Goal: Information Seeking & Learning: Learn about a topic

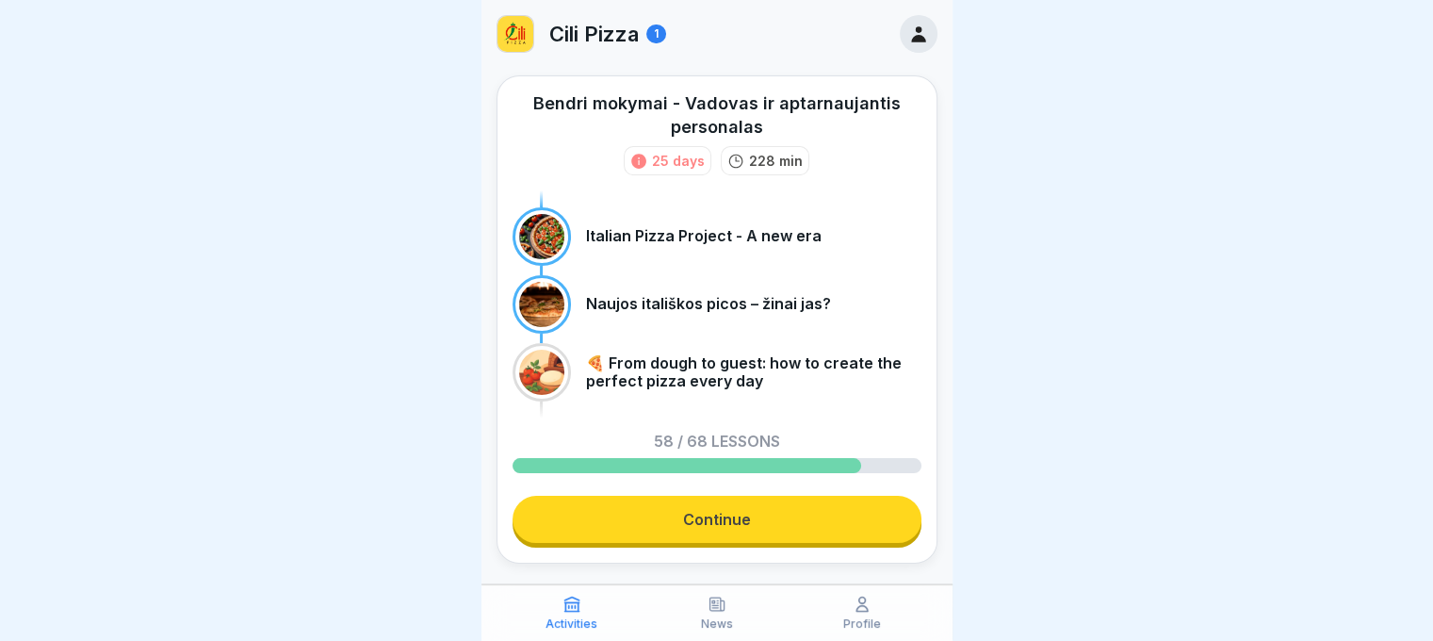
click at [771, 520] on link "Continue" at bounding box center [717, 519] width 409 height 47
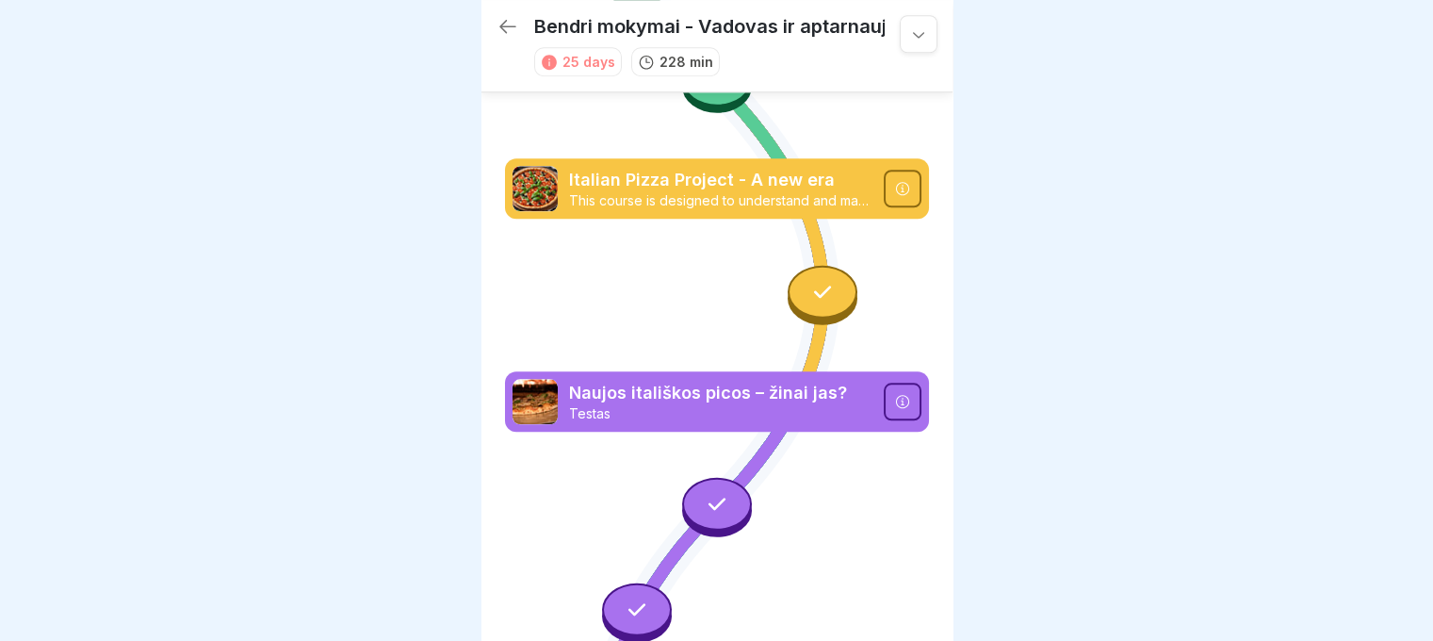
scroll to position [2259, 0]
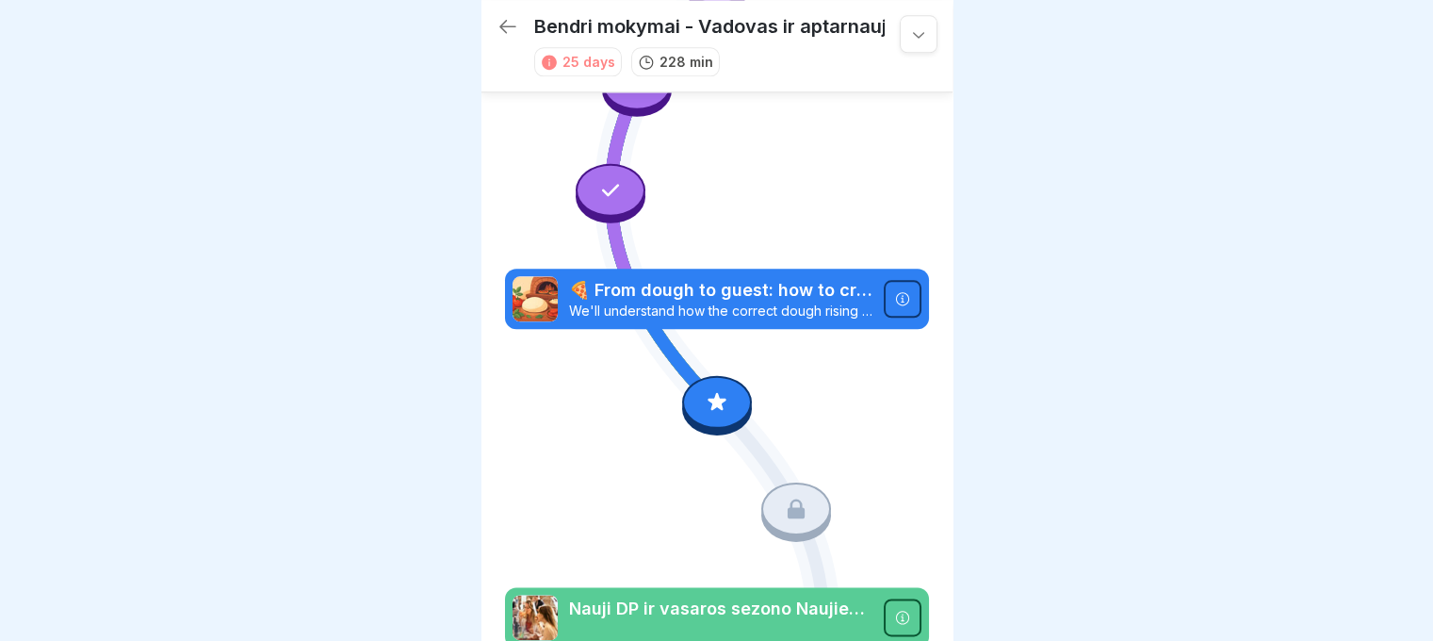
click at [724, 376] on div at bounding box center [717, 402] width 70 height 53
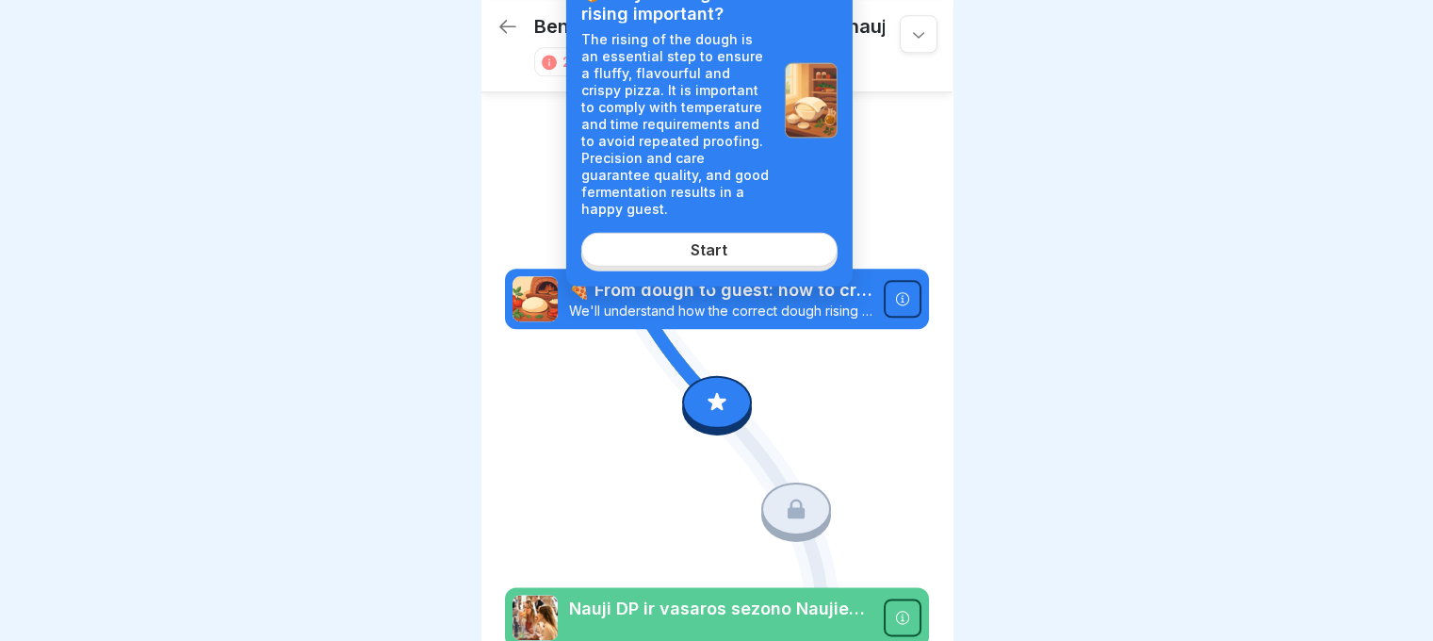
click at [757, 255] on link "Start" at bounding box center [709, 250] width 256 height 34
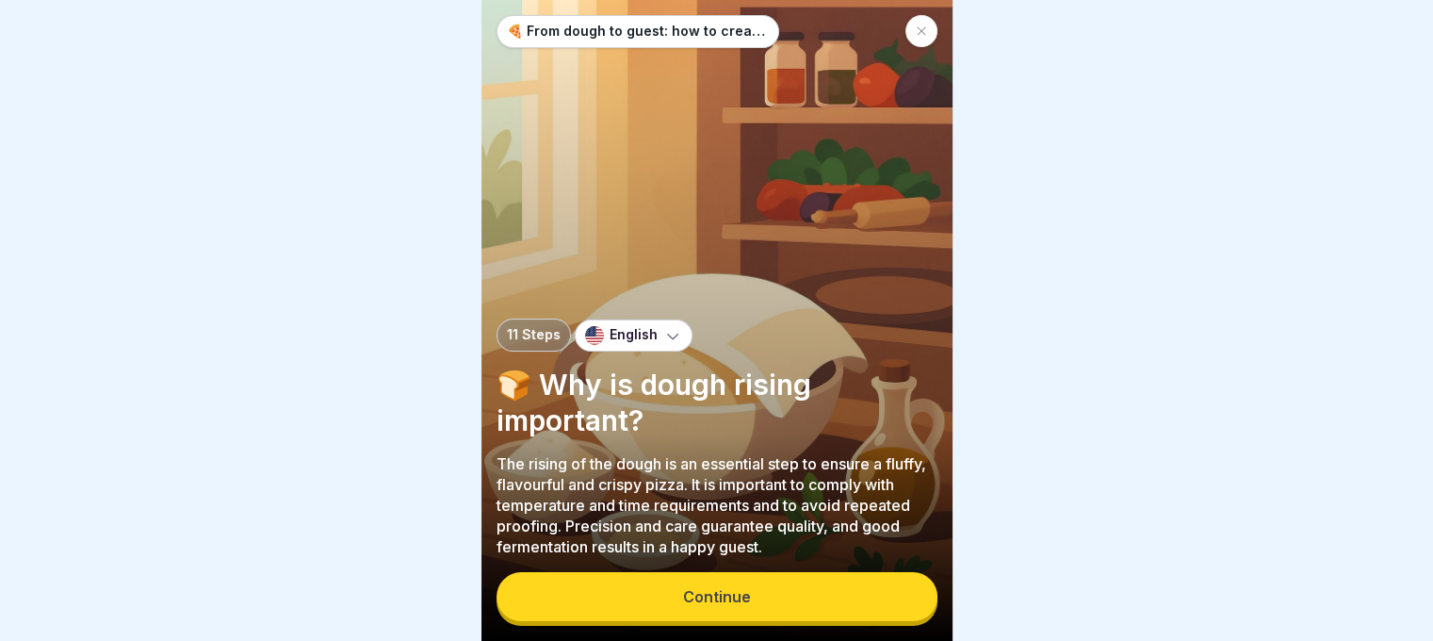
click at [724, 594] on button "Continue" at bounding box center [717, 596] width 441 height 49
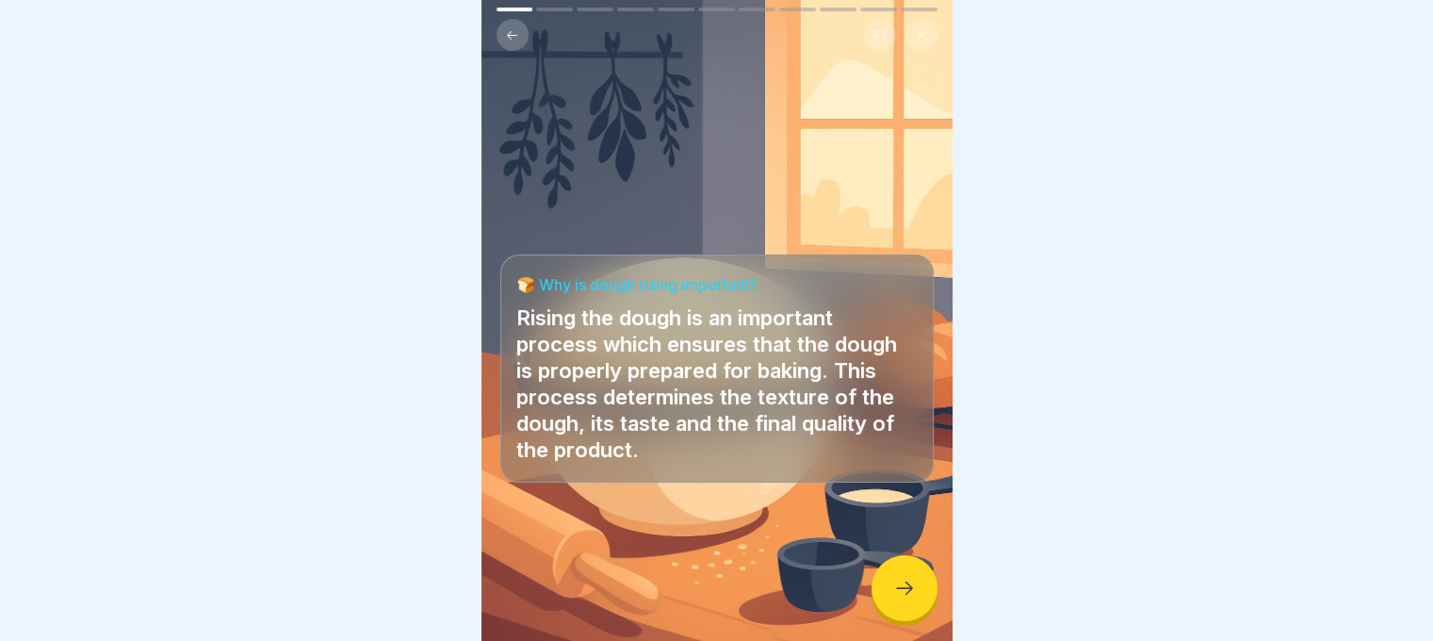
click at [912, 599] on icon at bounding box center [904, 588] width 23 height 23
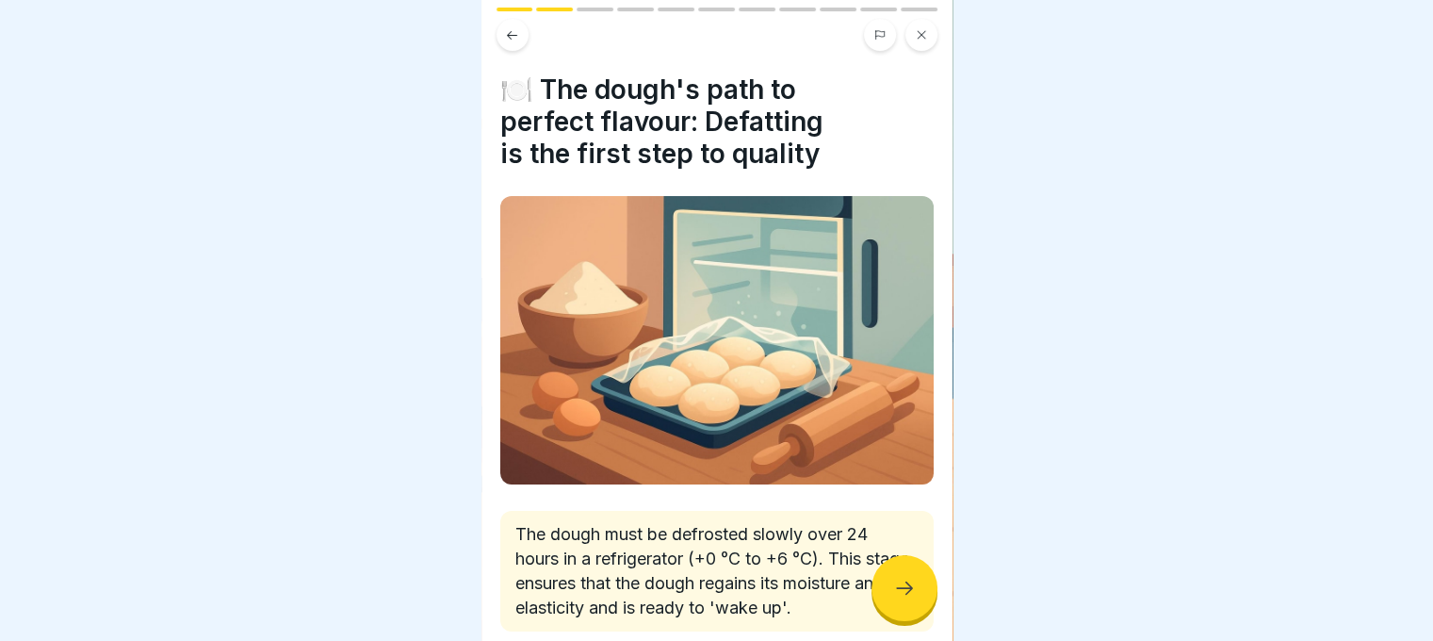
click at [912, 599] on icon at bounding box center [904, 588] width 23 height 23
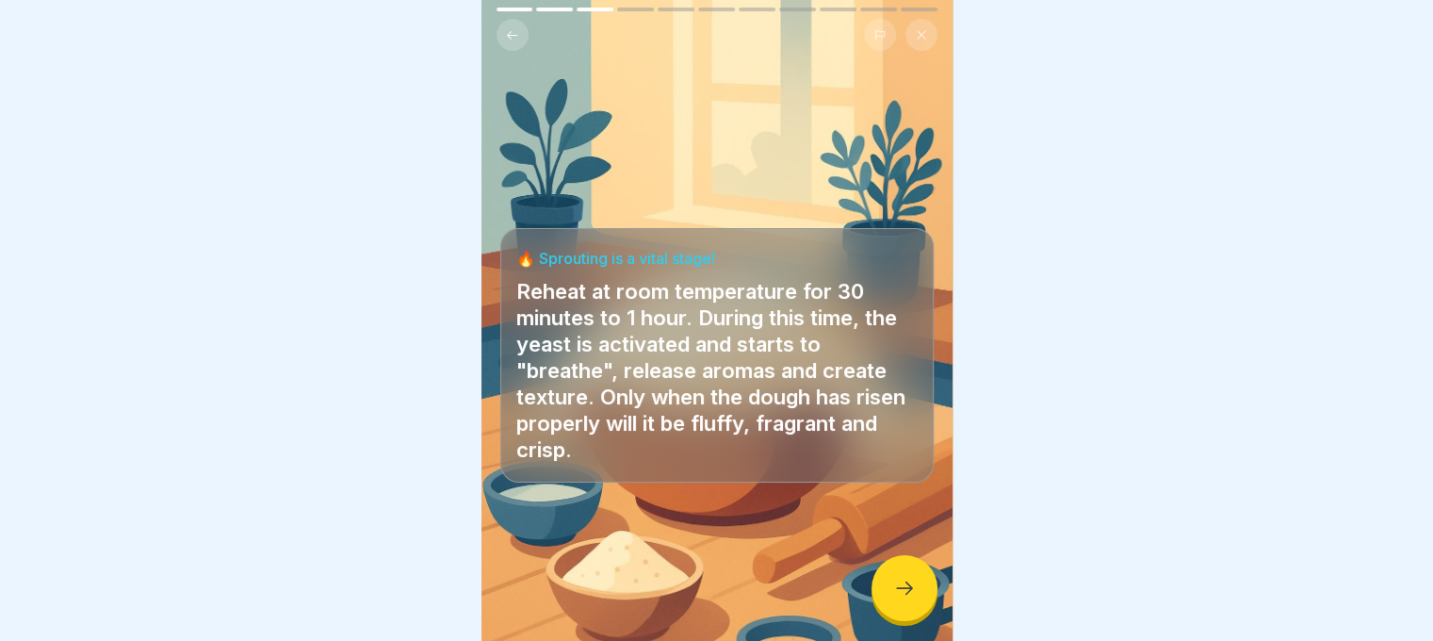
click at [912, 599] on icon at bounding box center [904, 588] width 23 height 23
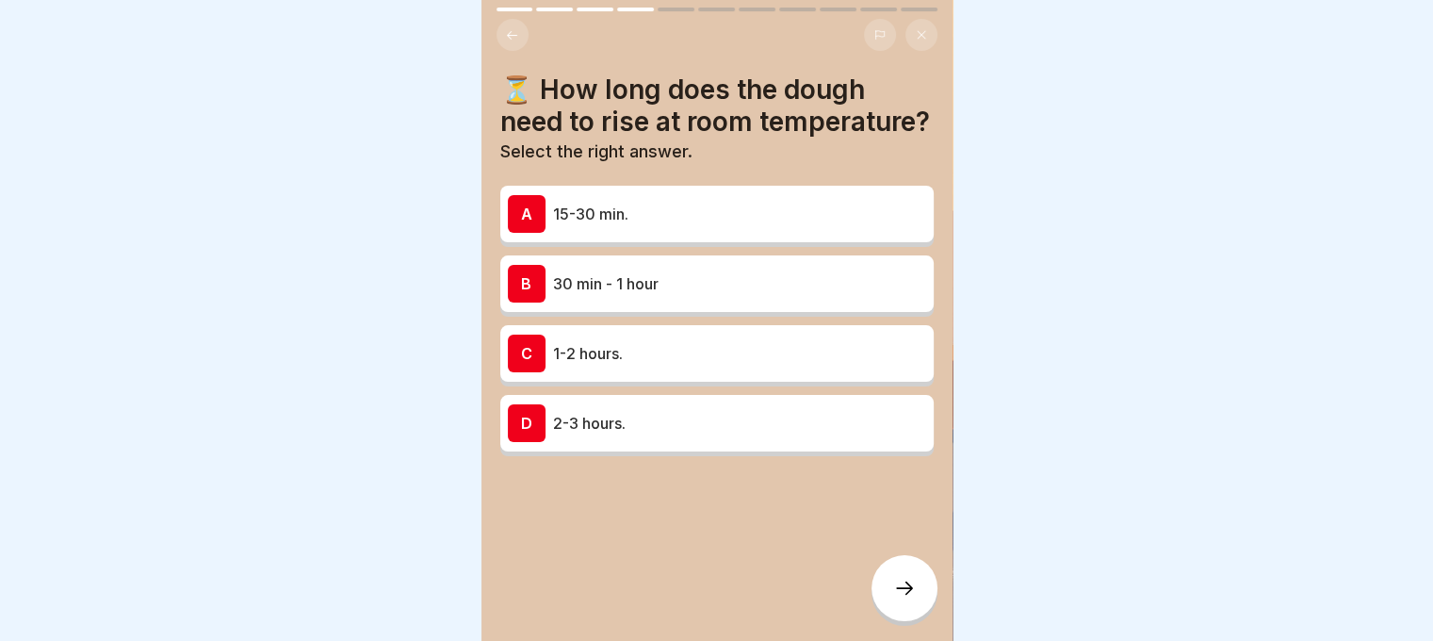
click at [912, 599] on icon at bounding box center [904, 588] width 23 height 23
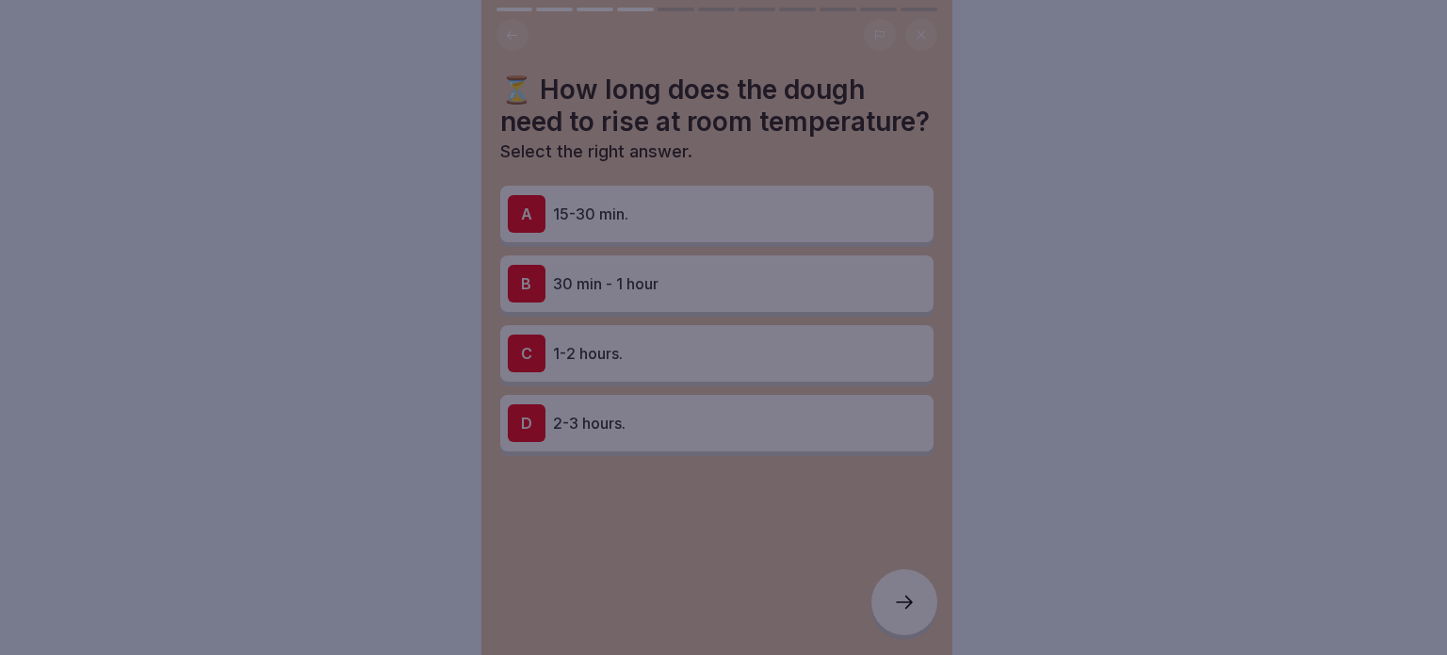
click at [912, 601] on div at bounding box center [723, 327] width 1447 height 655
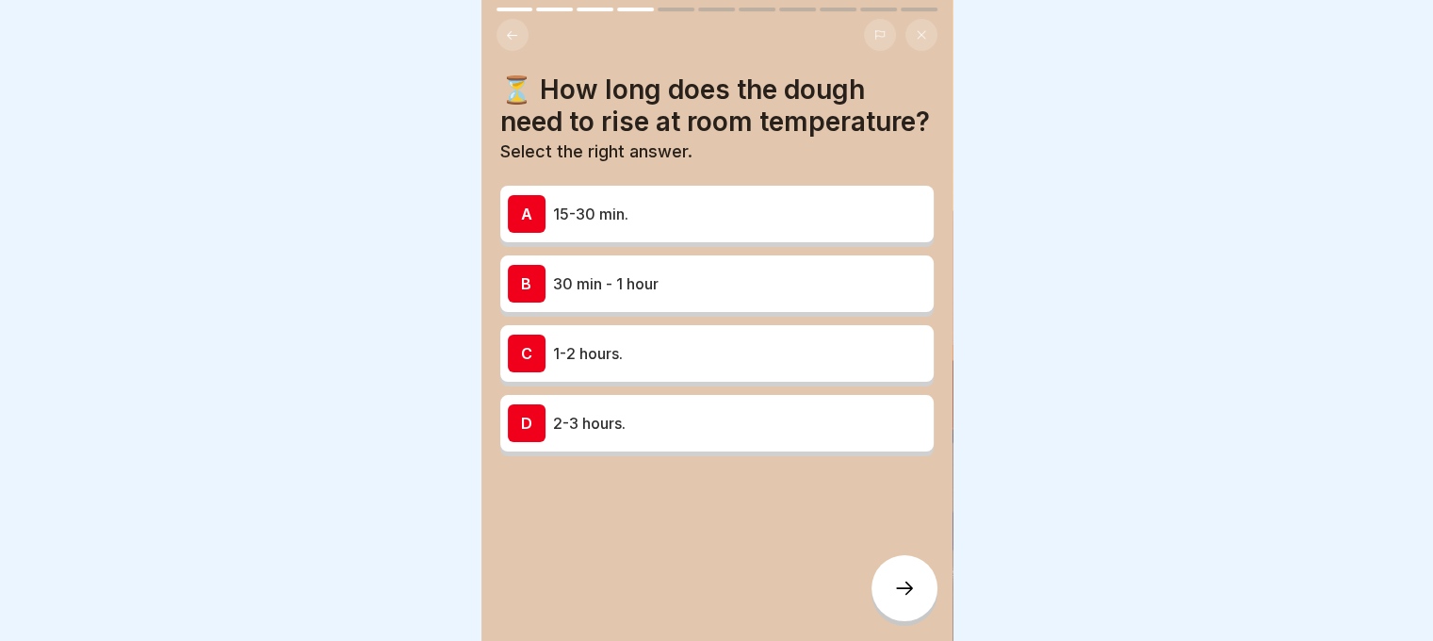
click at [691, 302] on div "B 30 min - 1 hour" at bounding box center [717, 284] width 418 height 38
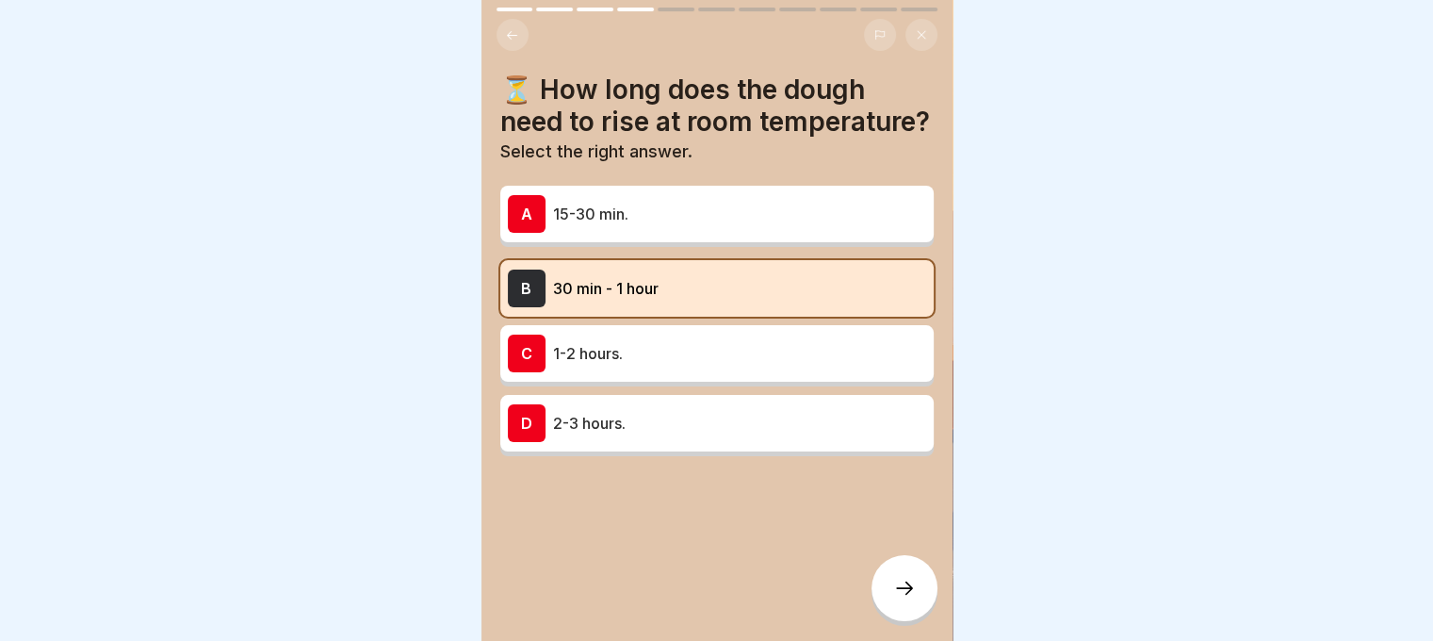
click at [895, 597] on icon at bounding box center [904, 588] width 23 height 23
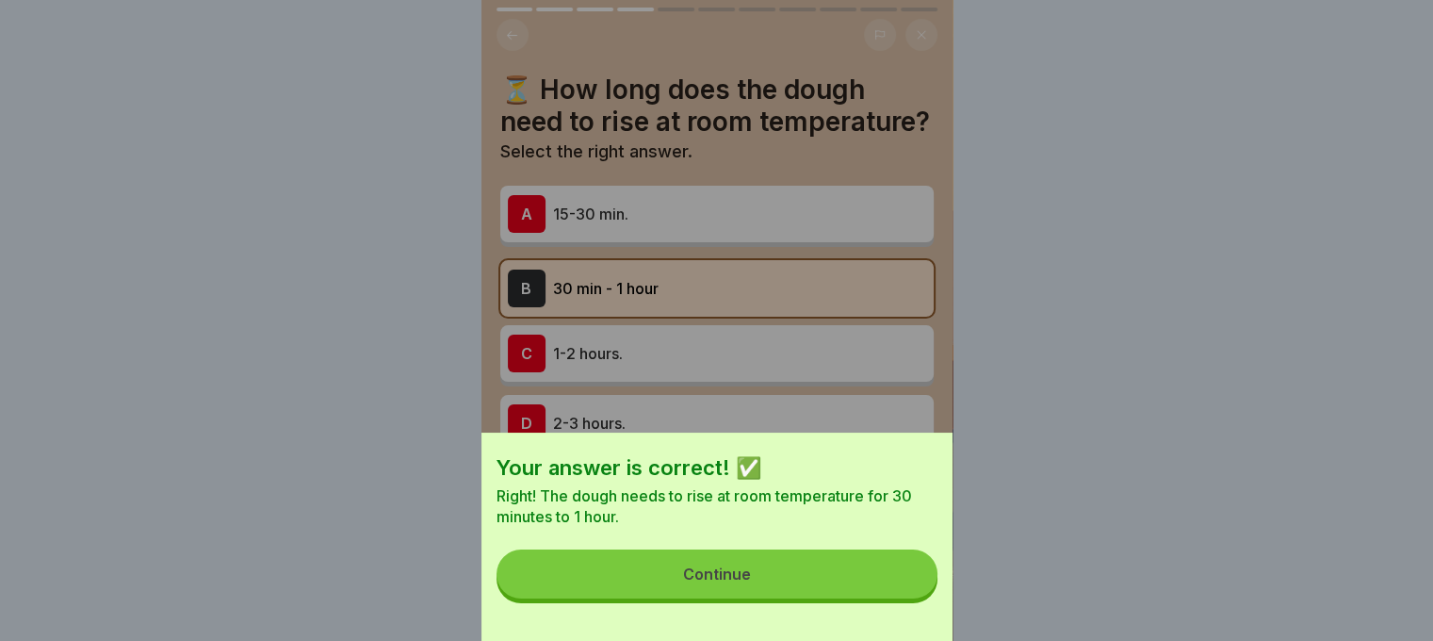
click at [892, 595] on button "Continue" at bounding box center [717, 573] width 441 height 49
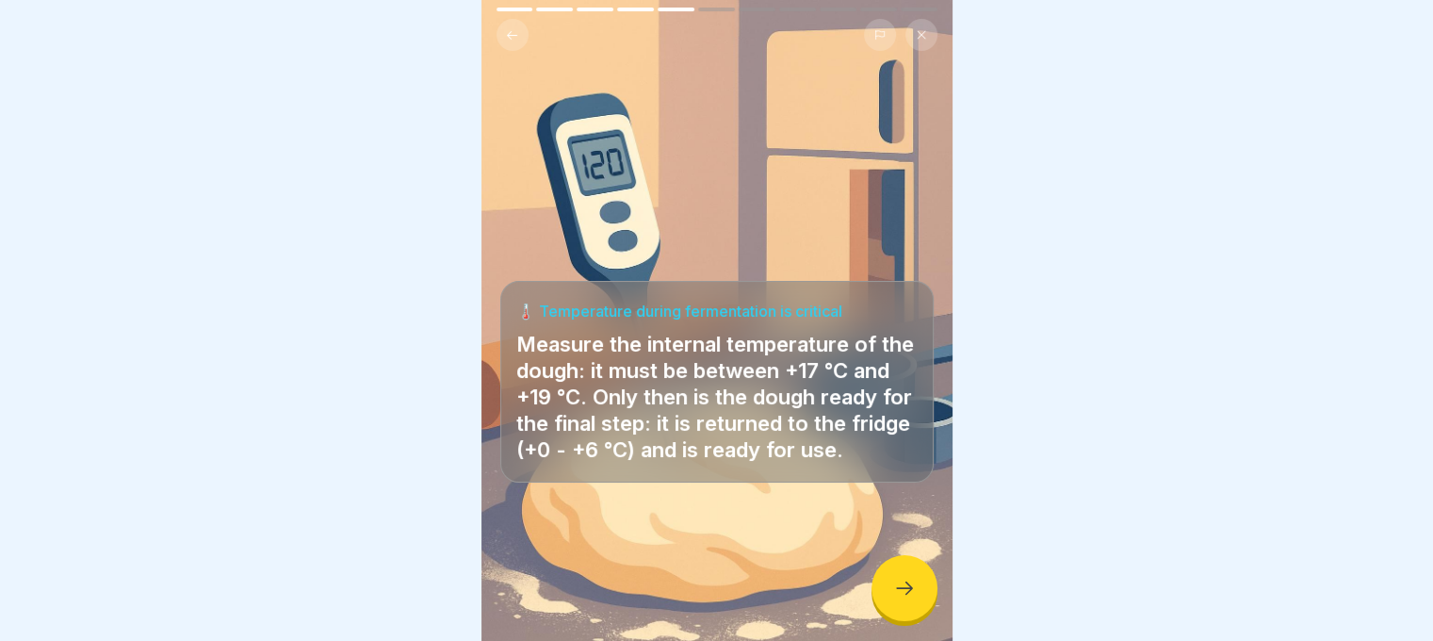
click at [893, 595] on icon at bounding box center [904, 588] width 23 height 23
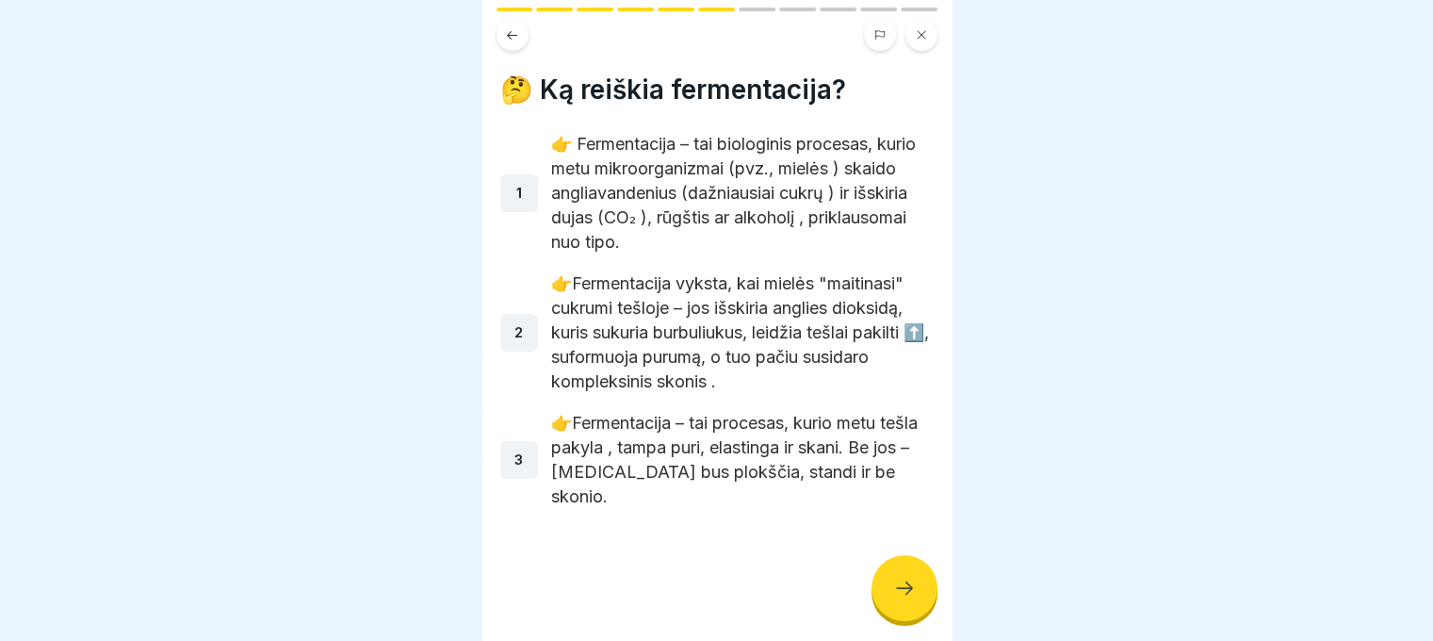
click at [893, 595] on icon at bounding box center [904, 588] width 23 height 23
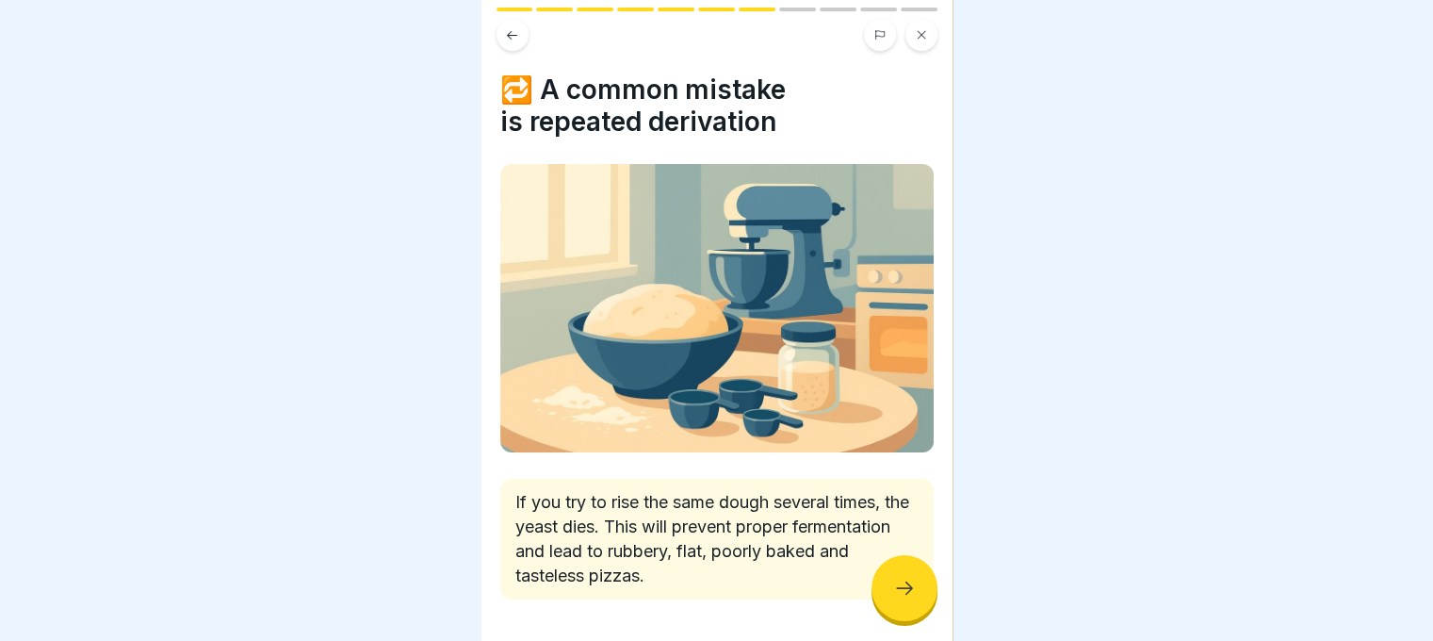
click at [893, 595] on icon at bounding box center [904, 588] width 23 height 23
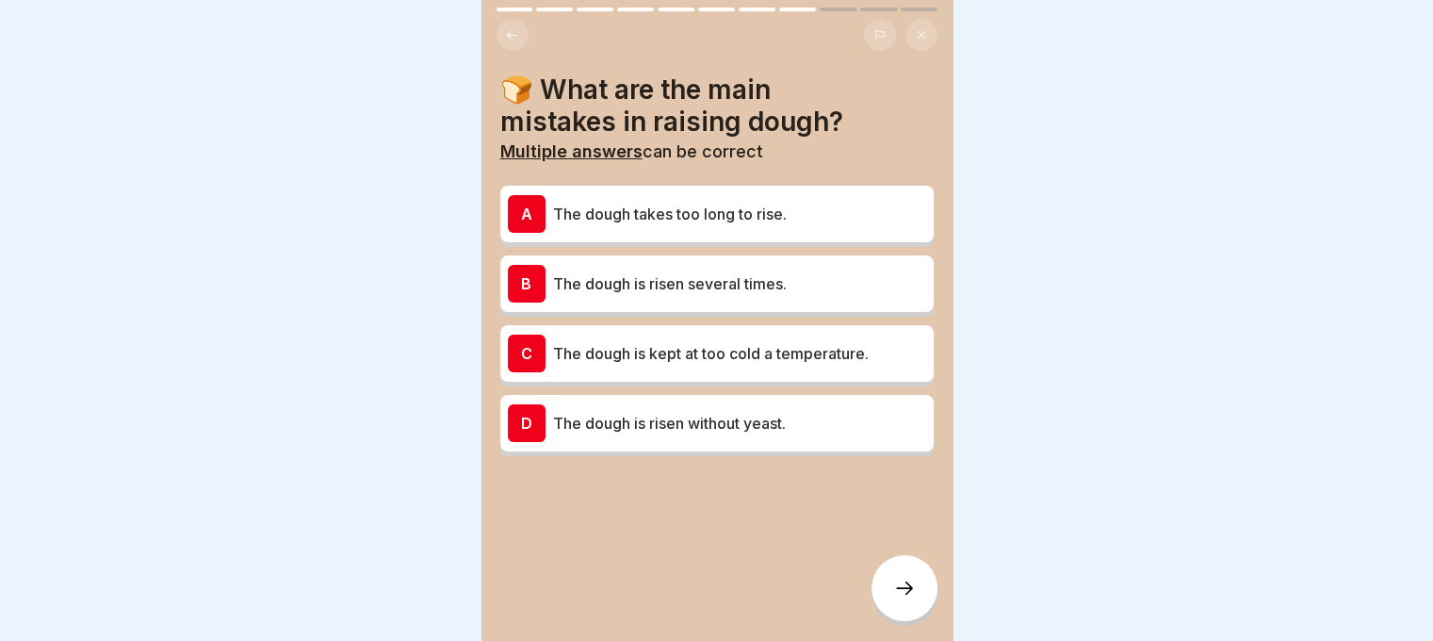
click at [892, 590] on div at bounding box center [905, 588] width 66 height 66
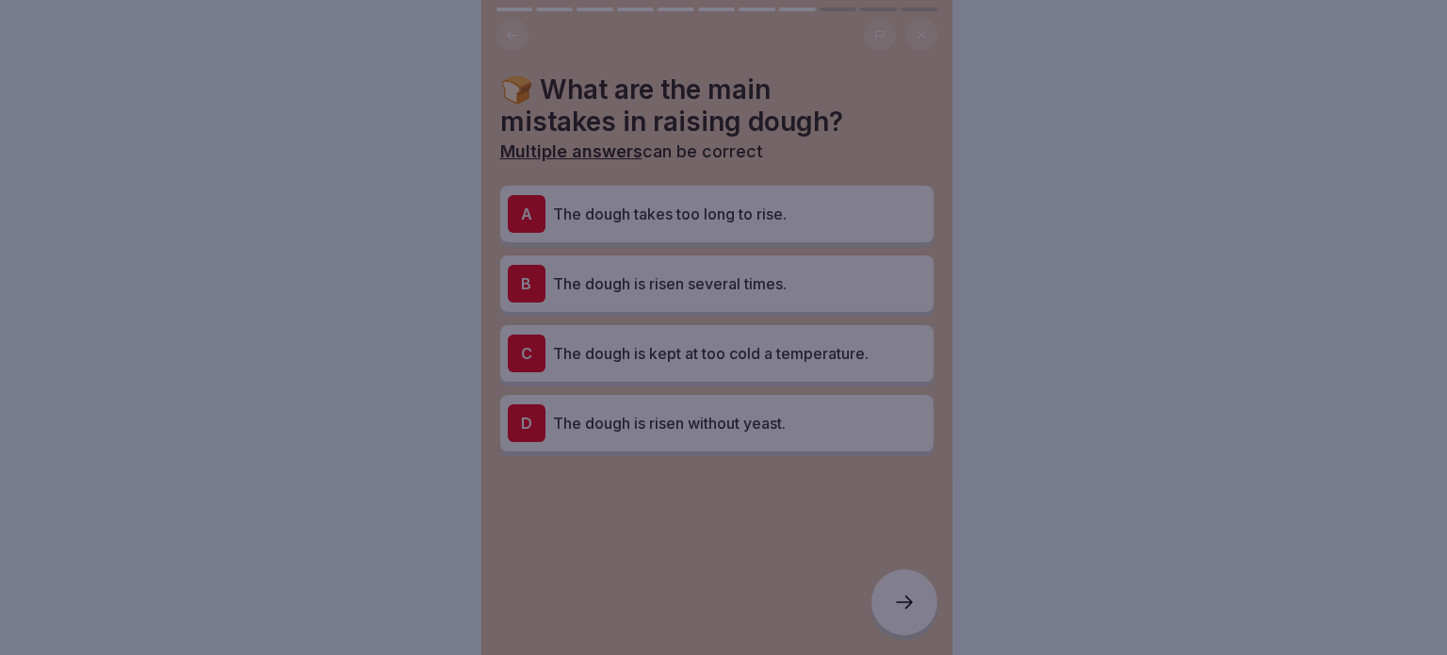
click at [892, 590] on div at bounding box center [723, 327] width 1447 height 655
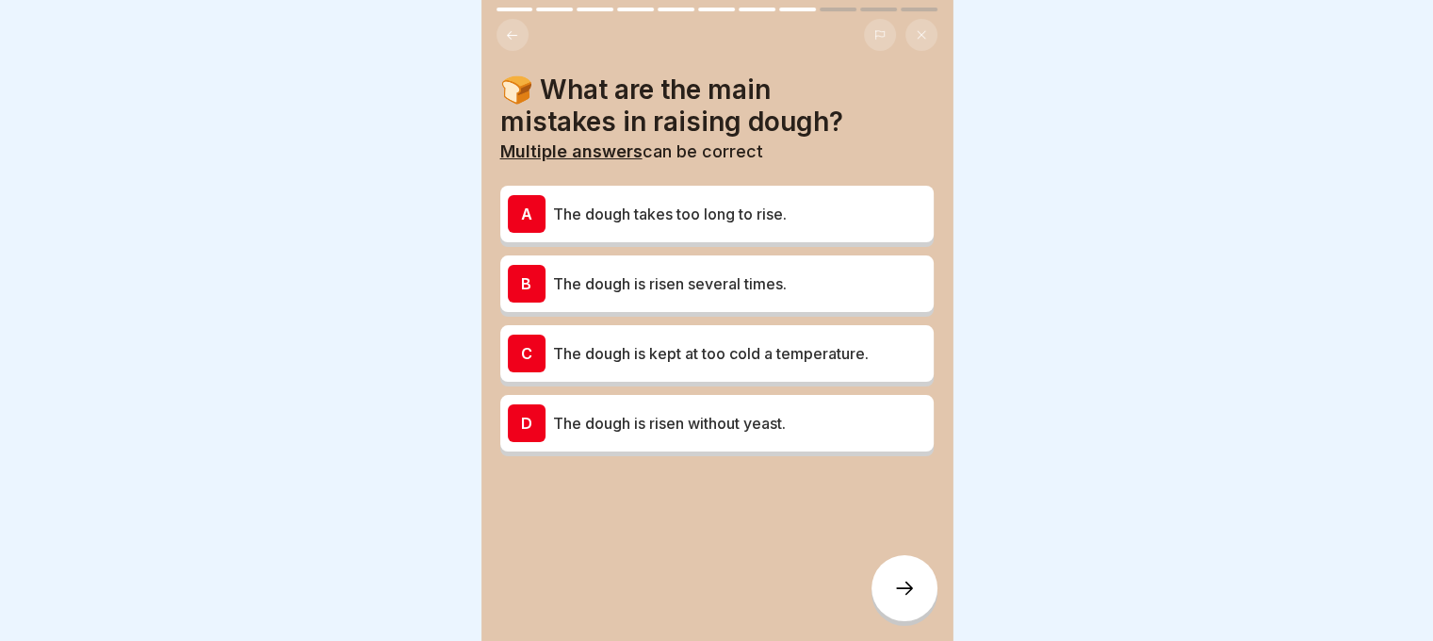
click at [775, 269] on div "B The dough is risen several times." at bounding box center [717, 284] width 418 height 38
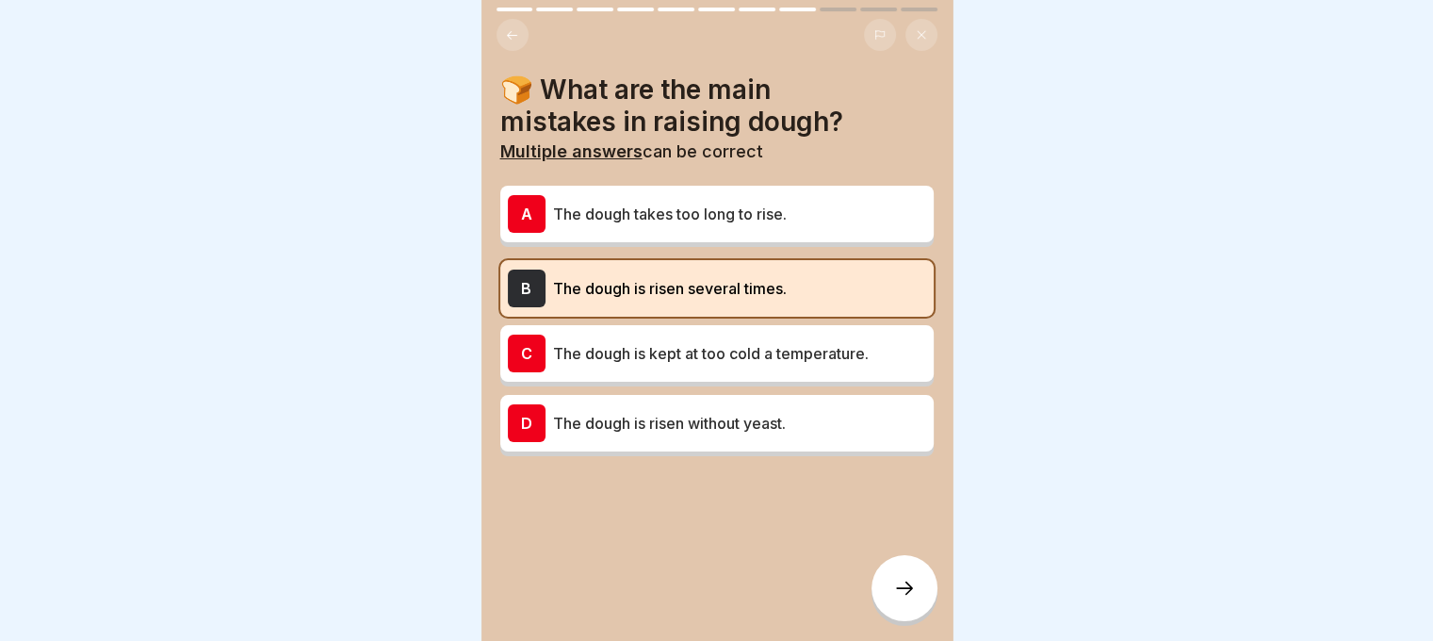
click at [910, 614] on div at bounding box center [905, 588] width 66 height 66
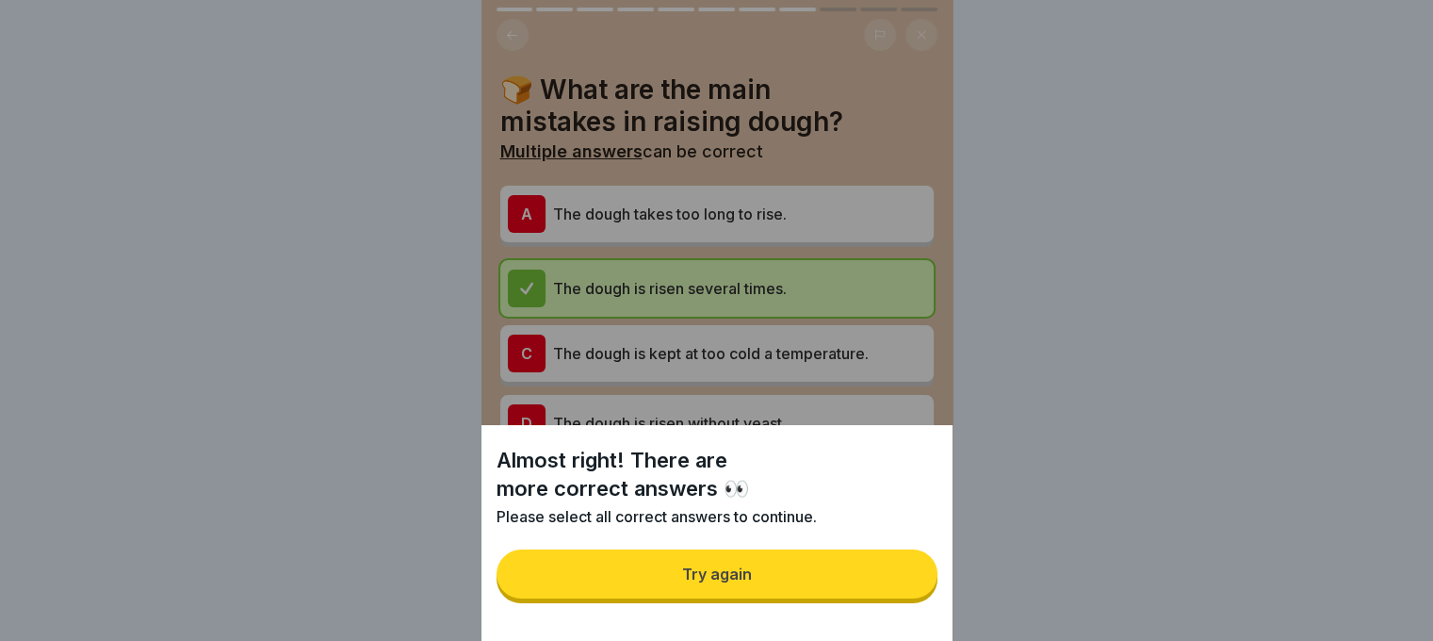
click at [904, 598] on button "Try again" at bounding box center [717, 573] width 441 height 49
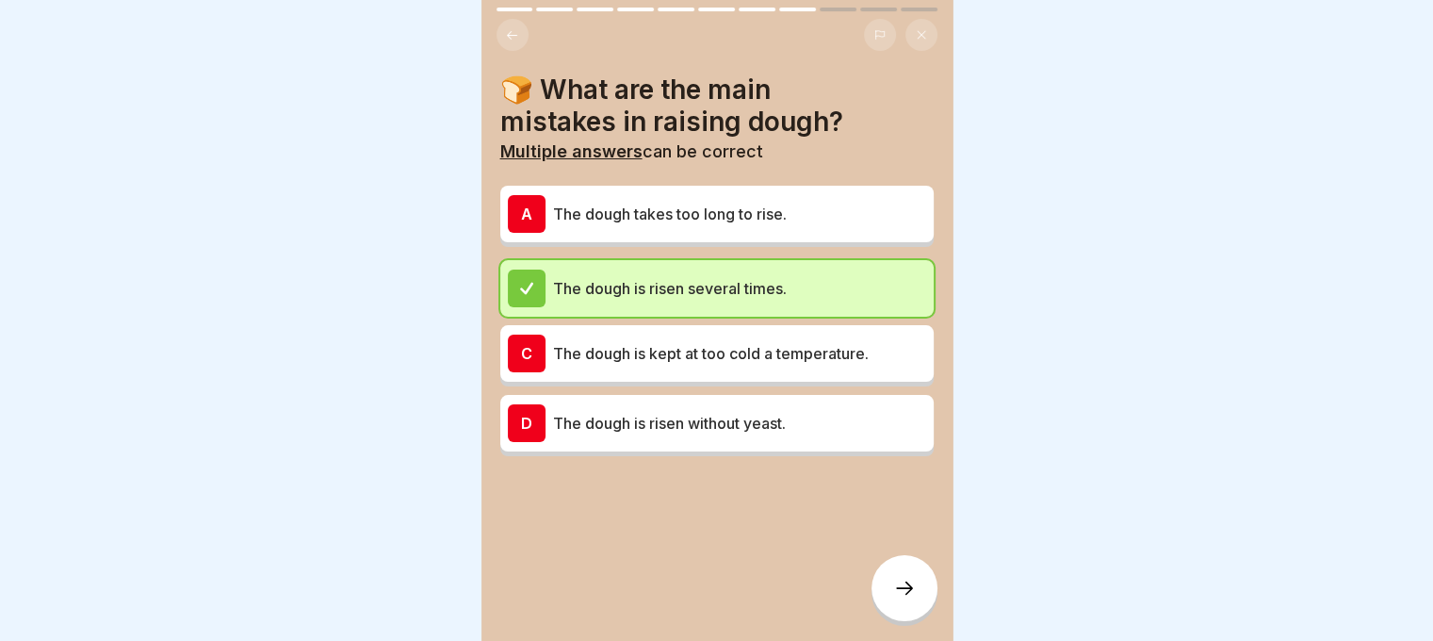
click at [901, 591] on div at bounding box center [905, 588] width 66 height 66
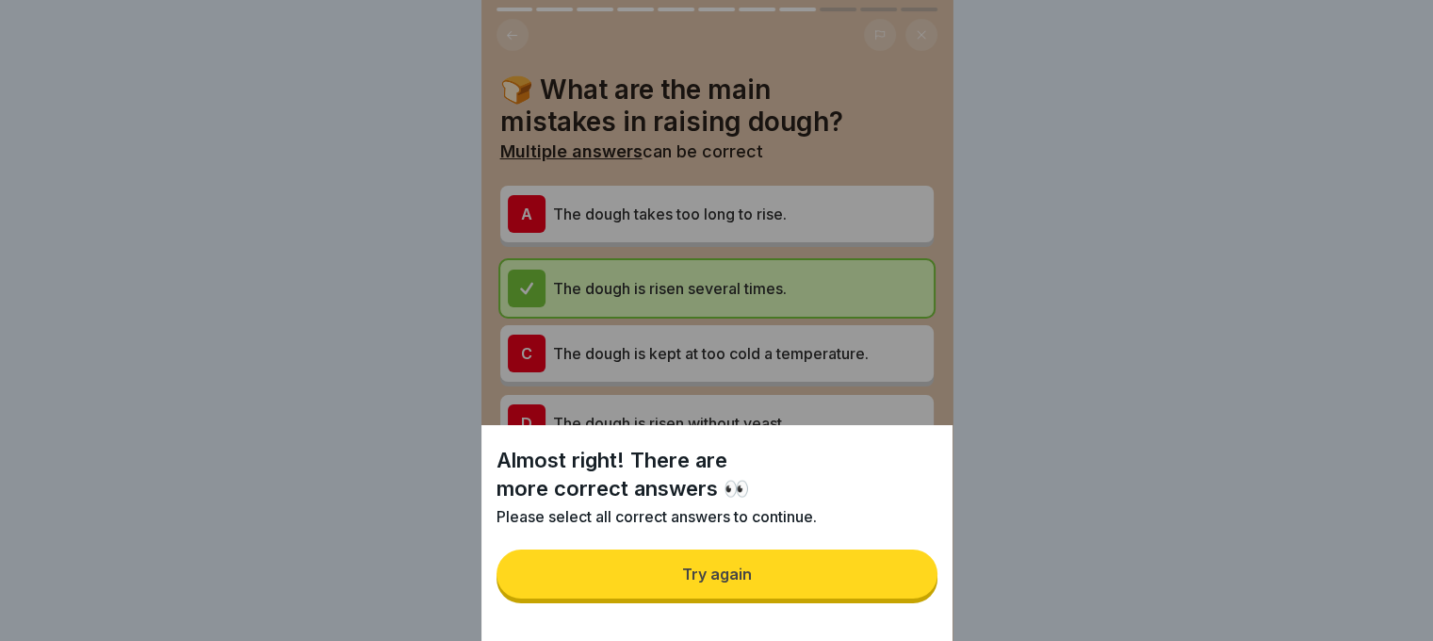
click at [901, 591] on button "Try again" at bounding box center [717, 573] width 441 height 49
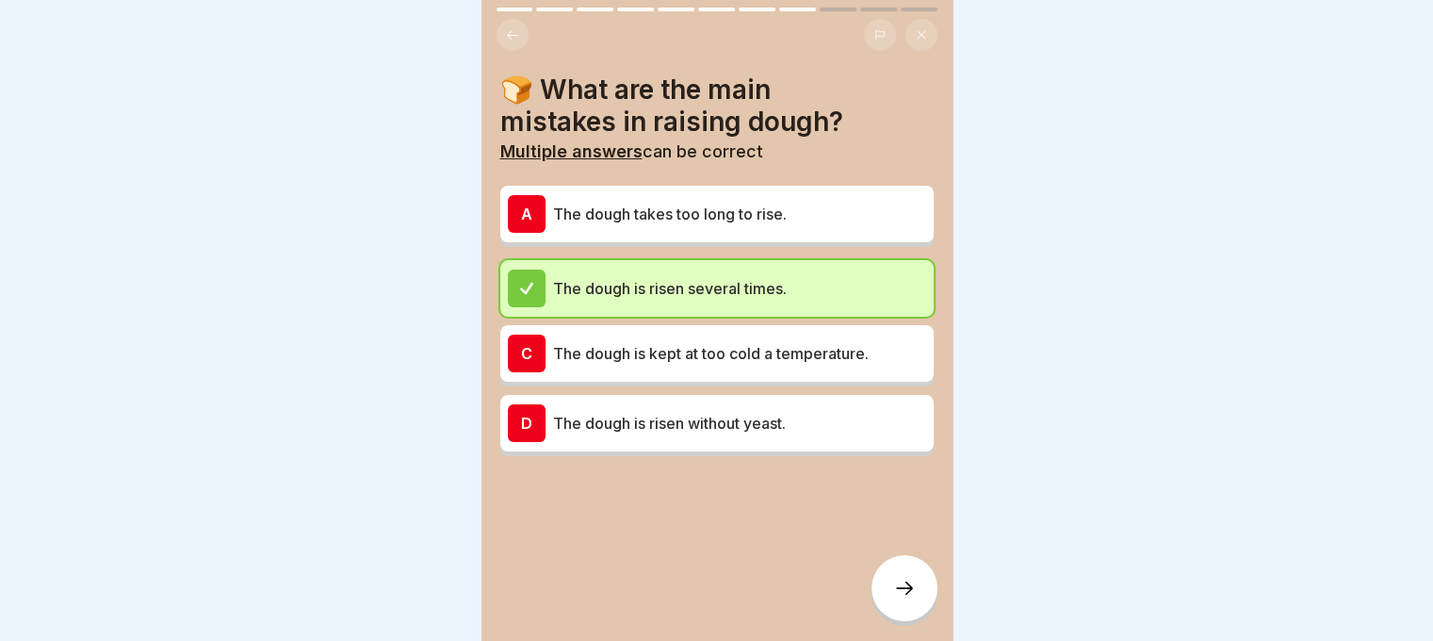
click at [824, 199] on div "A The dough takes too long to rise." at bounding box center [717, 214] width 418 height 38
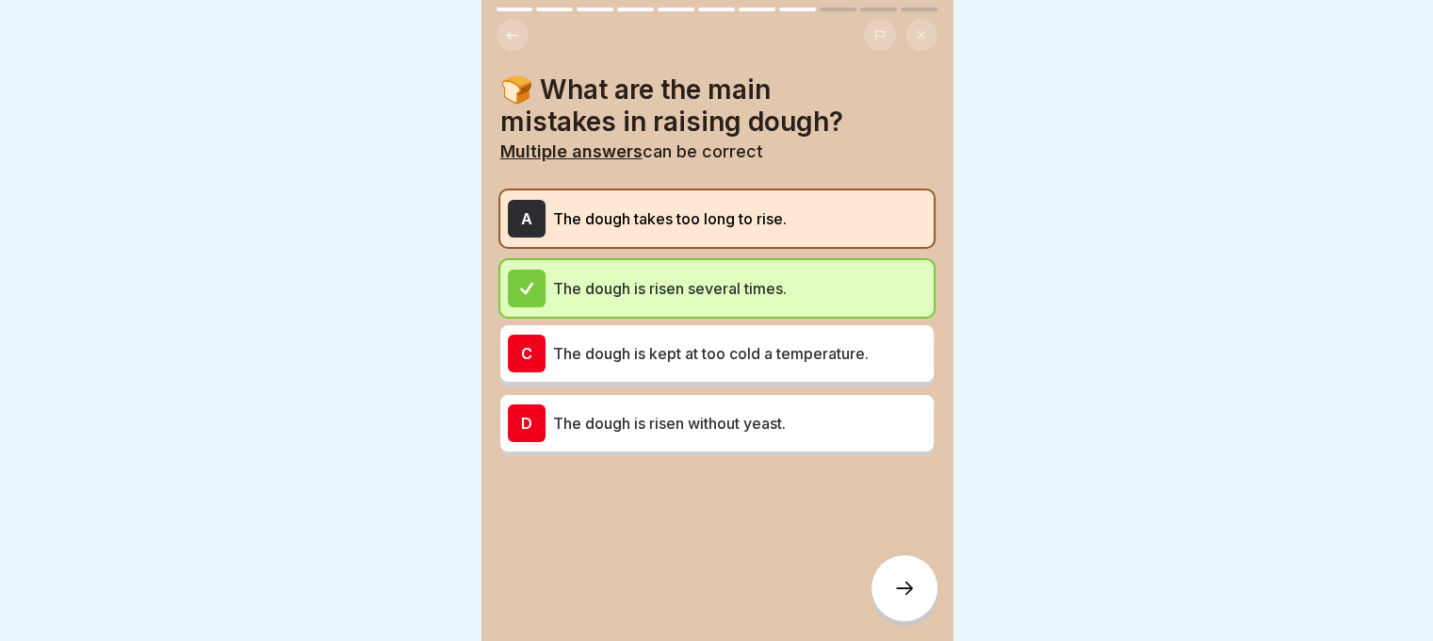
click at [893, 599] on icon at bounding box center [904, 588] width 23 height 23
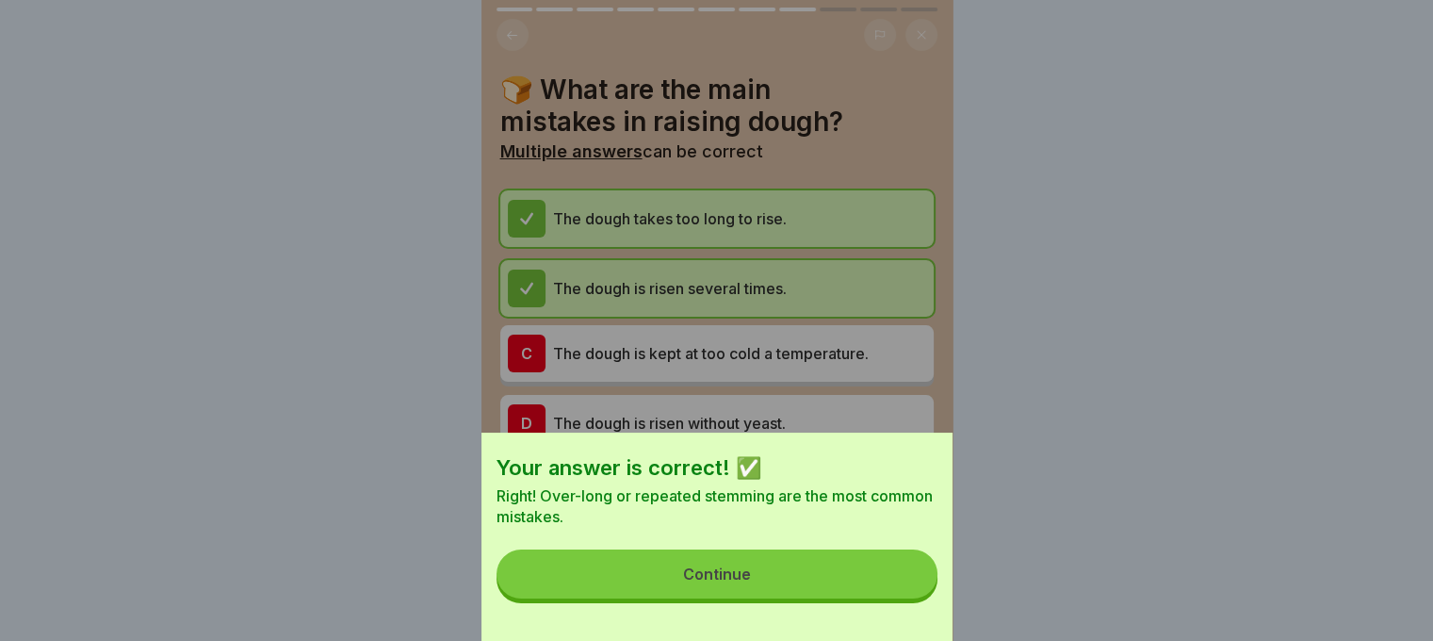
click at [893, 598] on button "Continue" at bounding box center [717, 573] width 441 height 49
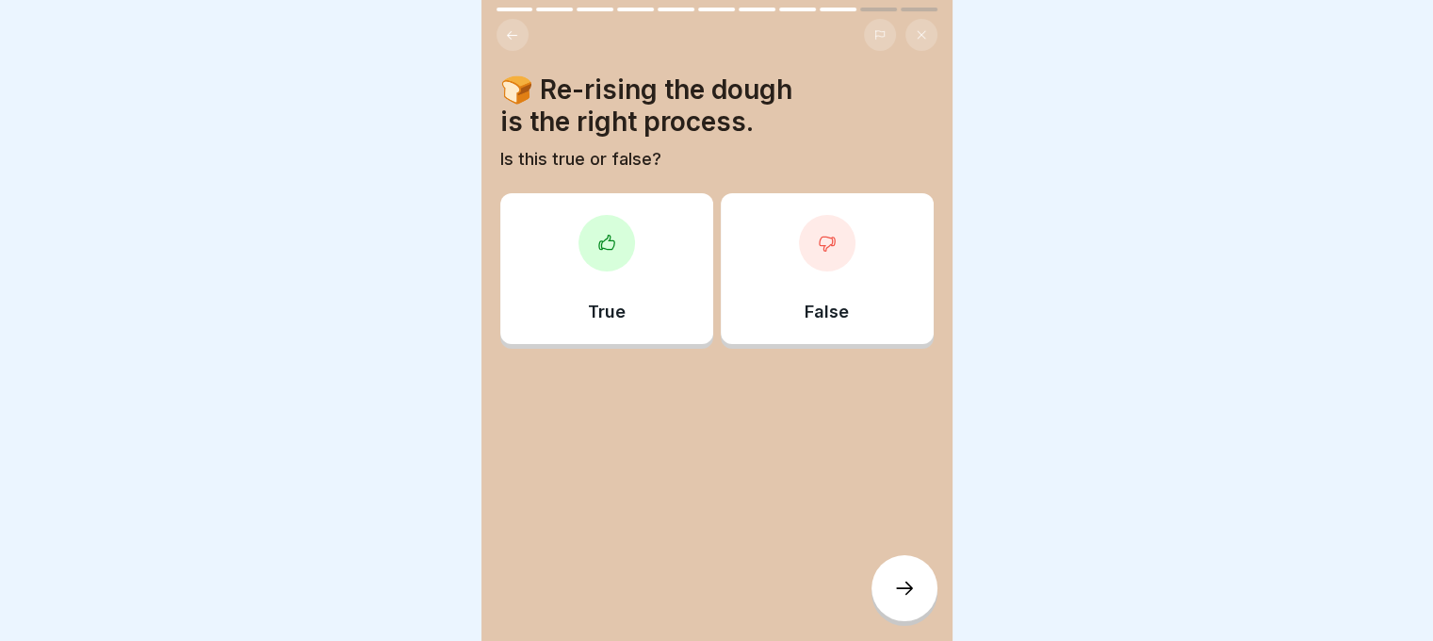
click at [845, 247] on div "False" at bounding box center [827, 268] width 213 height 151
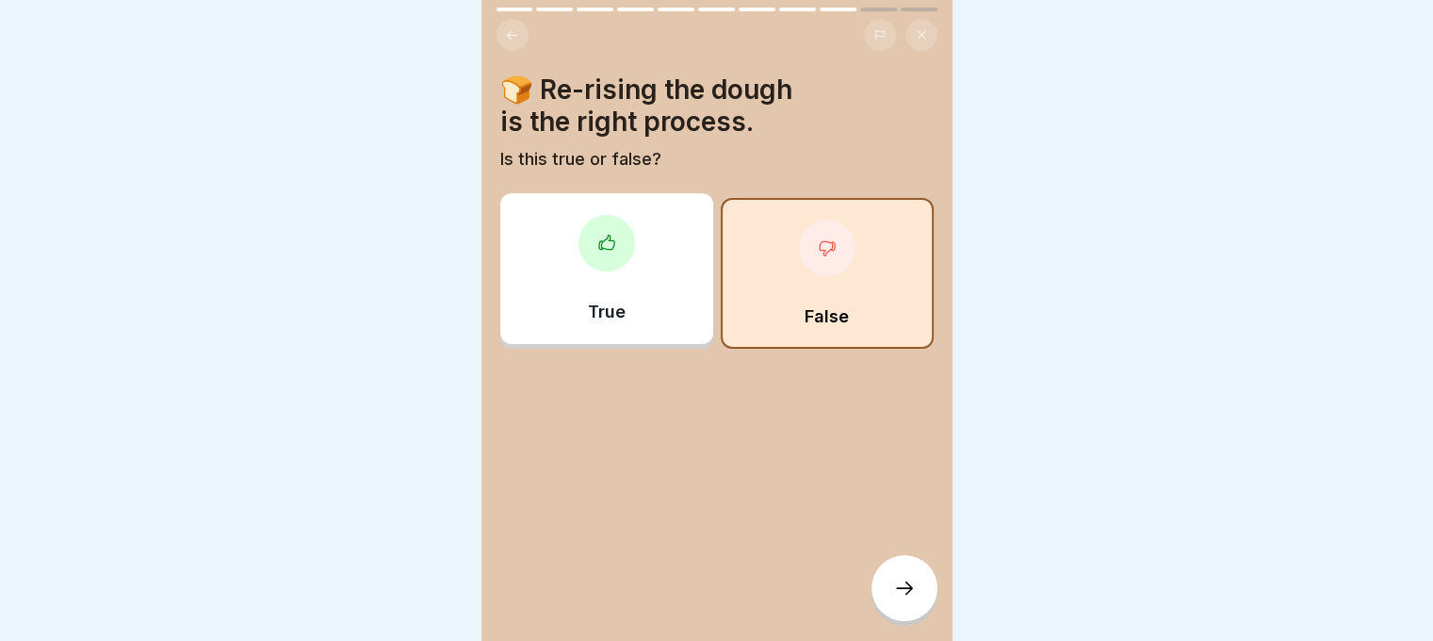
click at [908, 599] on icon at bounding box center [904, 588] width 23 height 23
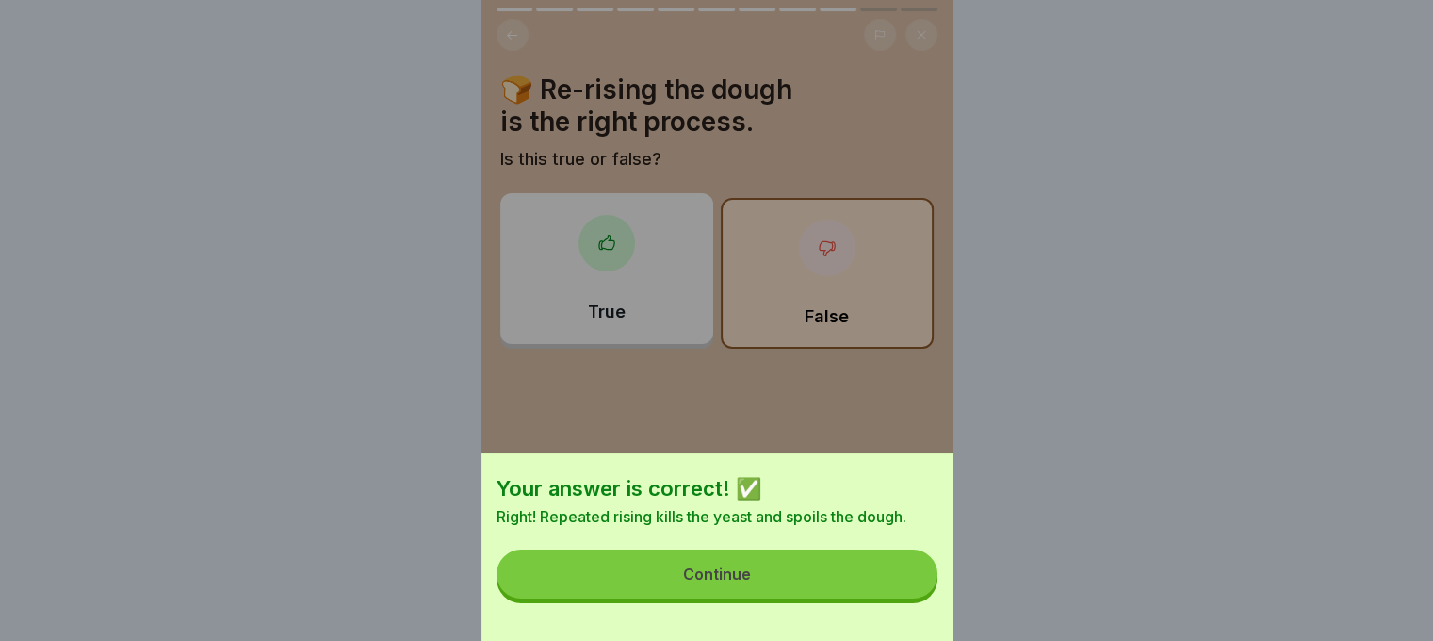
click at [908, 598] on button "Continue" at bounding box center [717, 573] width 441 height 49
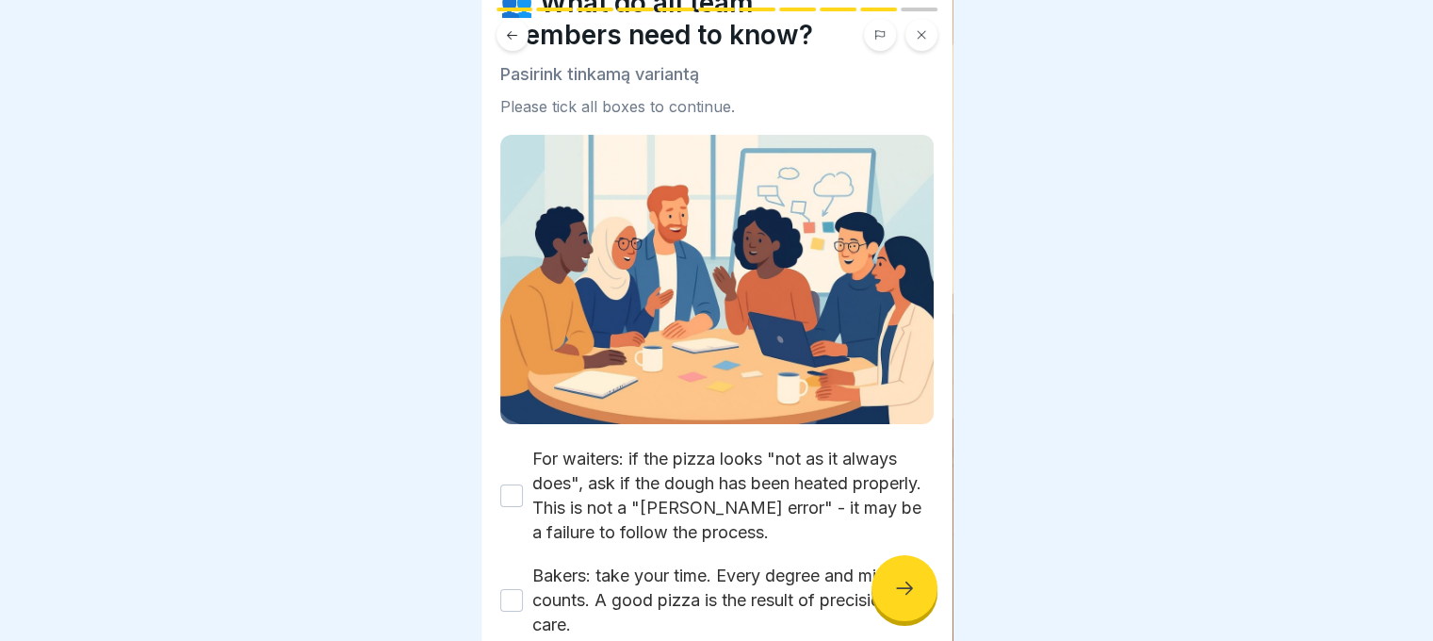
scroll to position [186, 0]
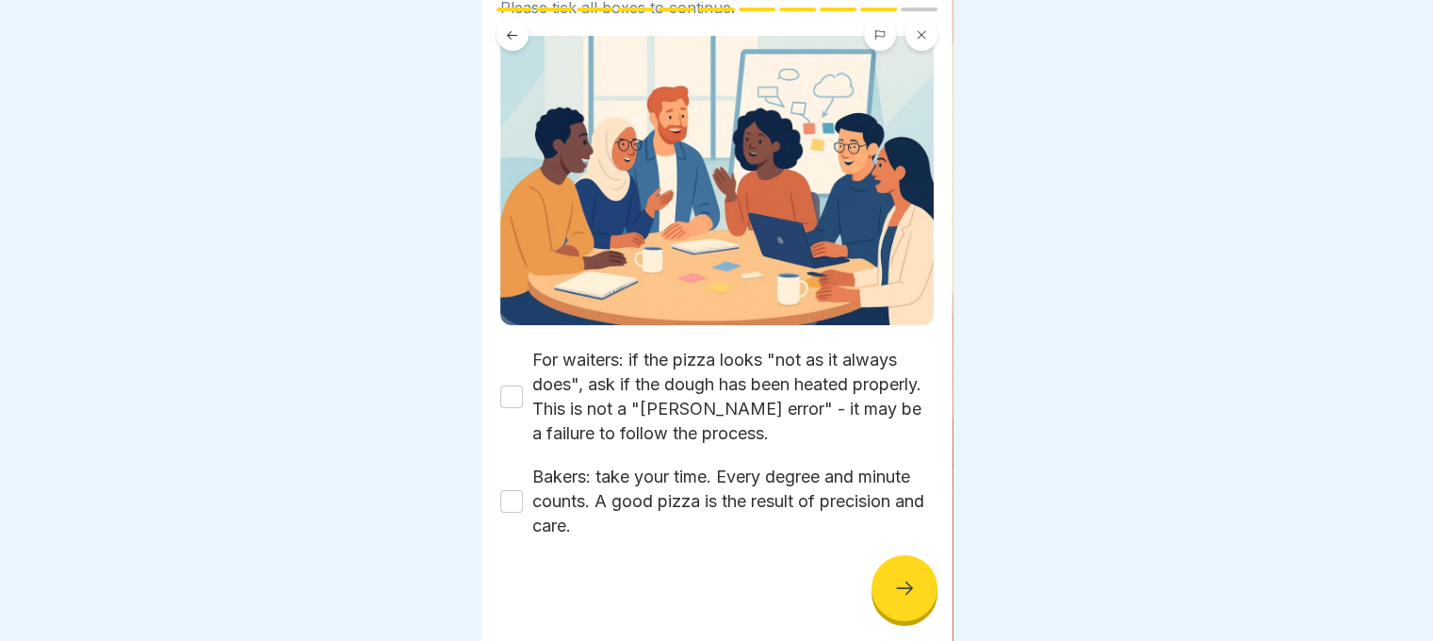
click at [507, 385] on button "For waiters: if the pizza looks "not as it always does", ask if the dough has b…" at bounding box center [511, 396] width 23 height 23
click at [506, 495] on button "Bakers: take your time. Every degree and minute counts. A good pizza is the res…" at bounding box center [511, 501] width 23 height 23
click at [914, 599] on icon at bounding box center [904, 588] width 23 height 23
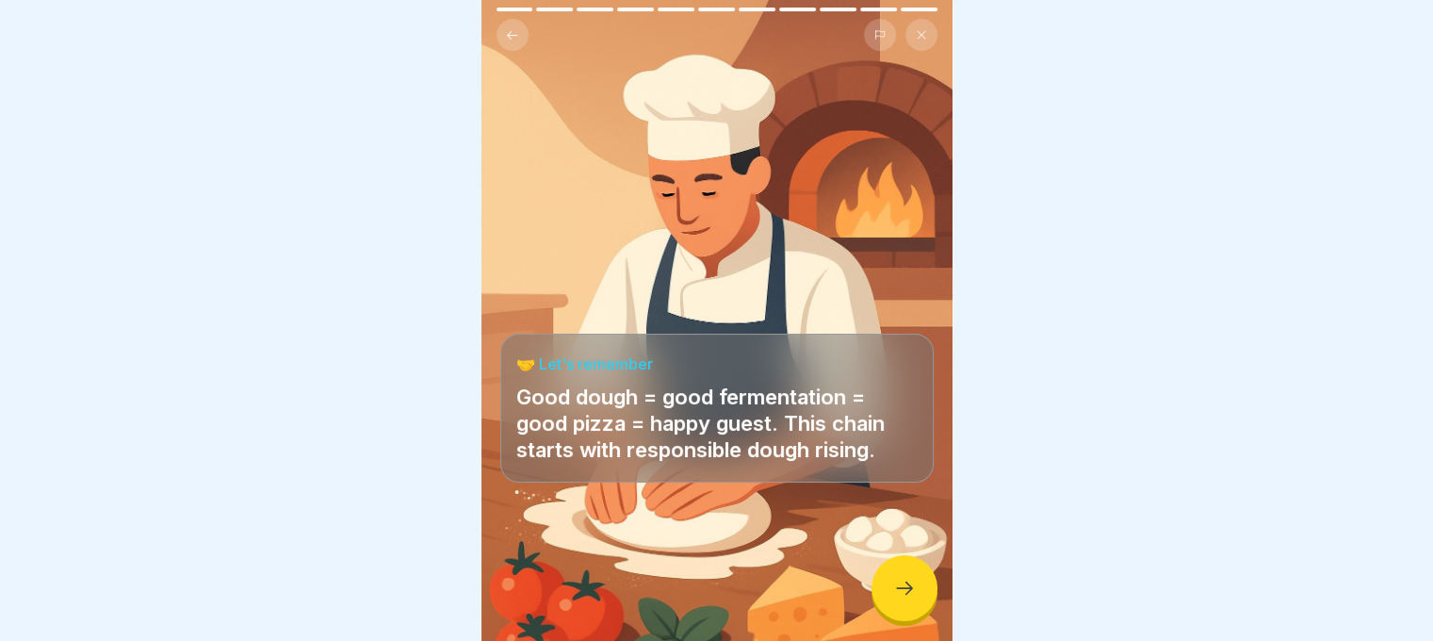
click at [908, 595] on icon at bounding box center [904, 588] width 23 height 23
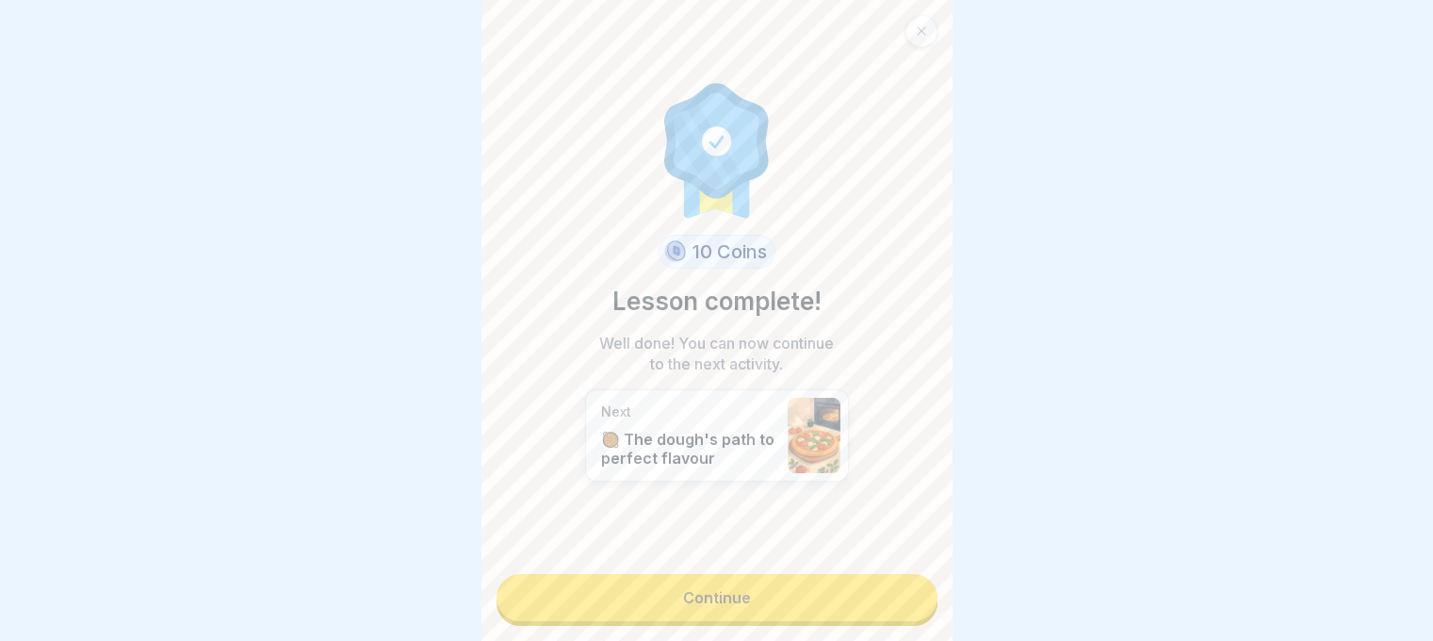
click at [894, 595] on link "Continue" at bounding box center [717, 597] width 441 height 47
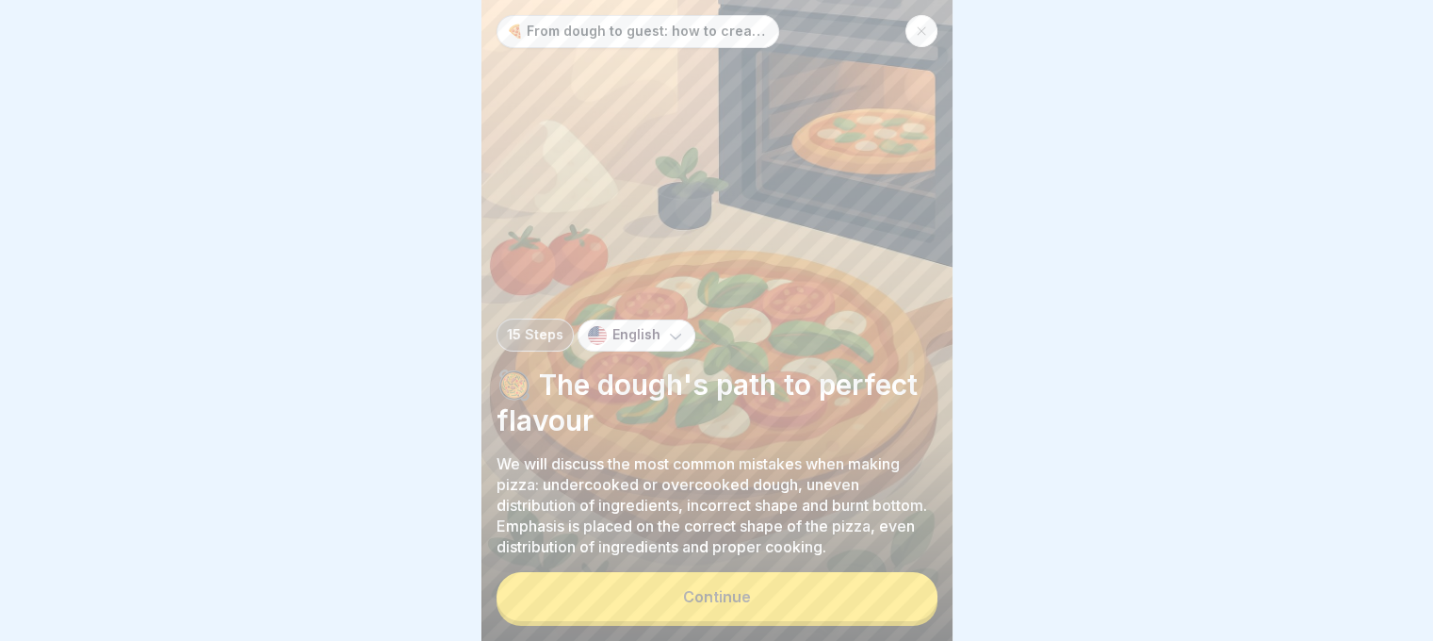
click at [865, 615] on button "Continue" at bounding box center [717, 596] width 441 height 49
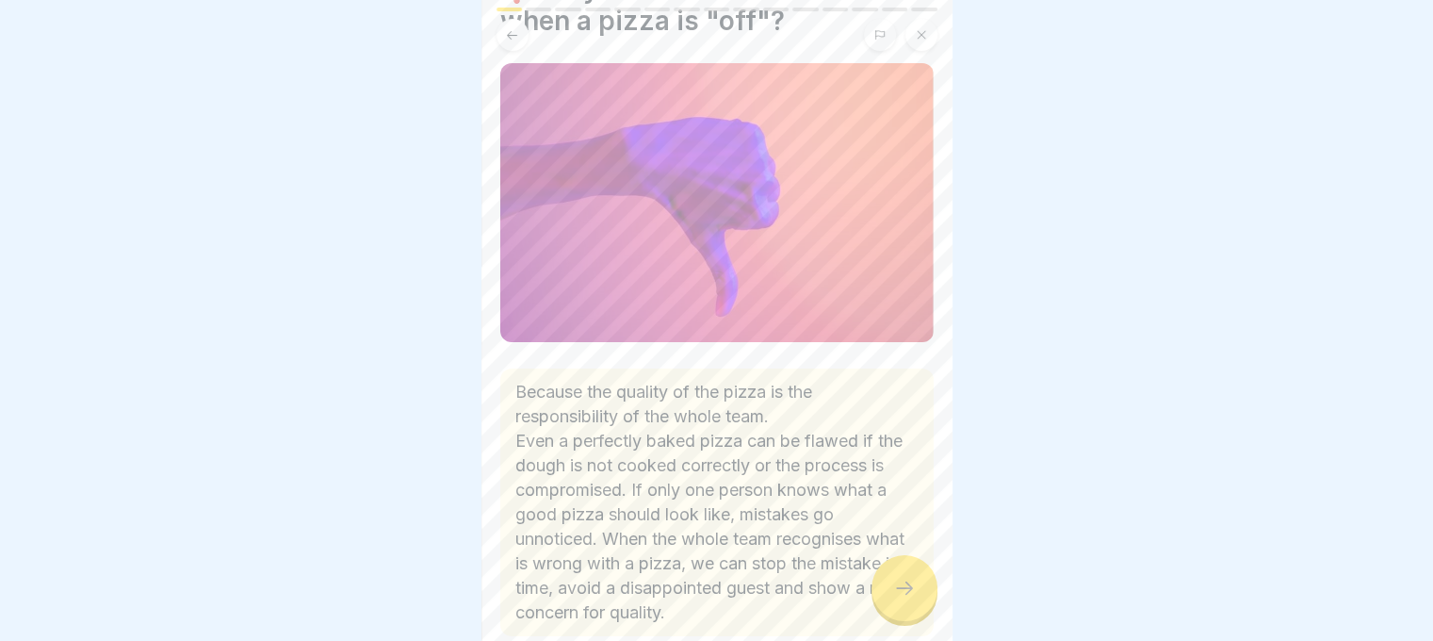
scroll to position [200, 0]
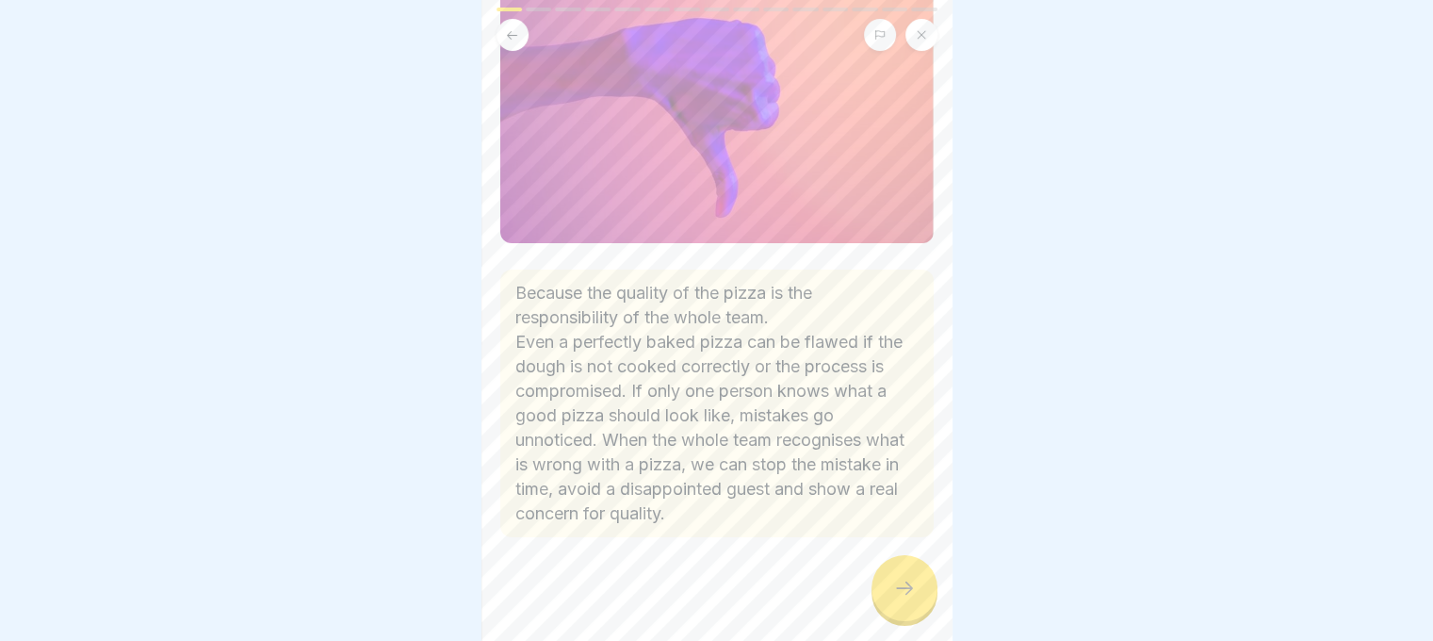
click at [902, 599] on icon at bounding box center [904, 588] width 23 height 23
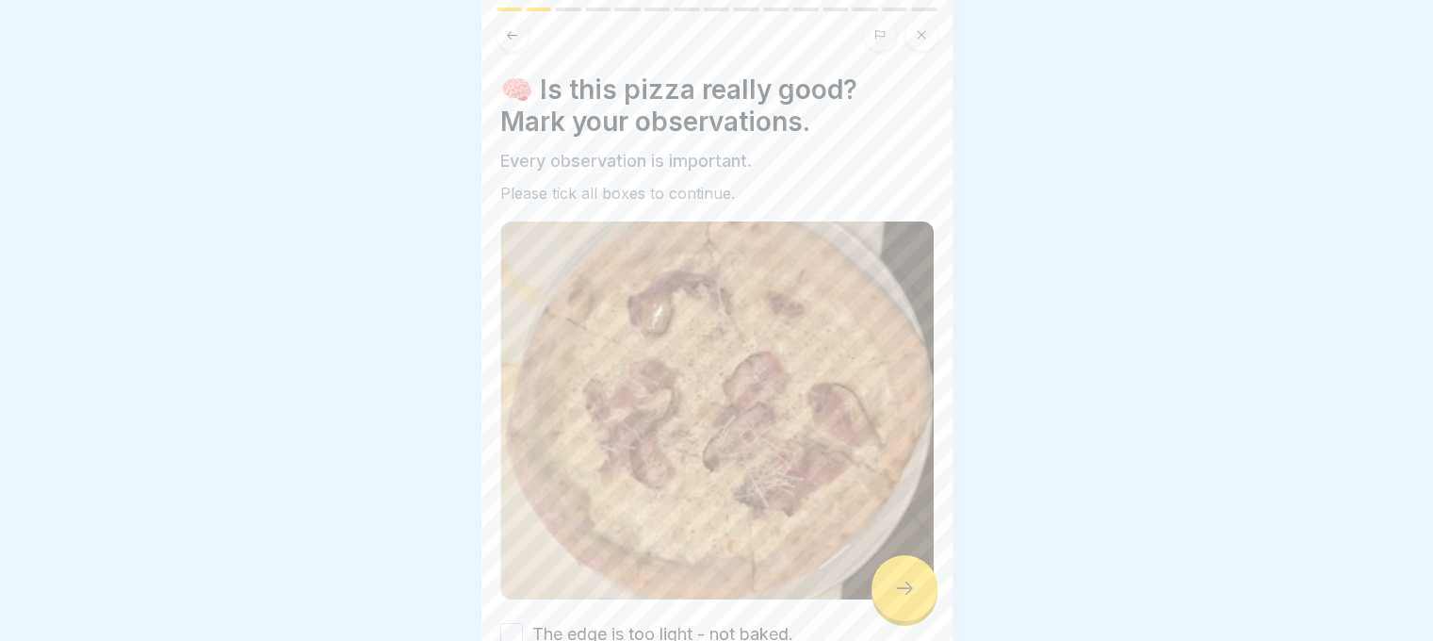
click at [902, 599] on icon at bounding box center [904, 588] width 23 height 23
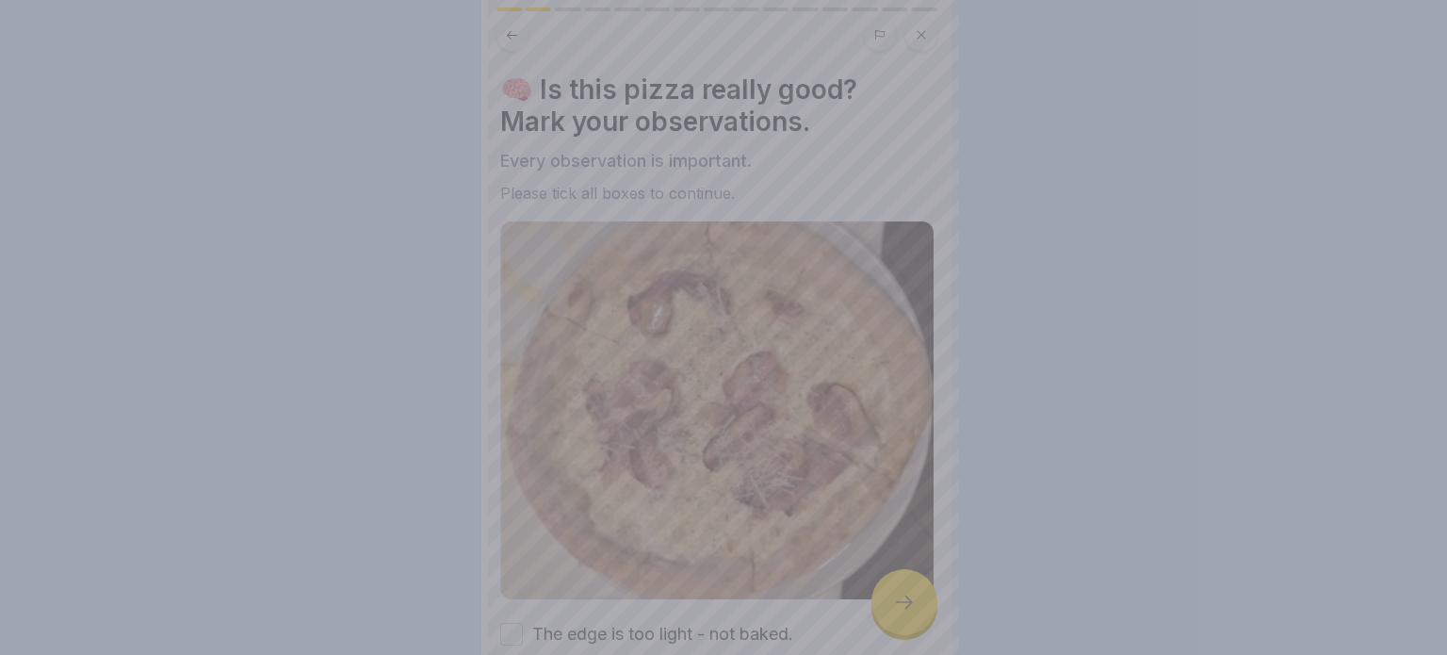
click at [901, 605] on div at bounding box center [723, 327] width 1447 height 655
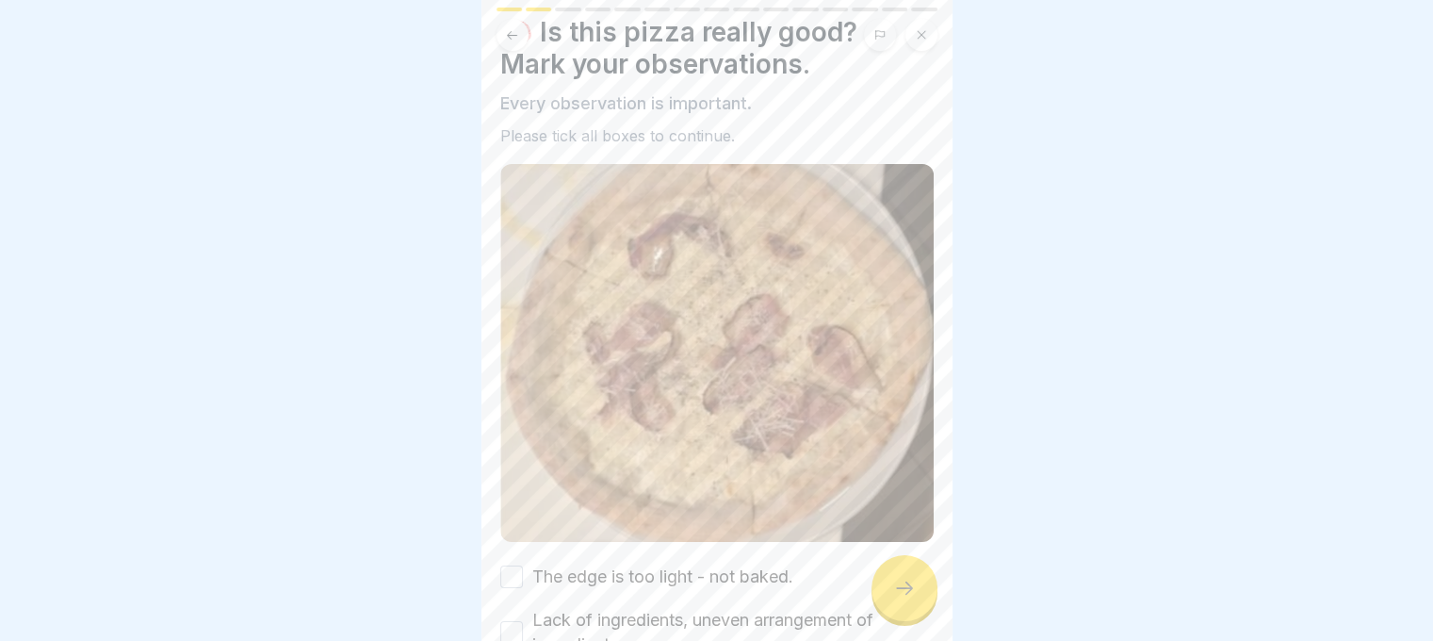
scroll to position [173, 0]
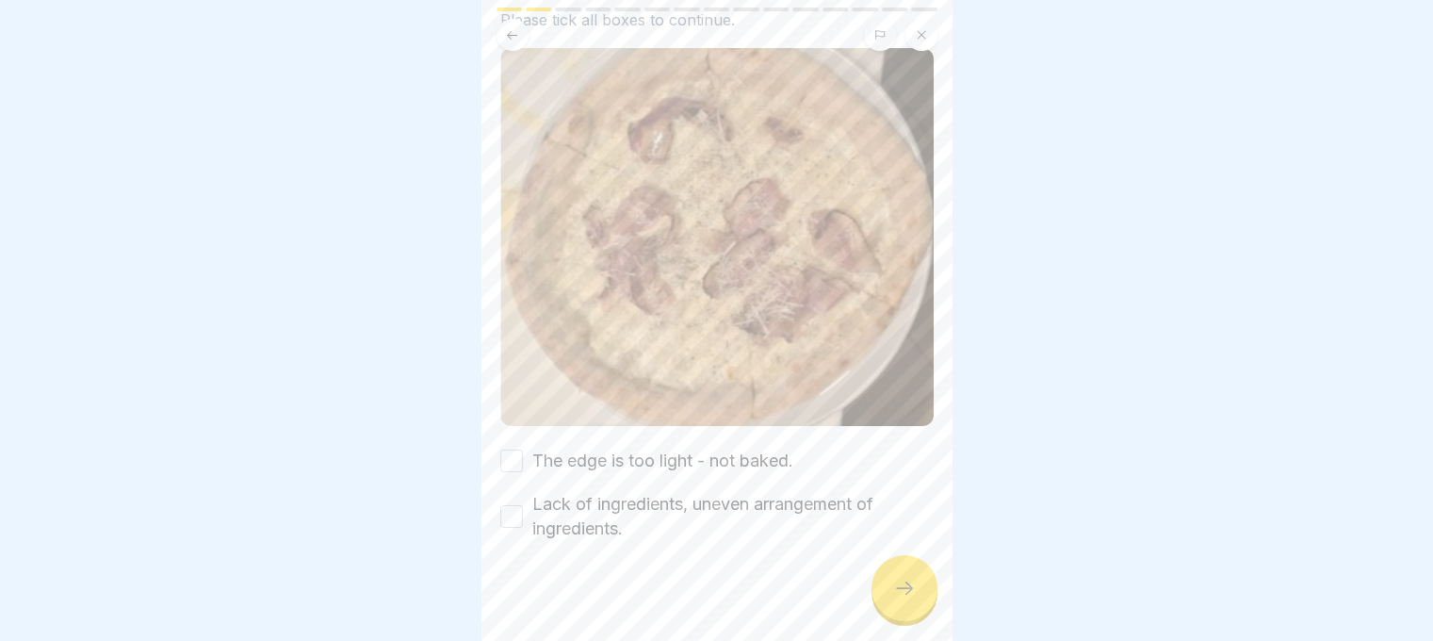
click at [509, 451] on button "The edge is too light - not baked." at bounding box center [511, 460] width 23 height 23
click at [505, 505] on button "Lack of ingredients, uneven arrangement of ingredients." at bounding box center [511, 516] width 23 height 23
click at [908, 617] on div at bounding box center [905, 588] width 66 height 66
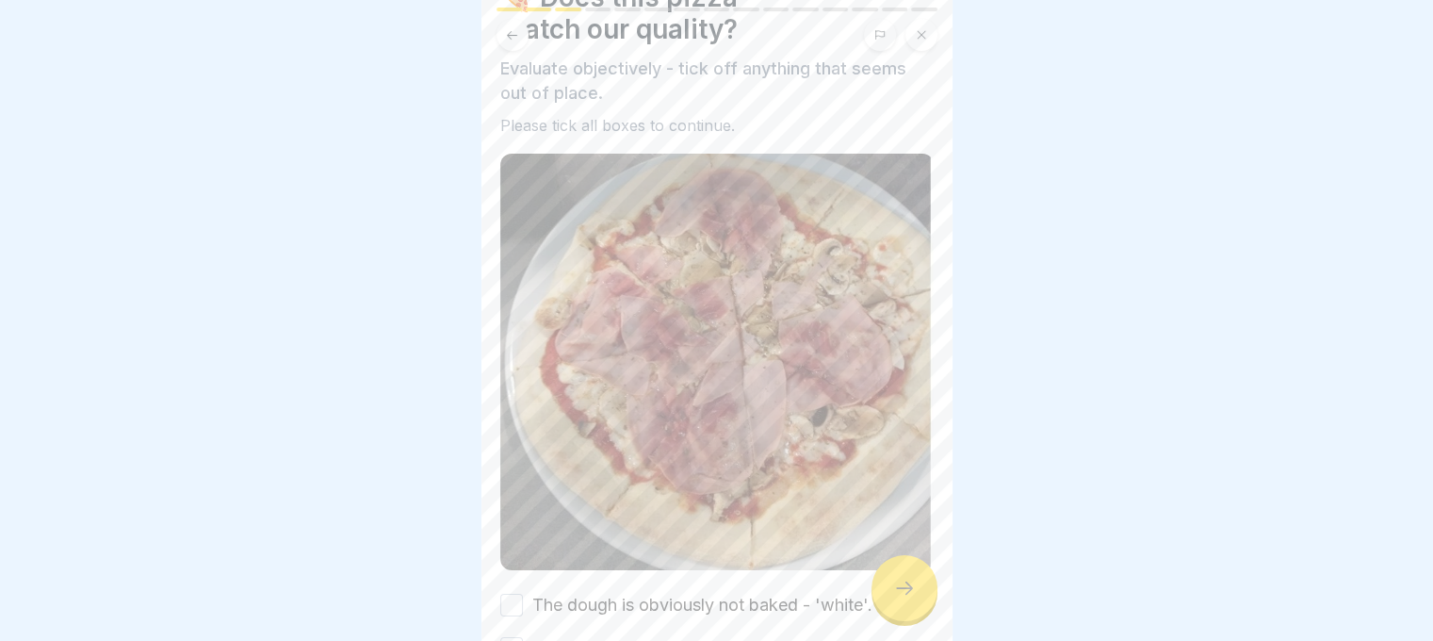
scroll to position [211, 0]
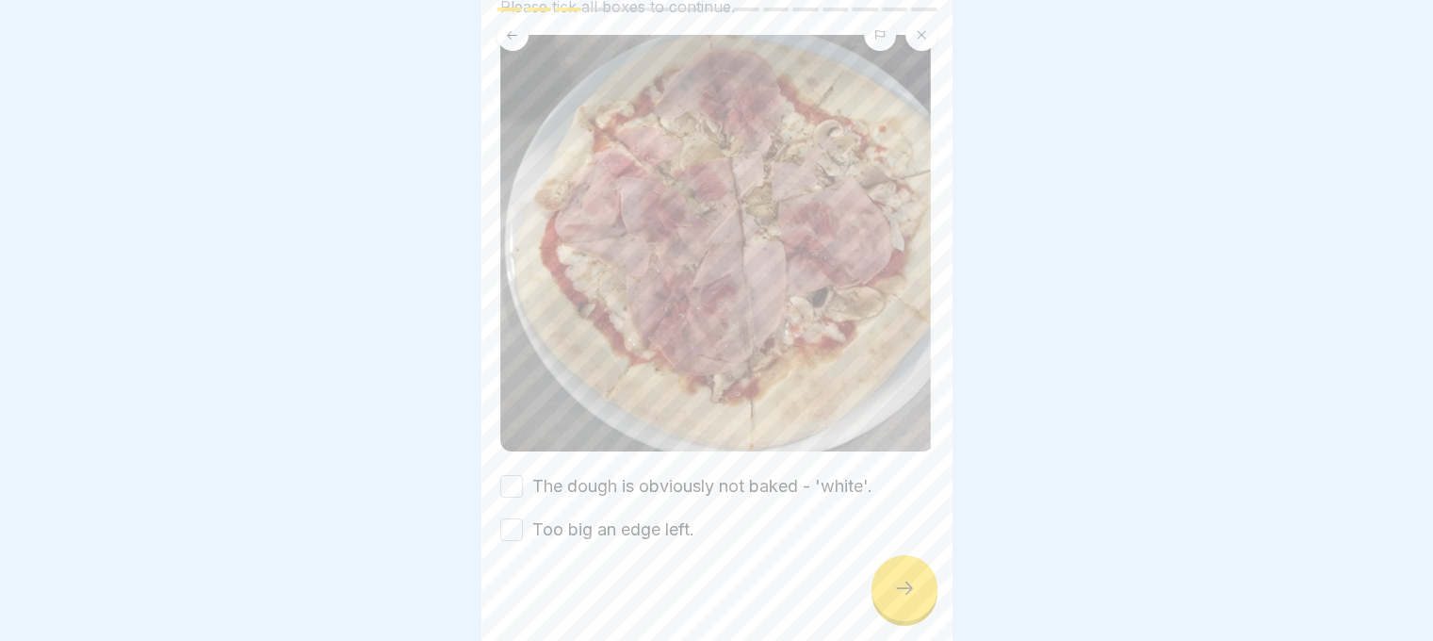
click at [517, 475] on button "The dough is obviously not baked - 'white'." at bounding box center [511, 486] width 23 height 23
click at [504, 520] on button "Too big an edge left." at bounding box center [511, 529] width 23 height 23
click at [895, 599] on icon at bounding box center [904, 588] width 23 height 23
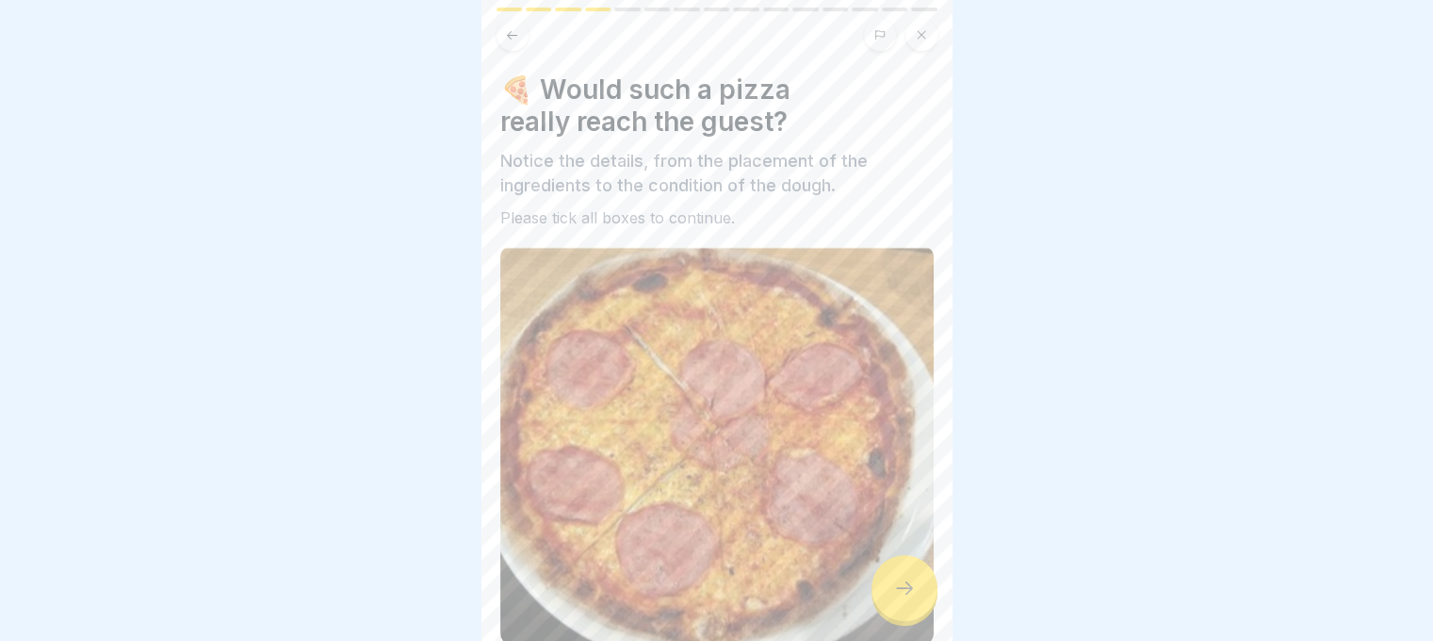
click at [902, 595] on icon at bounding box center [904, 588] width 23 height 23
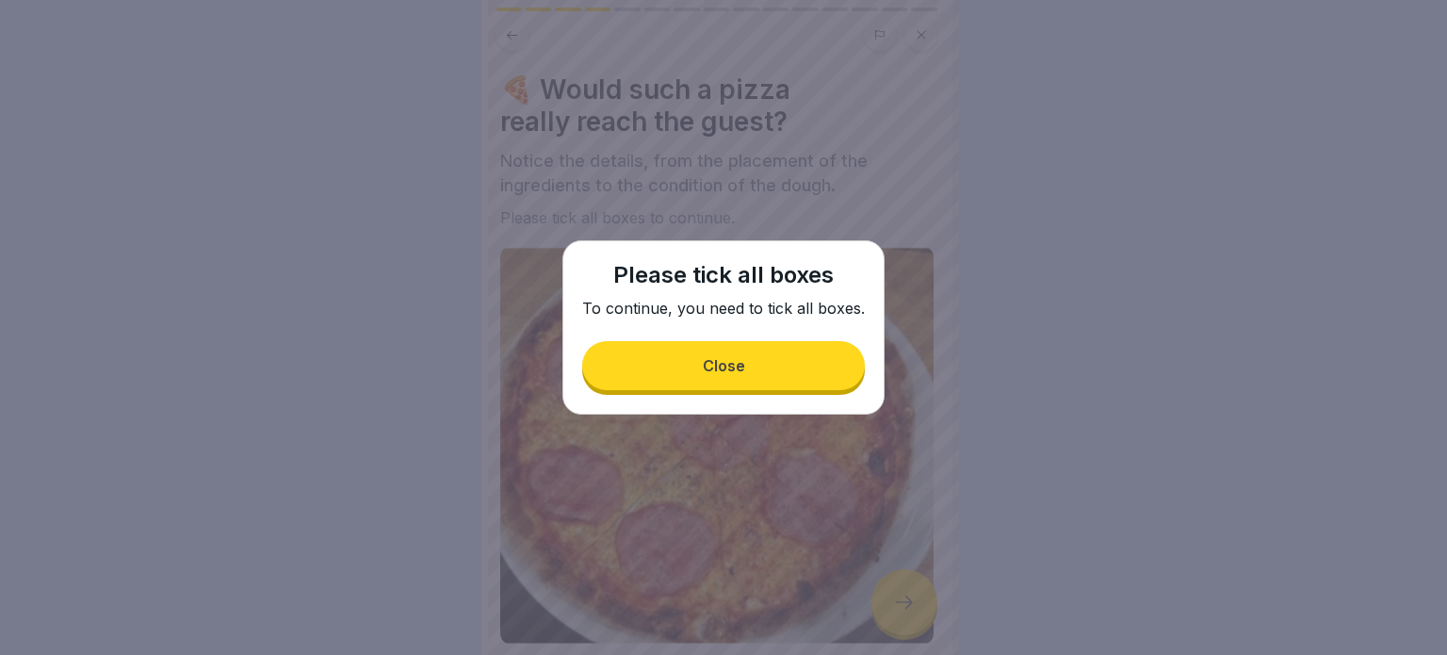
click at [819, 377] on button "Close" at bounding box center [723, 365] width 283 height 49
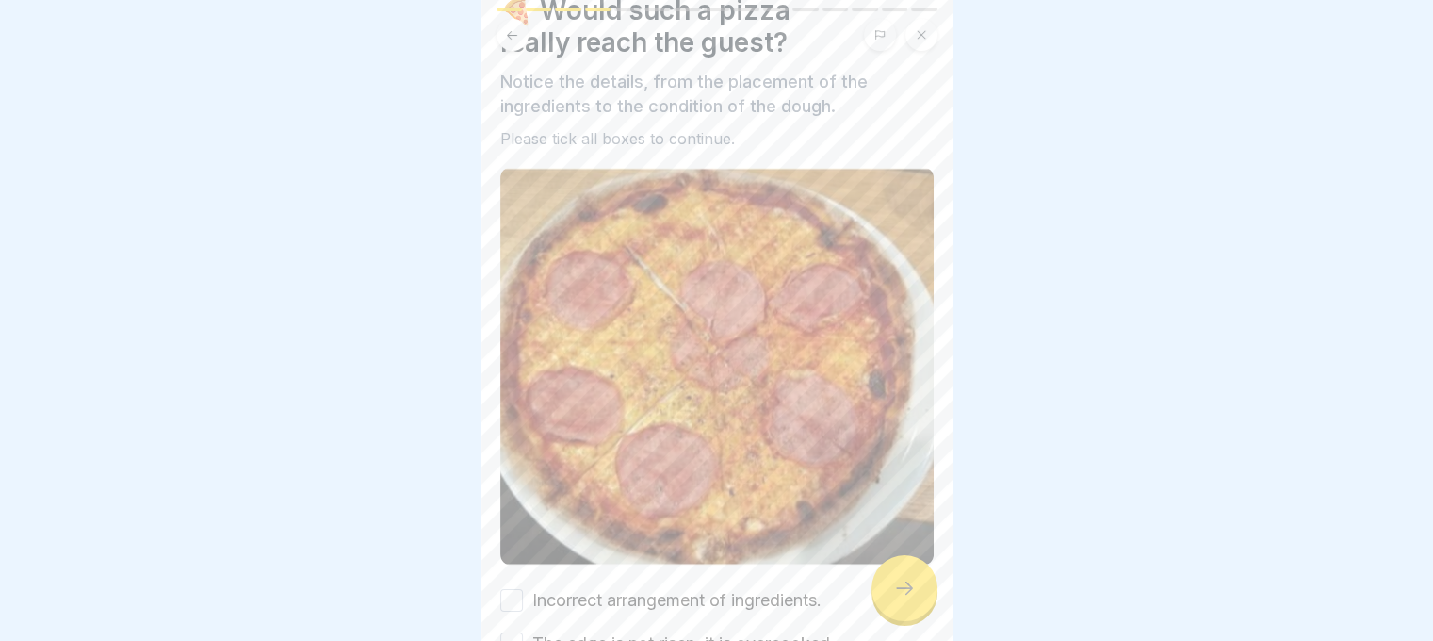
scroll to position [193, 0]
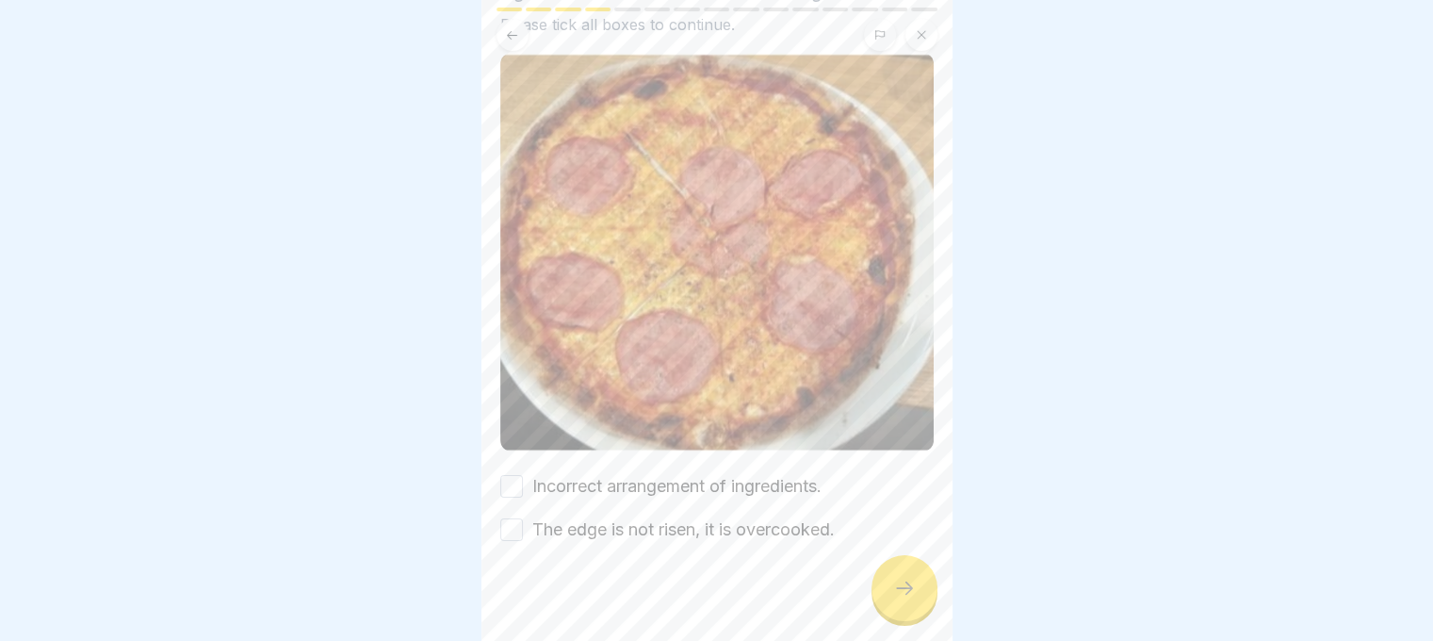
click at [509, 475] on button "Incorrect arrangement of ingredients." at bounding box center [511, 486] width 23 height 23
click at [511, 521] on button "The edge is not risen, it is overcooked." at bounding box center [511, 529] width 23 height 23
click at [884, 602] on div at bounding box center [905, 588] width 66 height 66
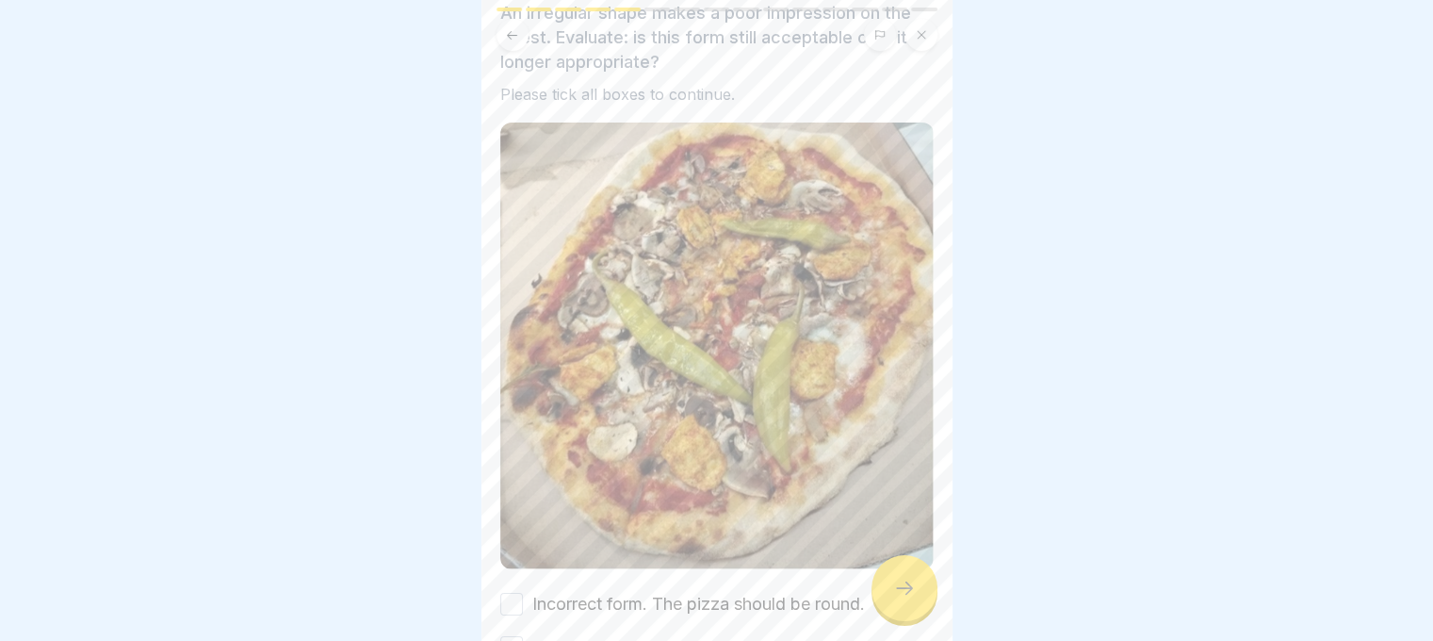
scroll to position [265, 0]
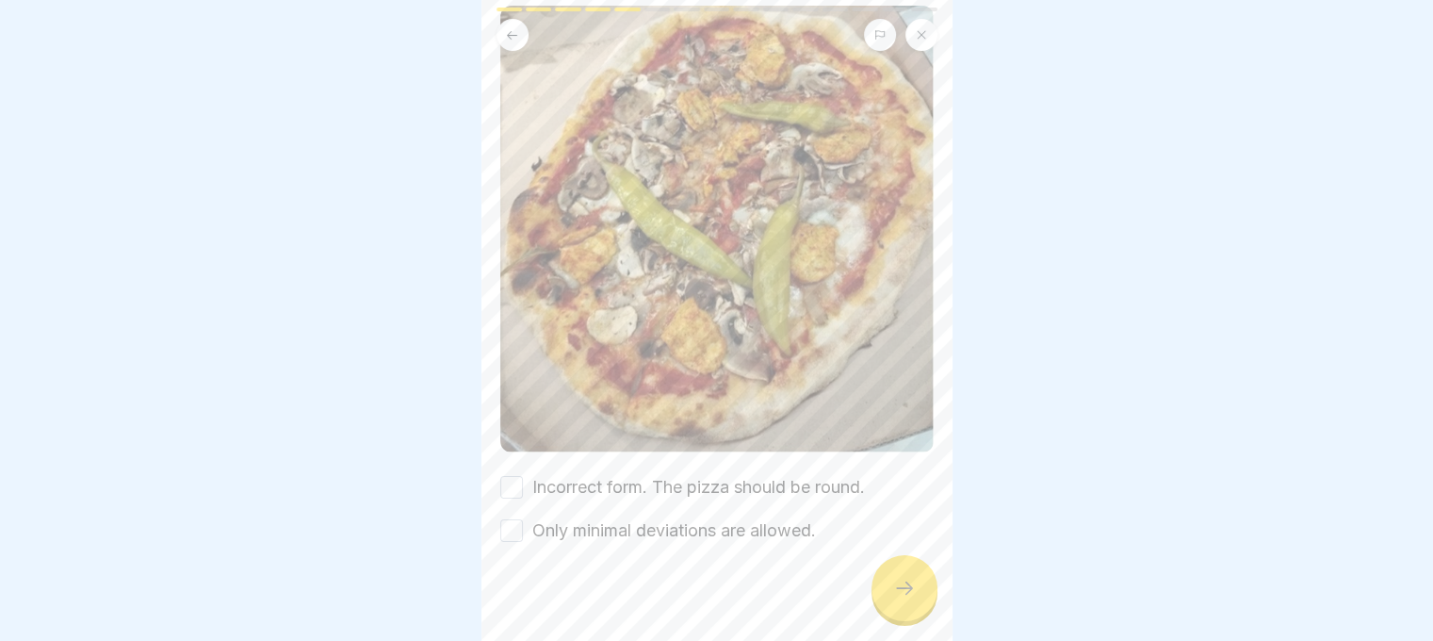
click at [519, 476] on button "Incorrect form. The pizza should be round." at bounding box center [511, 487] width 23 height 23
click at [505, 519] on button "Only minimal deviations are allowed." at bounding box center [511, 530] width 23 height 23
click at [909, 613] on div at bounding box center [905, 588] width 66 height 66
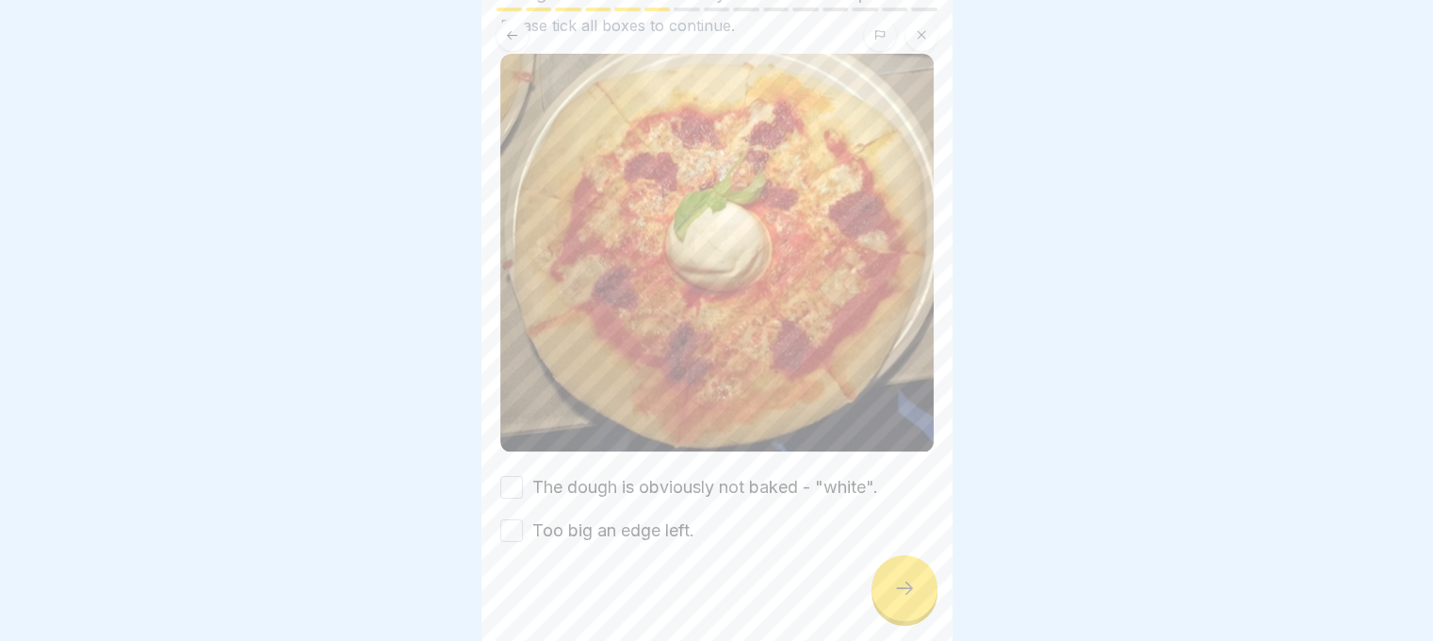
scroll to position [193, 0]
click at [511, 475] on button "The dough is obviously not baked - "white"." at bounding box center [511, 486] width 23 height 23
click at [501, 521] on button "Too big an edge left." at bounding box center [511, 529] width 23 height 23
click at [909, 598] on icon at bounding box center [904, 588] width 23 height 23
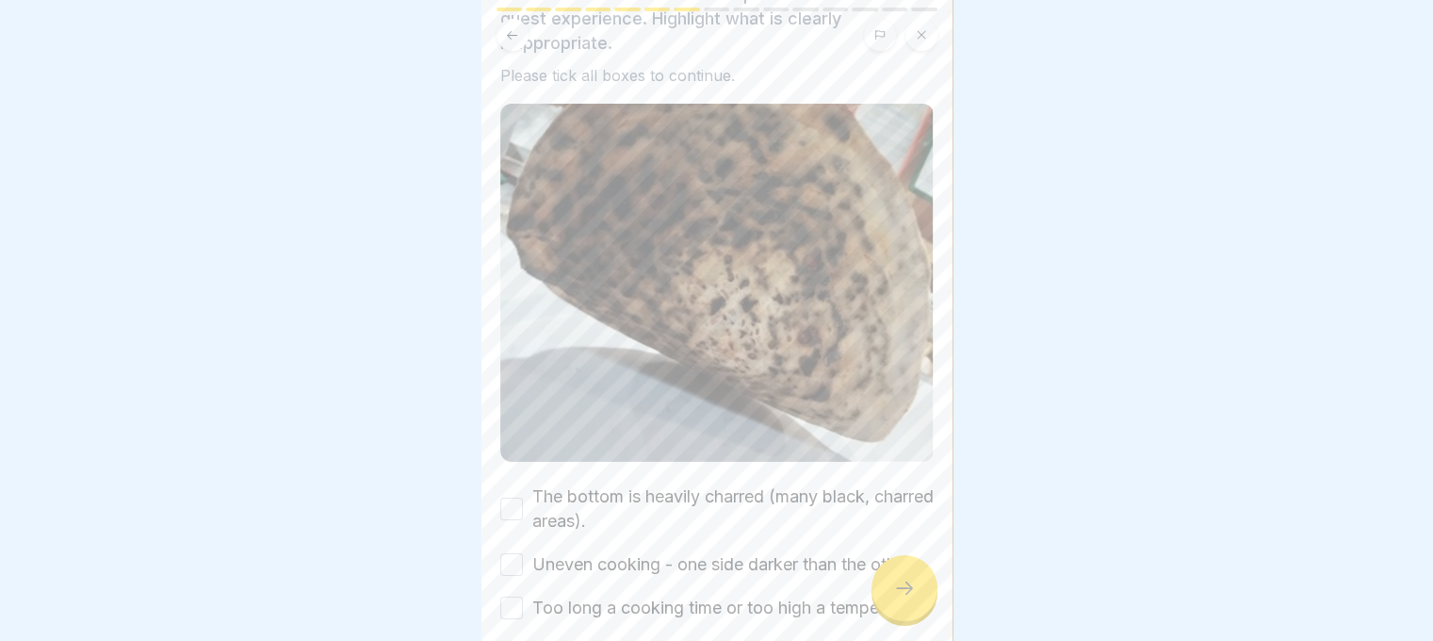
scroll to position [296, 0]
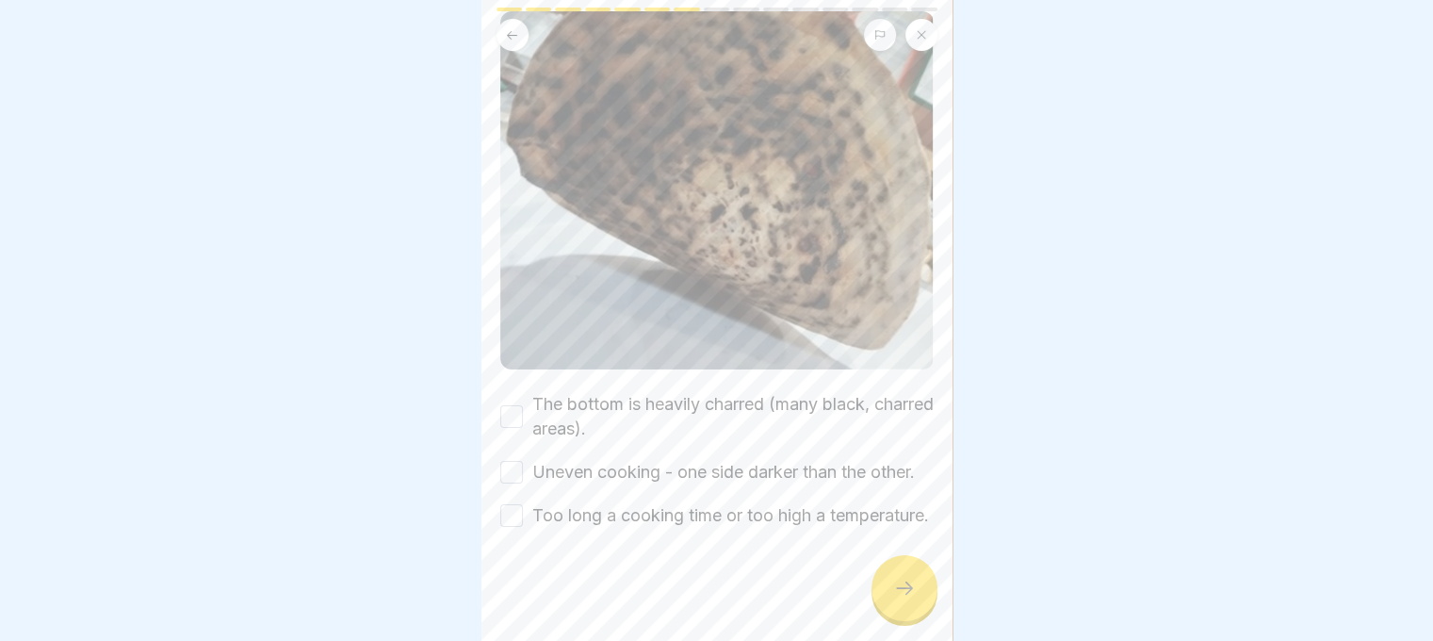
click at [516, 405] on button "The bottom is heavily charred (many black, charred areas)." at bounding box center [511, 416] width 23 height 23
click at [507, 461] on button "Uneven cooking - one side darker than the other." at bounding box center [511, 472] width 23 height 23
click at [516, 504] on button "Too long a cooking time or too high a temperature." at bounding box center [511, 515] width 23 height 23
click at [908, 591] on icon at bounding box center [904, 588] width 23 height 23
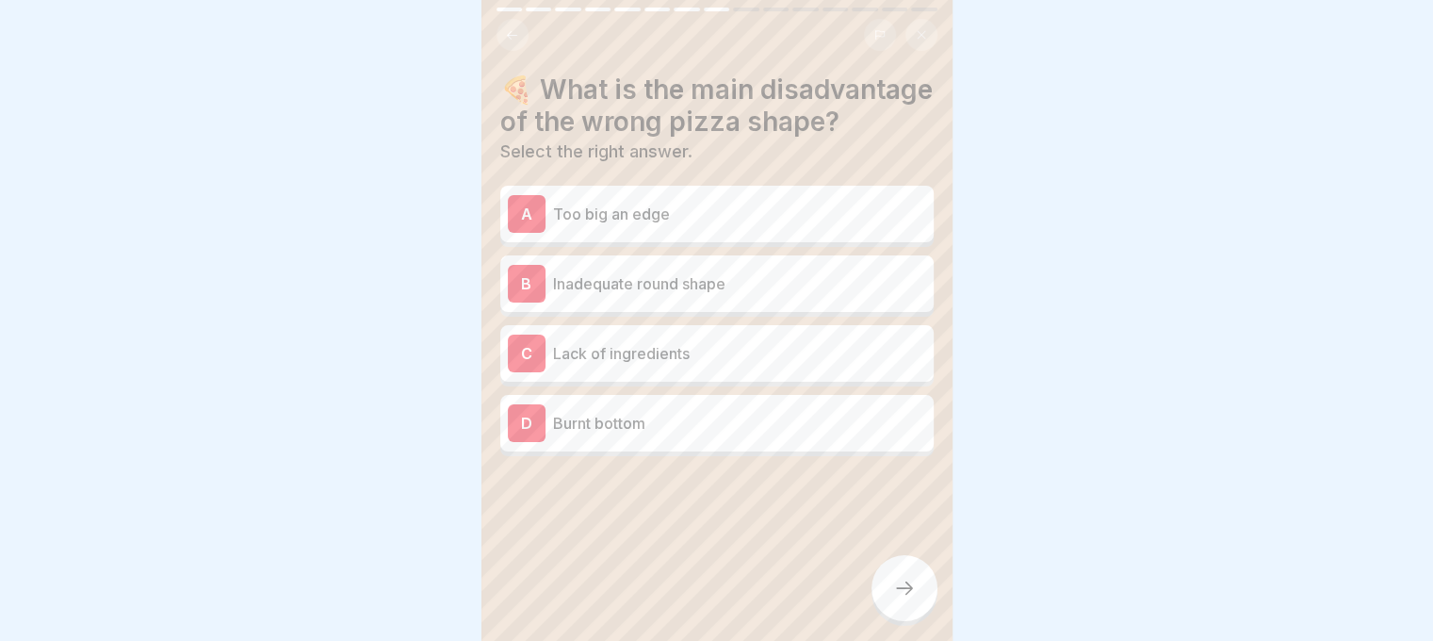
click at [648, 302] on div "B Inadequate round shape" at bounding box center [717, 284] width 418 height 38
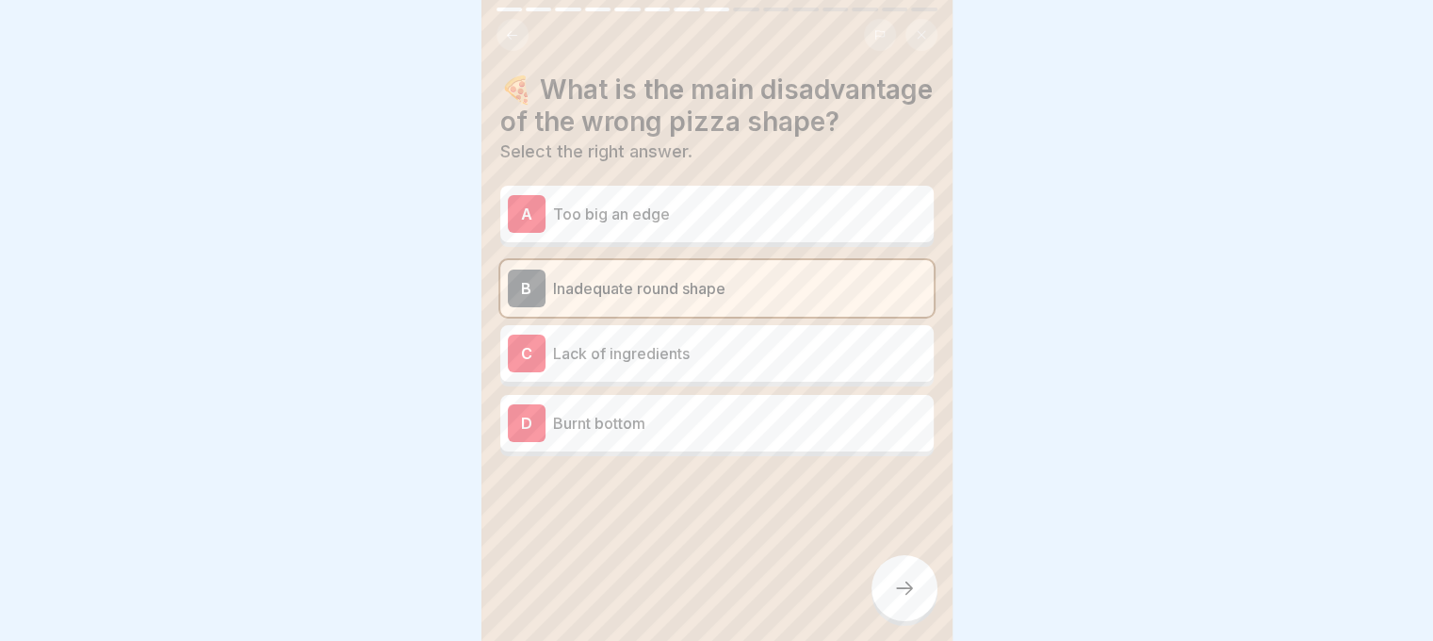
click at [909, 602] on div at bounding box center [905, 588] width 66 height 66
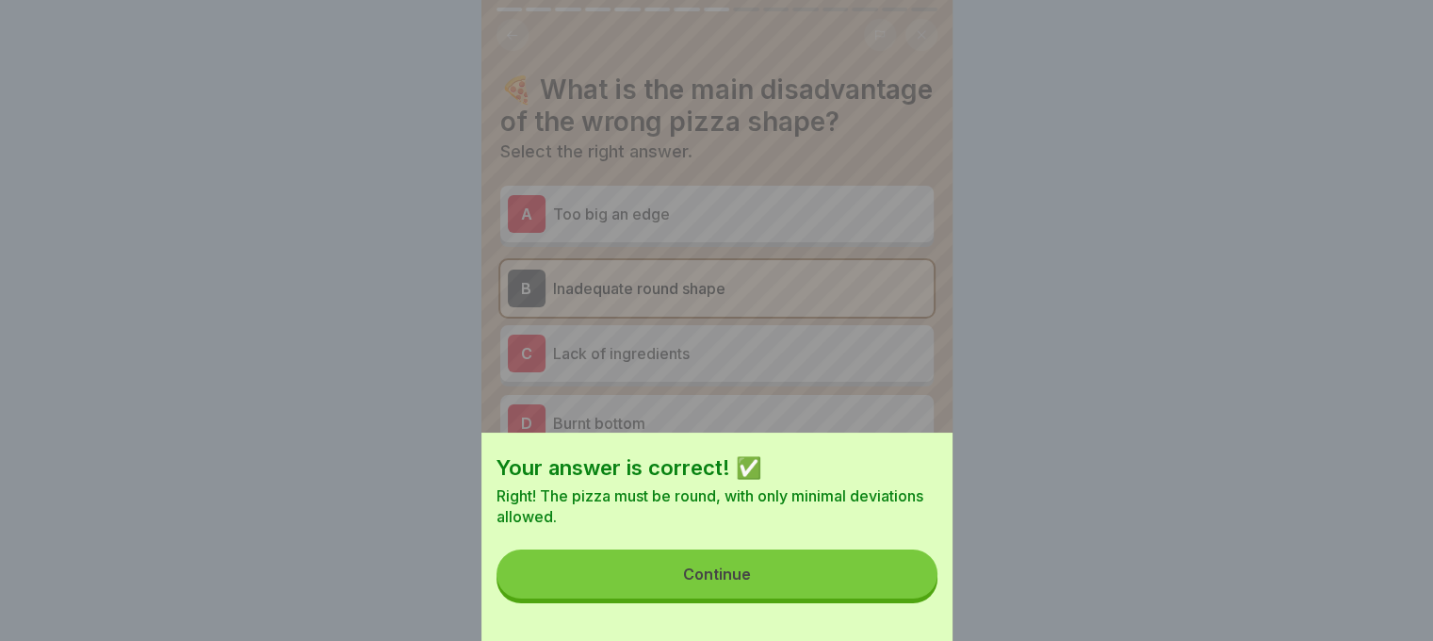
click at [897, 594] on button "Continue" at bounding box center [717, 573] width 441 height 49
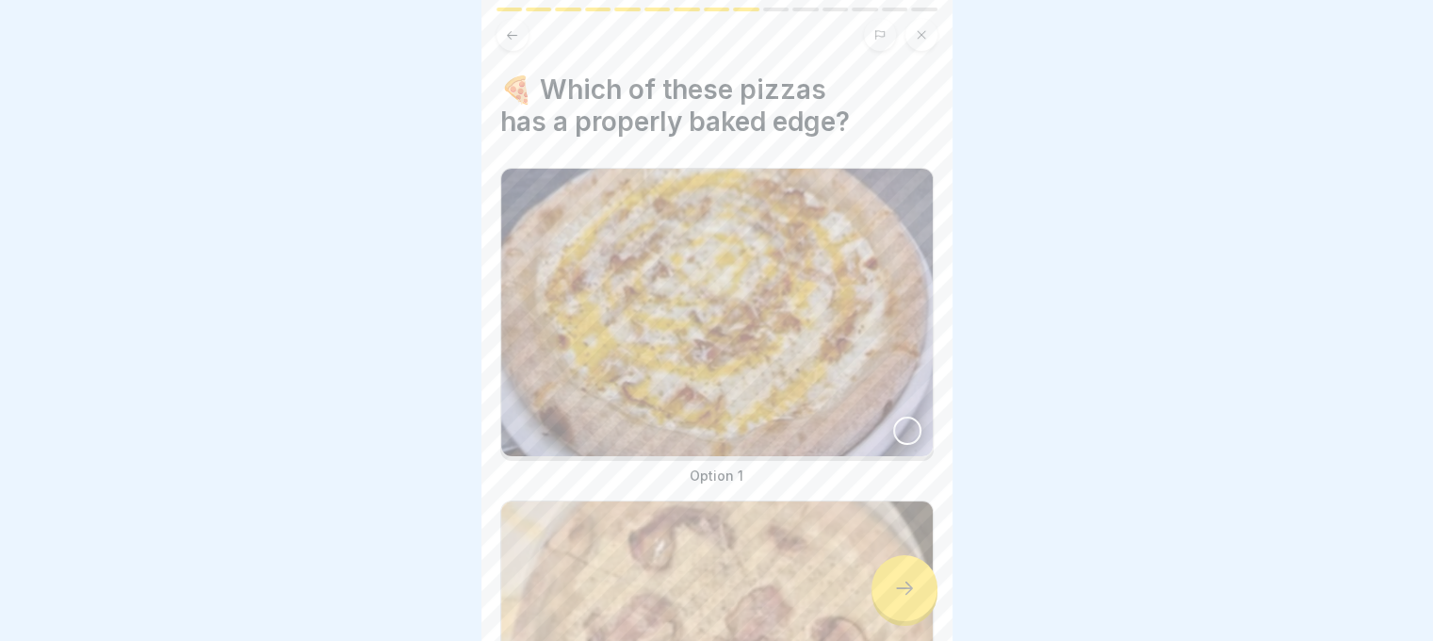
click at [900, 416] on div at bounding box center [907, 430] width 28 height 28
click at [882, 574] on div at bounding box center [905, 588] width 66 height 66
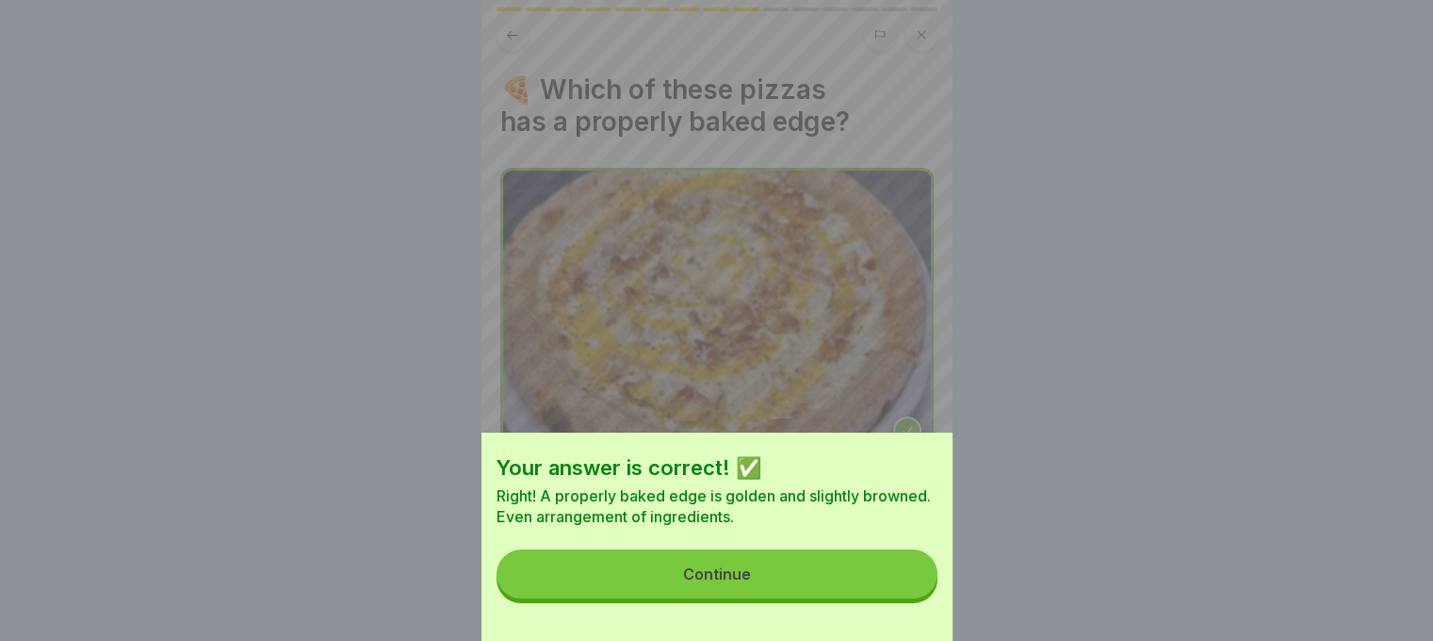
click at [853, 598] on button "Continue" at bounding box center [717, 573] width 441 height 49
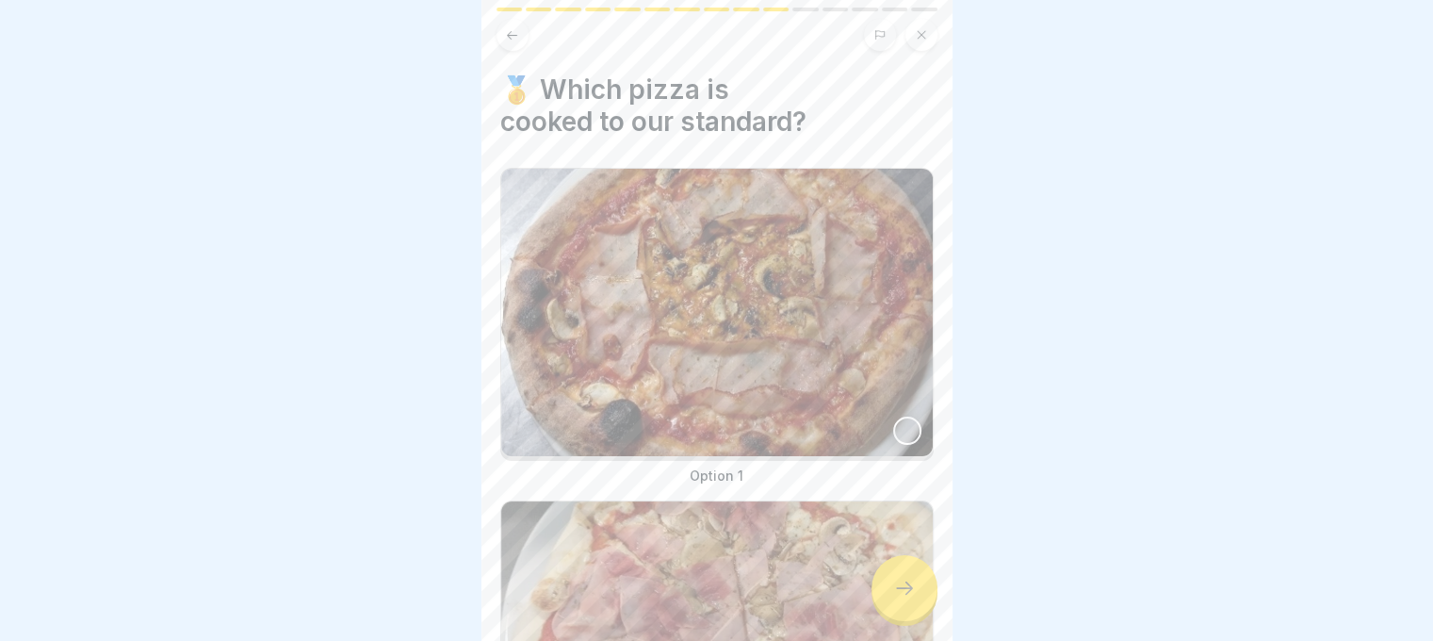
click at [900, 416] on div at bounding box center [907, 430] width 28 height 28
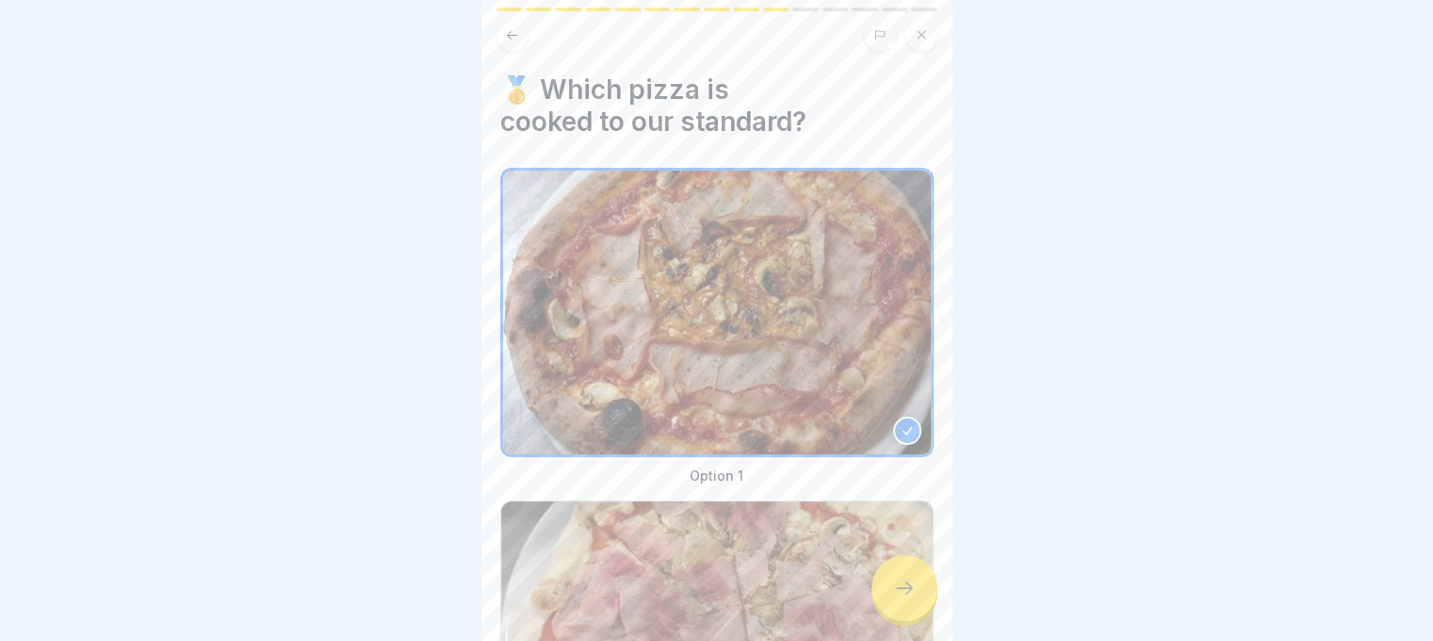
click at [900, 606] on div at bounding box center [905, 588] width 66 height 66
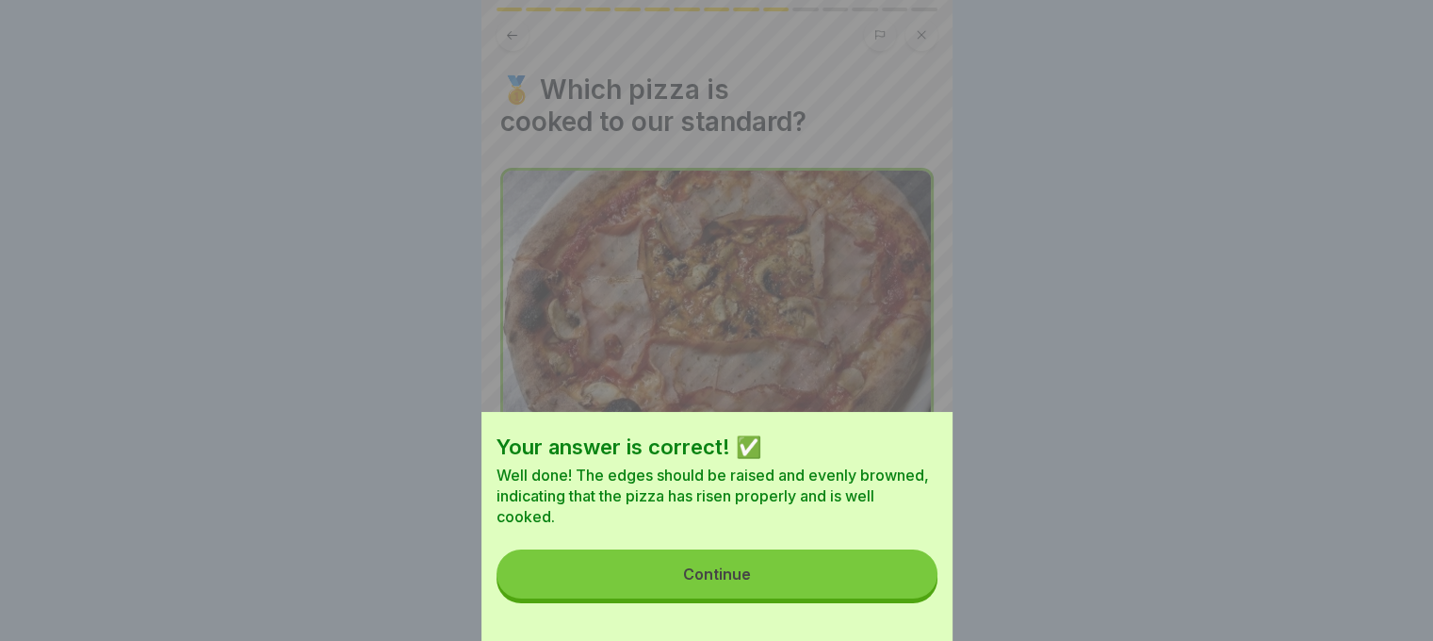
click at [660, 581] on button "Continue" at bounding box center [717, 573] width 441 height 49
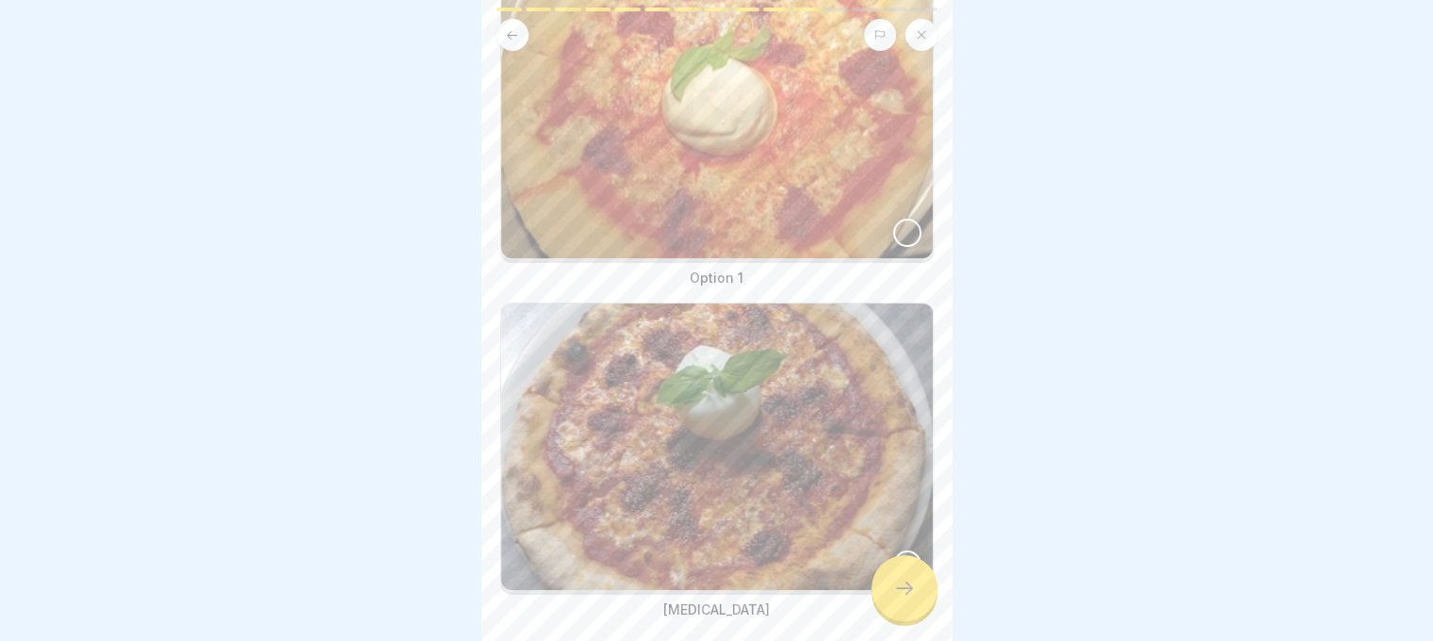
scroll to position [270, 0]
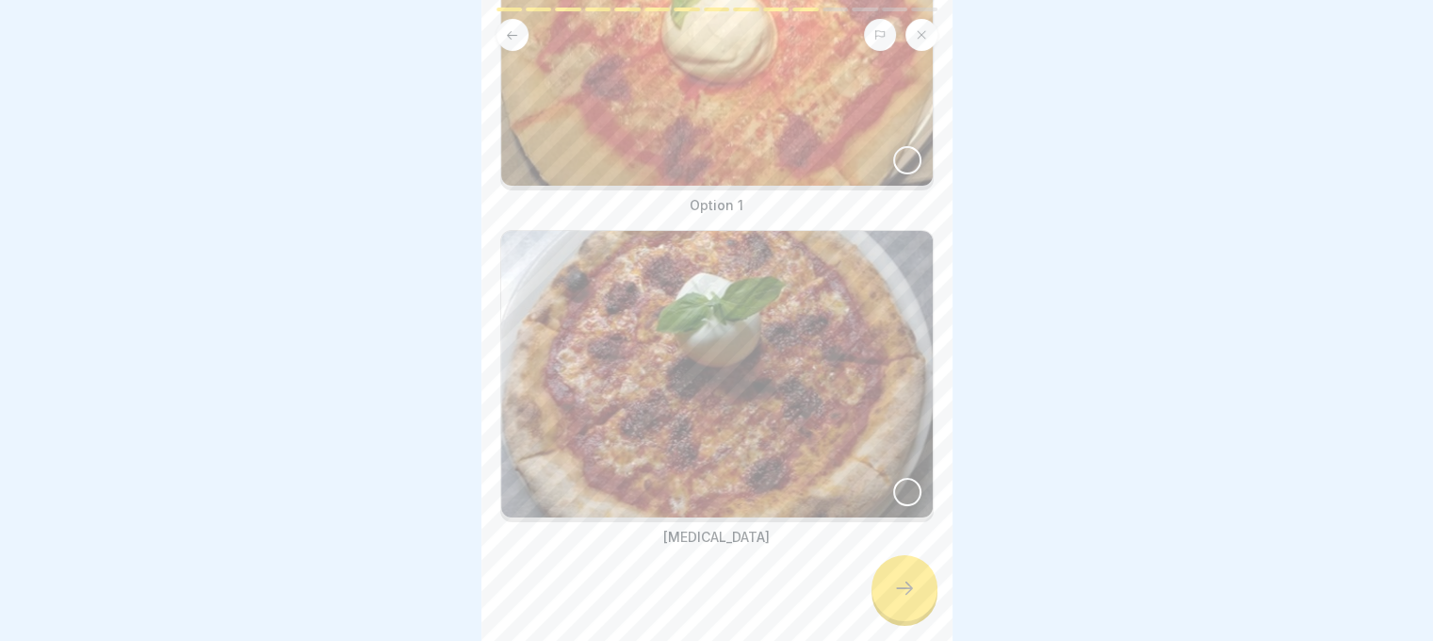
click at [901, 478] on div at bounding box center [907, 492] width 28 height 28
click at [886, 587] on div at bounding box center [905, 588] width 66 height 66
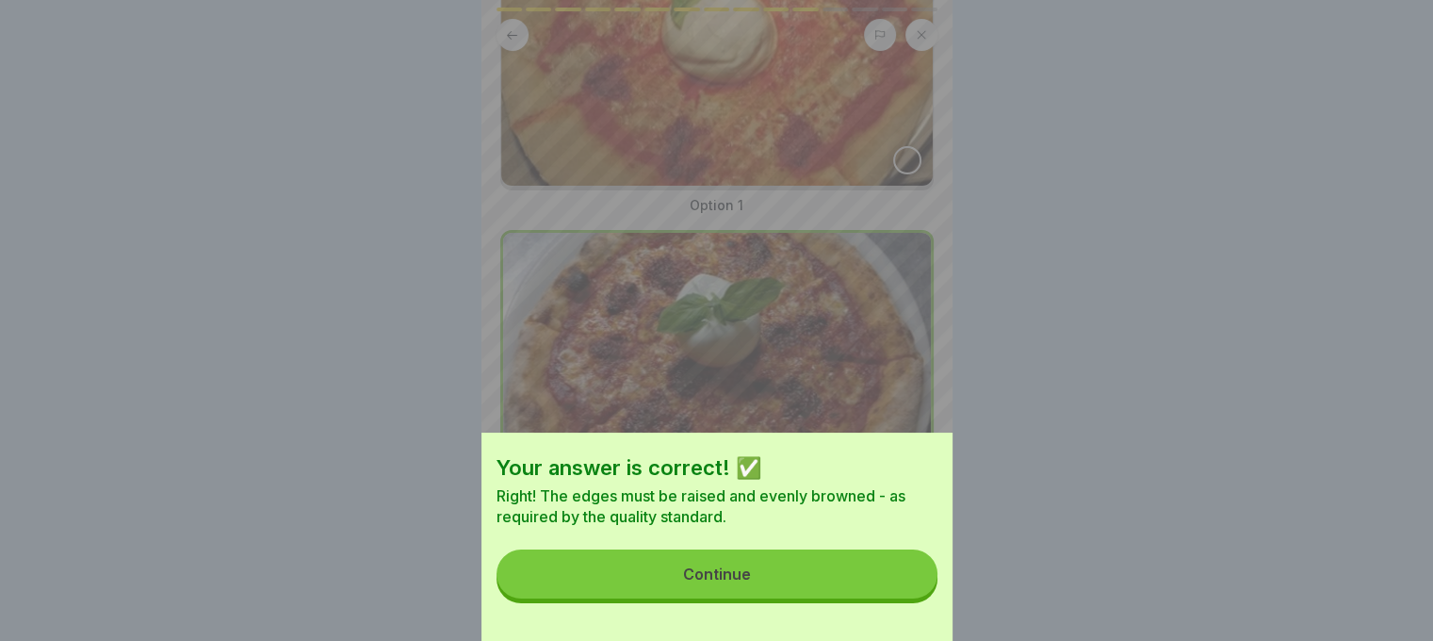
click at [887, 586] on button "Continue" at bounding box center [717, 573] width 441 height 49
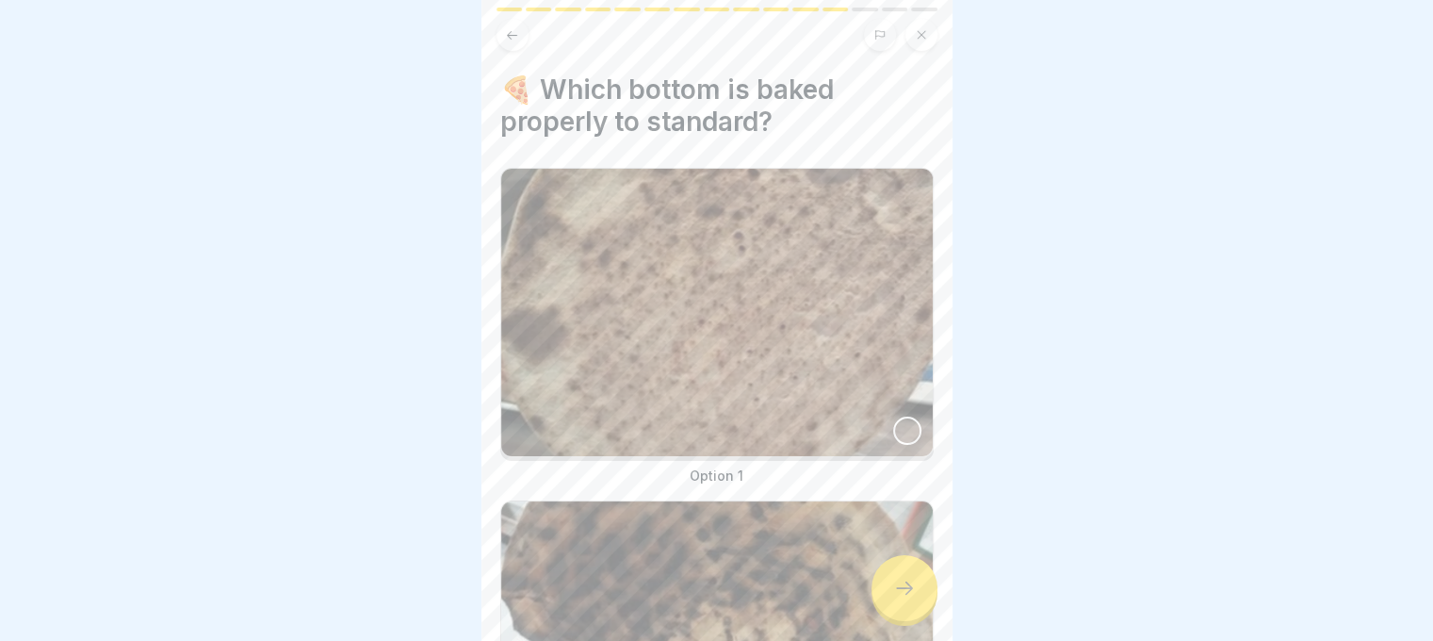
click at [893, 416] on div at bounding box center [907, 430] width 28 height 28
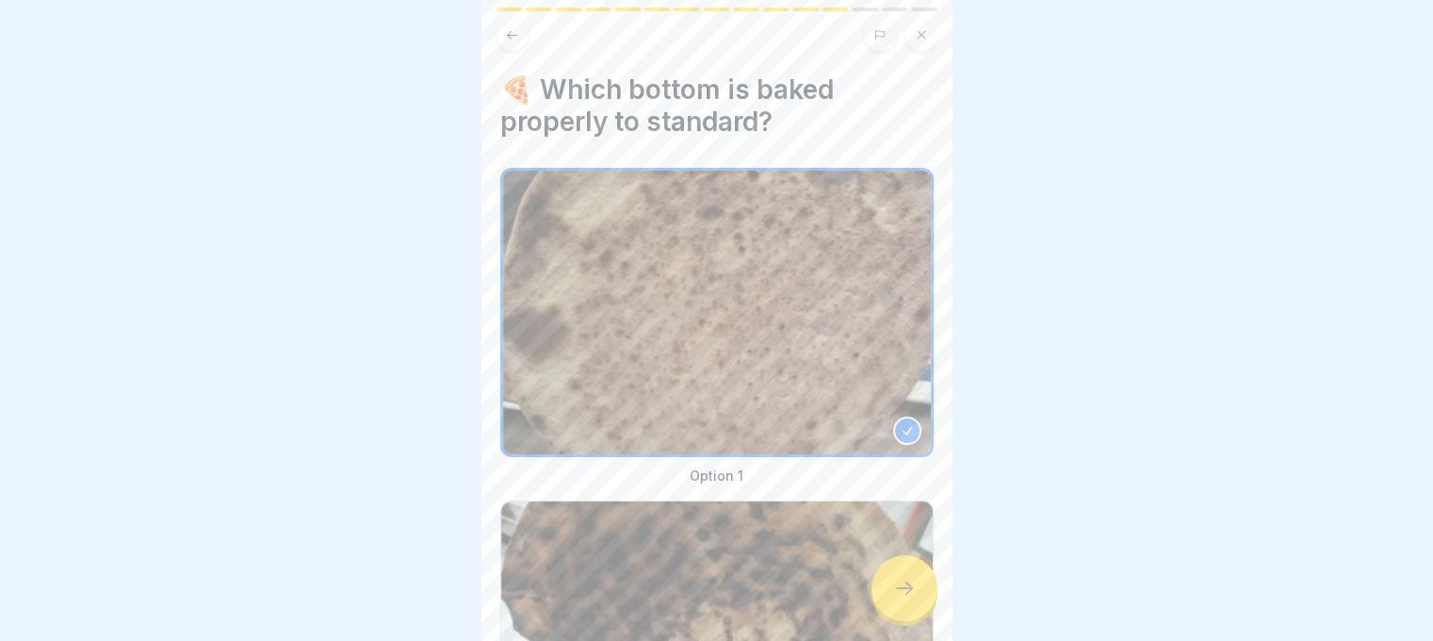
click at [901, 579] on icon at bounding box center [904, 588] width 23 height 23
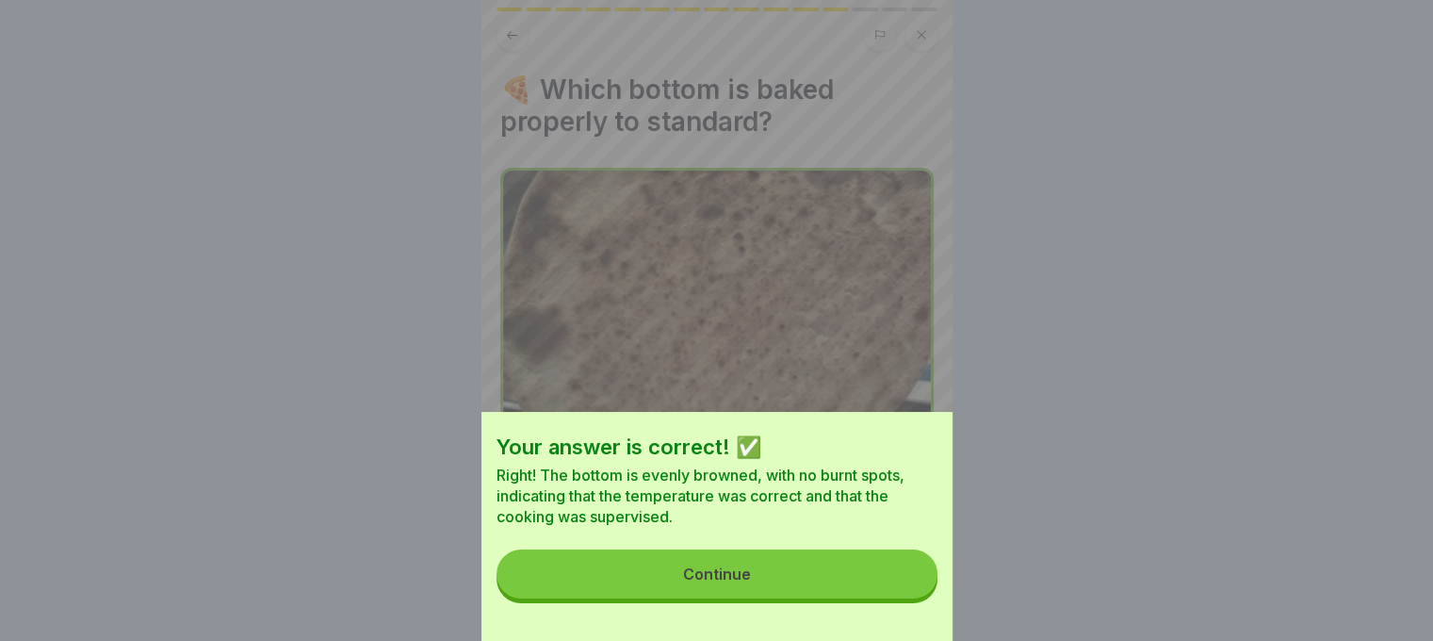
click at [901, 579] on button "Continue" at bounding box center [717, 573] width 441 height 49
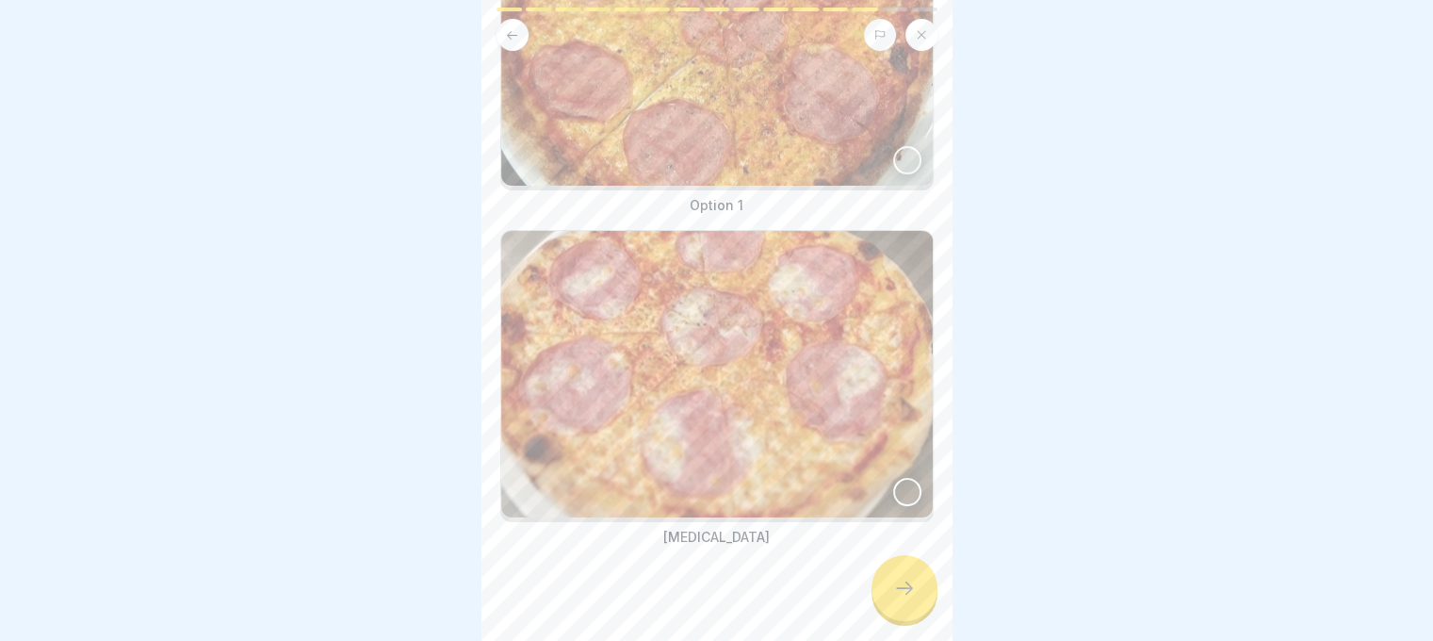
click at [893, 478] on div at bounding box center [907, 492] width 28 height 28
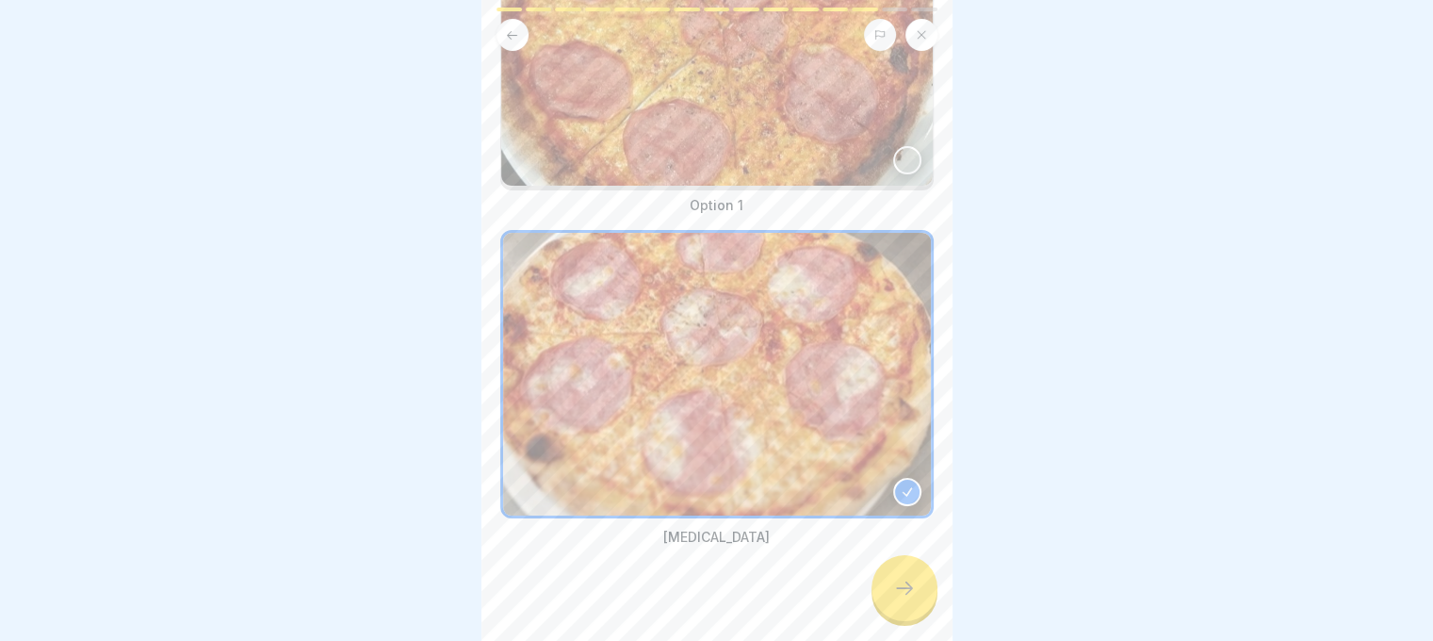
click at [897, 611] on div at bounding box center [905, 588] width 66 height 66
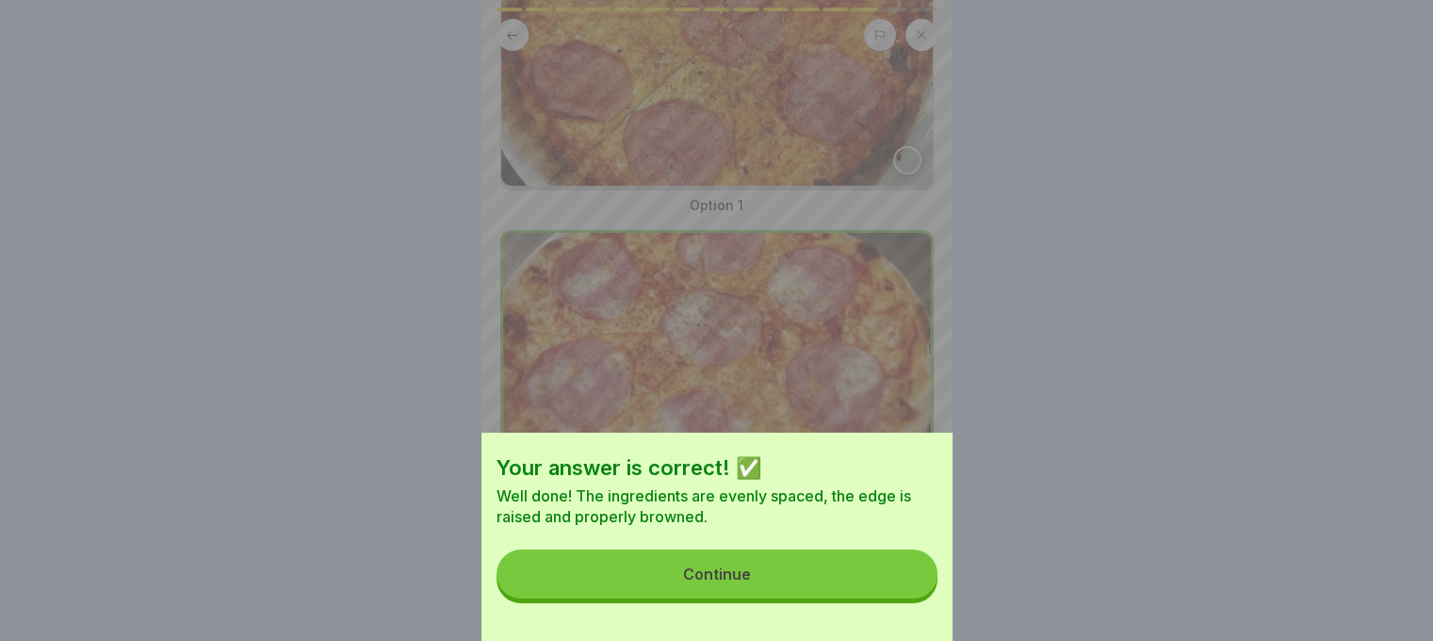
click at [856, 579] on button "Continue" at bounding box center [717, 573] width 441 height 49
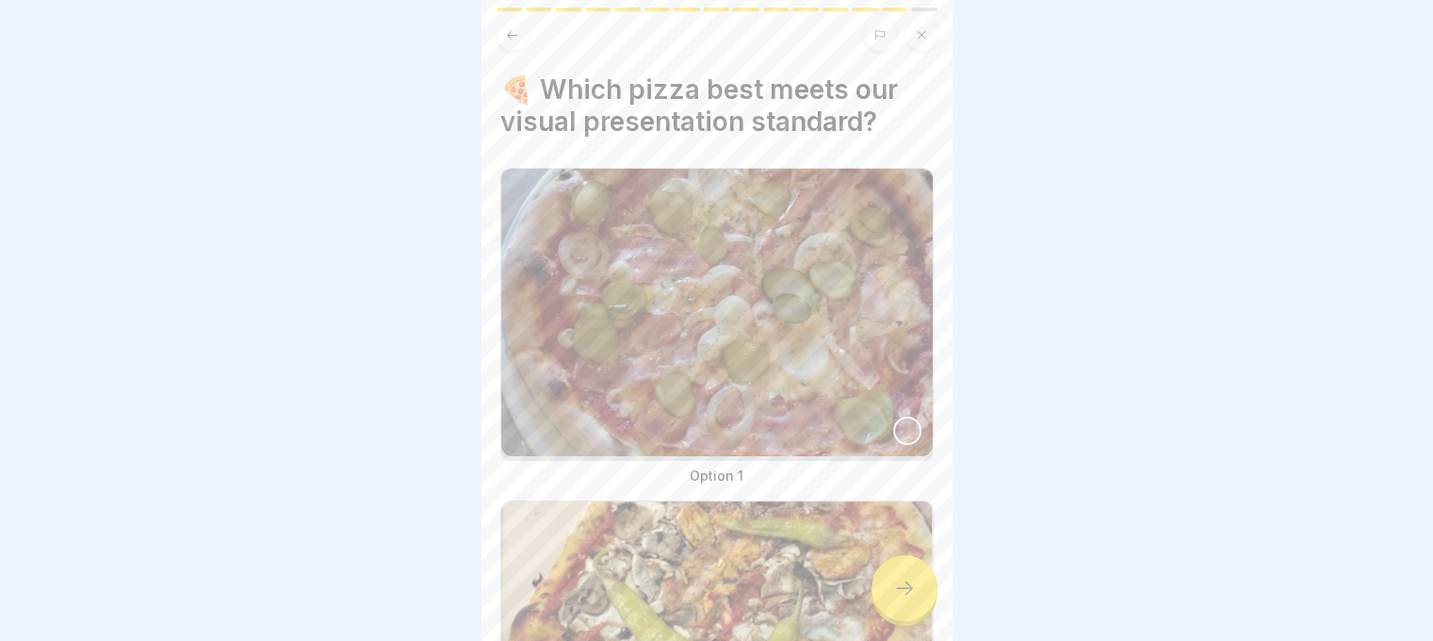
click at [906, 402] on img at bounding box center [717, 312] width 432 height 287
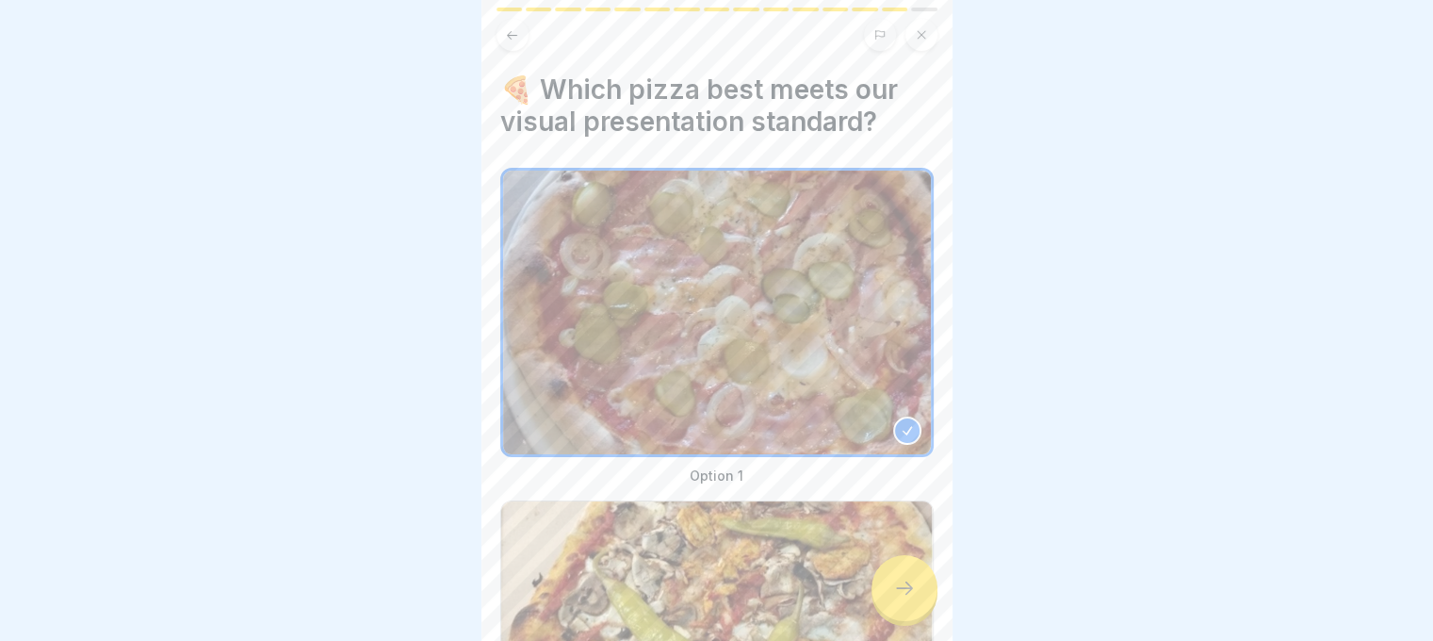
click at [893, 595] on icon at bounding box center [904, 588] width 23 height 23
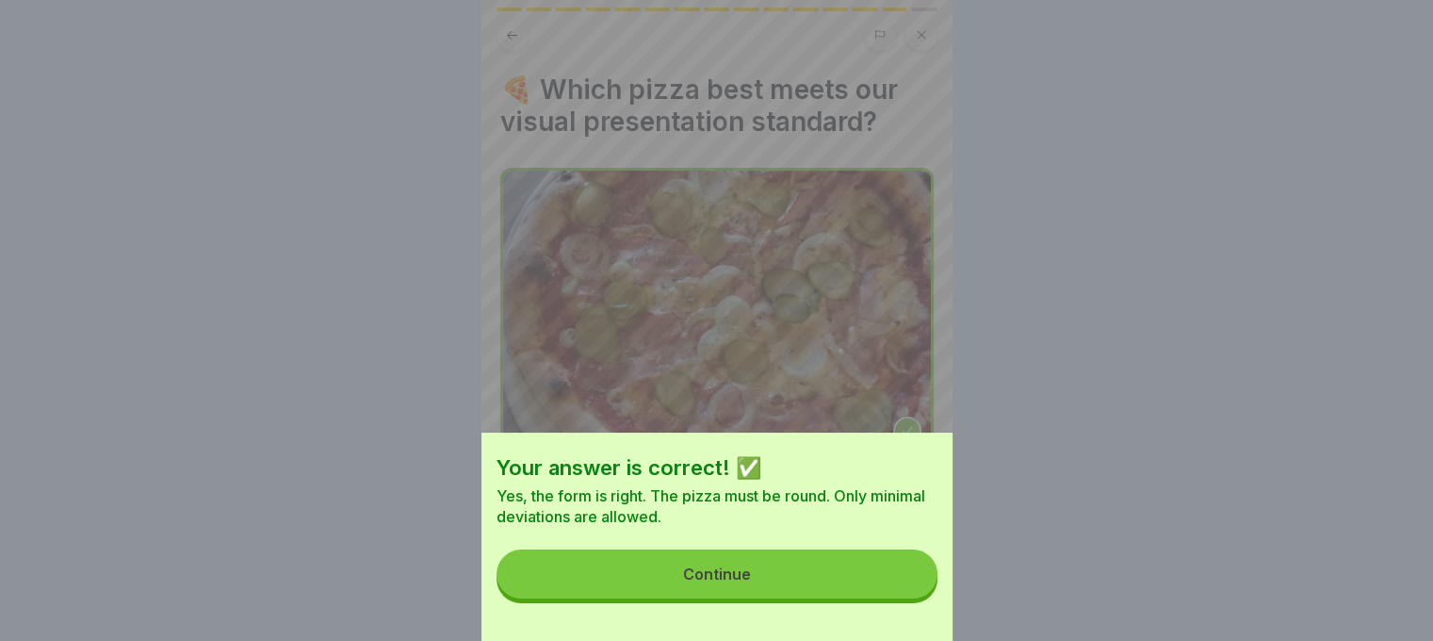
click at [587, 574] on button "Continue" at bounding box center [717, 573] width 441 height 49
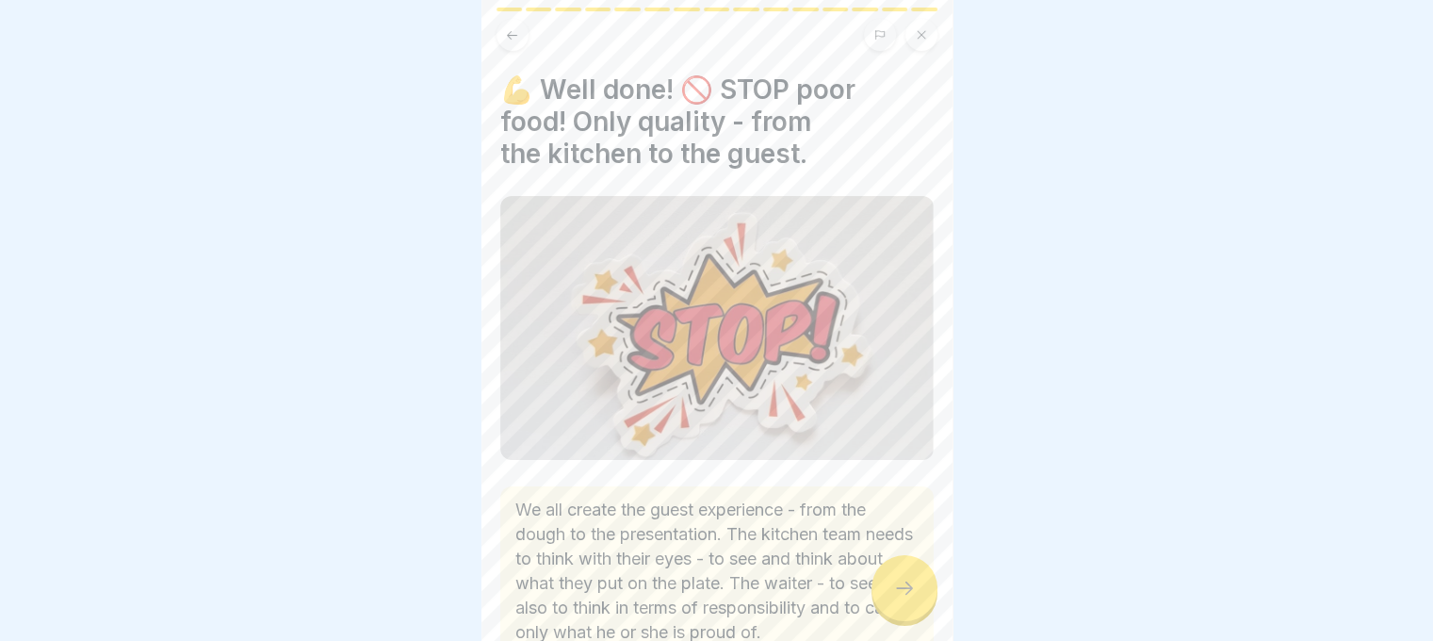
click at [920, 594] on div at bounding box center [905, 588] width 66 height 66
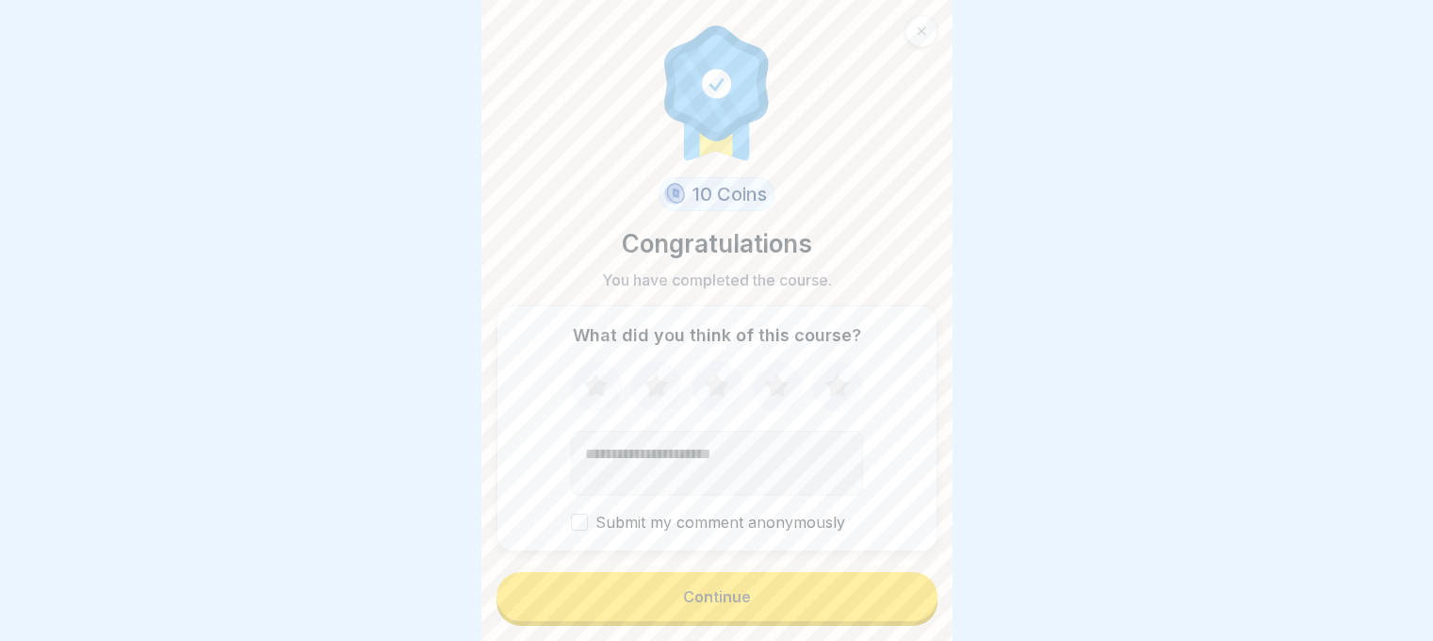
click at [872, 606] on button "Continue" at bounding box center [717, 596] width 441 height 49
click at [865, 579] on button "Continue" at bounding box center [717, 596] width 441 height 49
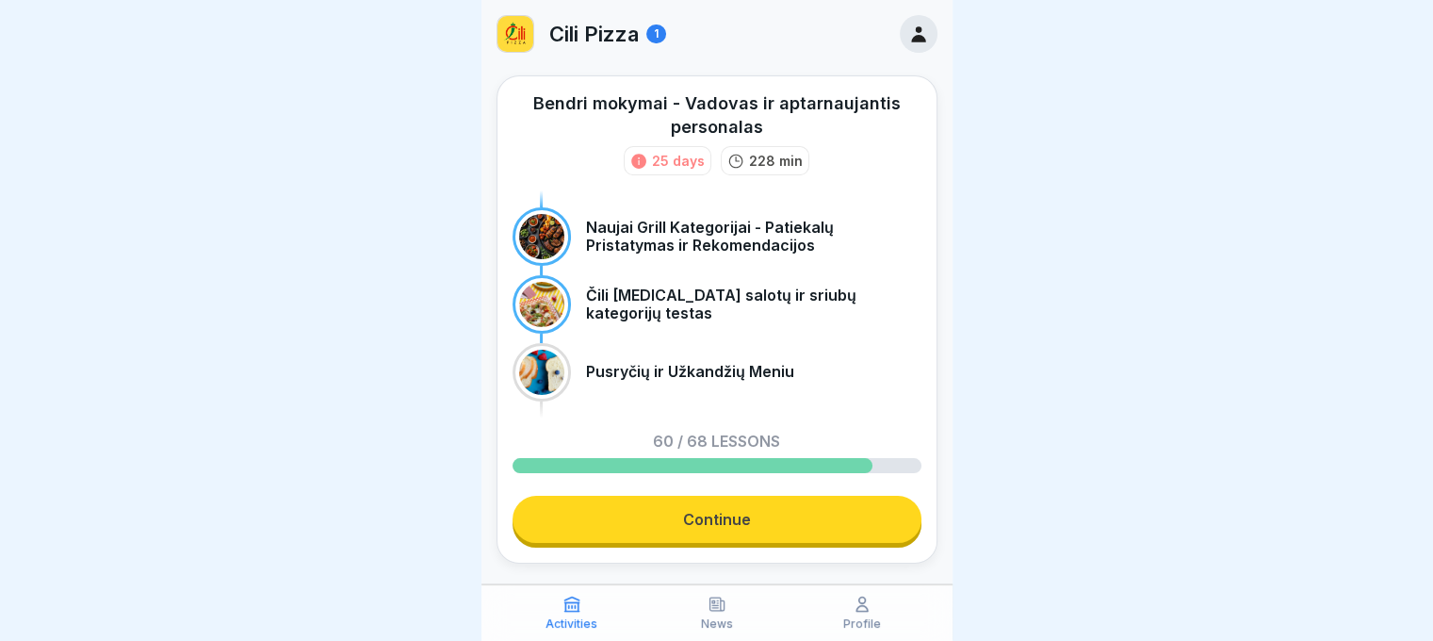
click at [650, 521] on link "Continue" at bounding box center [717, 519] width 409 height 47
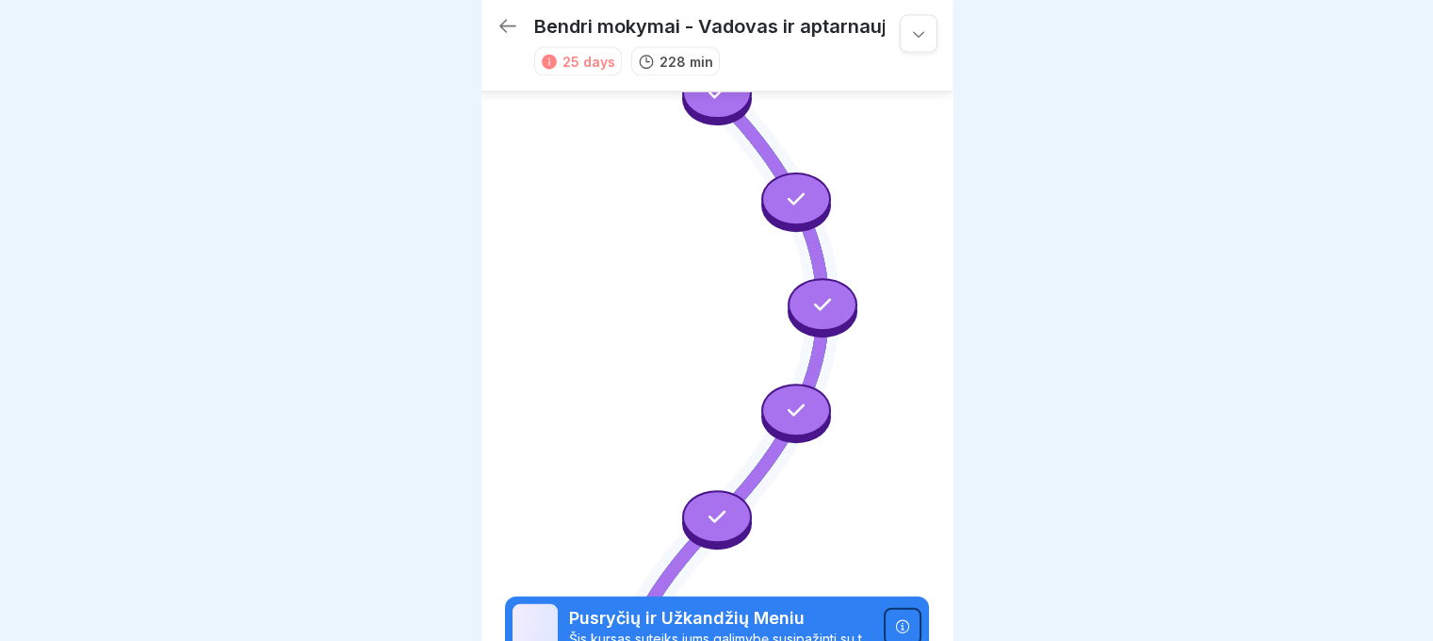
scroll to position [4520, 0]
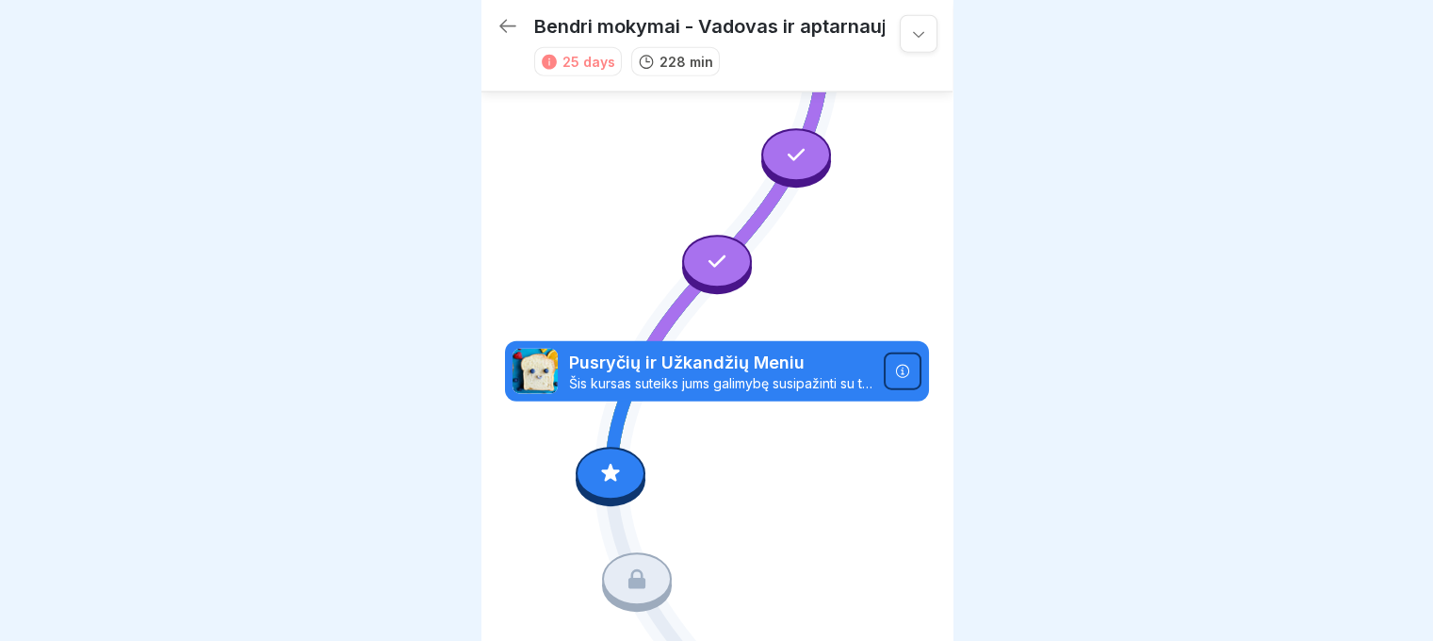
click at [603, 448] on div at bounding box center [611, 474] width 70 height 53
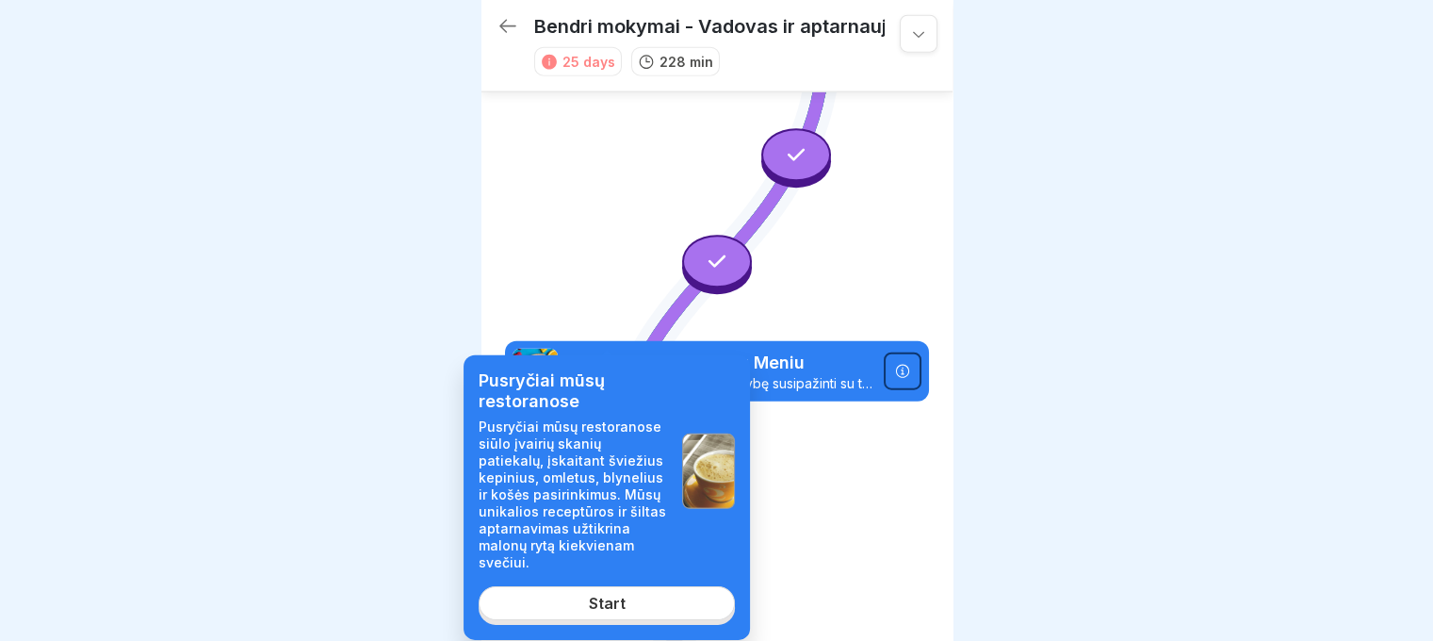
click at [541, 608] on link "Start" at bounding box center [607, 603] width 256 height 34
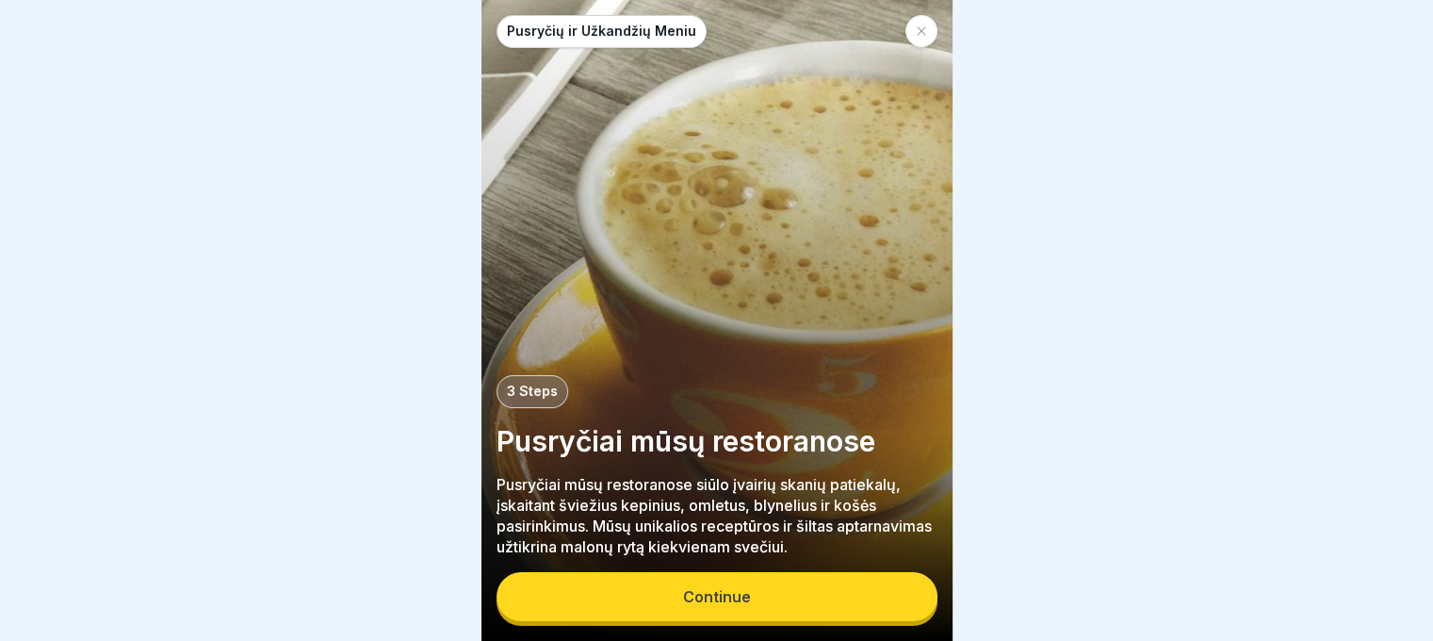
click at [560, 611] on button "Continue" at bounding box center [717, 596] width 441 height 49
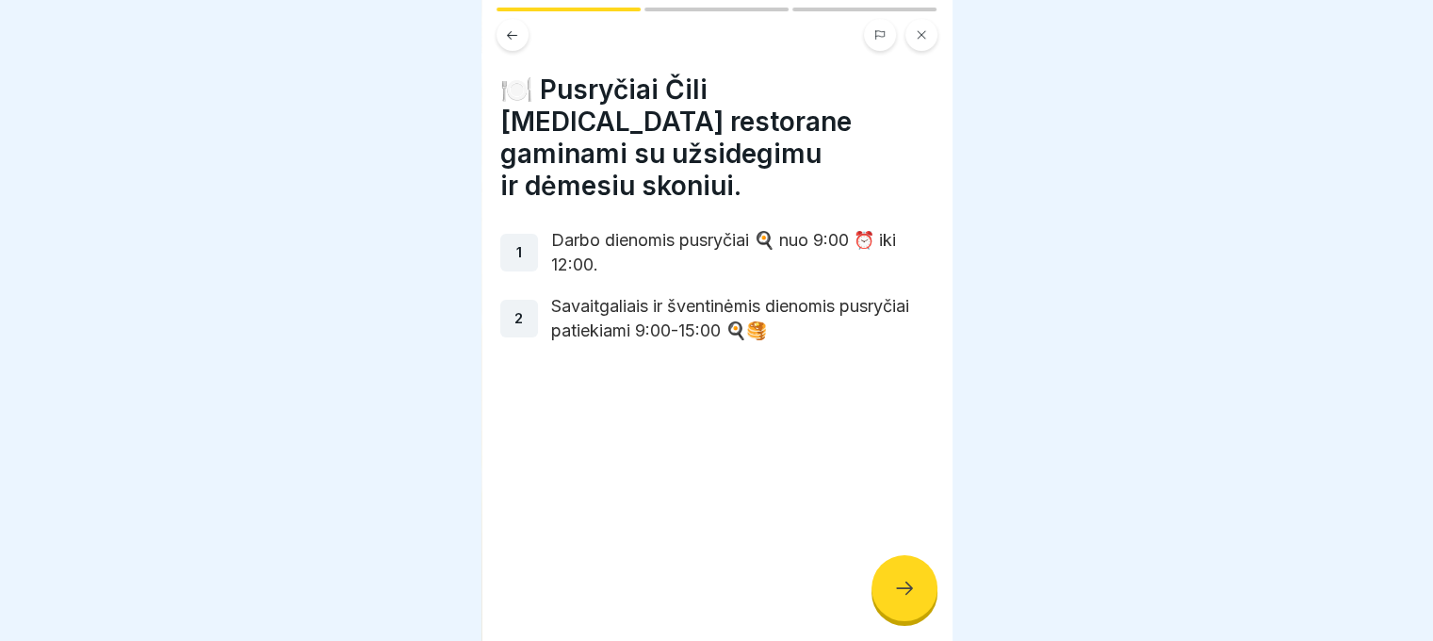
click at [913, 595] on icon at bounding box center [904, 588] width 23 height 23
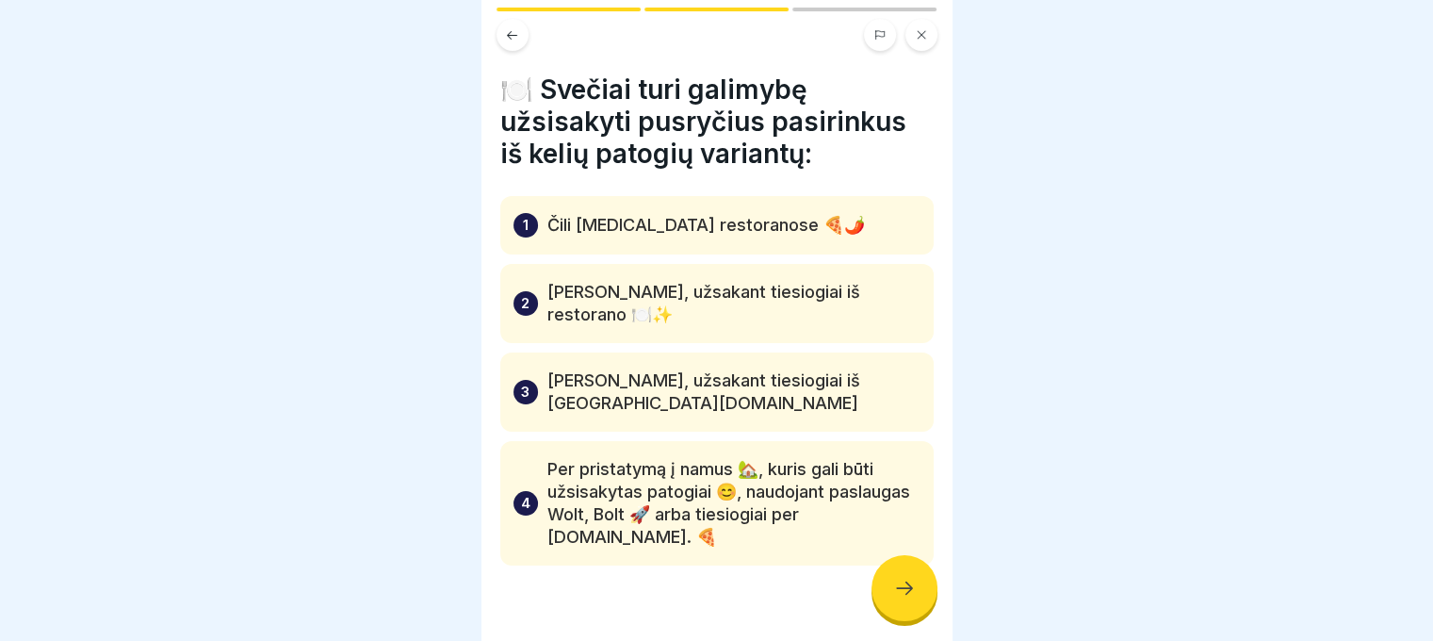
click at [913, 595] on icon at bounding box center [904, 588] width 23 height 23
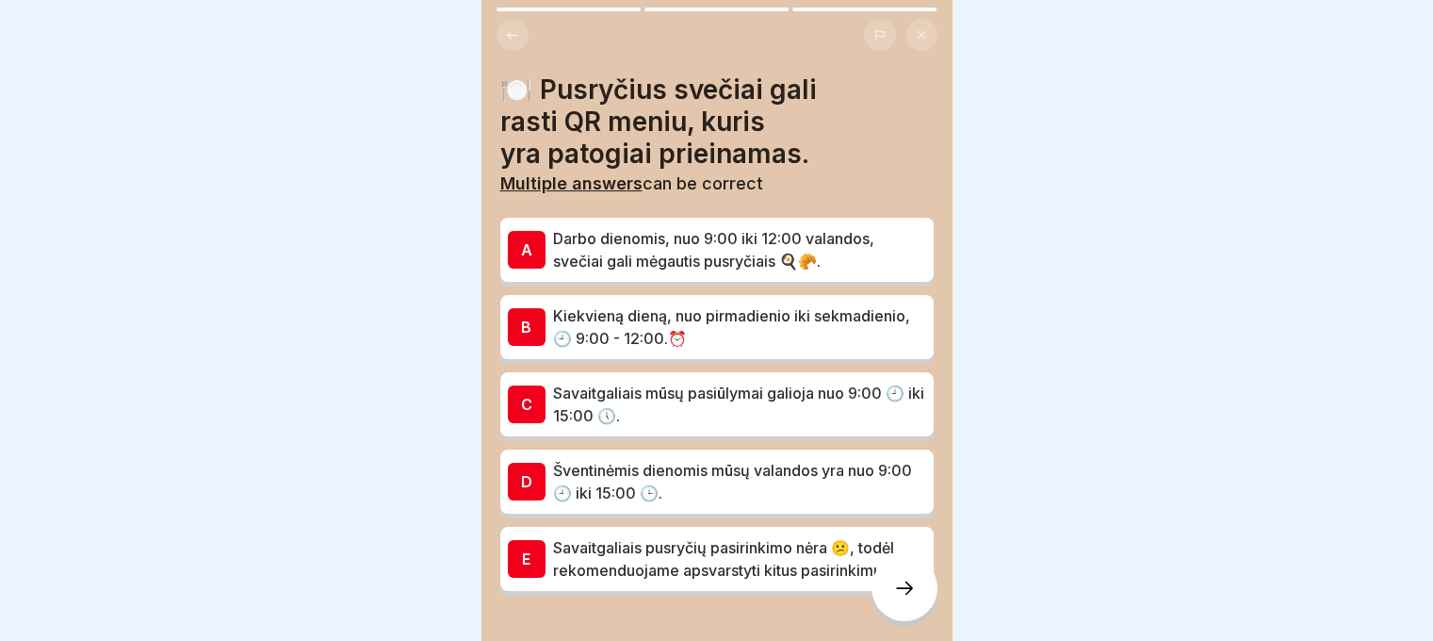
click at [913, 595] on icon at bounding box center [904, 588] width 23 height 23
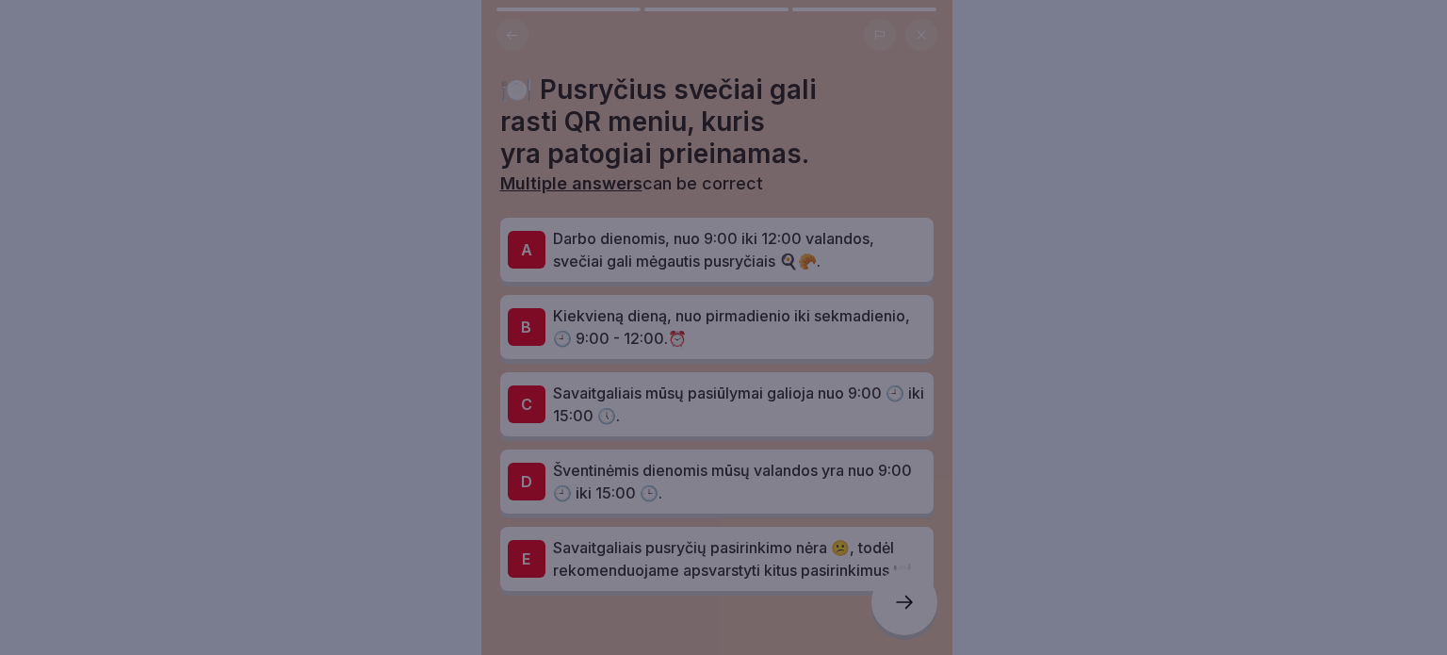
click at [913, 595] on div at bounding box center [723, 327] width 1447 height 655
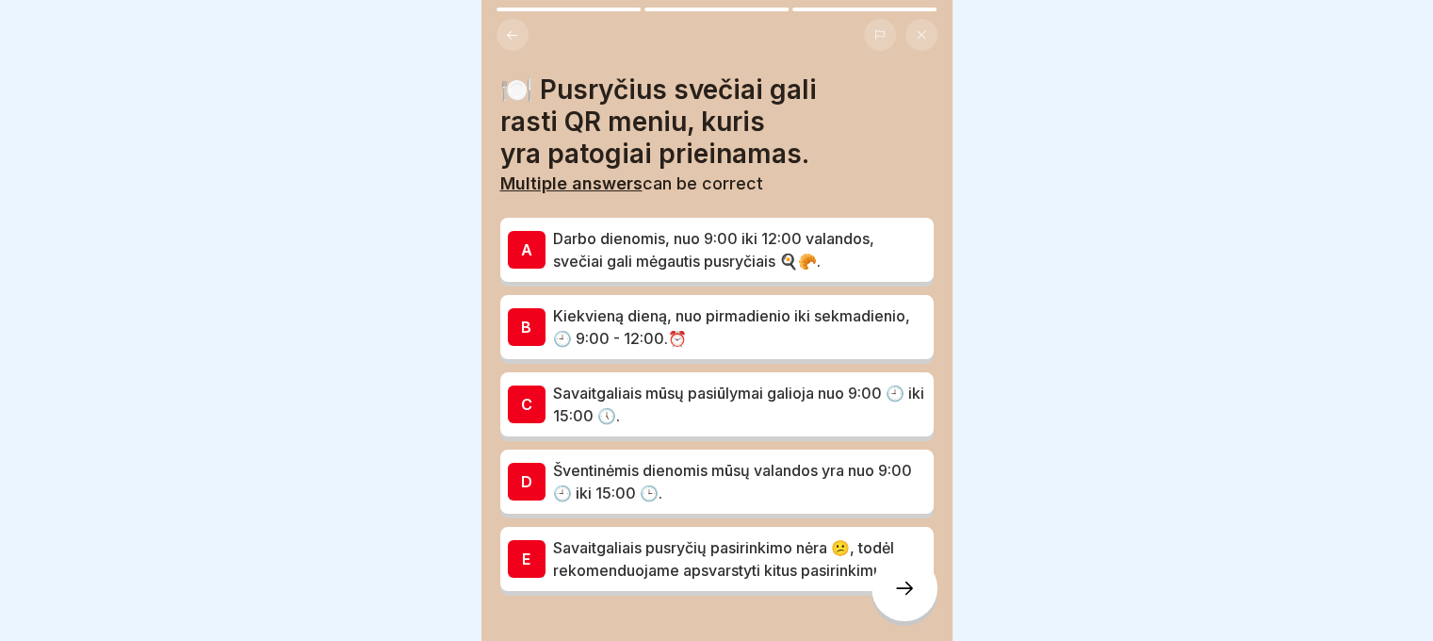
click at [788, 414] on p "Savaitgaliais mūsų pasiūlymai galioja nuo 9:00 🕘 iki 15:00 🕔." at bounding box center [739, 404] width 373 height 45
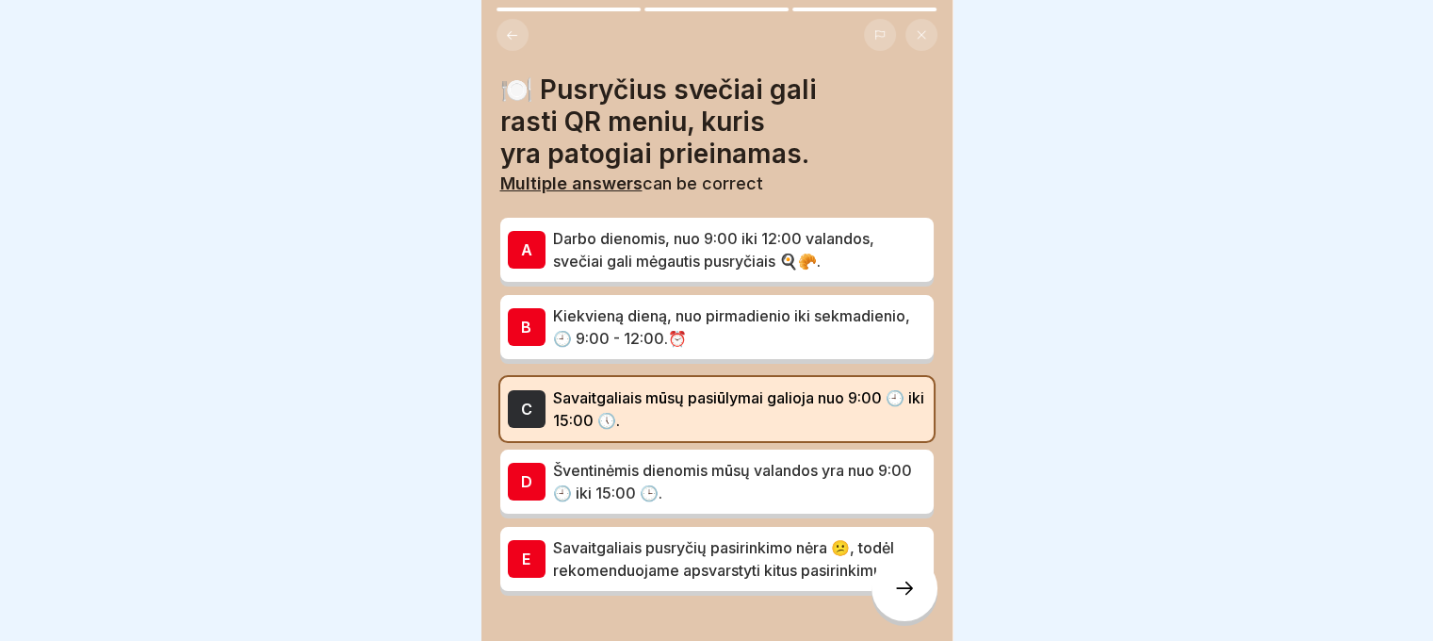
click at [915, 599] on icon at bounding box center [904, 588] width 23 height 23
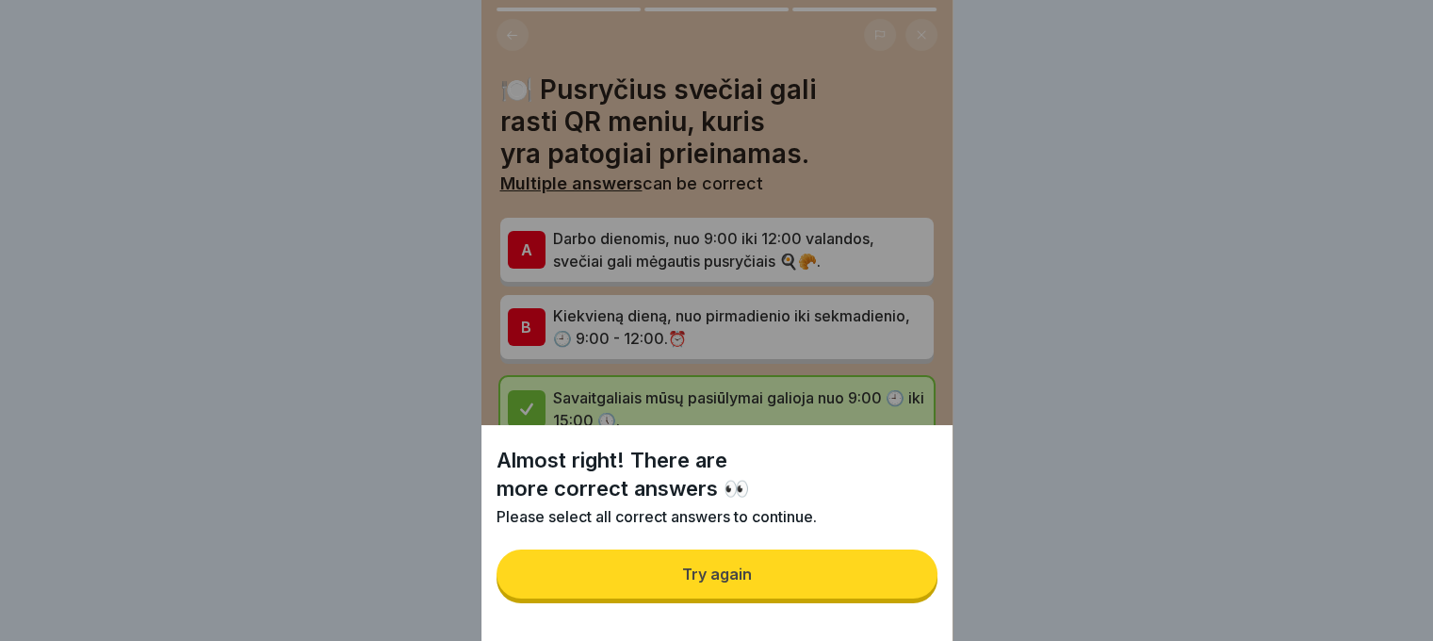
click at [903, 579] on button "Try again" at bounding box center [717, 573] width 441 height 49
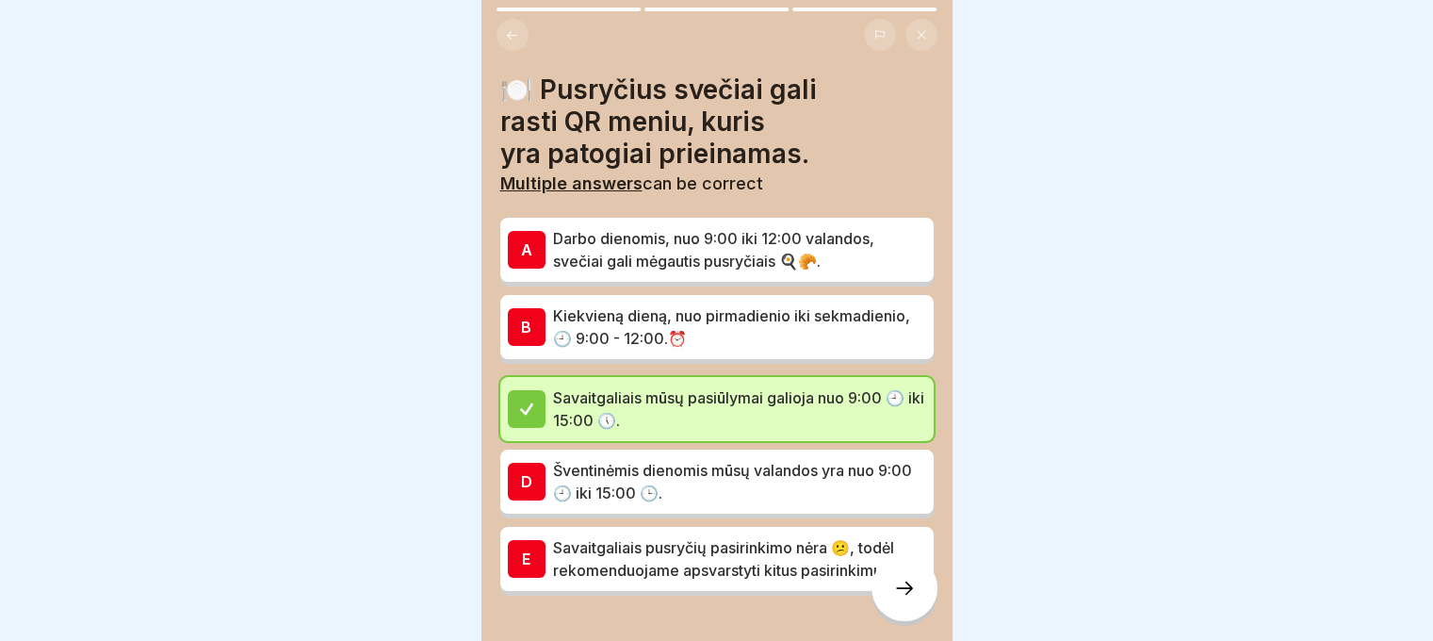
click at [772, 482] on p "Šventinėmis dienomis mūsų valandos yra nuo 9:00 🕘 iki 15:00 🕒." at bounding box center [739, 481] width 373 height 45
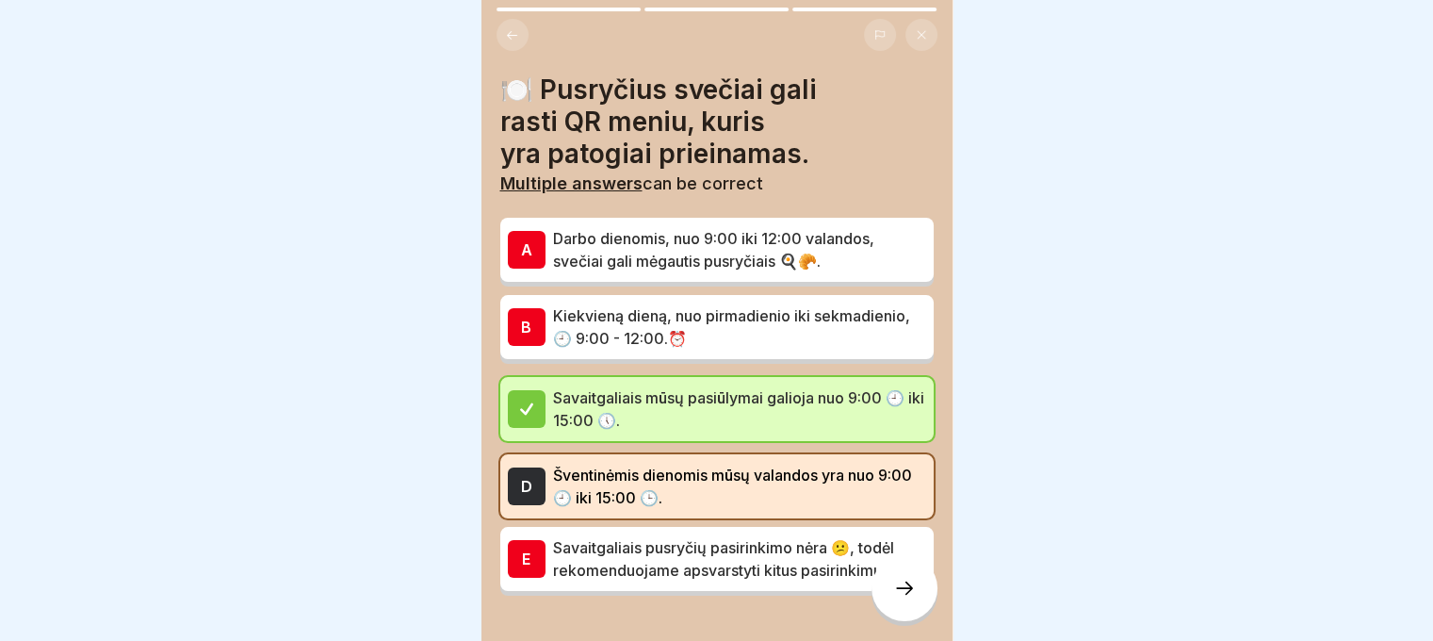
click at [879, 591] on div at bounding box center [905, 588] width 66 height 66
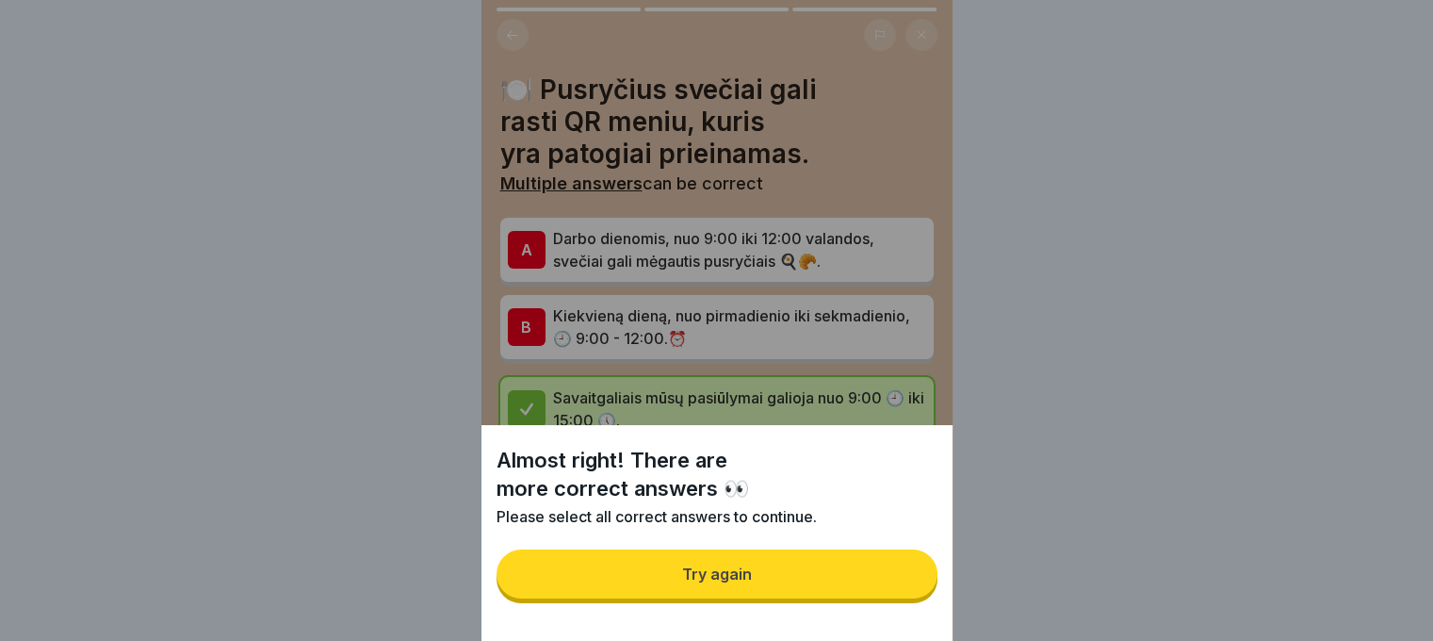
click at [826, 591] on button "Try again" at bounding box center [717, 573] width 441 height 49
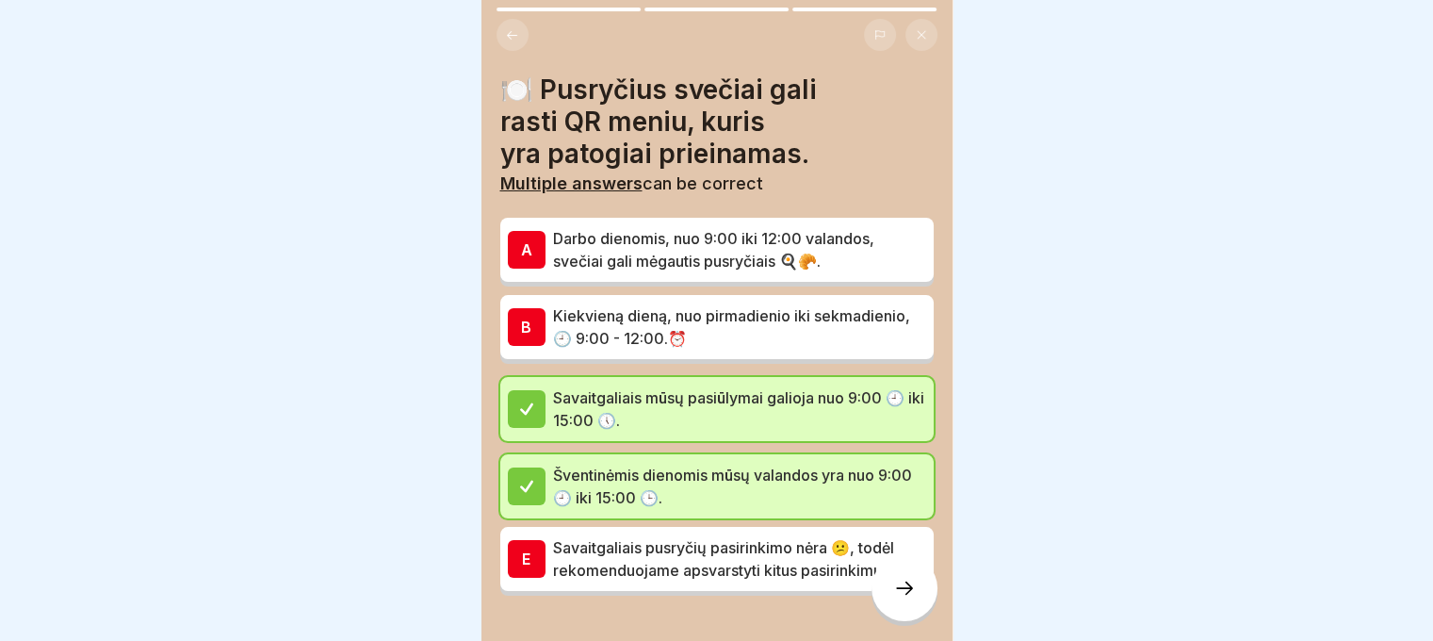
click at [789, 563] on p "Savaitgaliais pusryčių pasirinkimo nėra 😕, todėl rekomenduojame apsvarstyti kit…" at bounding box center [739, 558] width 373 height 45
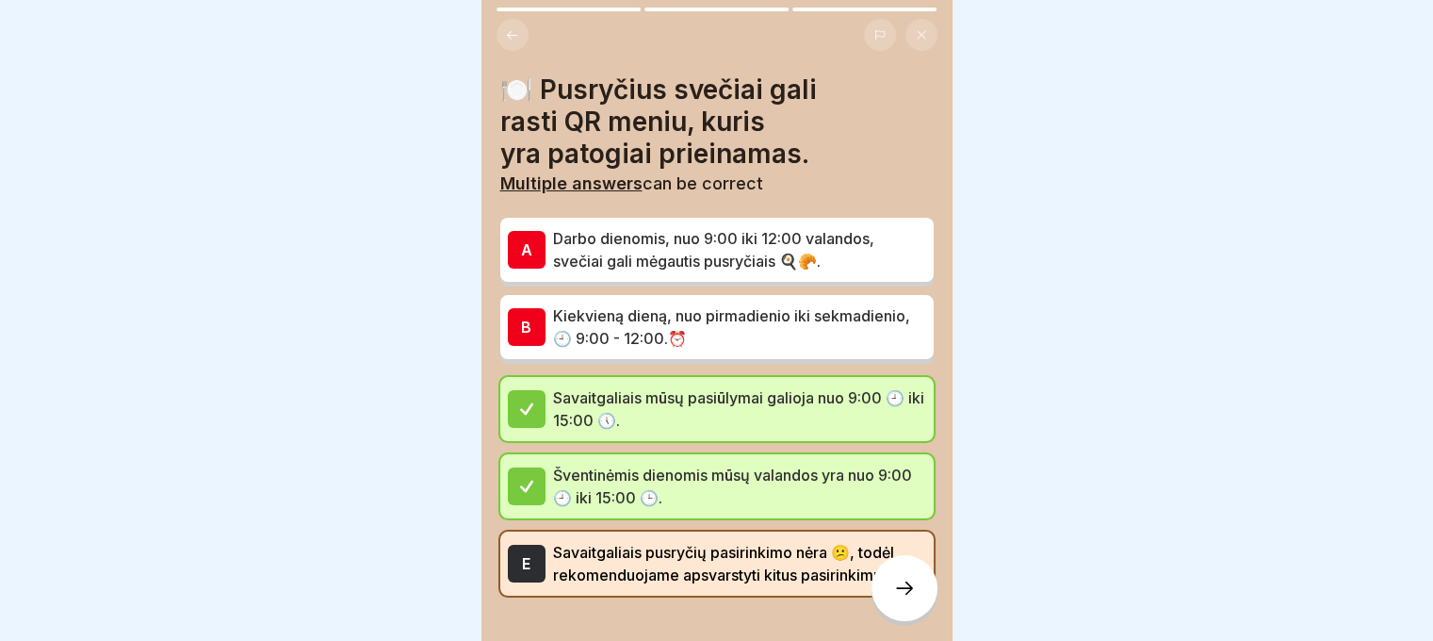
click at [906, 599] on icon at bounding box center [904, 588] width 23 height 23
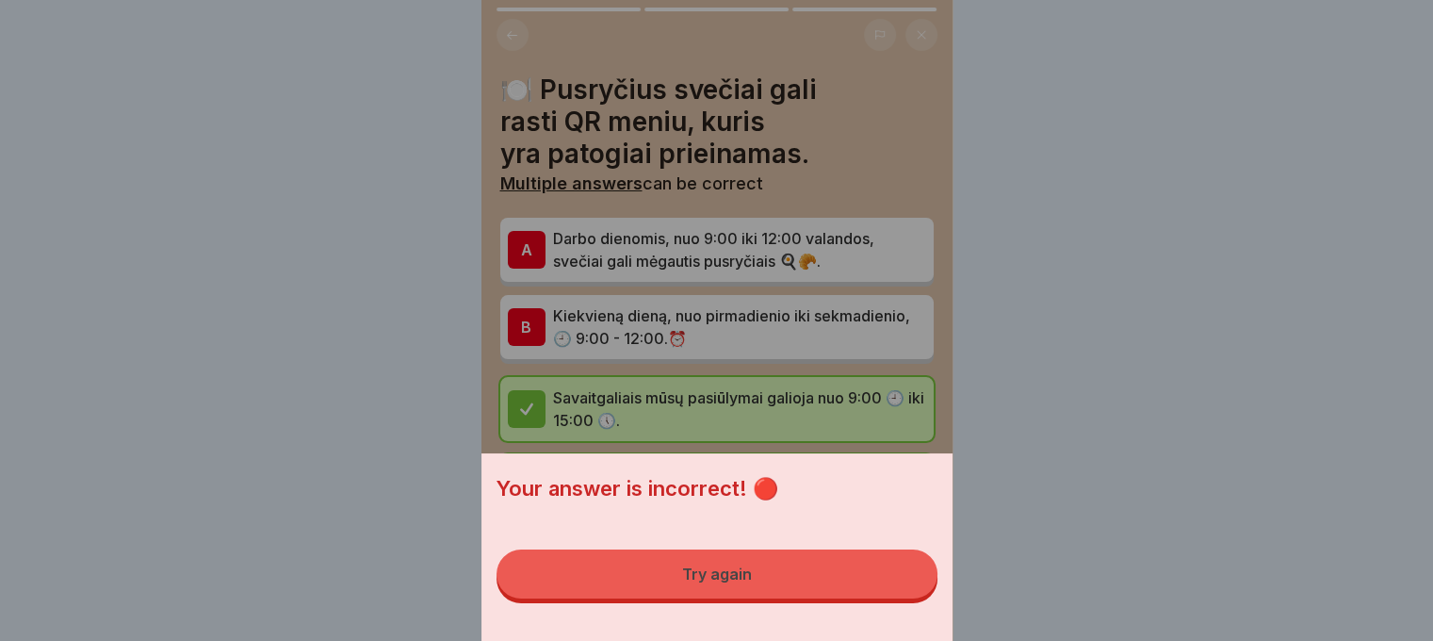
click at [899, 580] on button "Try again" at bounding box center [717, 573] width 441 height 49
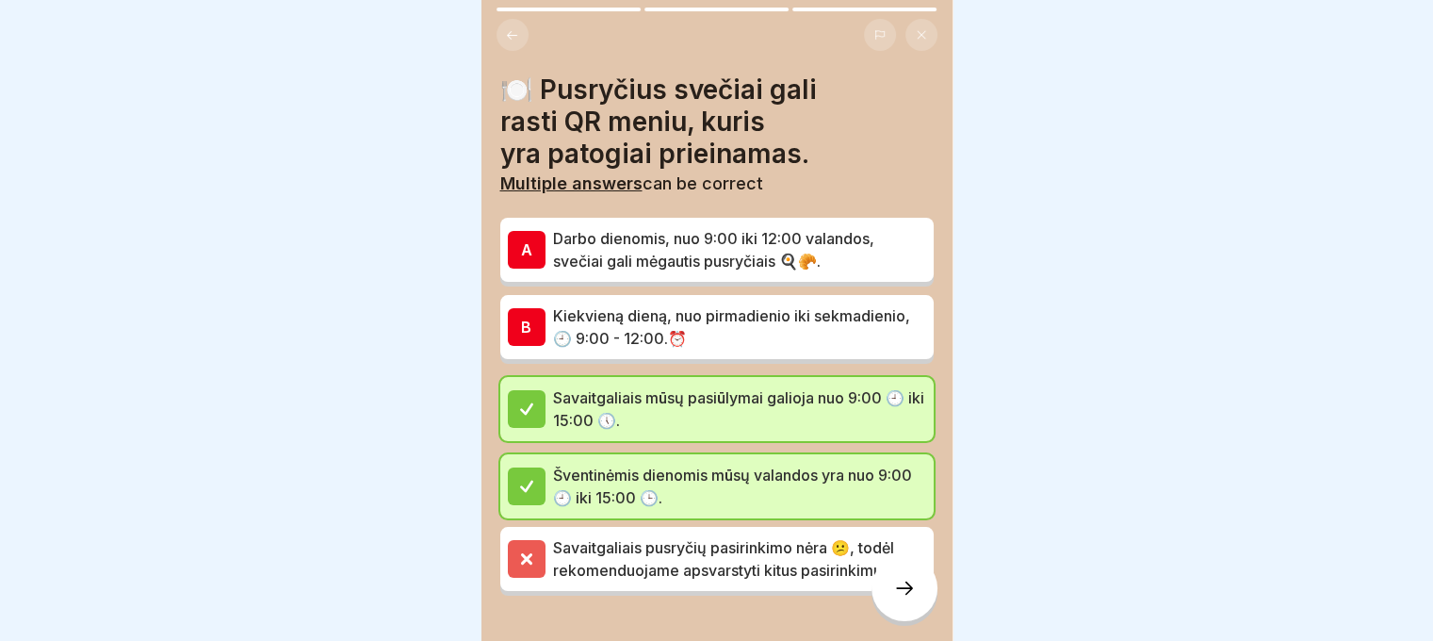
click at [862, 252] on p "Darbo dienomis, nuo 9:00 iki 12:00 valandos, svečiai gali mėgautis pusryčiais 🍳…" at bounding box center [739, 249] width 373 height 45
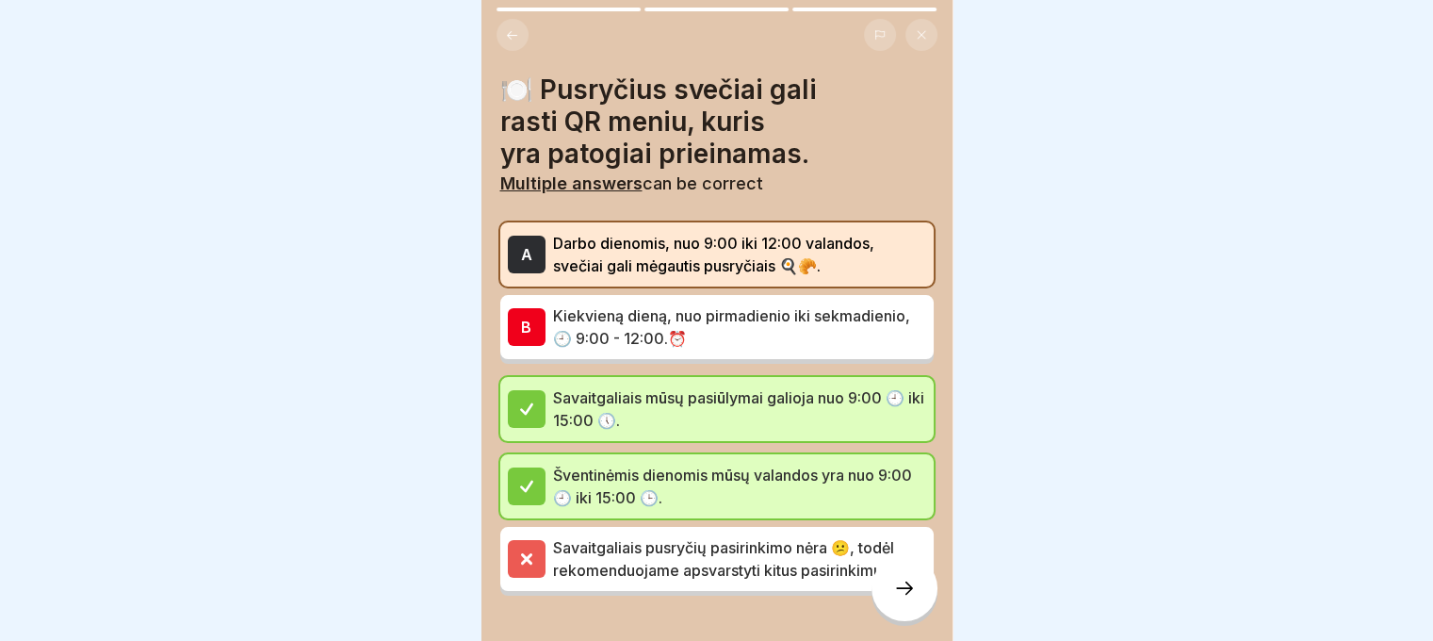
click at [915, 599] on icon at bounding box center [904, 588] width 23 height 23
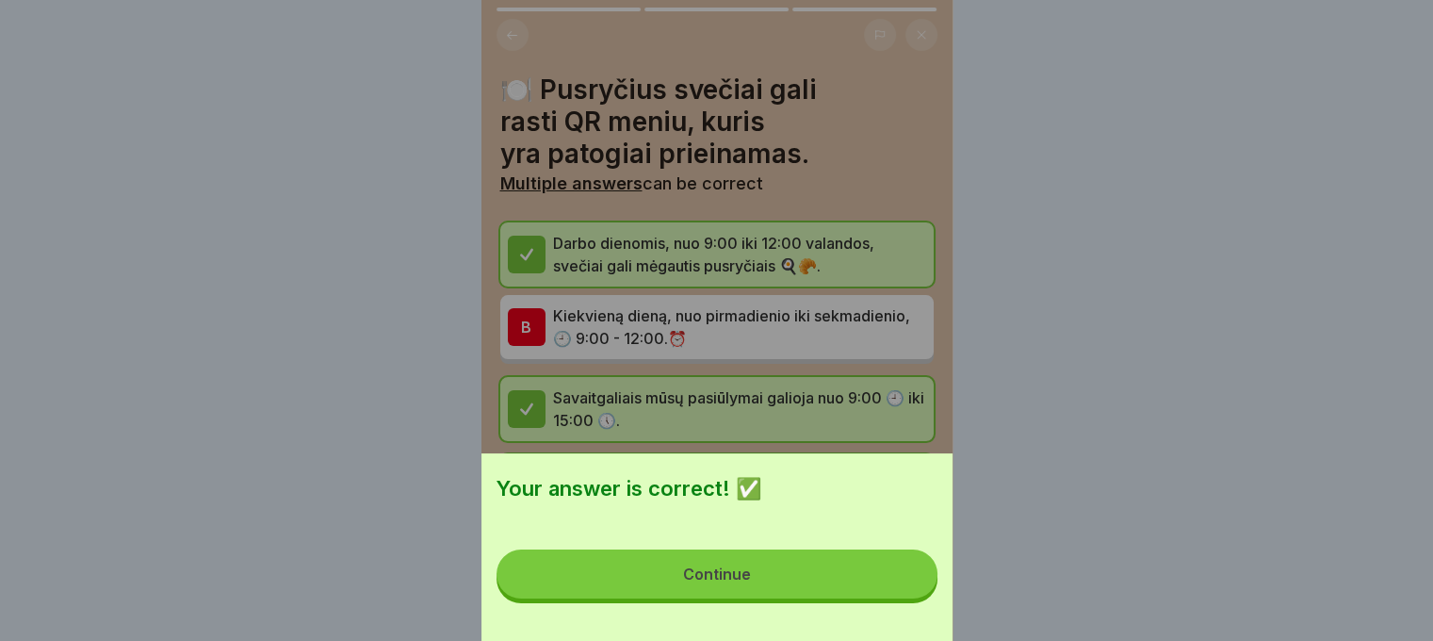
click at [857, 588] on button "Continue" at bounding box center [717, 573] width 441 height 49
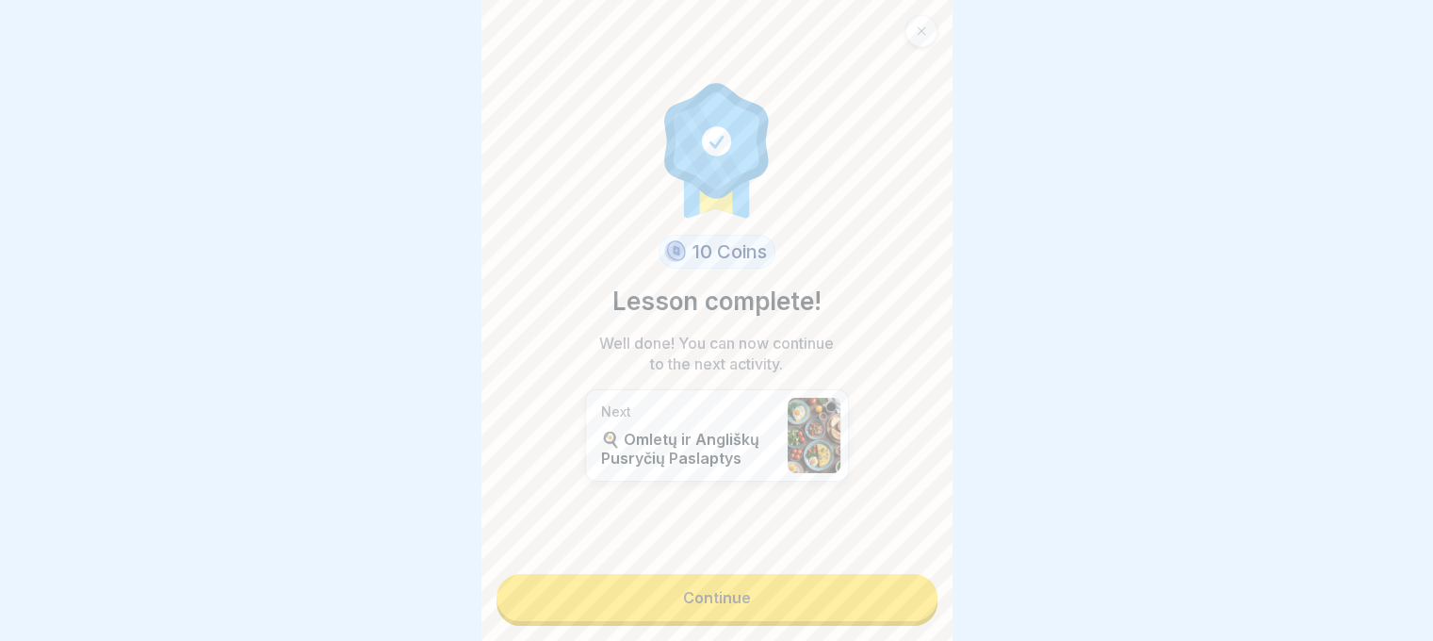
click at [833, 580] on link "Continue" at bounding box center [717, 597] width 441 height 47
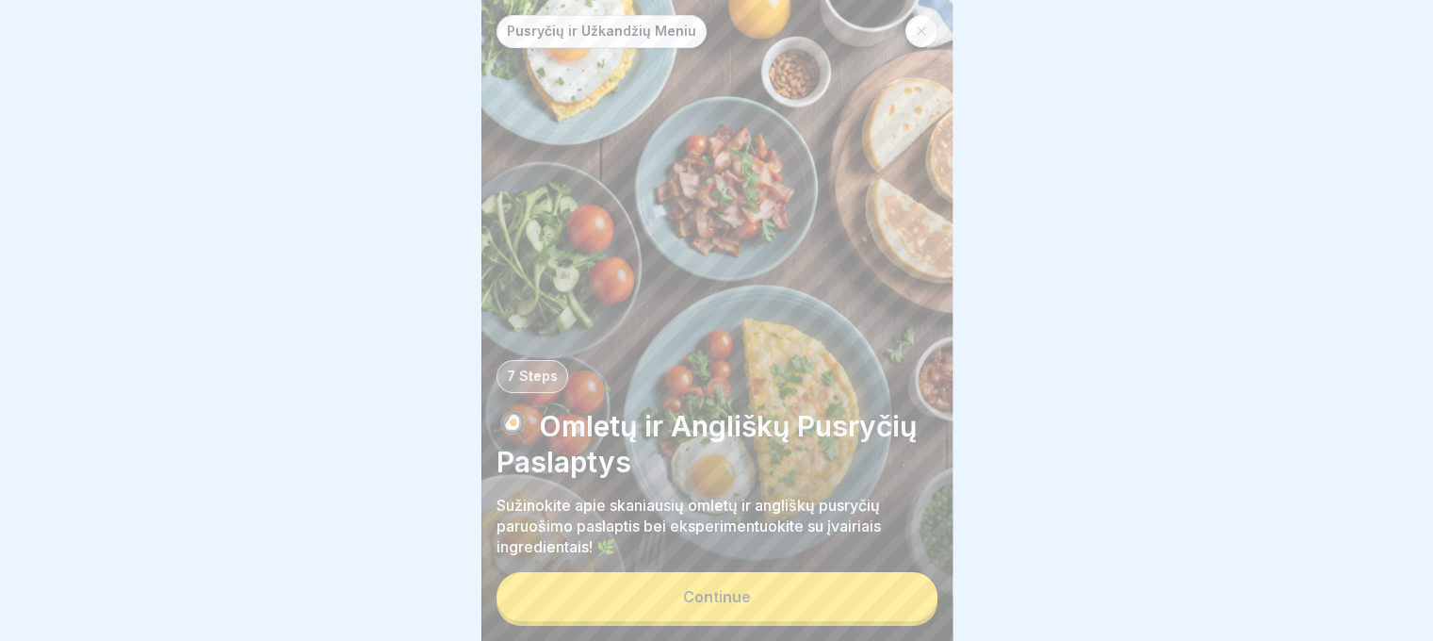
click at [818, 605] on button "Continue" at bounding box center [717, 596] width 441 height 49
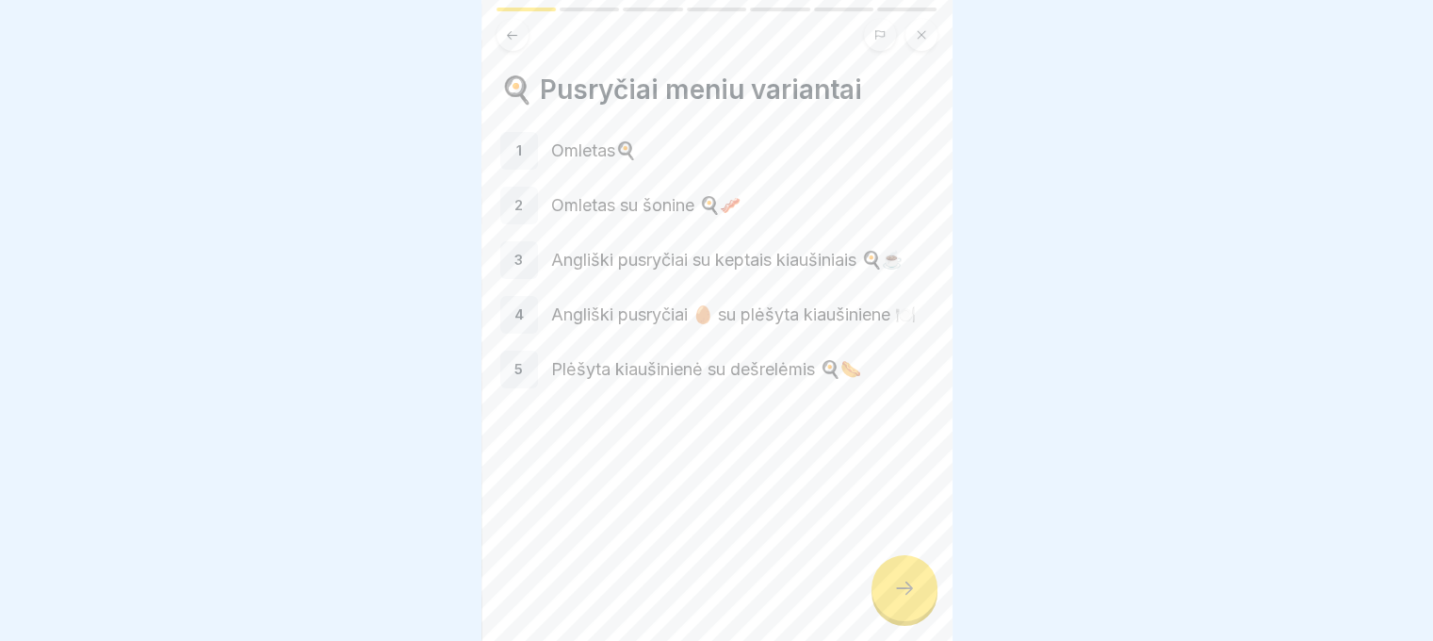
click at [900, 591] on div at bounding box center [905, 588] width 66 height 66
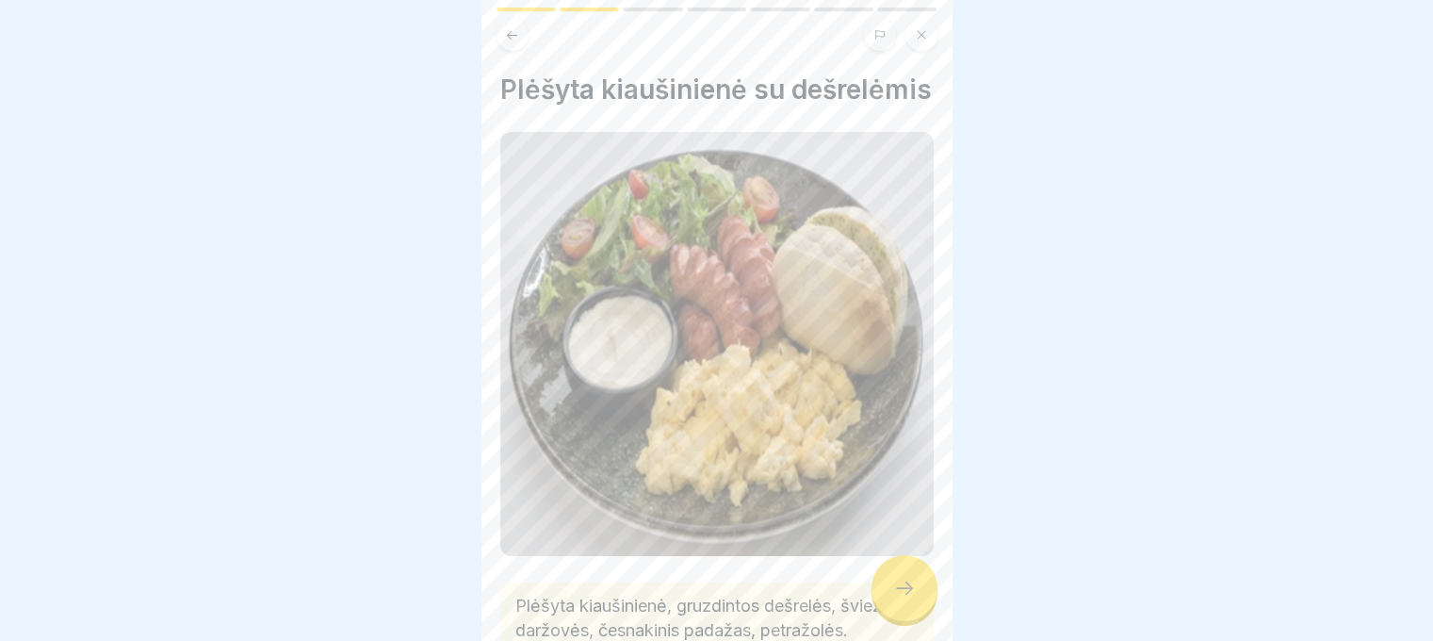
click at [911, 597] on icon at bounding box center [904, 588] width 23 height 23
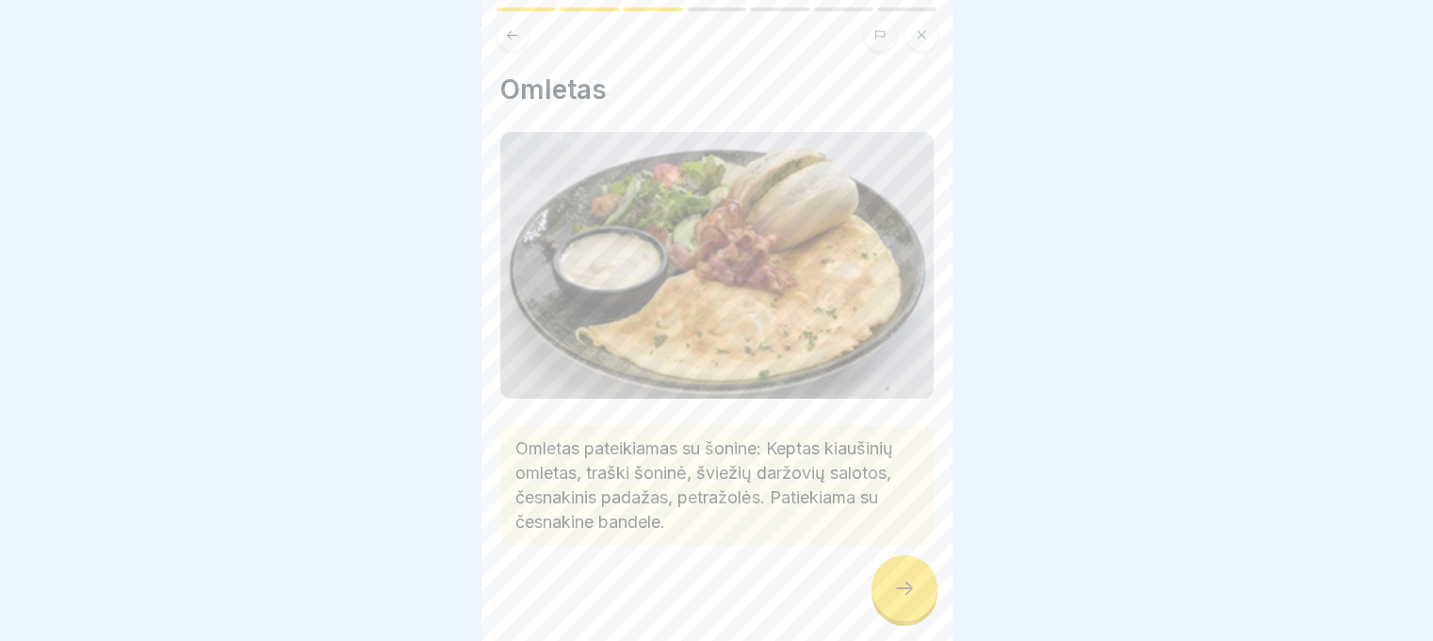
click at [911, 598] on icon at bounding box center [904, 588] width 23 height 23
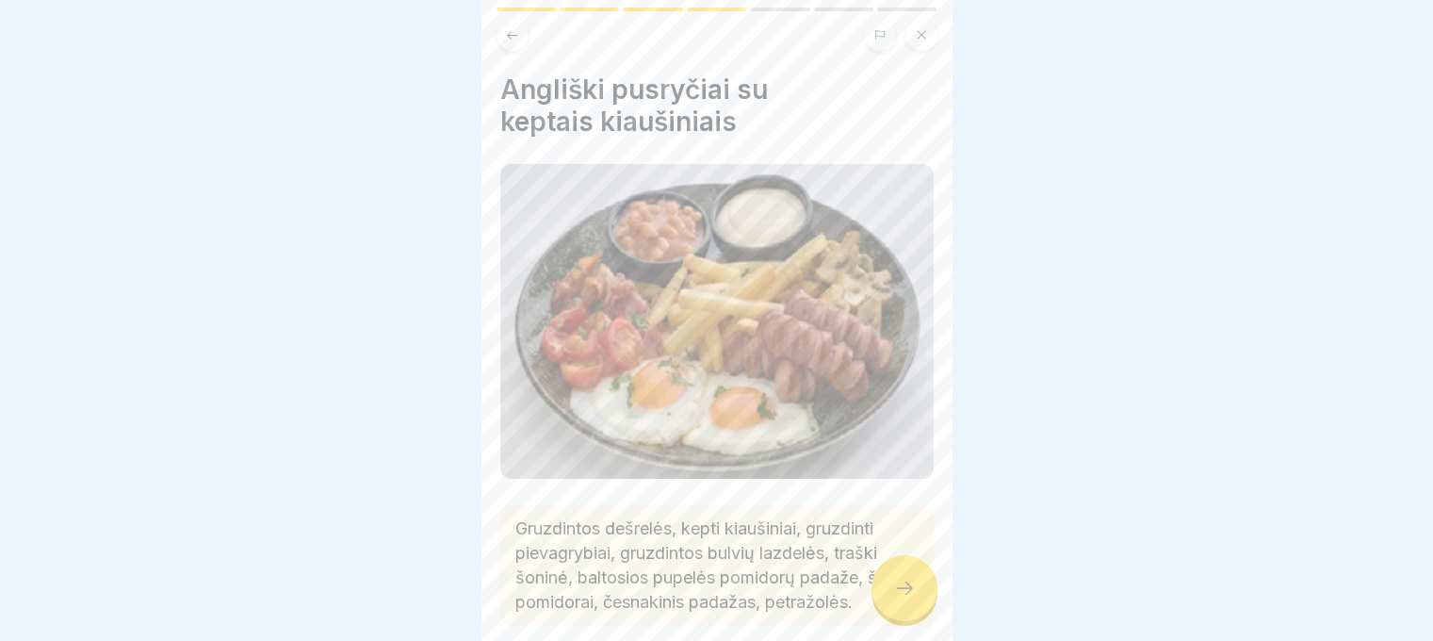
click at [911, 598] on icon at bounding box center [904, 588] width 23 height 23
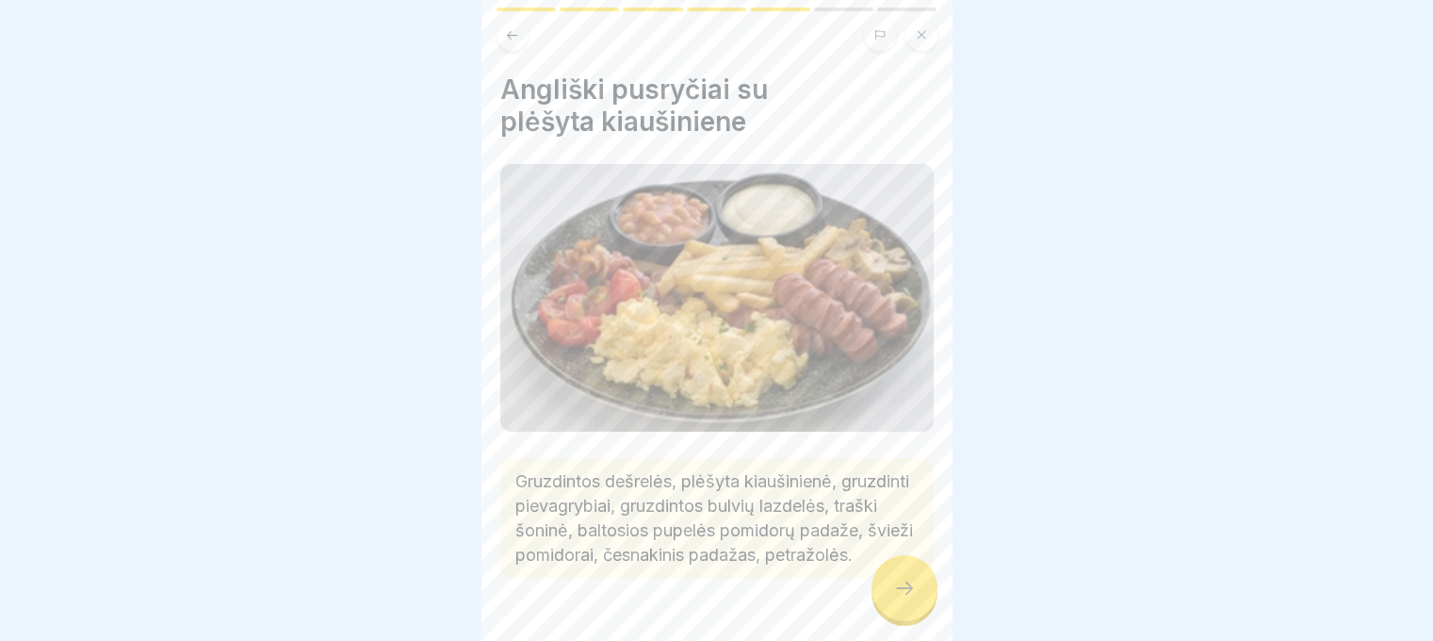
click at [911, 598] on icon at bounding box center [904, 588] width 23 height 23
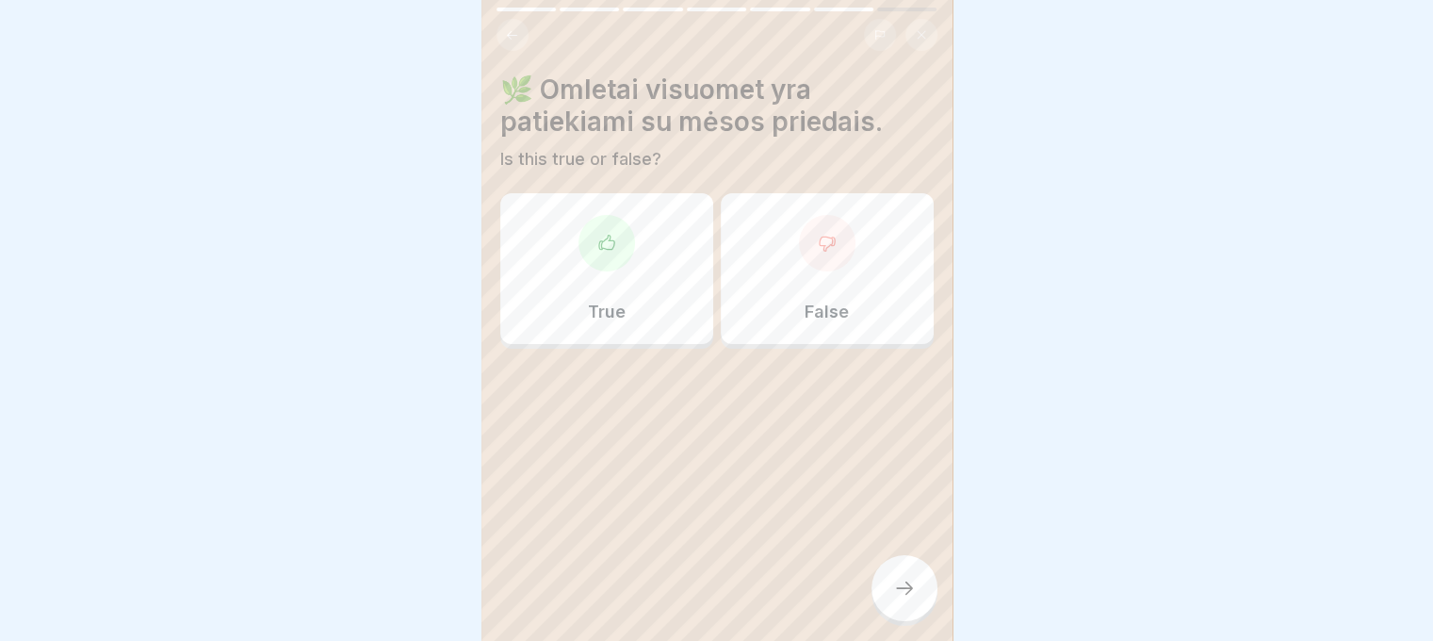
click at [911, 598] on icon at bounding box center [904, 588] width 23 height 23
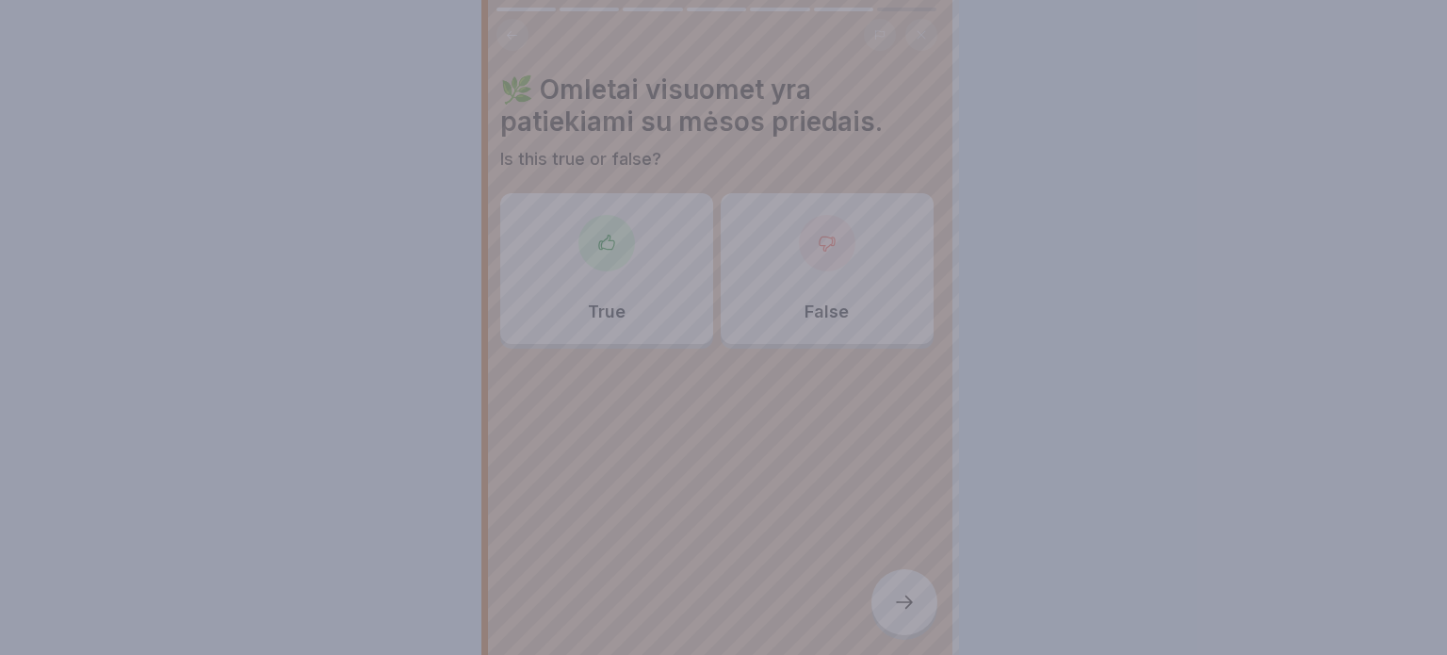
click at [908, 597] on div at bounding box center [723, 327] width 1447 height 655
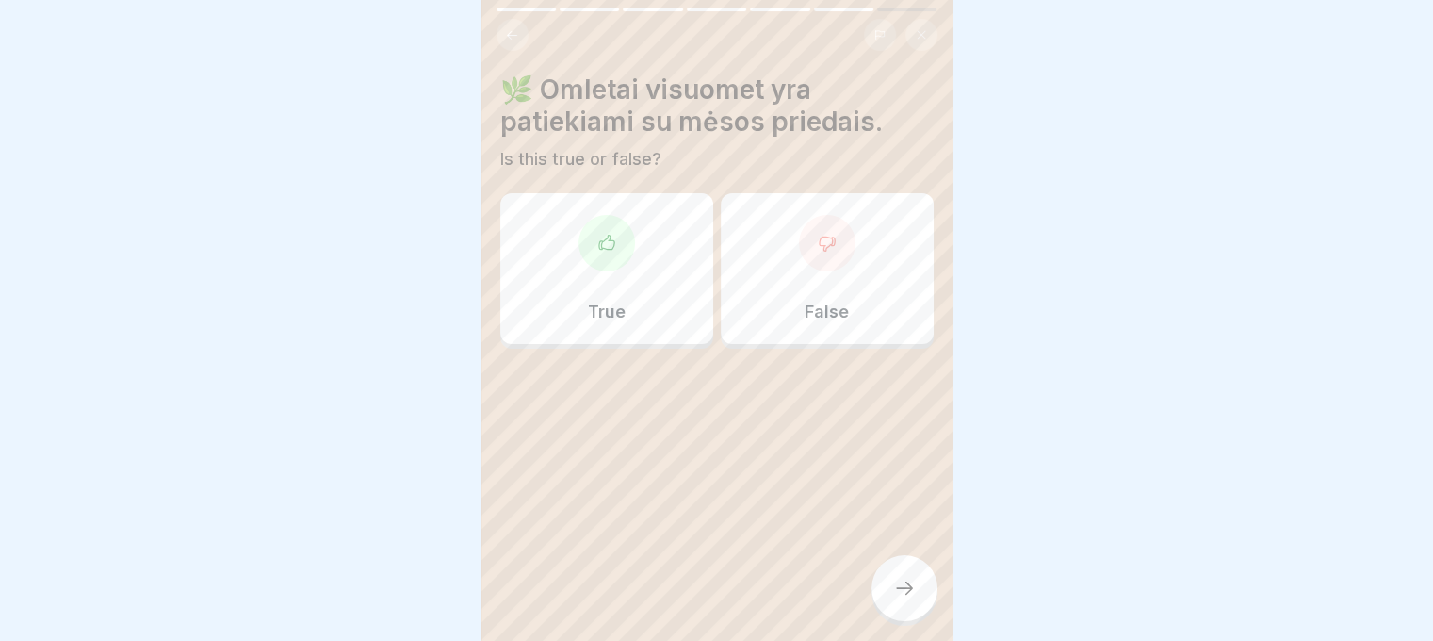
click at [863, 350] on div at bounding box center [716, 405] width 433 height 113
click at [827, 285] on div "False" at bounding box center [827, 268] width 213 height 151
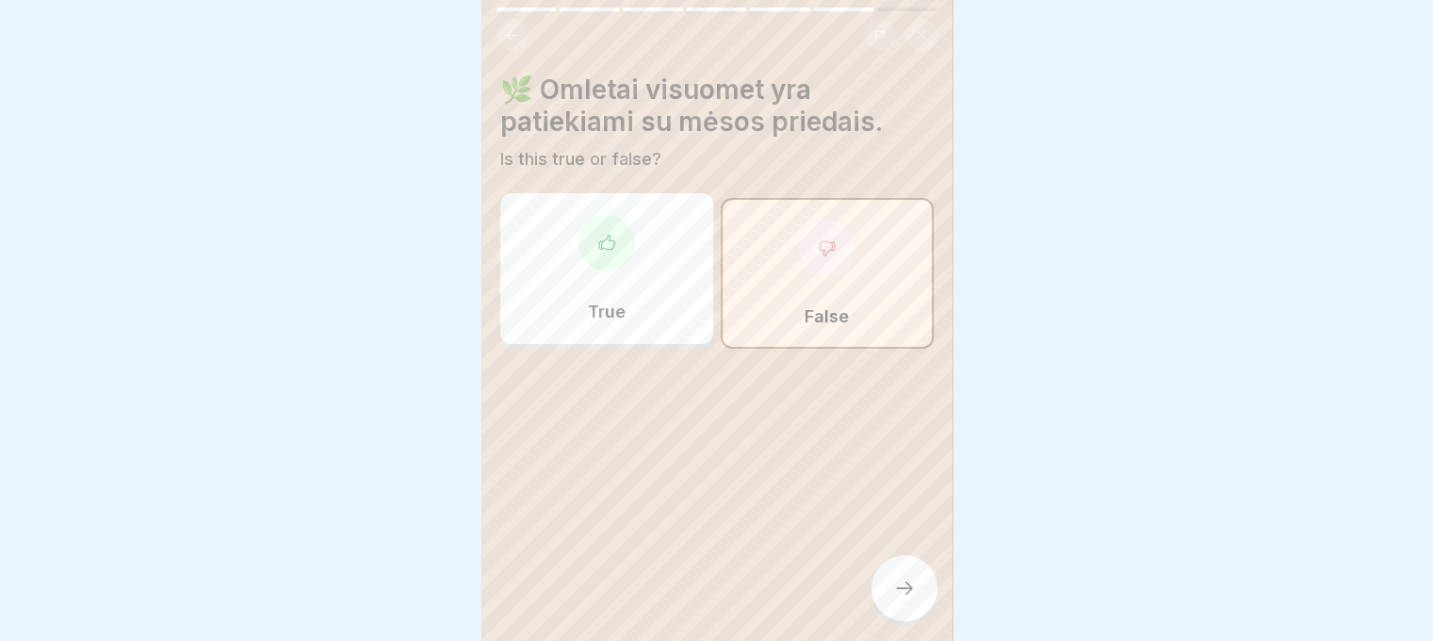
click at [891, 581] on div at bounding box center [905, 588] width 66 height 66
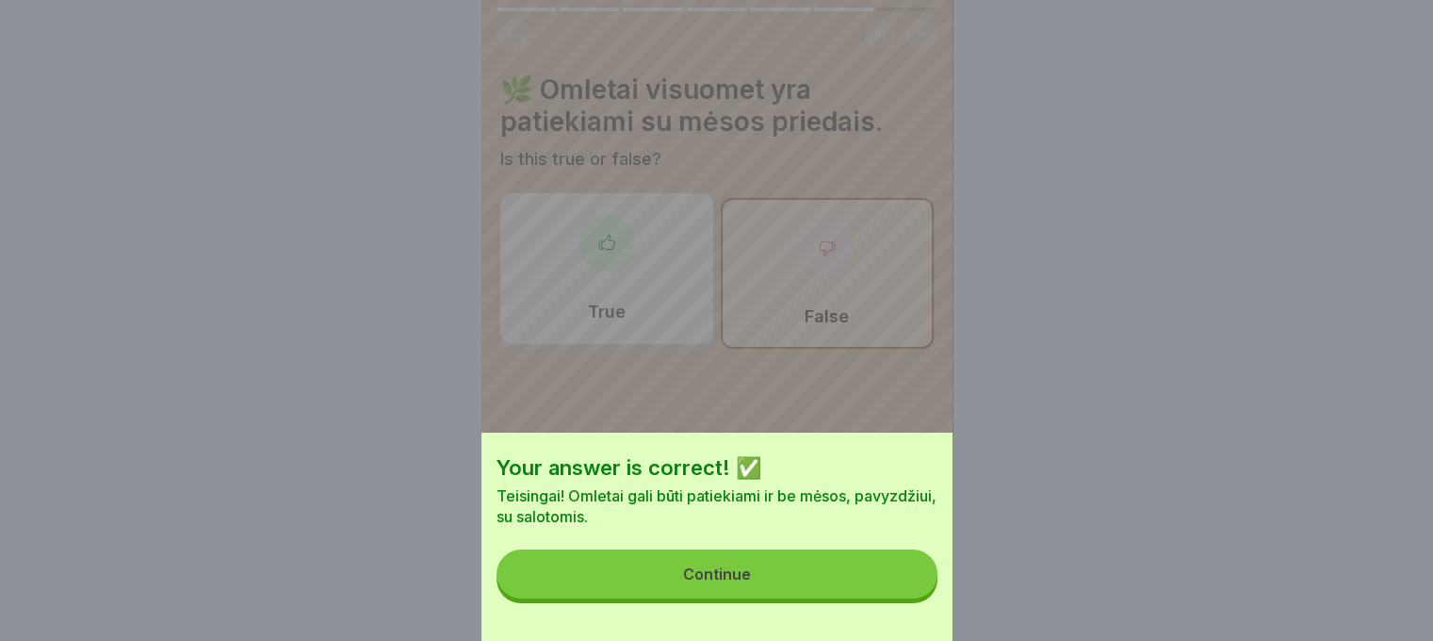
click at [823, 568] on button "Continue" at bounding box center [717, 573] width 441 height 49
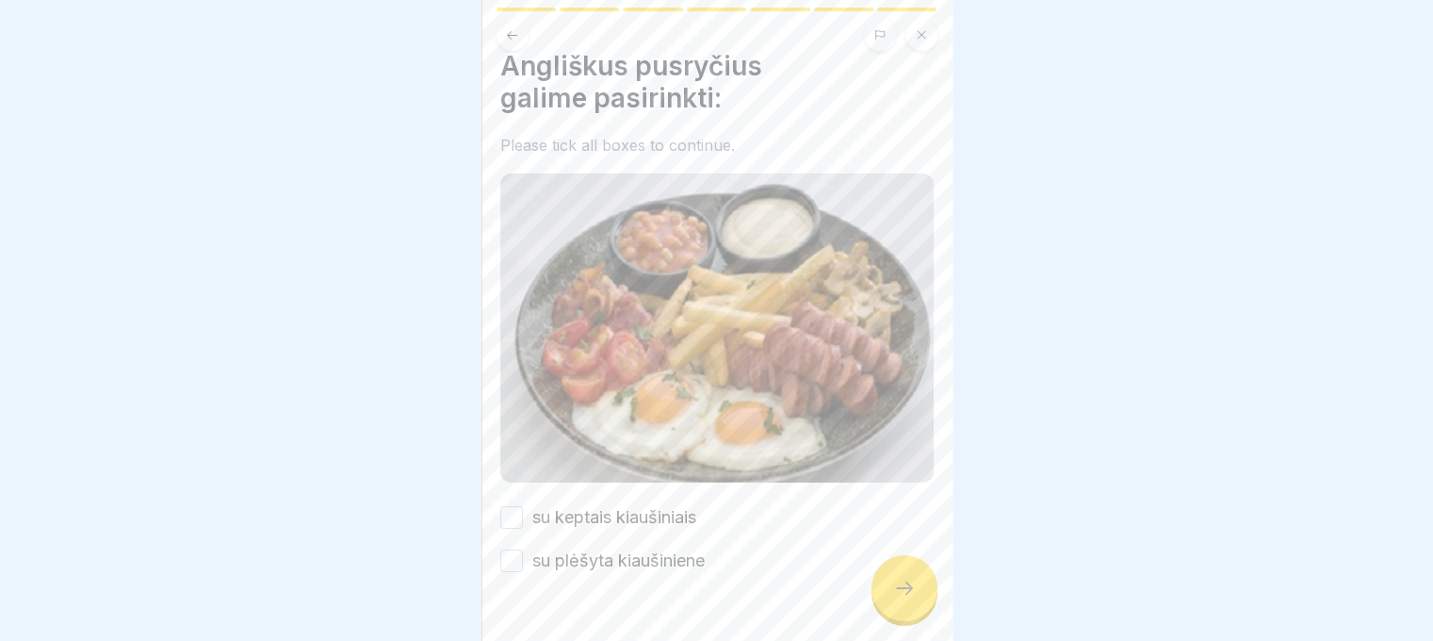
scroll to position [58, 0]
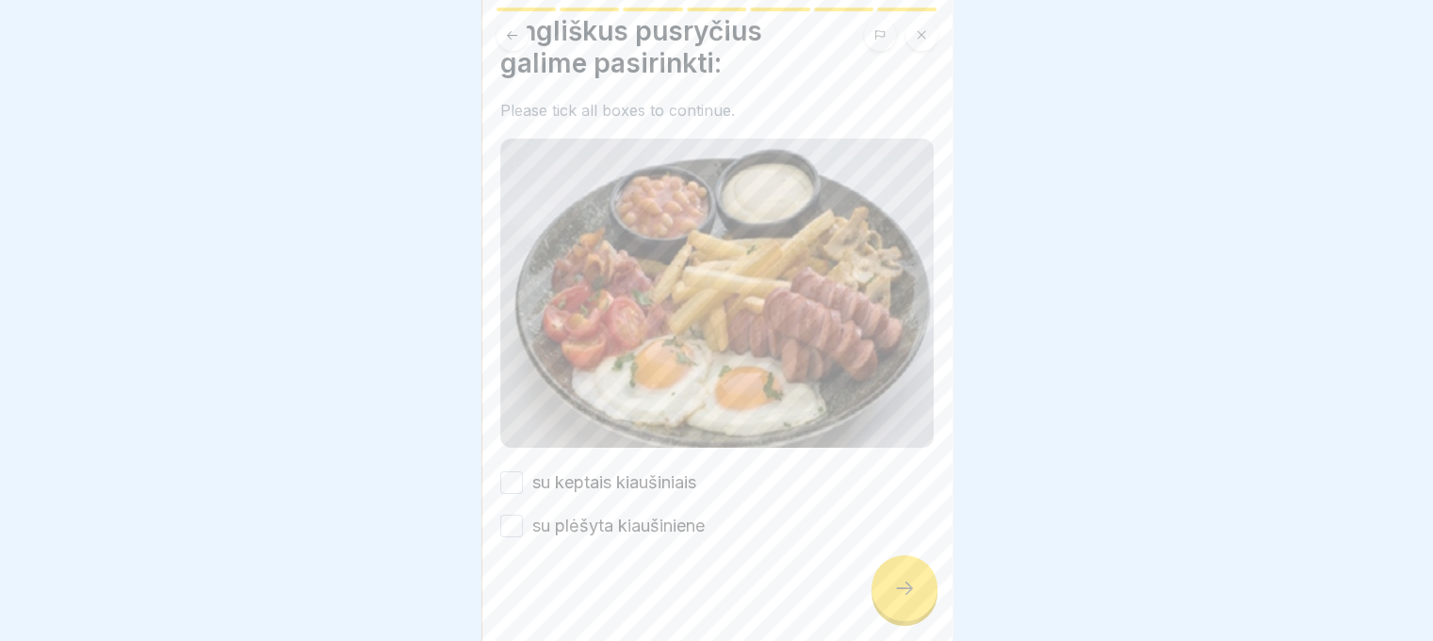
click at [504, 475] on button "su keptais kiaušiniais" at bounding box center [511, 482] width 23 height 23
click at [506, 538] on div at bounding box center [716, 594] width 433 height 113
click at [514, 518] on button "su plėšyta kiaušiniene" at bounding box center [511, 525] width 23 height 23
click at [922, 606] on div at bounding box center [905, 588] width 66 height 66
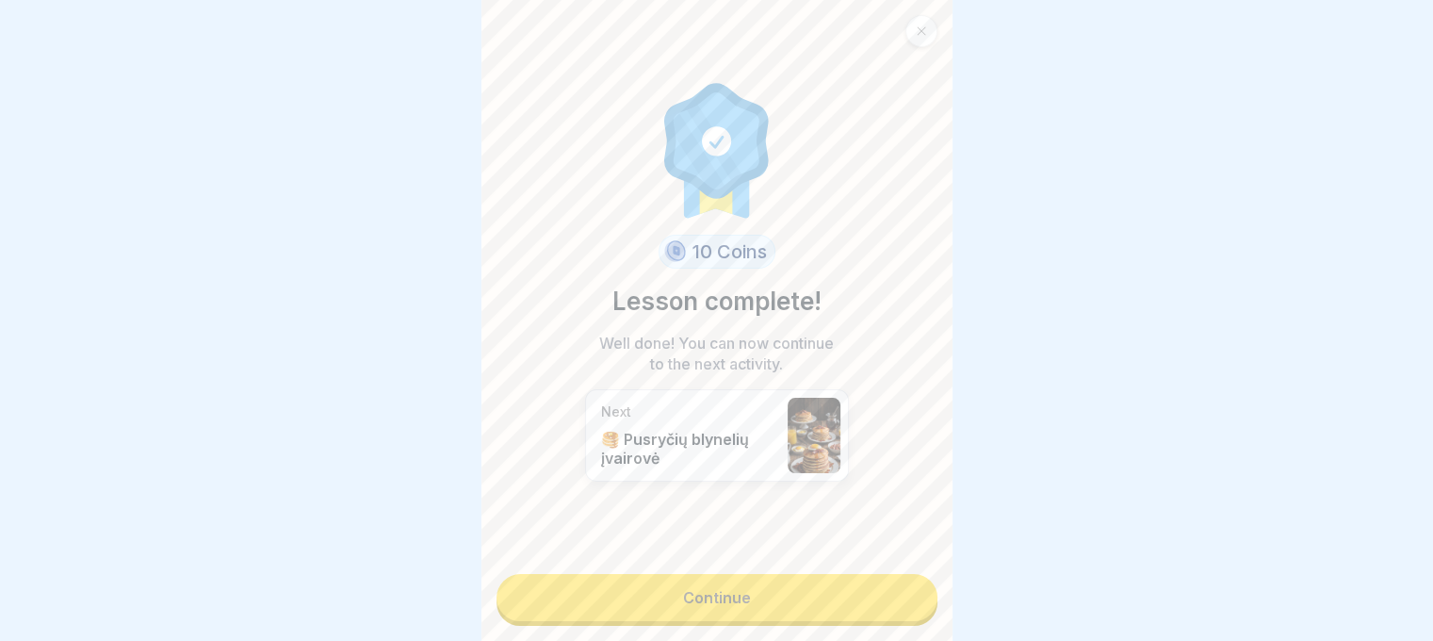
click at [680, 590] on link "Continue" at bounding box center [717, 597] width 441 height 47
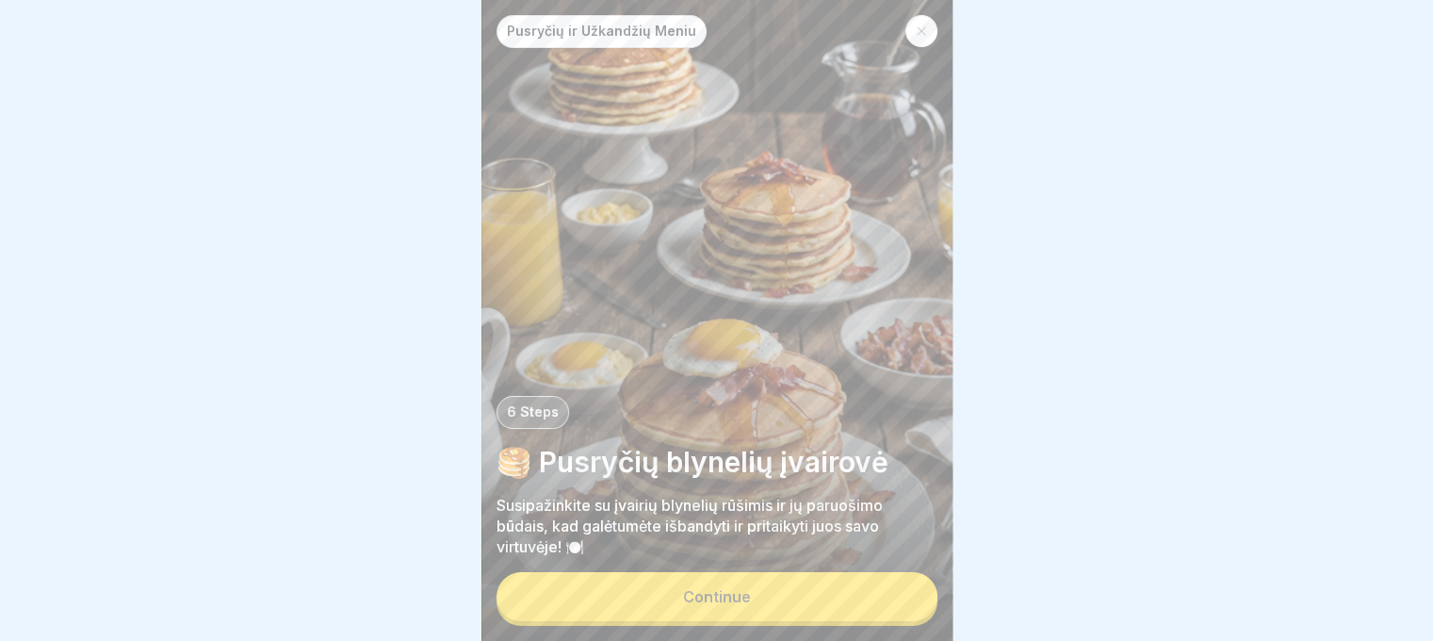
click at [680, 595] on button "Continue" at bounding box center [717, 596] width 441 height 49
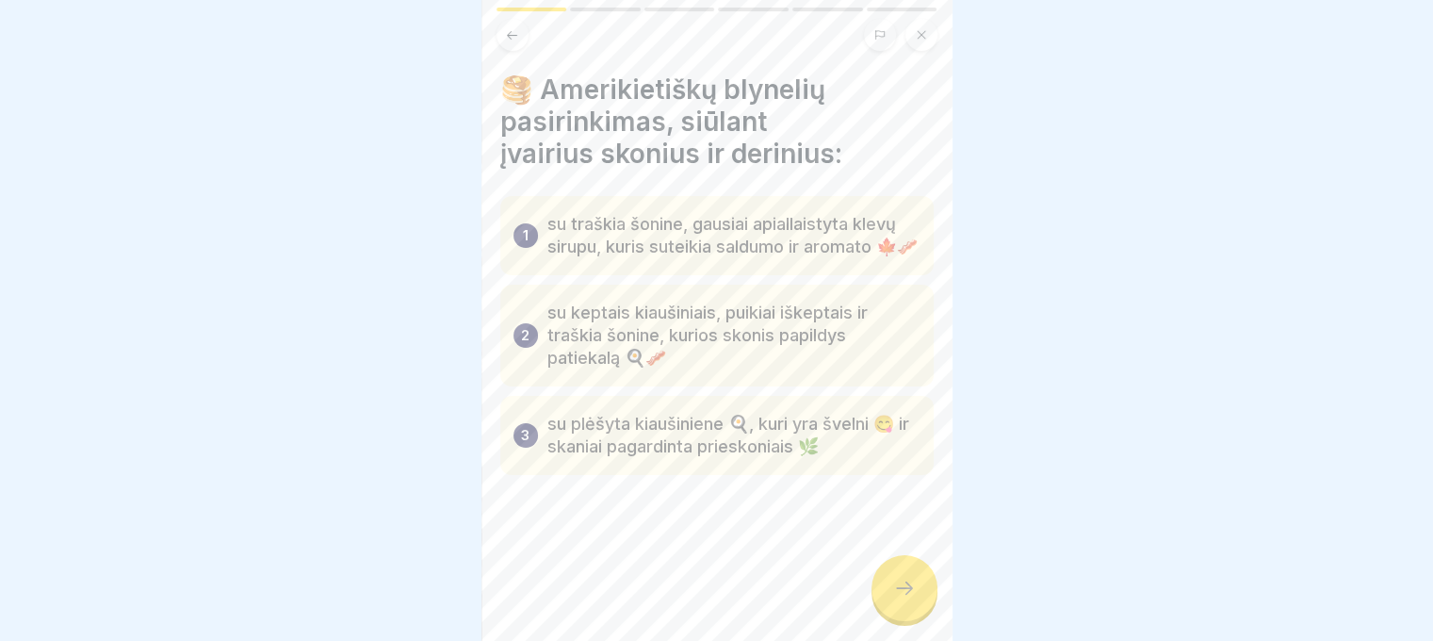
click at [912, 599] on icon at bounding box center [904, 588] width 23 height 23
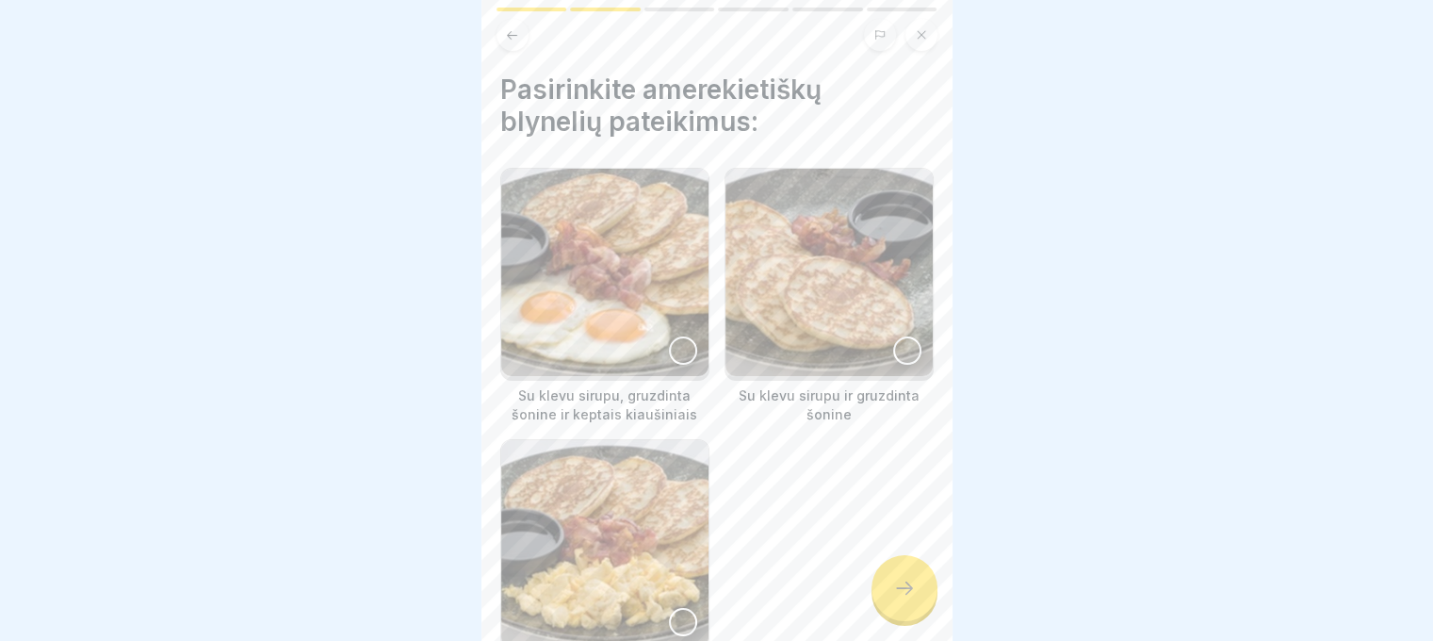
click at [684, 344] on div at bounding box center [683, 350] width 28 height 28
click at [901, 344] on div at bounding box center [907, 350] width 28 height 28
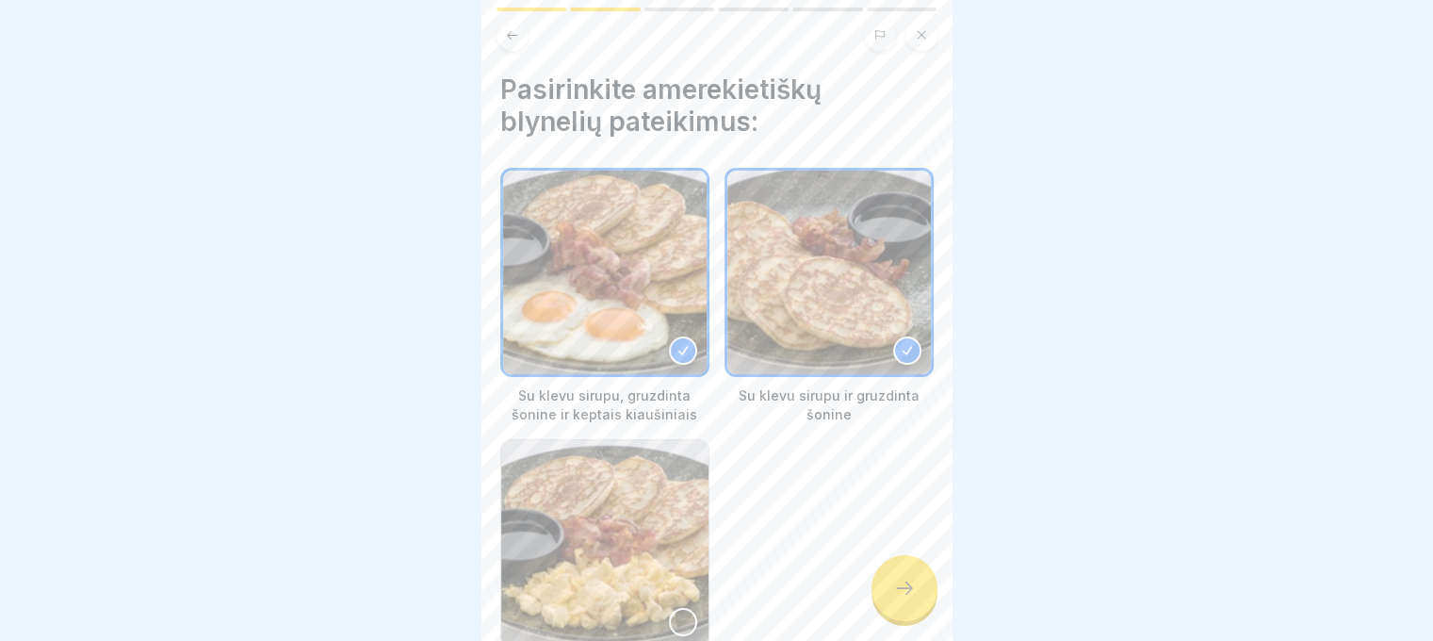
click at [669, 608] on div at bounding box center [683, 622] width 28 height 28
click at [897, 599] on icon at bounding box center [904, 588] width 23 height 23
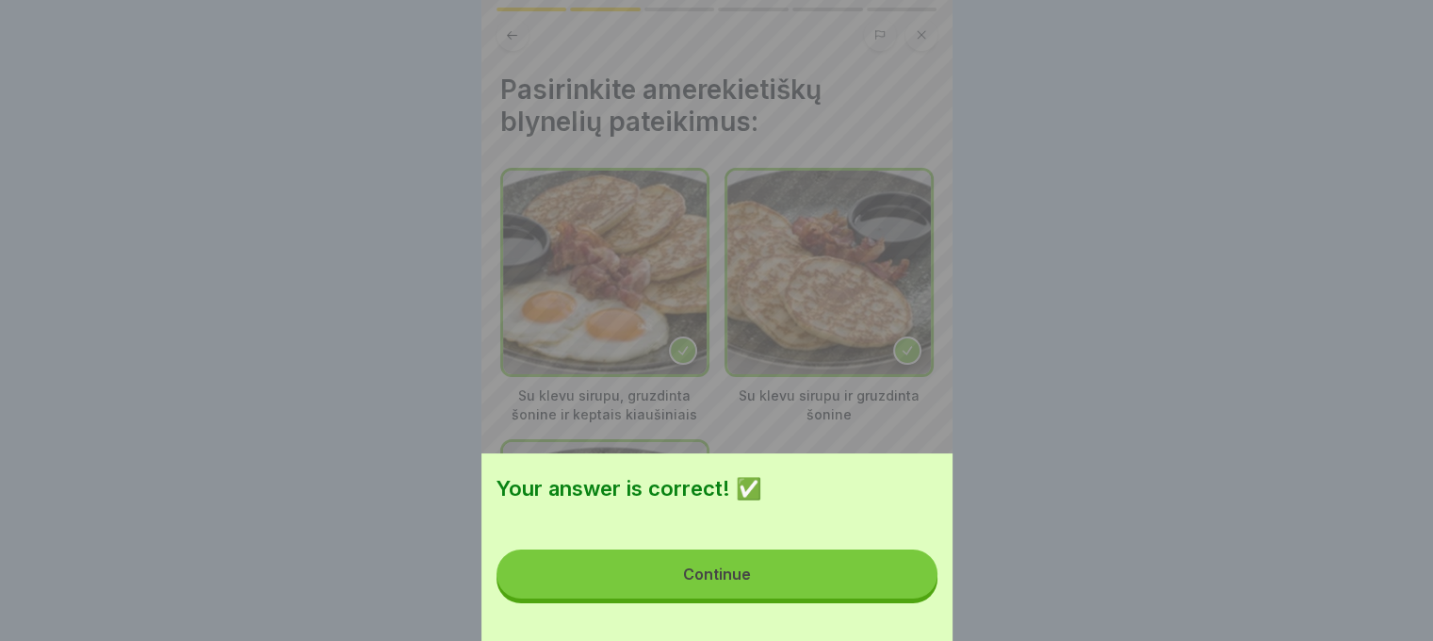
click at [894, 597] on button "Continue" at bounding box center [717, 573] width 441 height 49
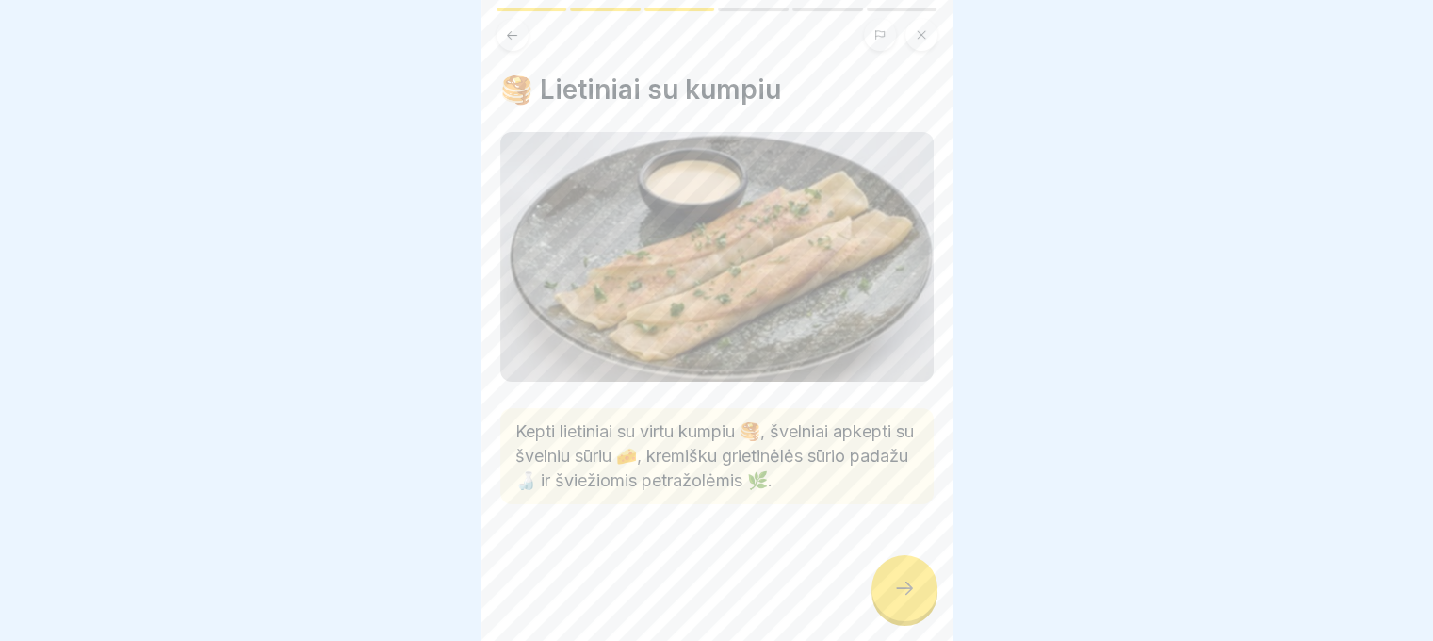
click at [891, 587] on div at bounding box center [905, 588] width 66 height 66
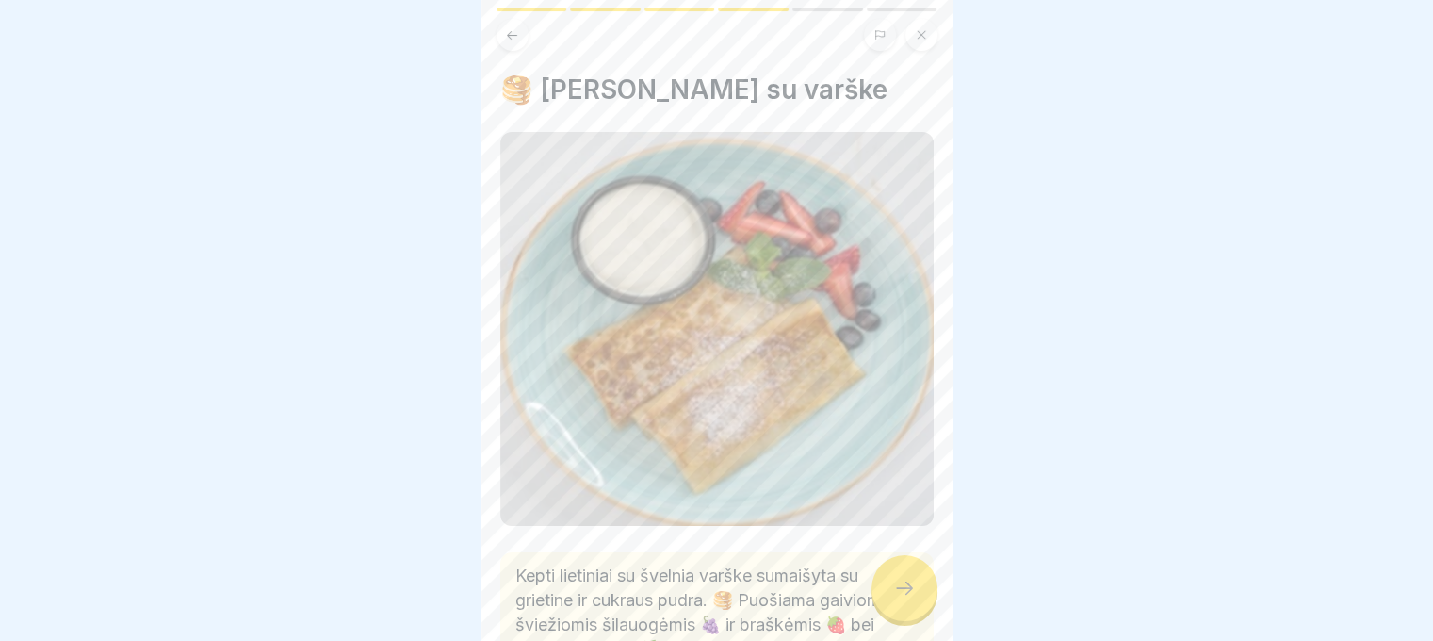
click at [891, 587] on div at bounding box center [905, 588] width 66 height 66
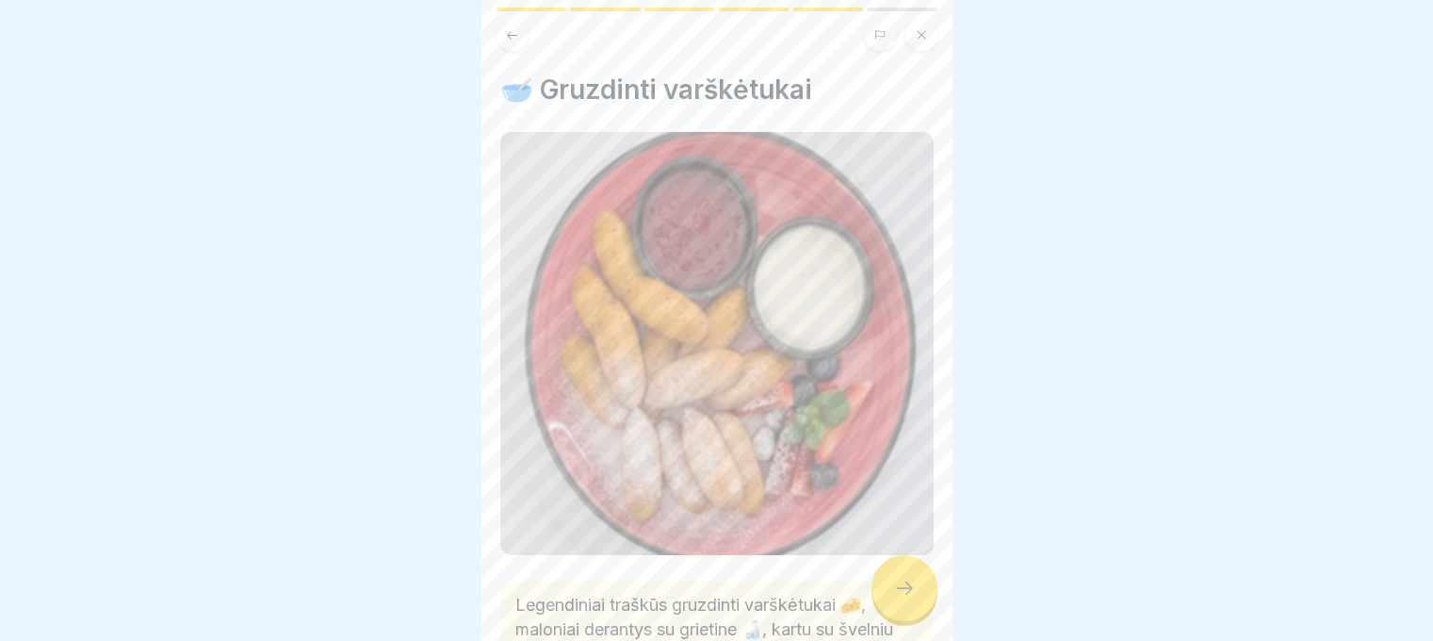
click at [891, 587] on div at bounding box center [905, 588] width 66 height 66
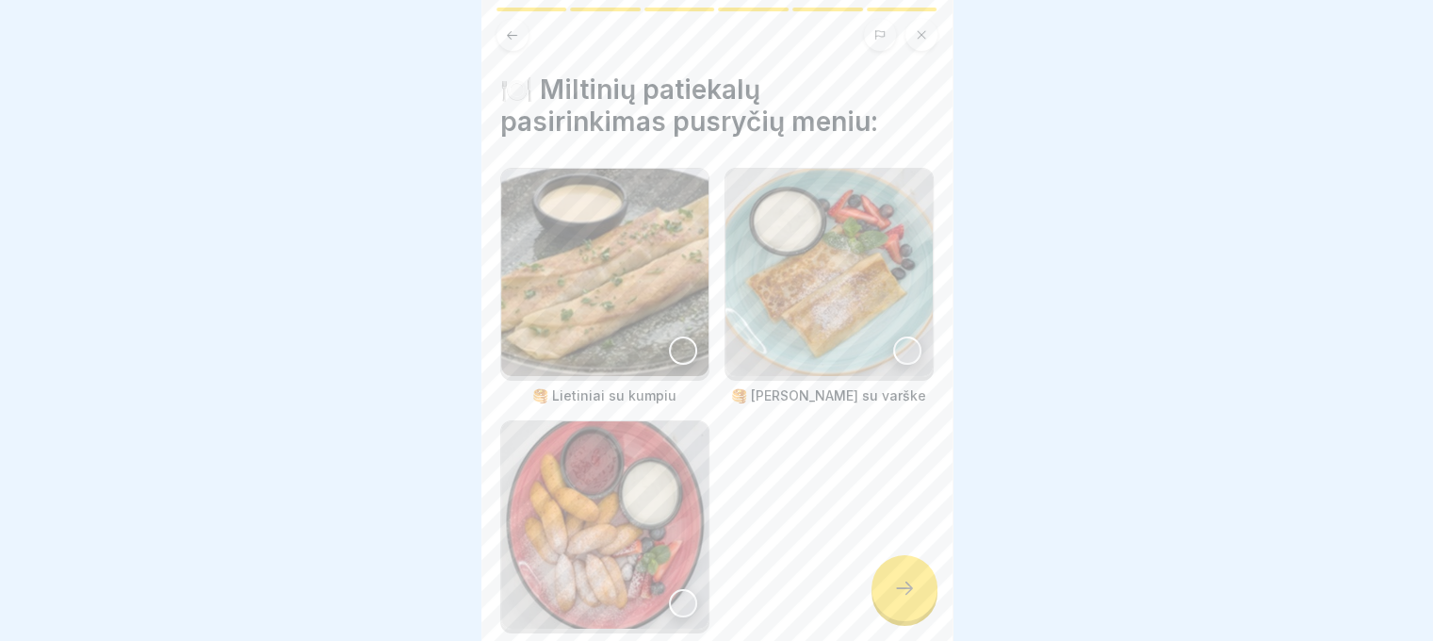
click at [891, 587] on div at bounding box center [905, 588] width 66 height 66
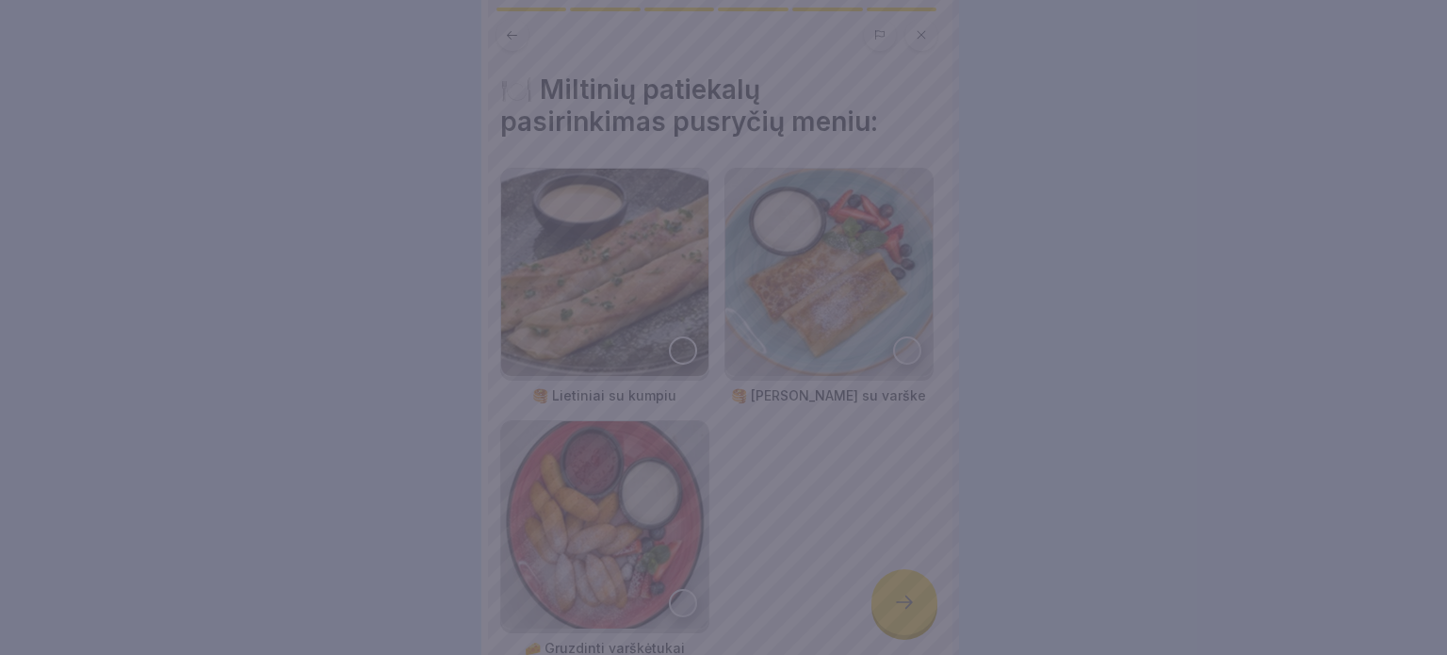
click at [891, 587] on div at bounding box center [723, 327] width 1447 height 655
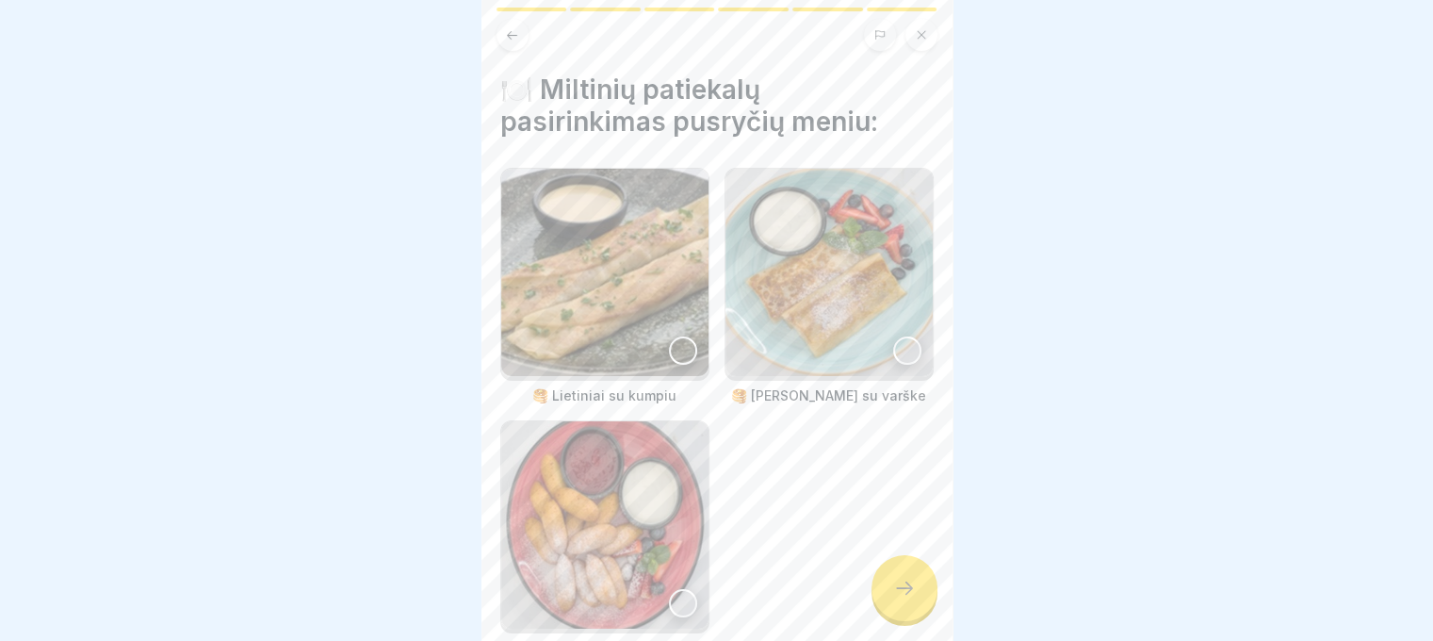
click at [693, 361] on img at bounding box center [604, 272] width 207 height 207
click at [893, 351] on div at bounding box center [907, 350] width 28 height 28
click at [673, 598] on div at bounding box center [683, 603] width 28 height 28
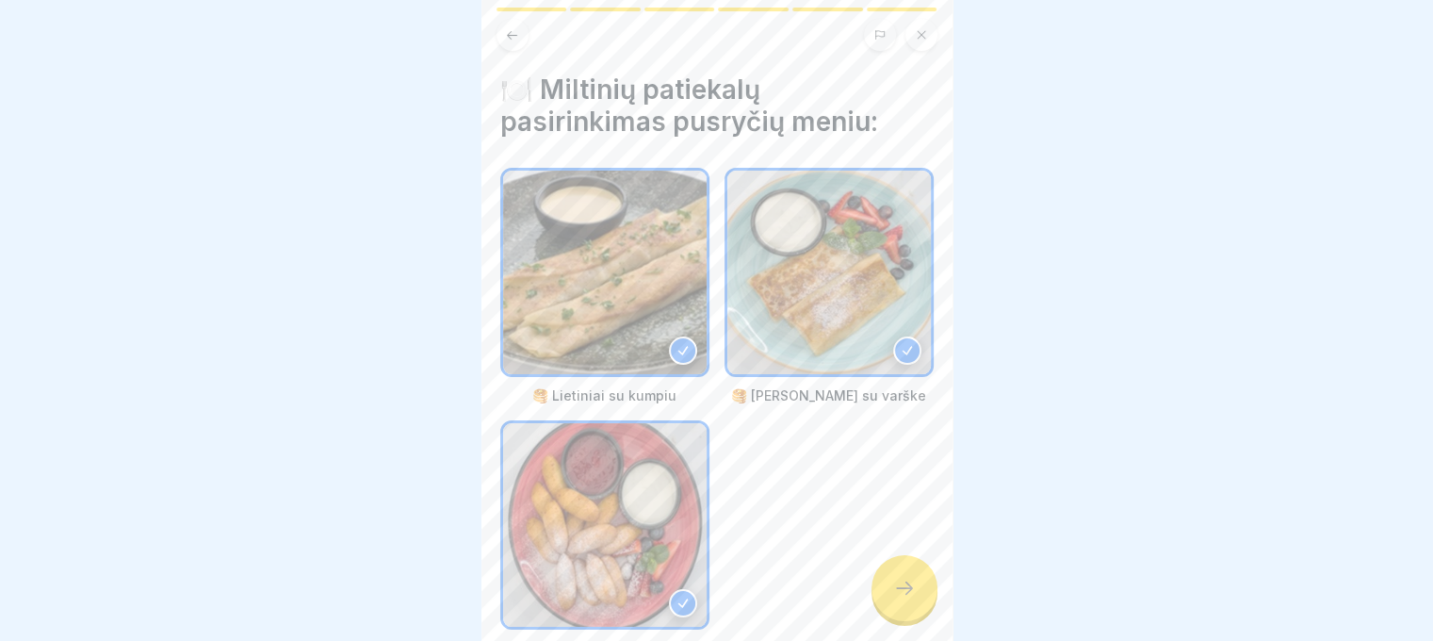
scroll to position [116, 0]
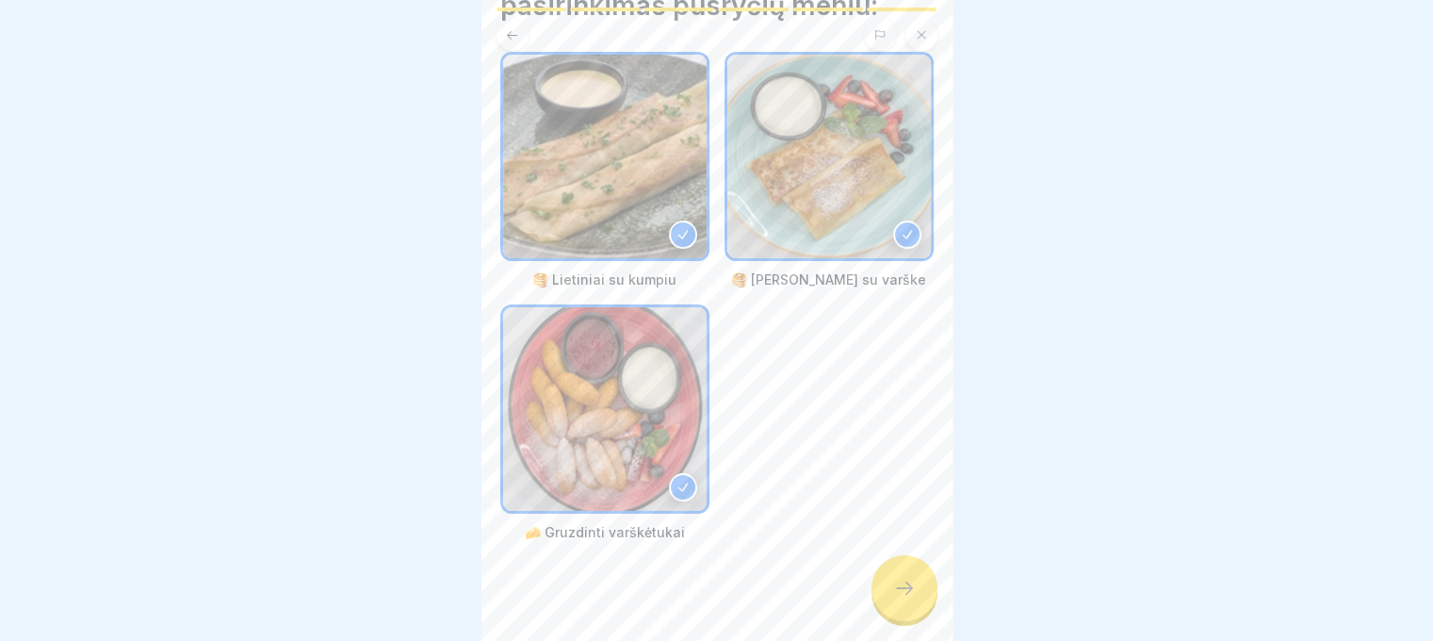
click at [894, 599] on icon at bounding box center [904, 588] width 23 height 23
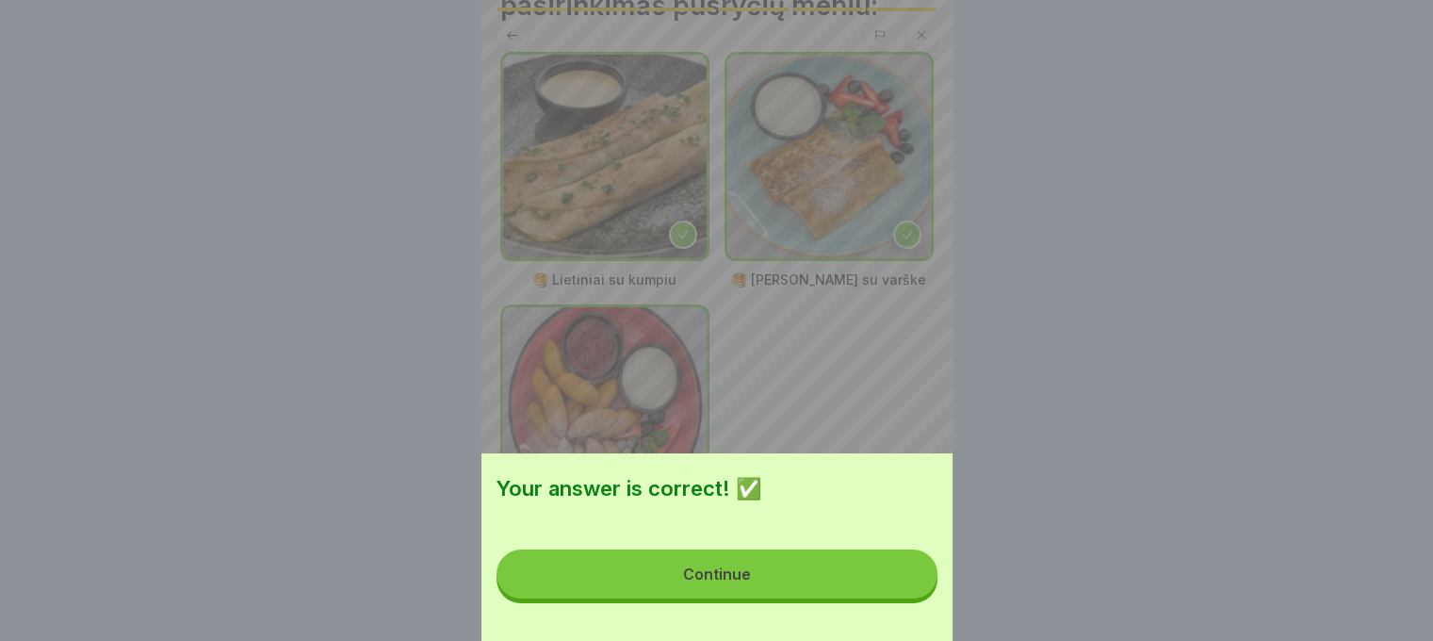
click at [822, 591] on button "Continue" at bounding box center [717, 573] width 441 height 49
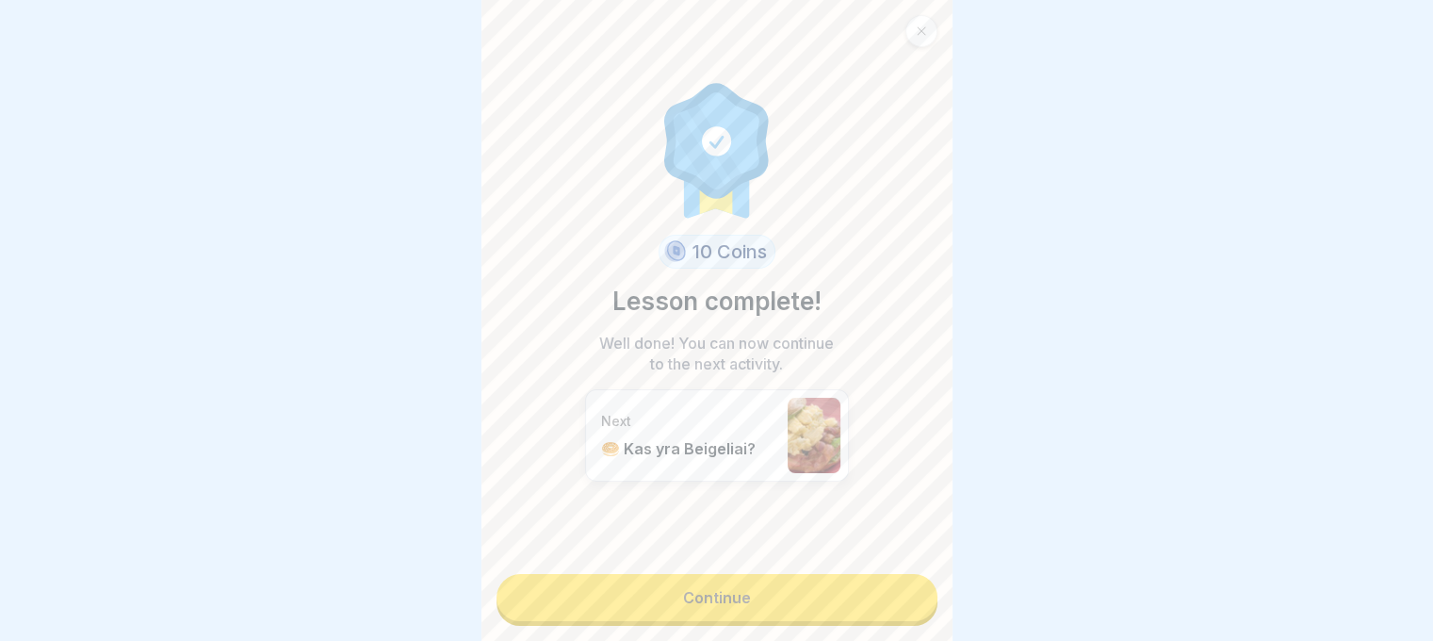
click at [782, 601] on link "Continue" at bounding box center [717, 597] width 441 height 47
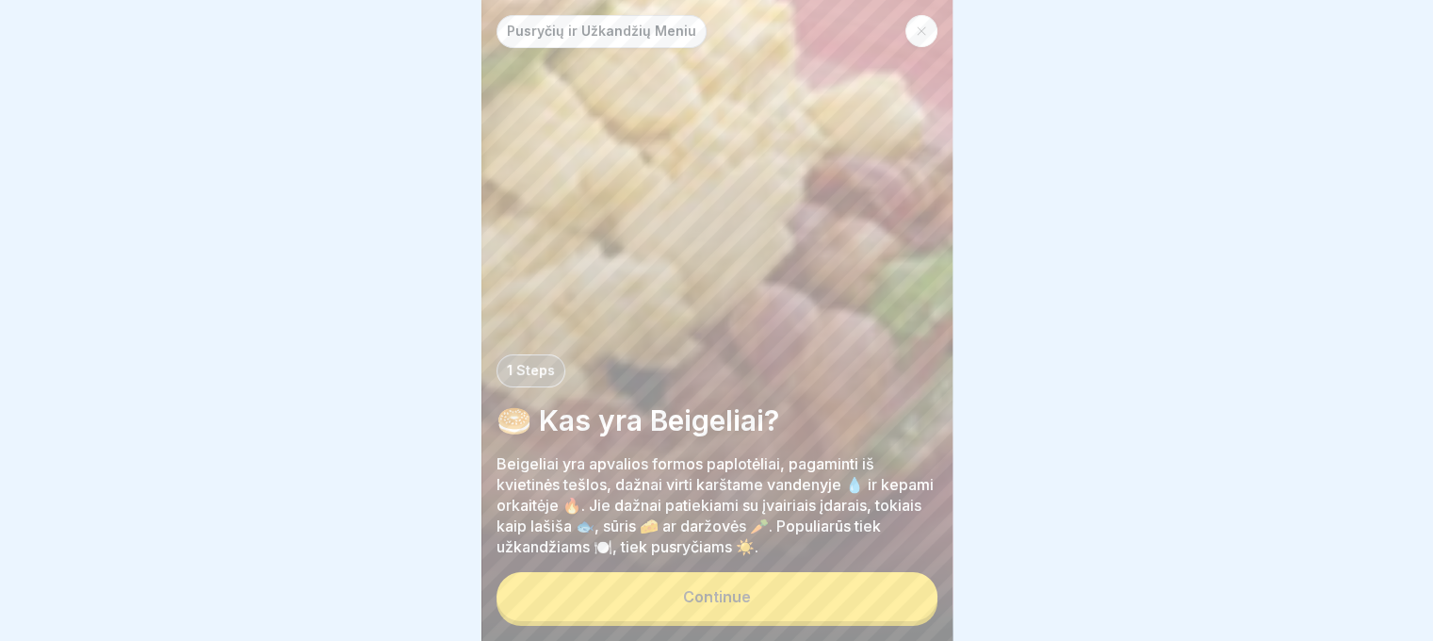
click at [779, 602] on button "Continue" at bounding box center [717, 596] width 441 height 49
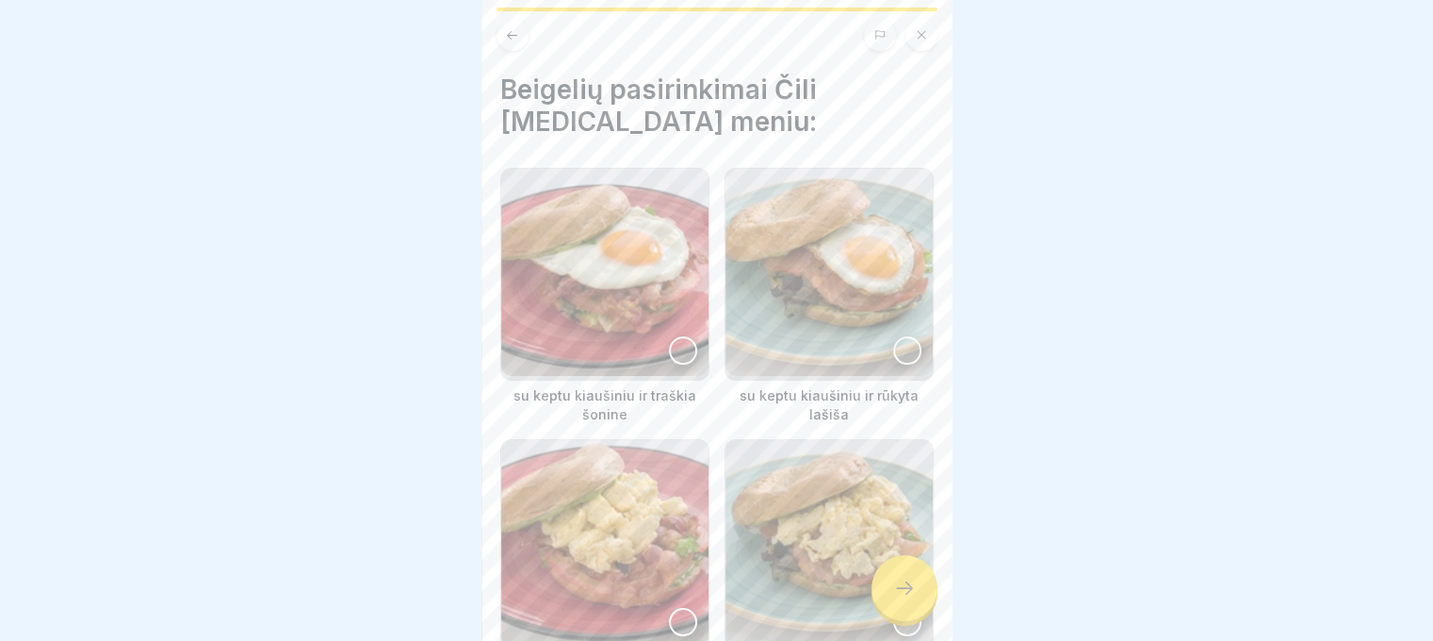
click at [690, 360] on img at bounding box center [604, 272] width 207 height 207
click at [880, 351] on img at bounding box center [829, 272] width 207 height 207
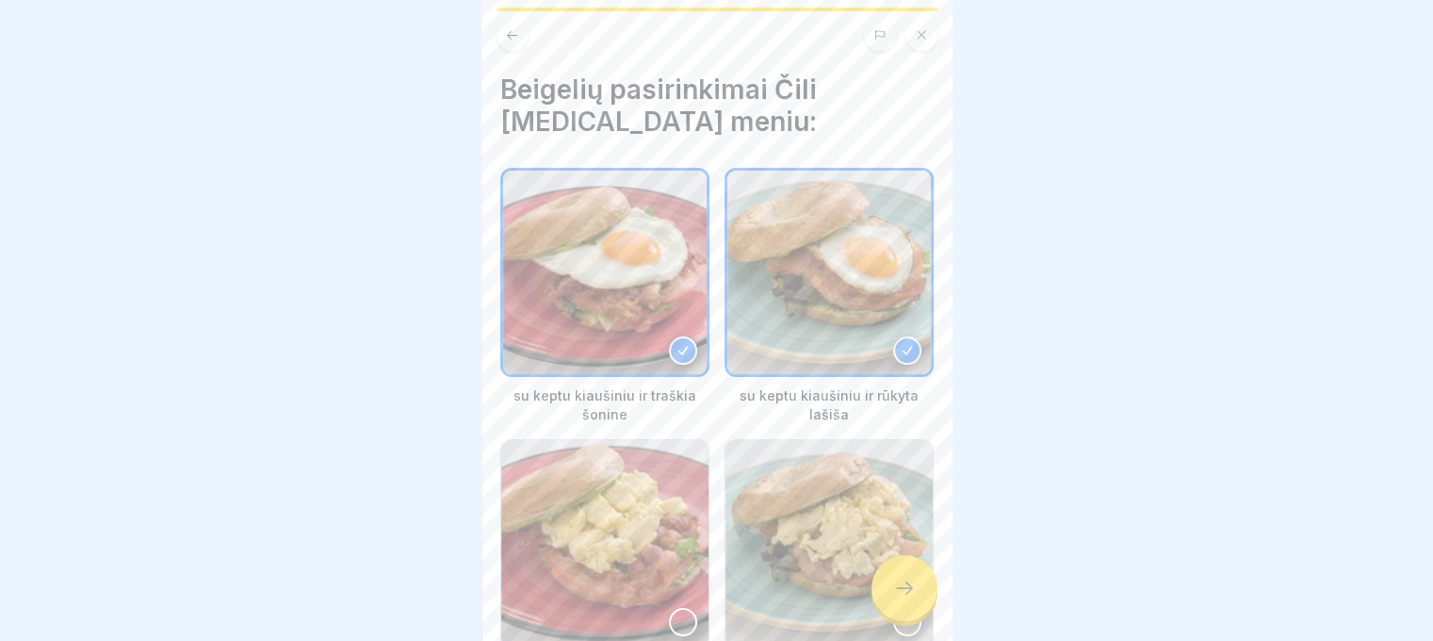
click at [686, 608] on div at bounding box center [683, 622] width 28 height 28
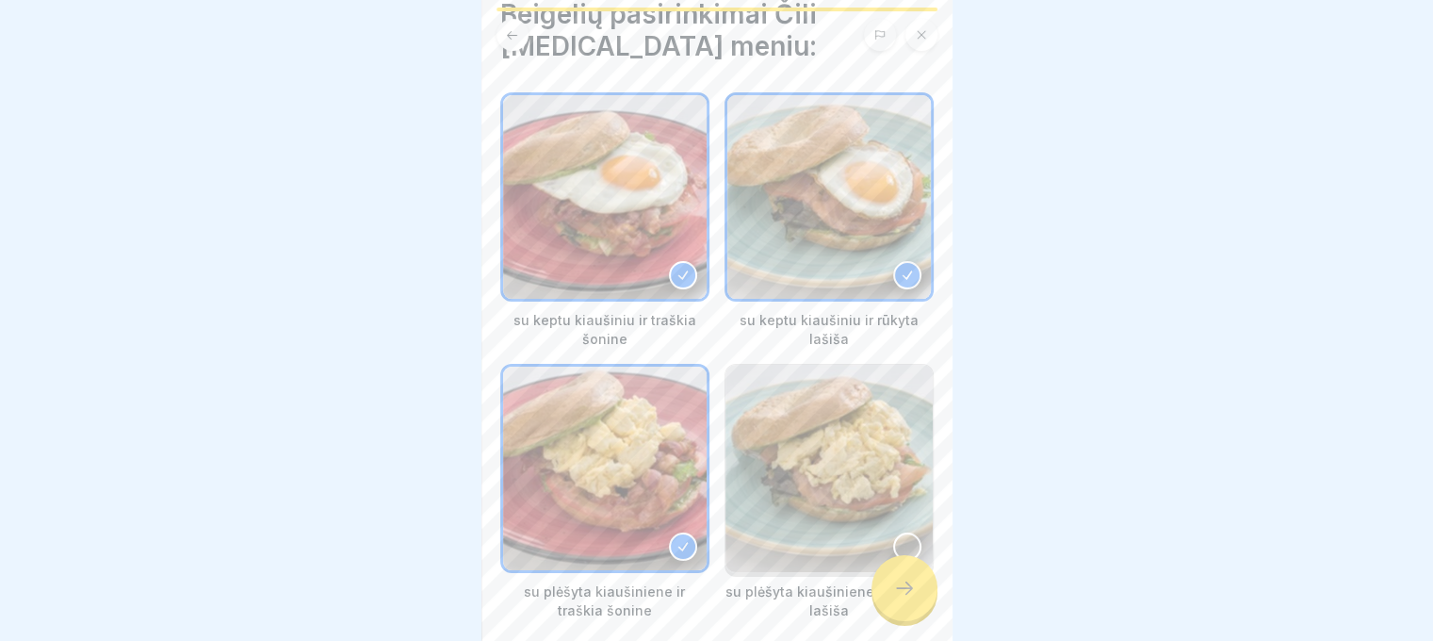
scroll to position [154, 0]
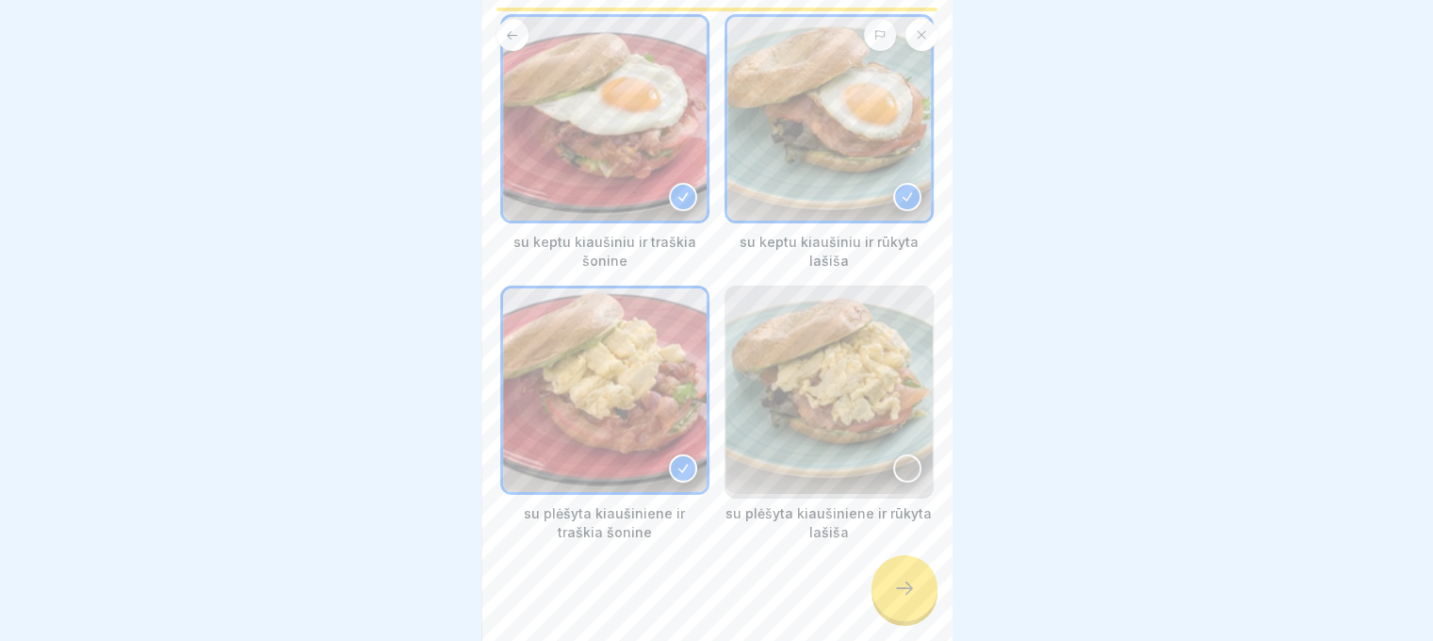
click at [893, 454] on div at bounding box center [907, 468] width 28 height 28
click at [896, 597] on icon at bounding box center [904, 588] width 23 height 23
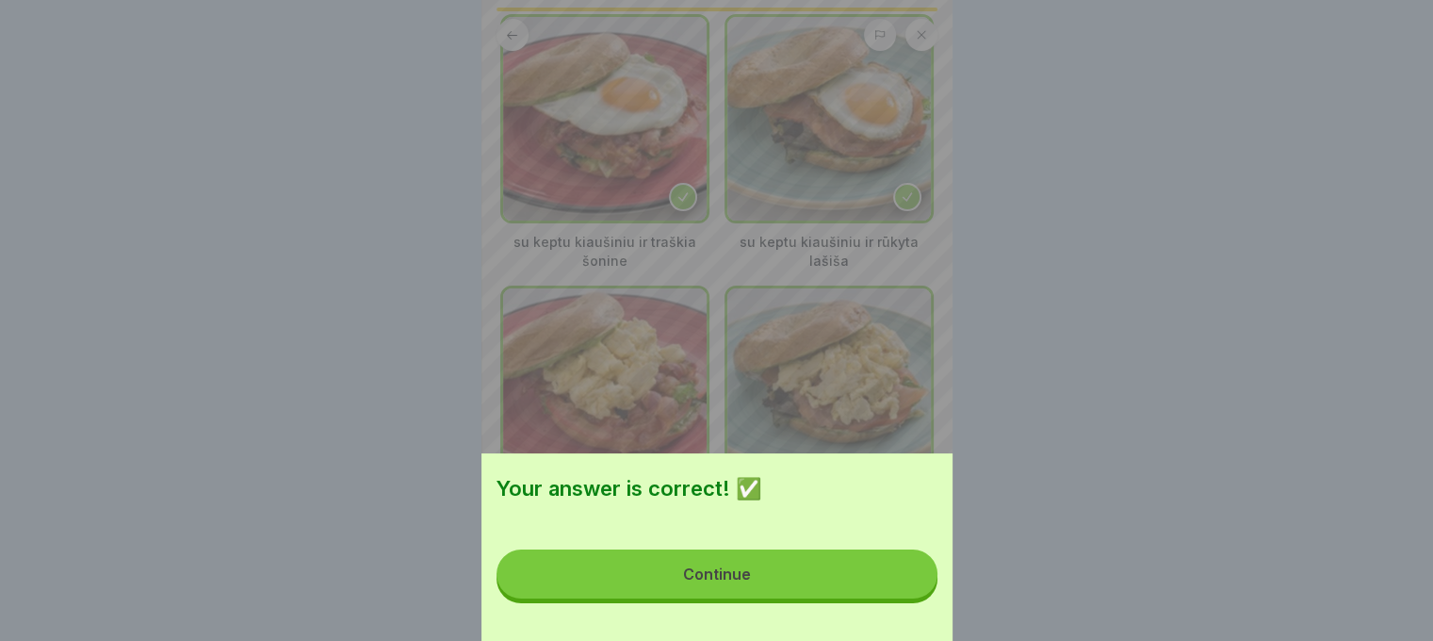
click at [896, 597] on button "Continue" at bounding box center [717, 573] width 441 height 49
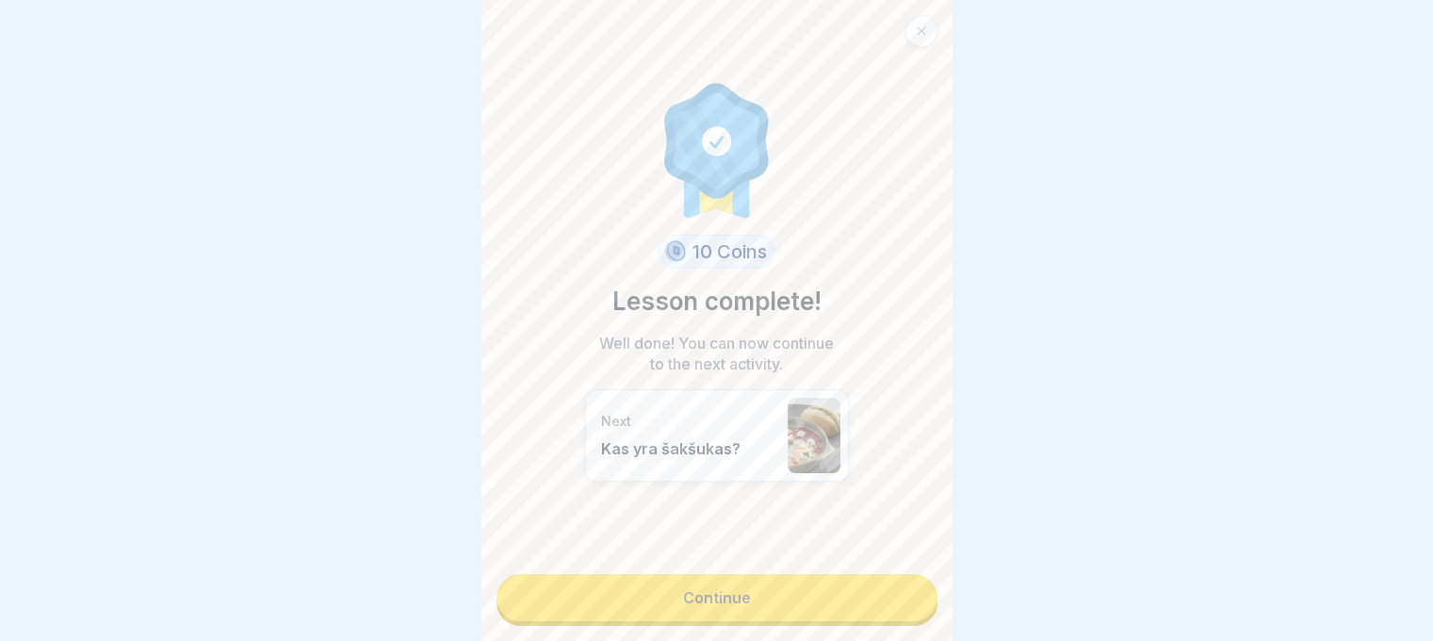
click at [896, 597] on link "Continue" at bounding box center [717, 597] width 441 height 47
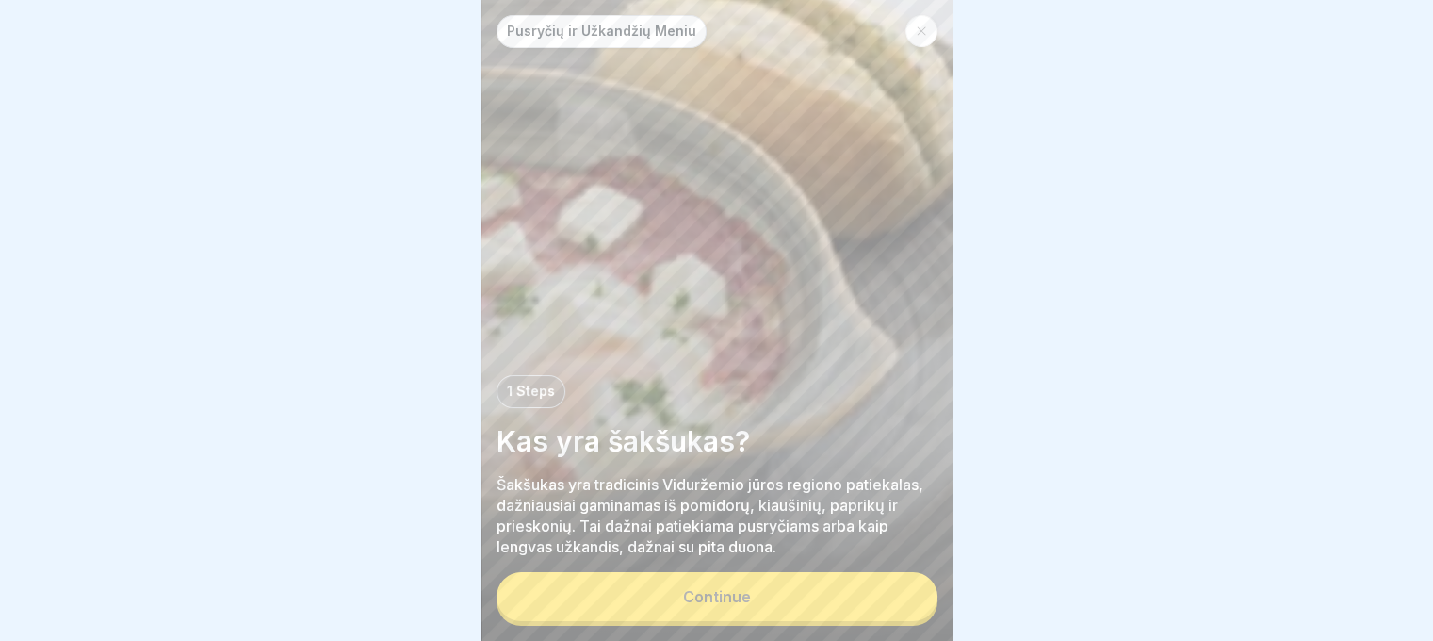
click at [896, 597] on button "Continue" at bounding box center [717, 596] width 441 height 49
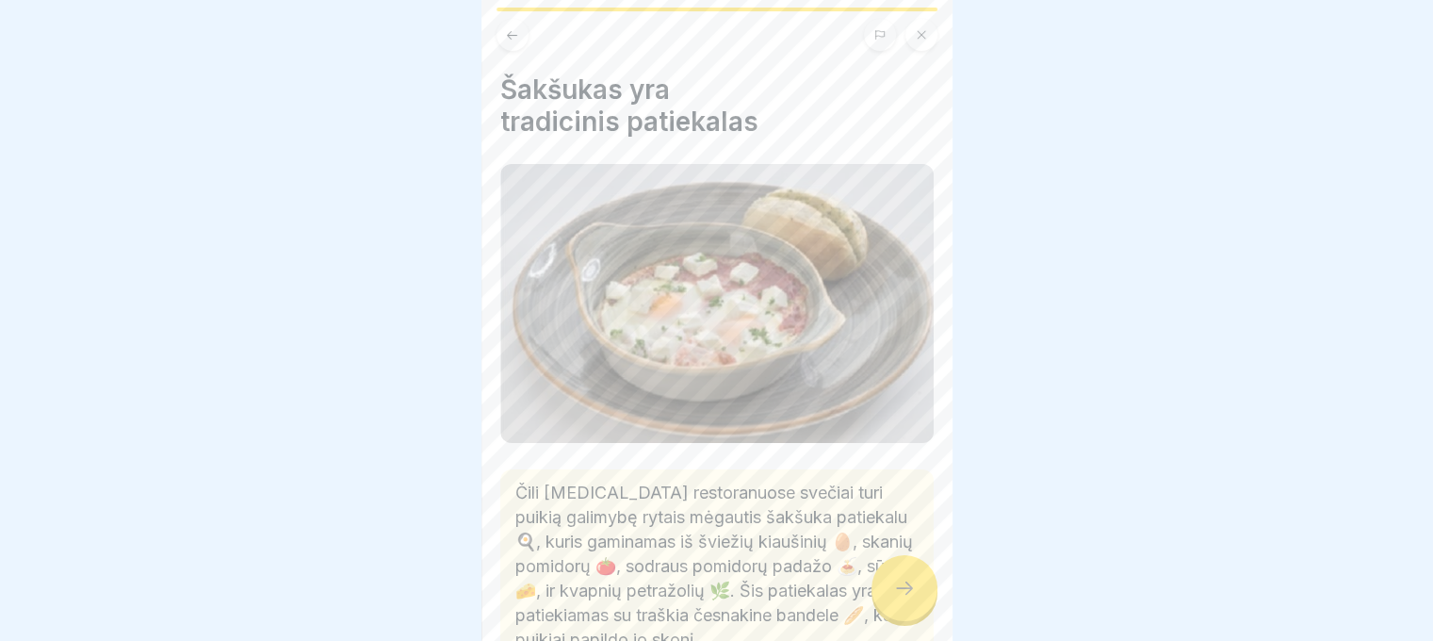
click at [896, 595] on icon at bounding box center [904, 588] width 23 height 23
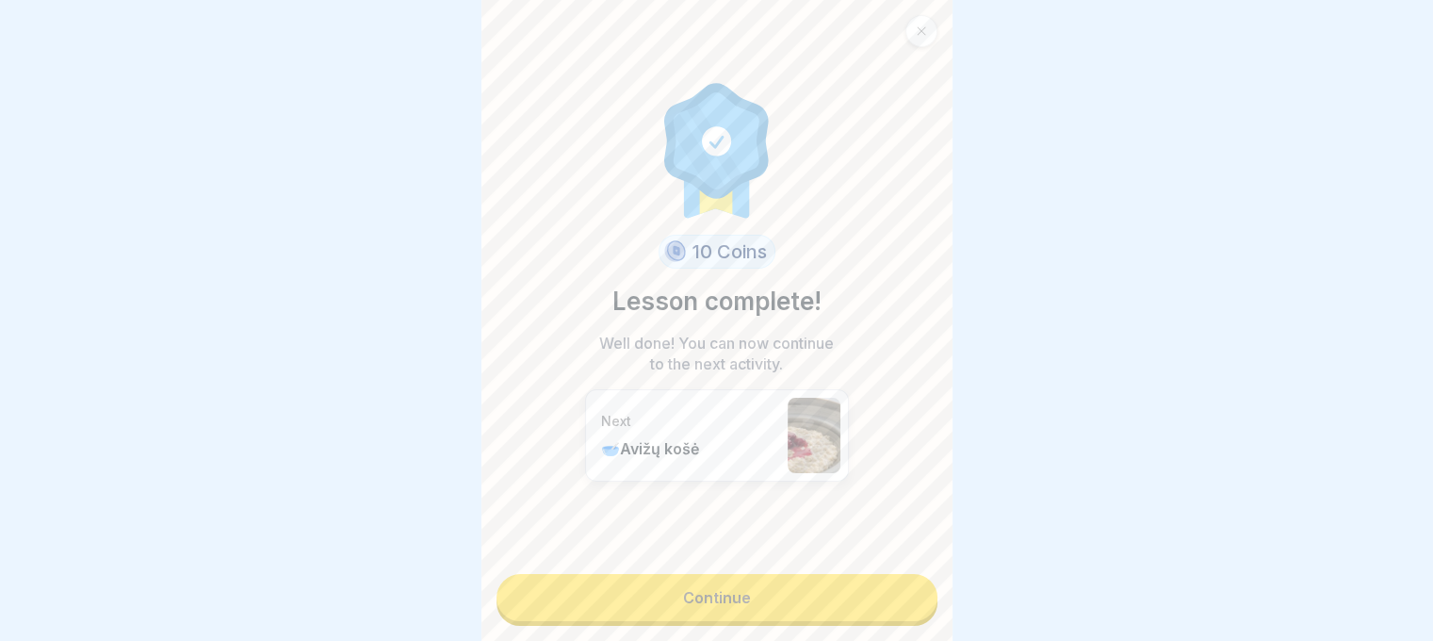
click at [896, 595] on link "Continue" at bounding box center [717, 597] width 441 height 47
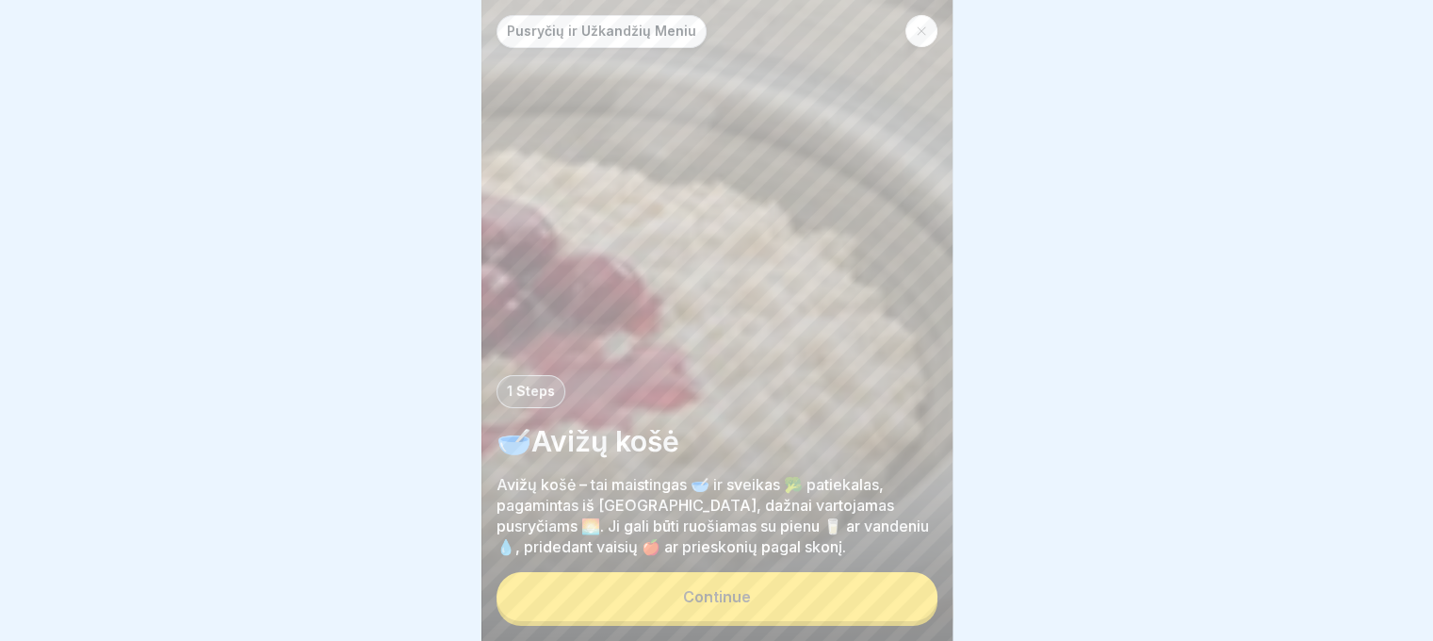
click at [896, 595] on button "Continue" at bounding box center [717, 596] width 441 height 49
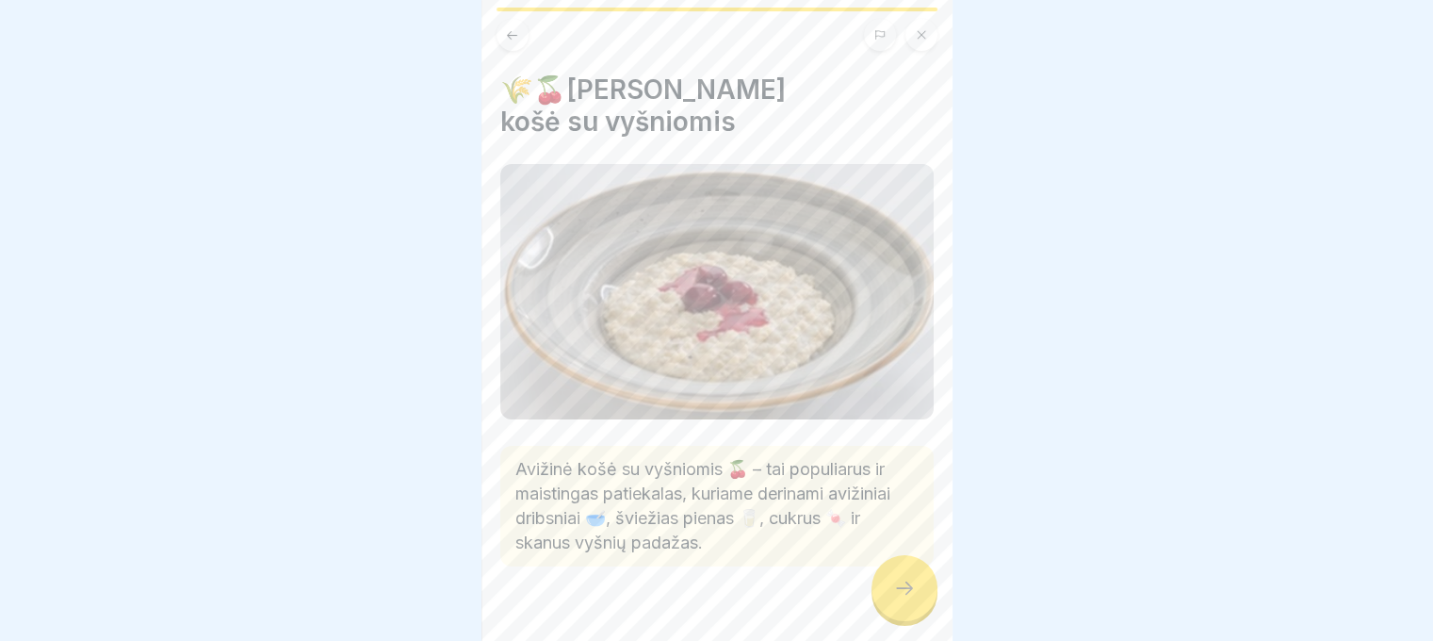
click at [893, 595] on icon at bounding box center [904, 588] width 23 height 23
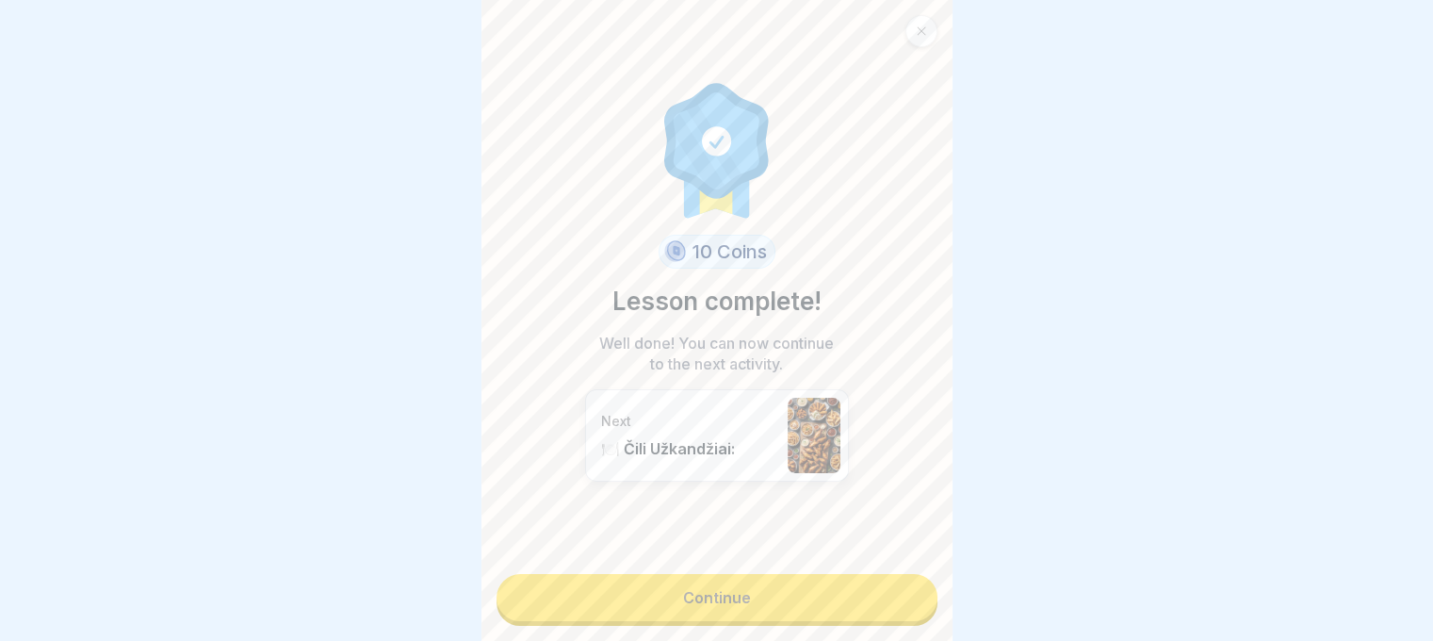
click at [893, 595] on link "Continue" at bounding box center [717, 597] width 441 height 47
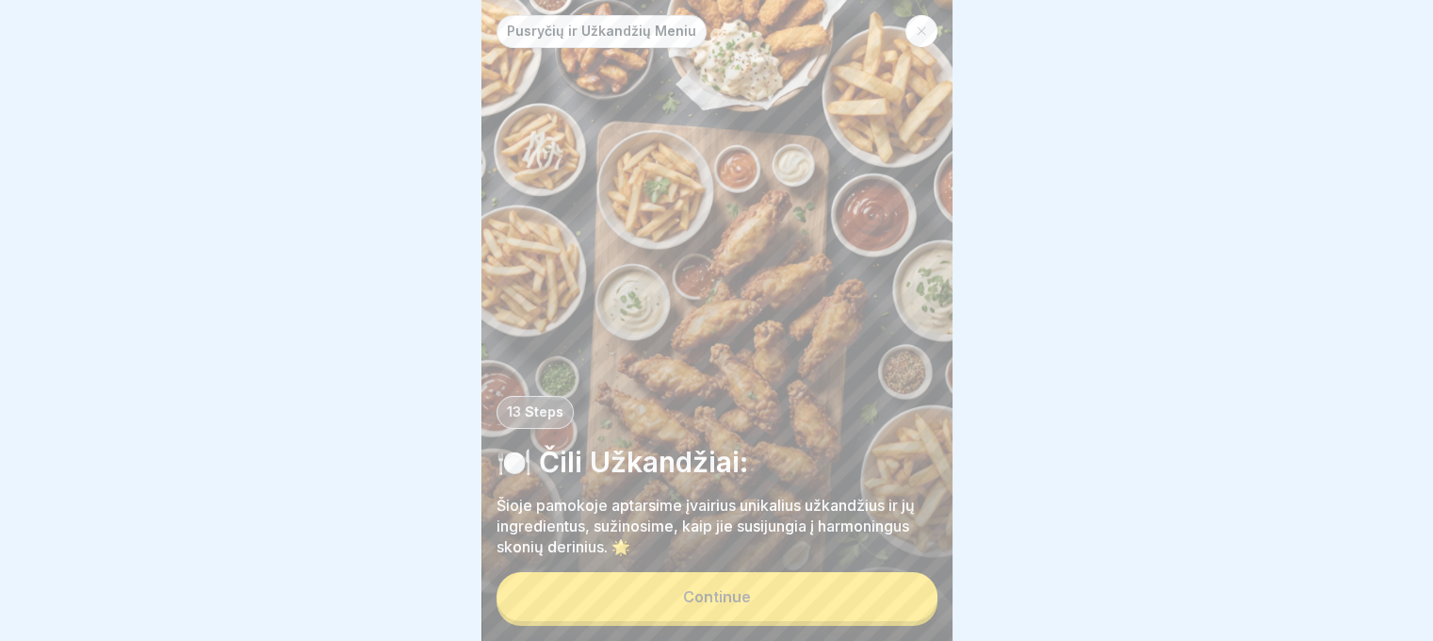
click at [806, 621] on button "Continue" at bounding box center [717, 596] width 441 height 49
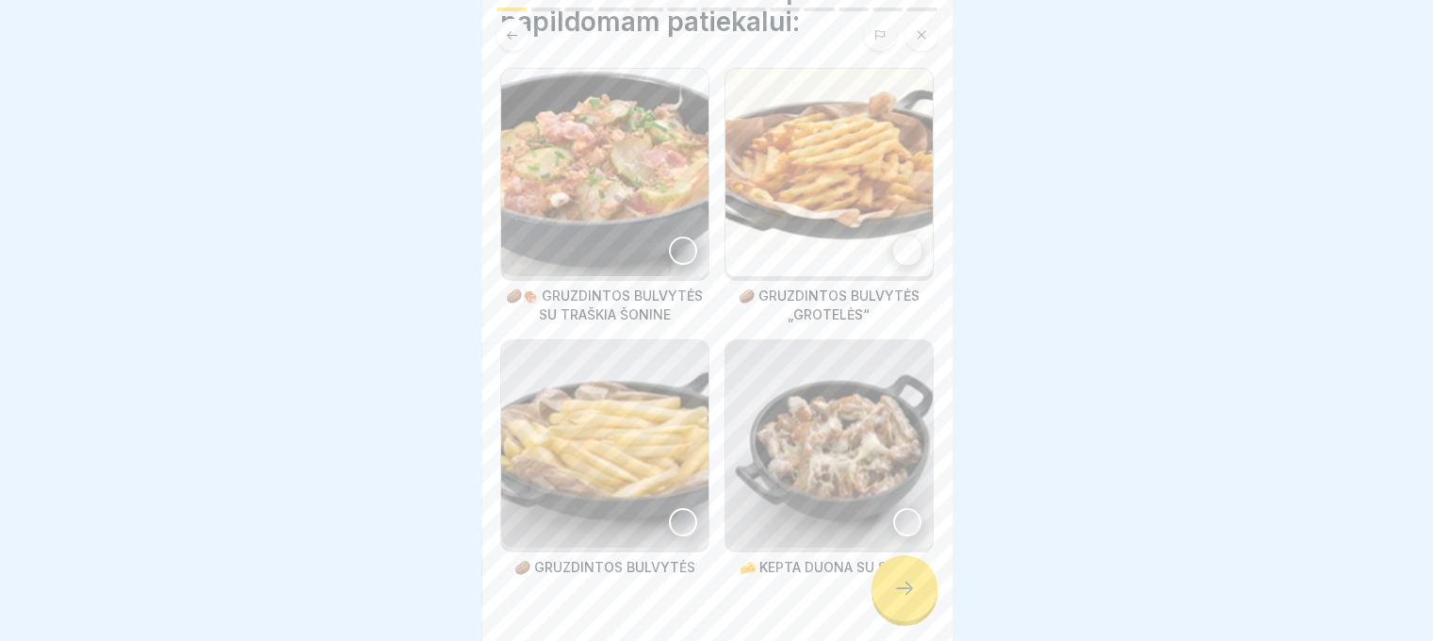
scroll to position [199, 0]
click at [682, 220] on div at bounding box center [604, 169] width 209 height 209
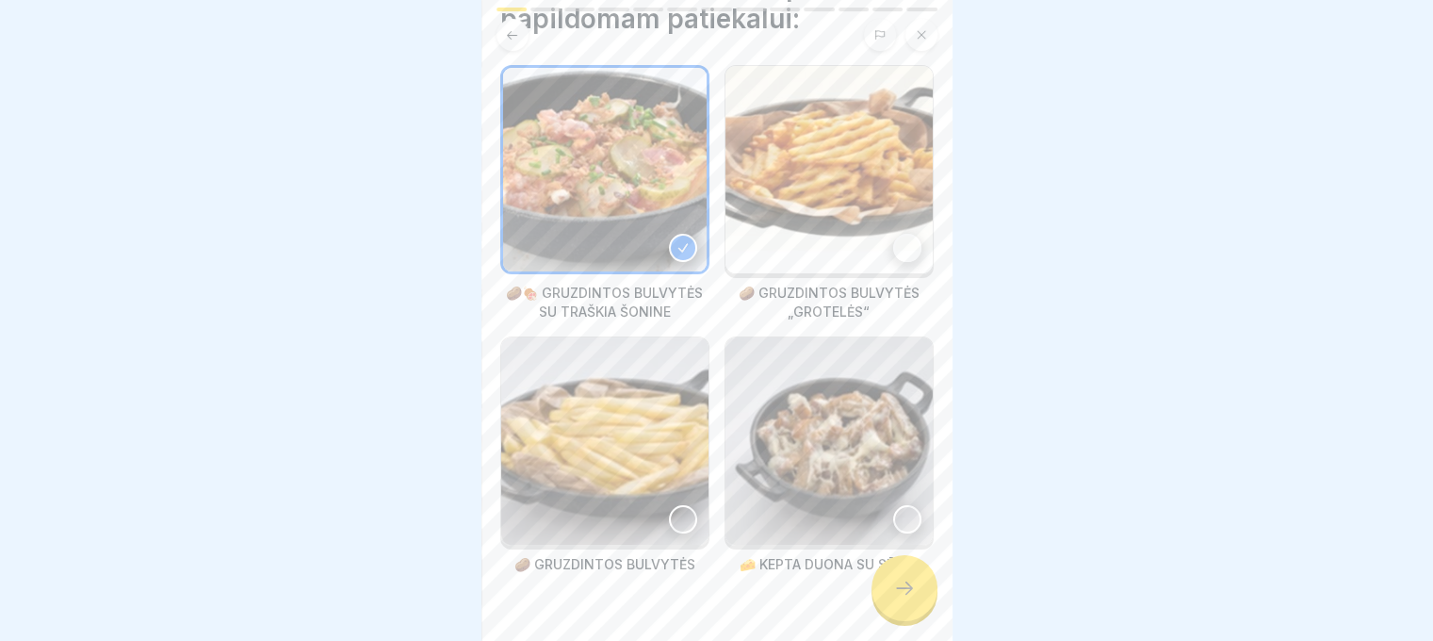
click at [895, 225] on img at bounding box center [829, 169] width 207 height 207
click at [897, 487] on img at bounding box center [829, 440] width 207 height 207
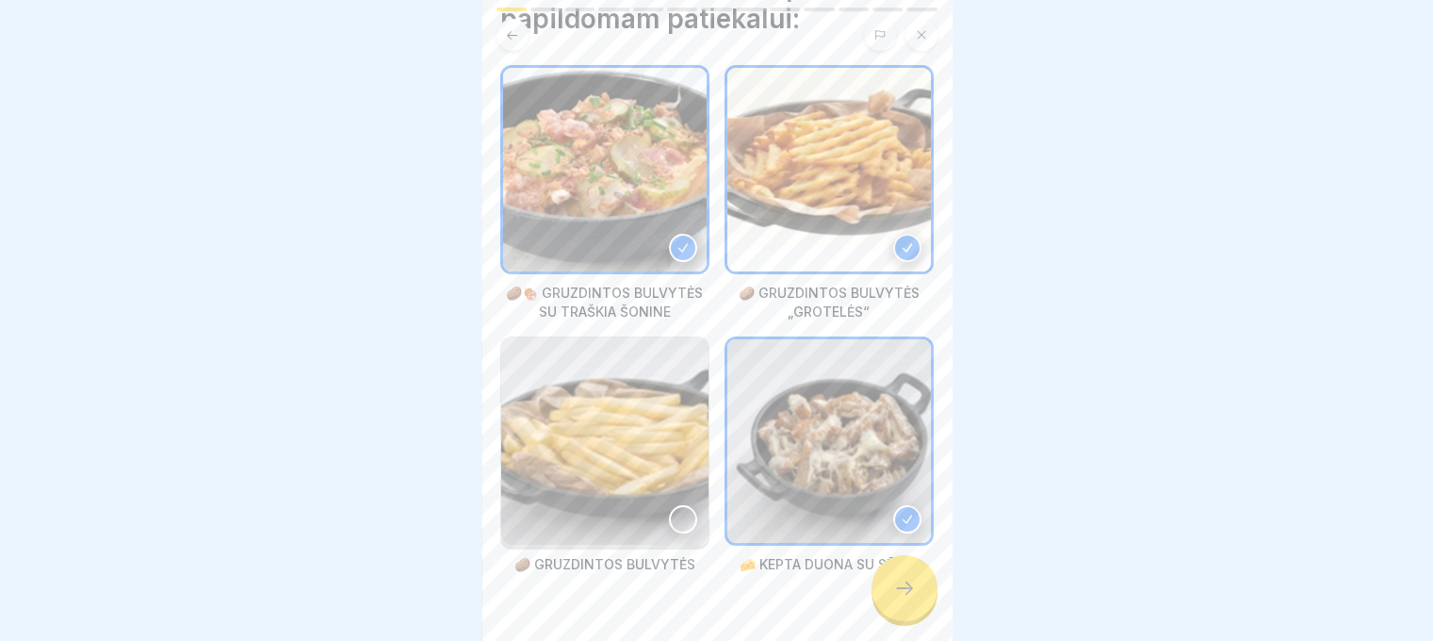
click at [670, 505] on div at bounding box center [683, 519] width 28 height 28
click at [909, 597] on icon at bounding box center [904, 588] width 23 height 23
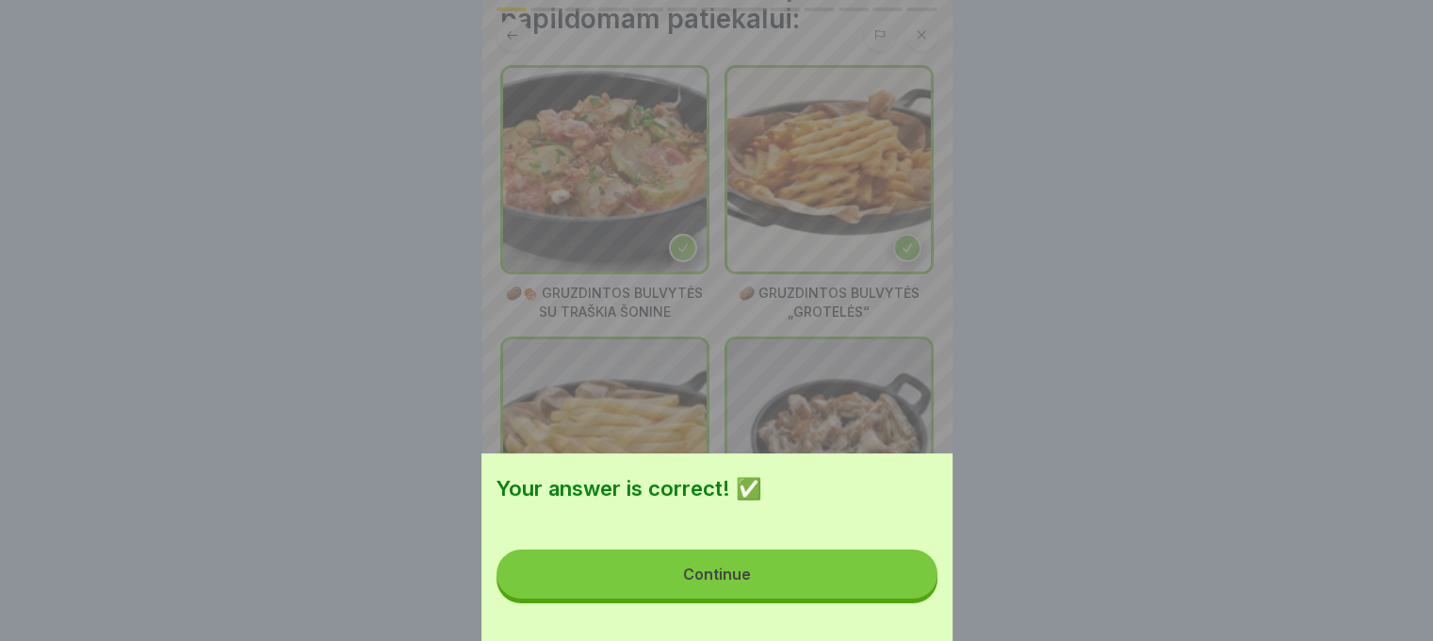
click at [717, 580] on div "Continue" at bounding box center [717, 573] width 68 height 17
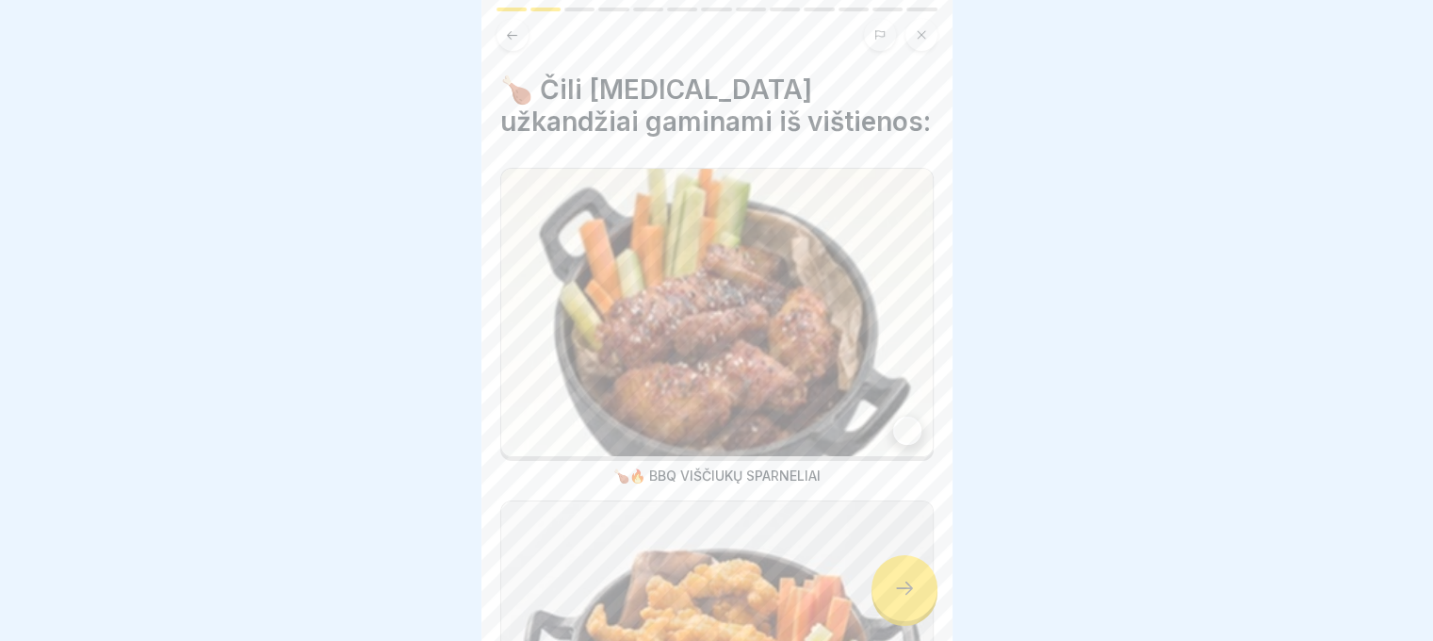
click at [901, 416] on div at bounding box center [907, 430] width 28 height 28
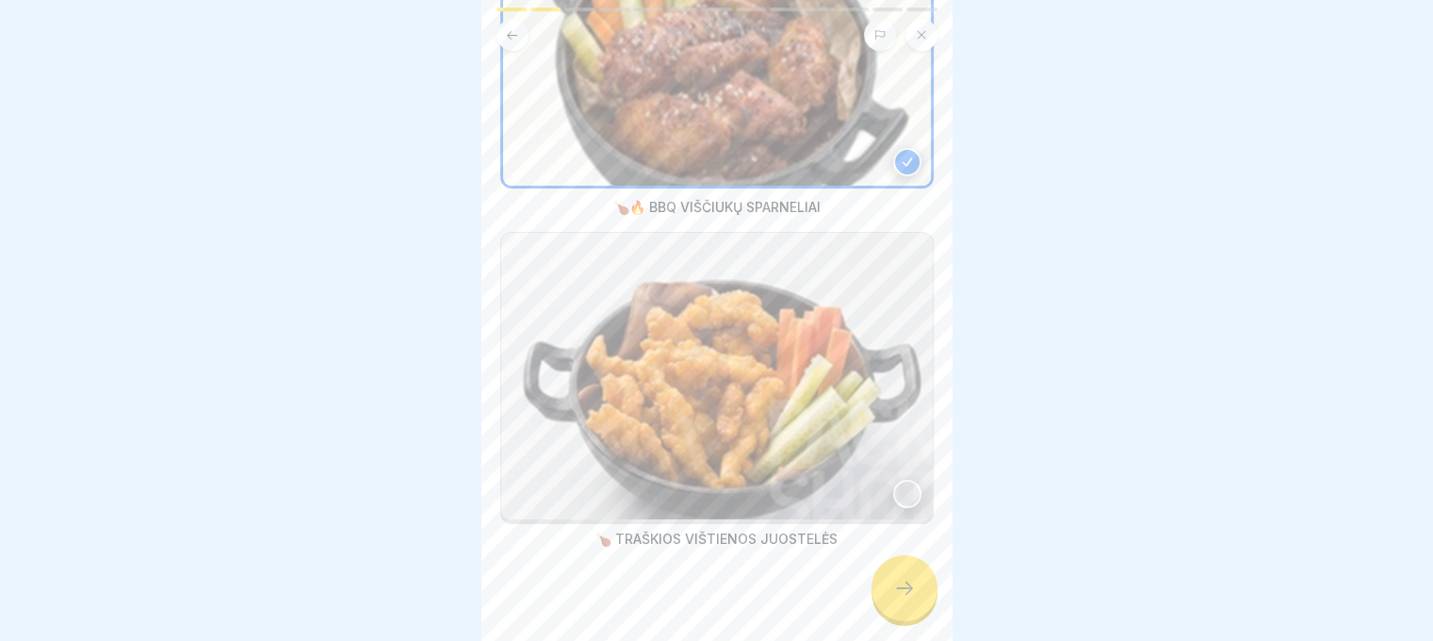
scroll to position [270, 0]
click at [876, 468] on img at bounding box center [717, 374] width 432 height 287
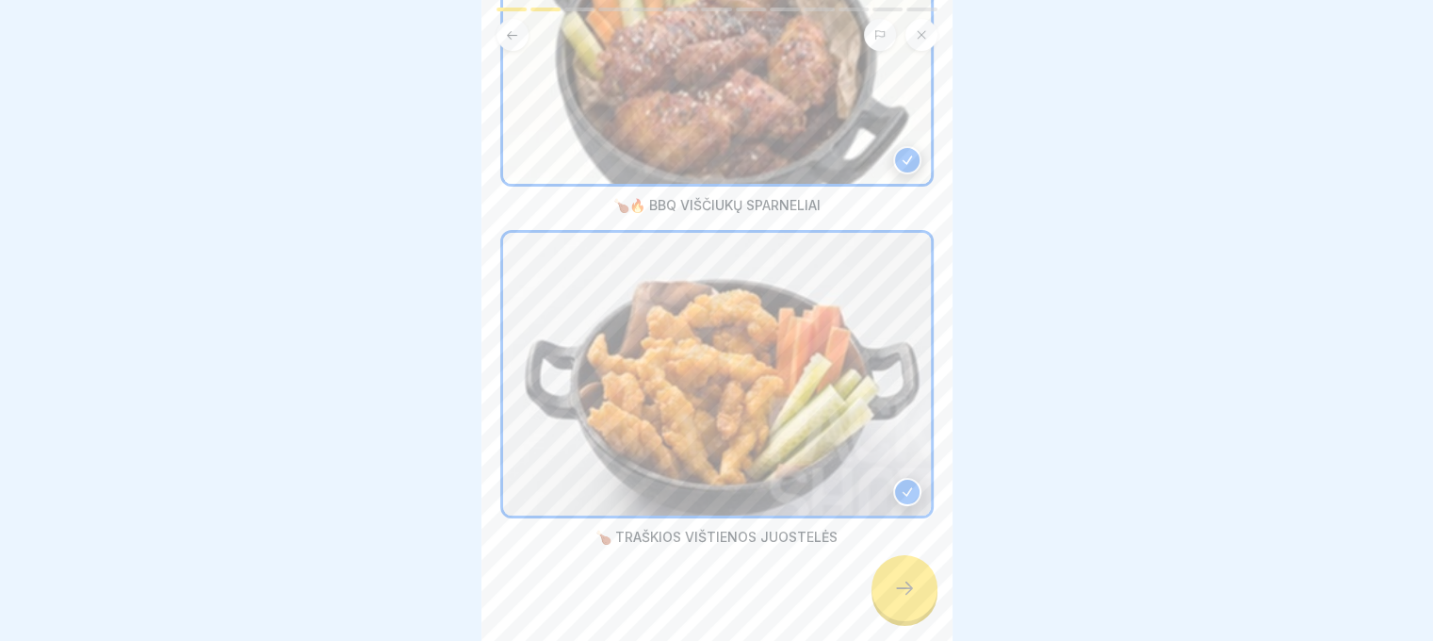
click at [889, 587] on div at bounding box center [905, 588] width 66 height 66
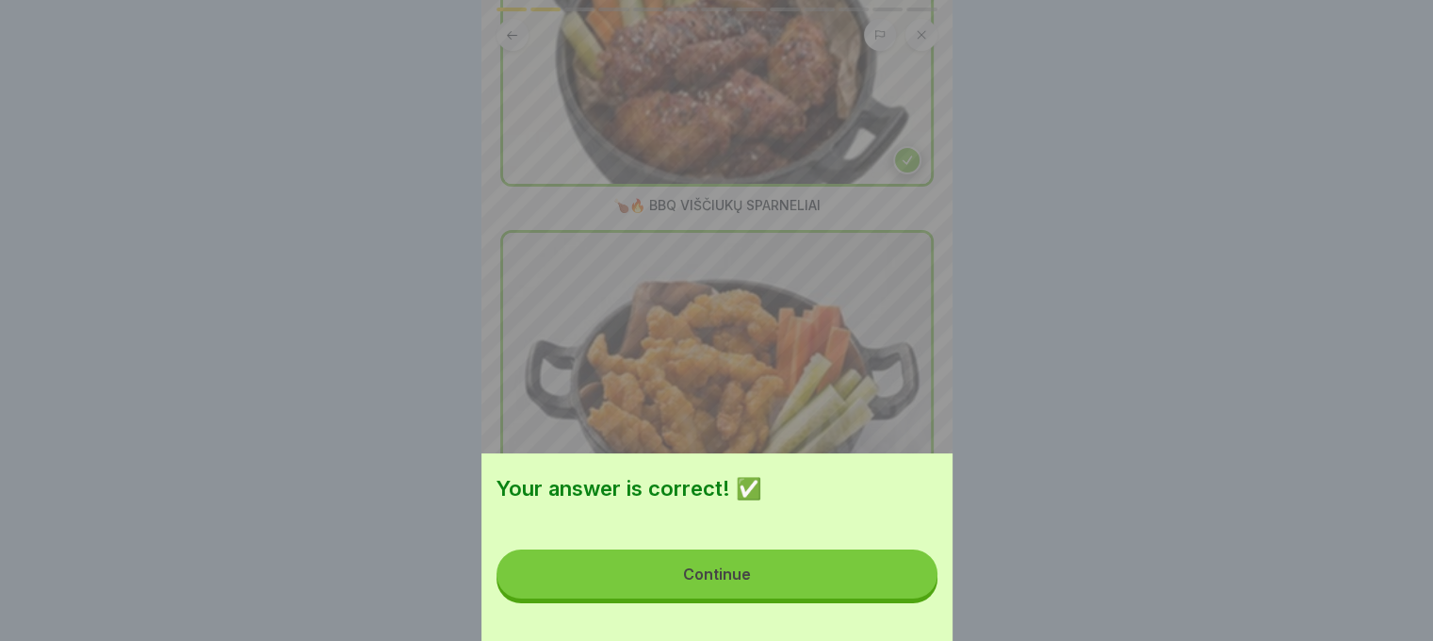
click at [889, 587] on button "Continue" at bounding box center [717, 573] width 441 height 49
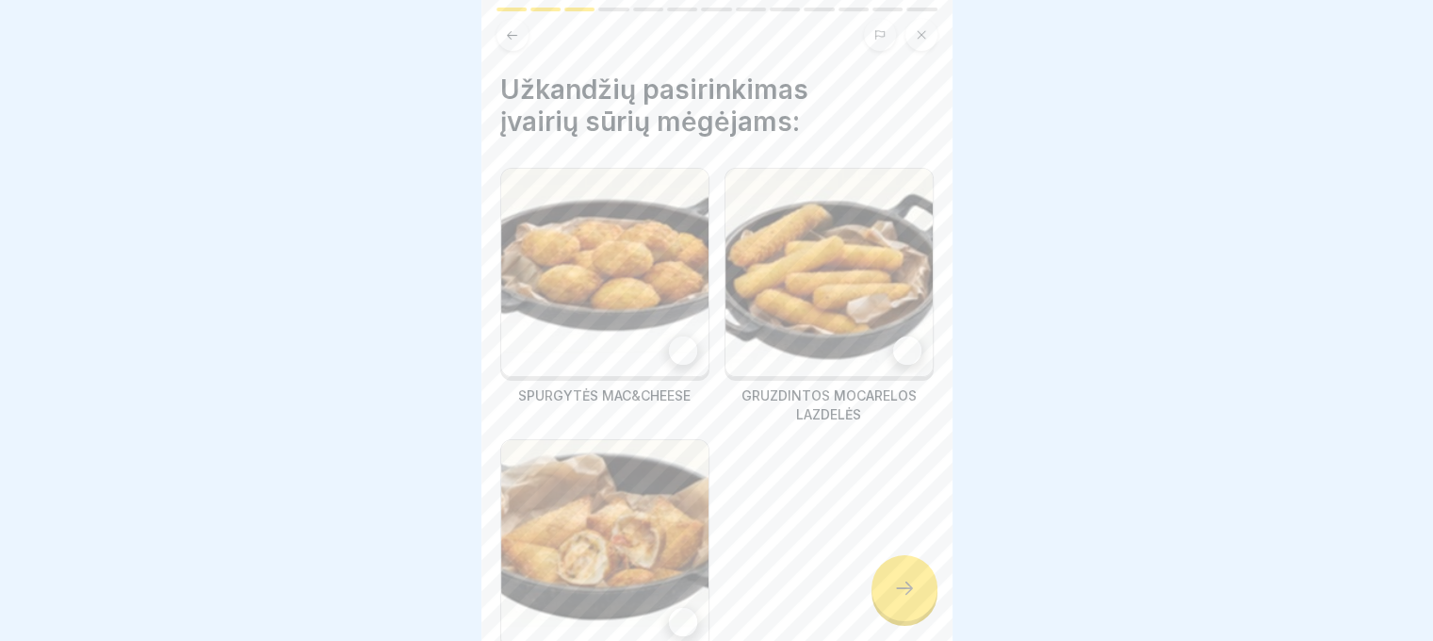
click at [684, 341] on div at bounding box center [683, 350] width 28 height 28
click at [893, 347] on div at bounding box center [907, 350] width 28 height 28
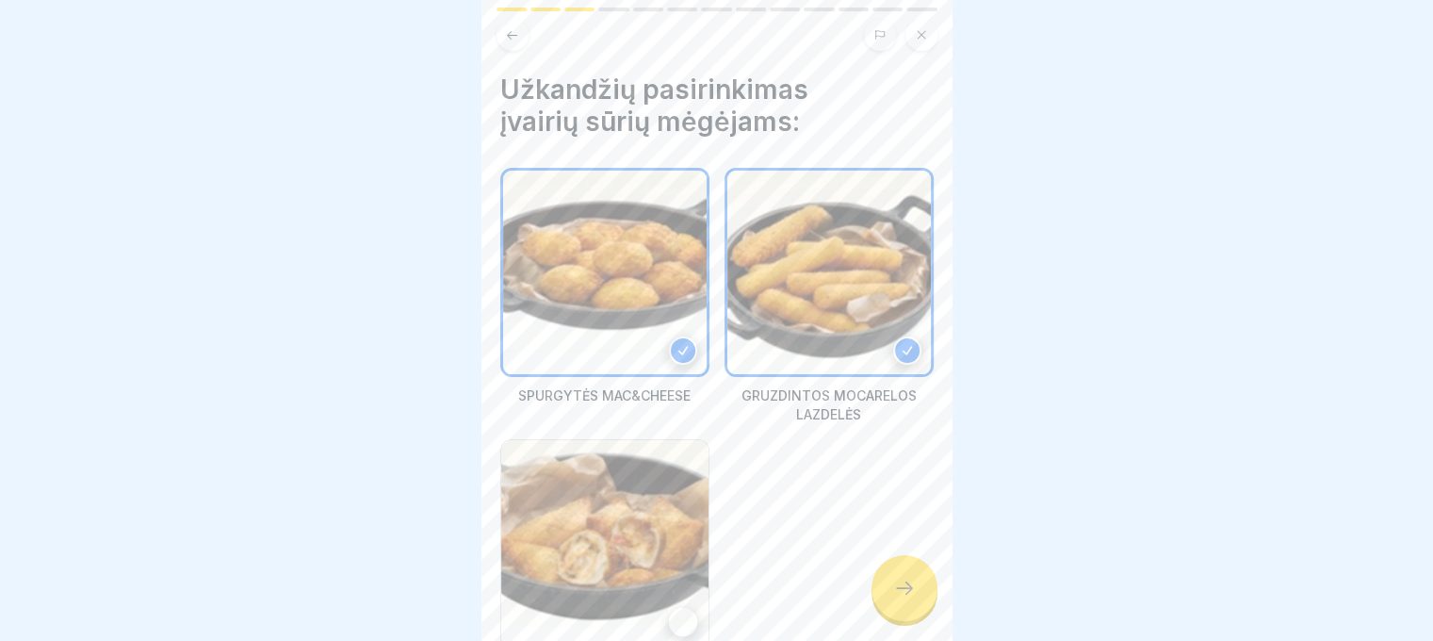
click at [686, 611] on div at bounding box center [683, 622] width 28 height 28
click at [889, 599] on div at bounding box center [905, 588] width 66 height 66
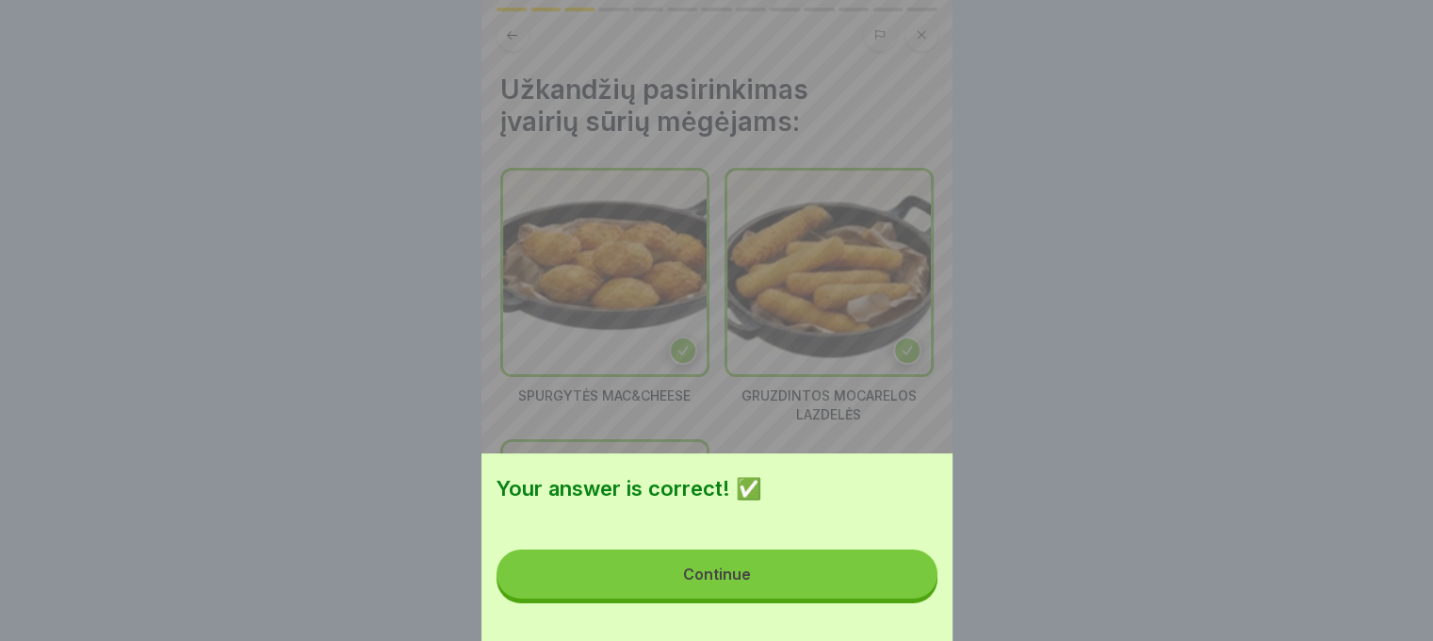
click at [889, 598] on button "Continue" at bounding box center [717, 573] width 441 height 49
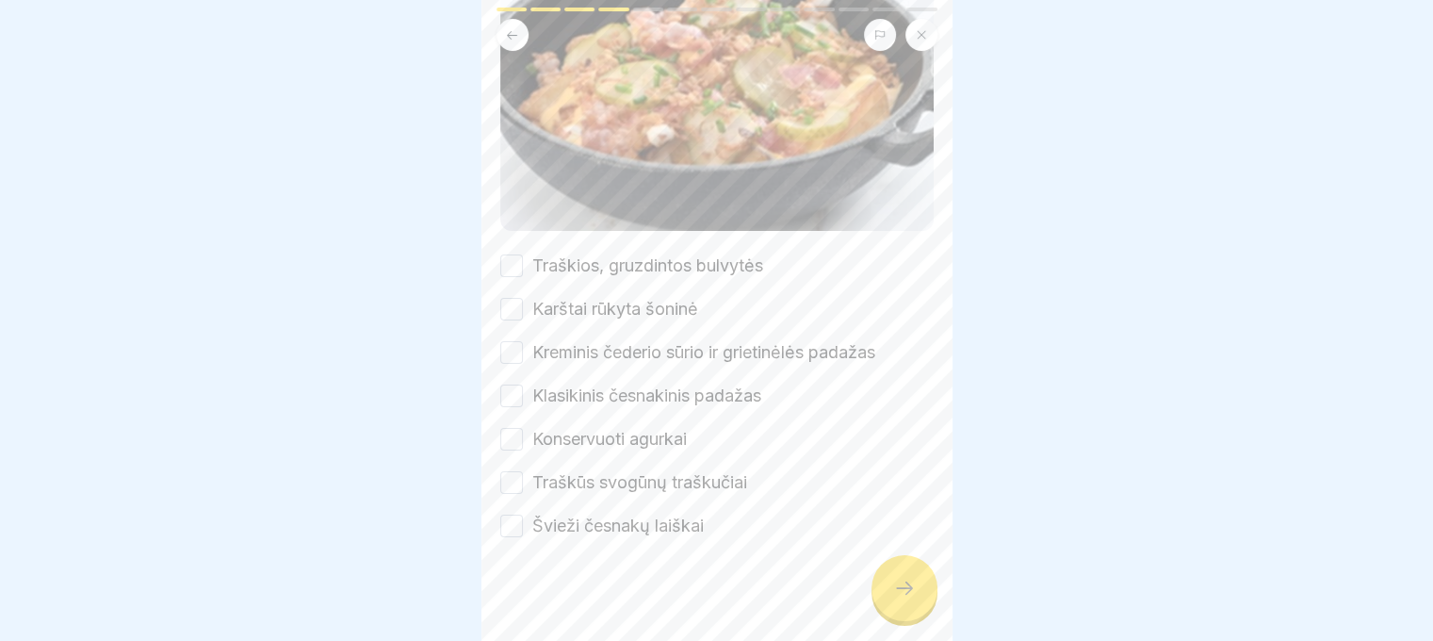
scroll to position [256, 0]
click at [512, 254] on button "Traškios, gruzdintos bulvytės" at bounding box center [511, 265] width 23 height 23
click at [513, 298] on button "Karštai rūkyta šoninė" at bounding box center [511, 309] width 23 height 23
click at [513, 341] on button "Kreminis čederio sūrio ir grietinėlės padažas" at bounding box center [511, 352] width 23 height 23
click at [509, 387] on div "Traškios, gruzdintos bulvytės Karštai rūkyta šoninė Kreminis čederio sūrio ir g…" at bounding box center [716, 395] width 433 height 285
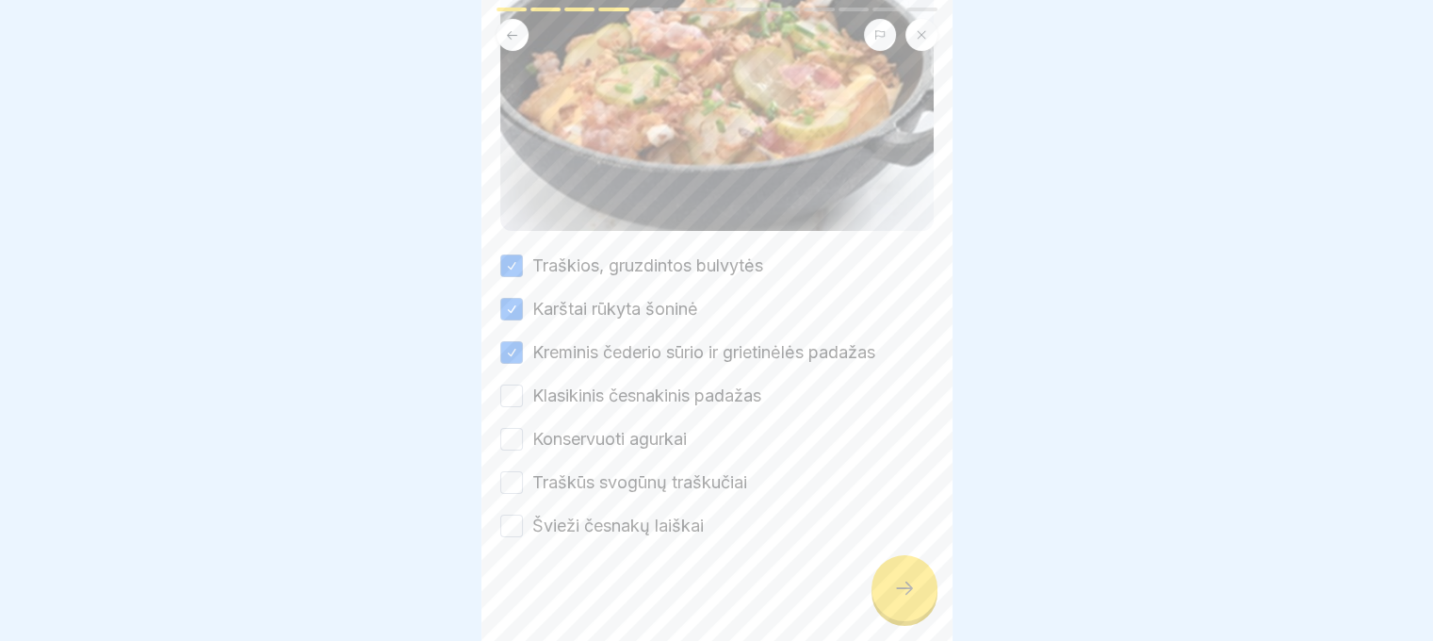
click at [509, 384] on button "Klasikinis česnakinis padažas" at bounding box center [511, 395] width 23 height 23
click at [509, 428] on button "Konservuoti agurkai" at bounding box center [511, 439] width 23 height 23
click at [516, 470] on div "Traškūs svogūnų traškučiai" at bounding box center [623, 482] width 247 height 24
click at [510, 438] on div "Traškios, gruzdintos bulvytės Karštai rūkyta šoninė Kreminis čederio sūrio ir g…" at bounding box center [716, 395] width 433 height 285
click at [509, 471] on button "Traškūs svogūnų traškučiai" at bounding box center [511, 482] width 23 height 23
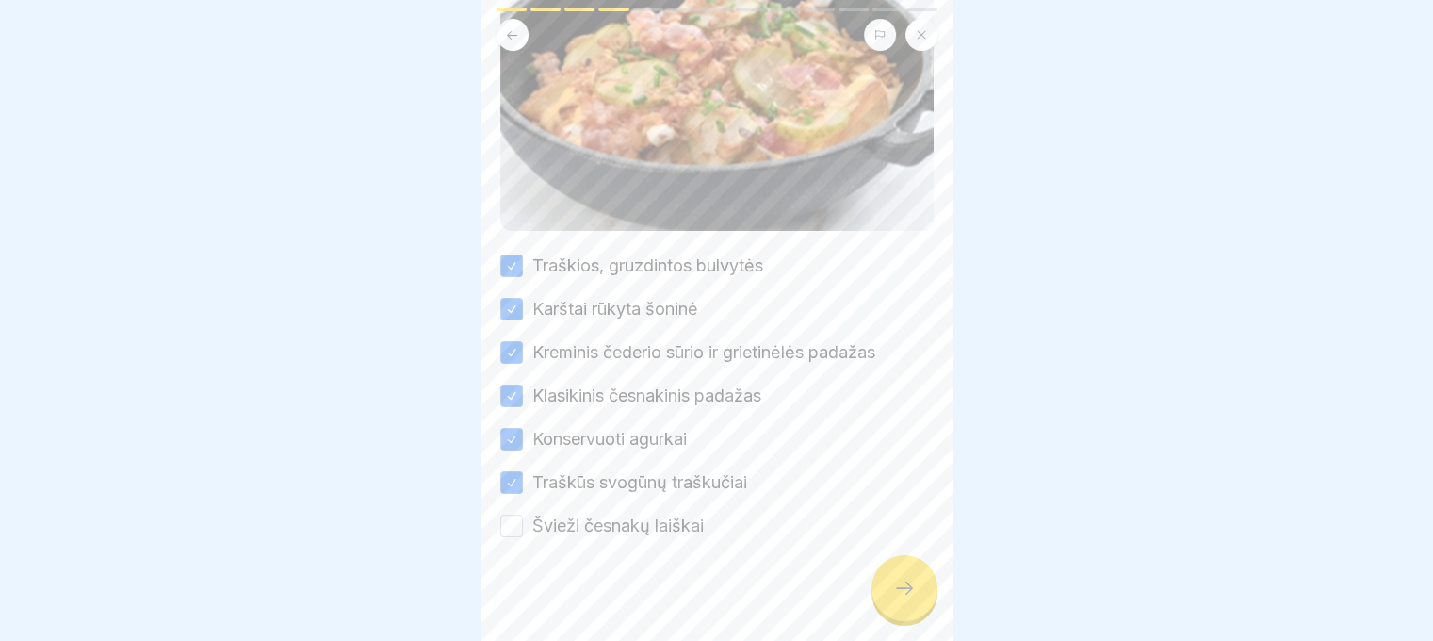
click at [513, 514] on div "Švieži česnakų laiškai" at bounding box center [602, 526] width 204 height 24
click at [513, 538] on div at bounding box center [716, 594] width 433 height 113
click at [510, 514] on button "Švieži česnakų laiškai" at bounding box center [511, 525] width 23 height 23
click at [902, 585] on icon at bounding box center [904, 588] width 23 height 23
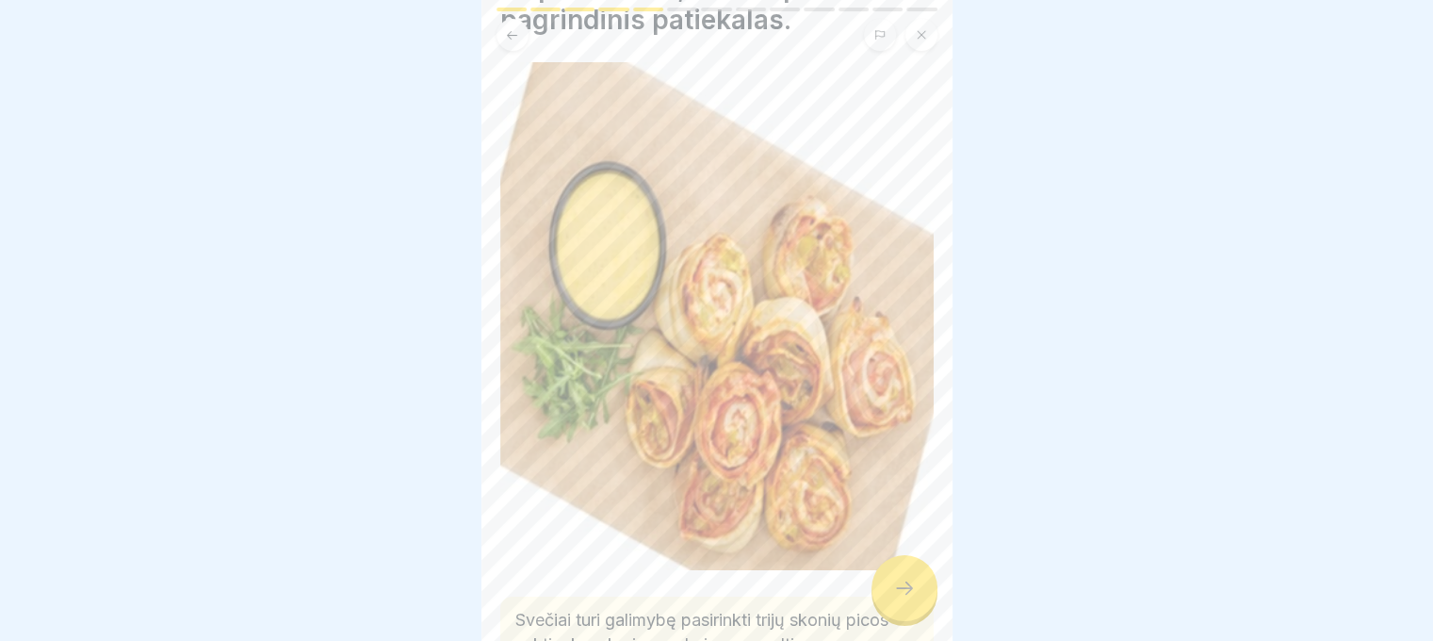
scroll to position [395, 0]
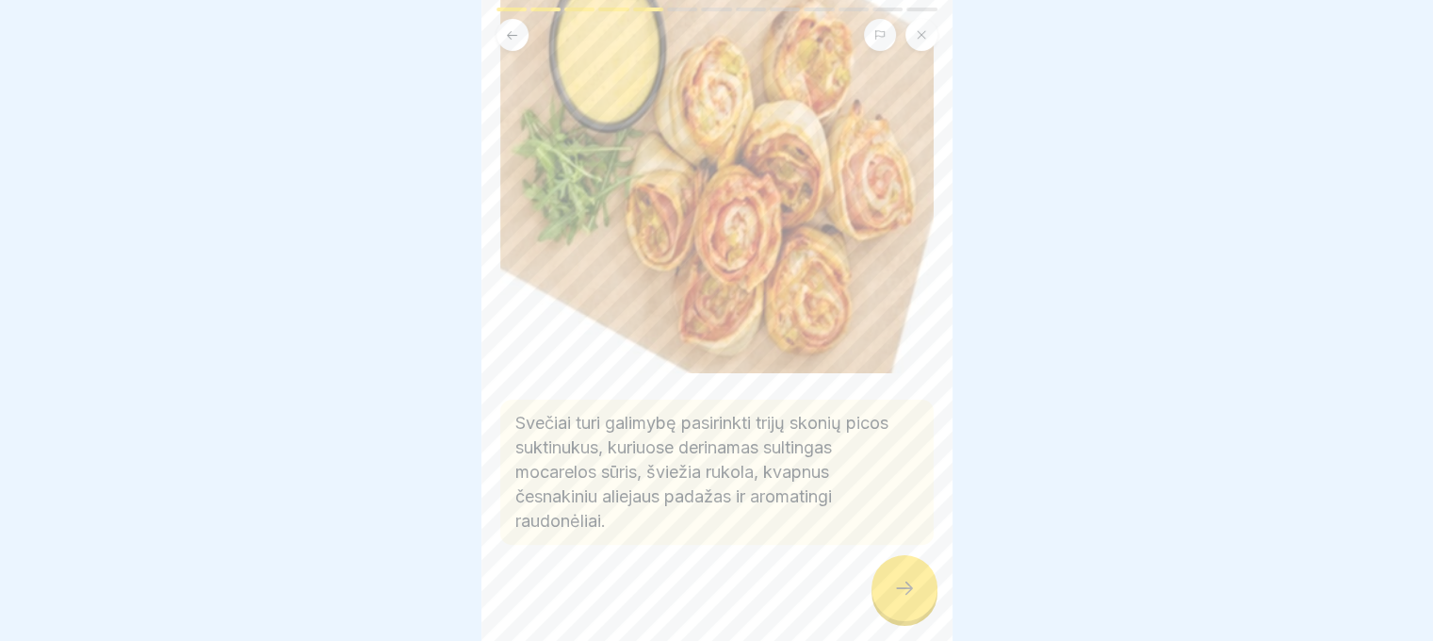
click at [889, 576] on div at bounding box center [905, 588] width 66 height 66
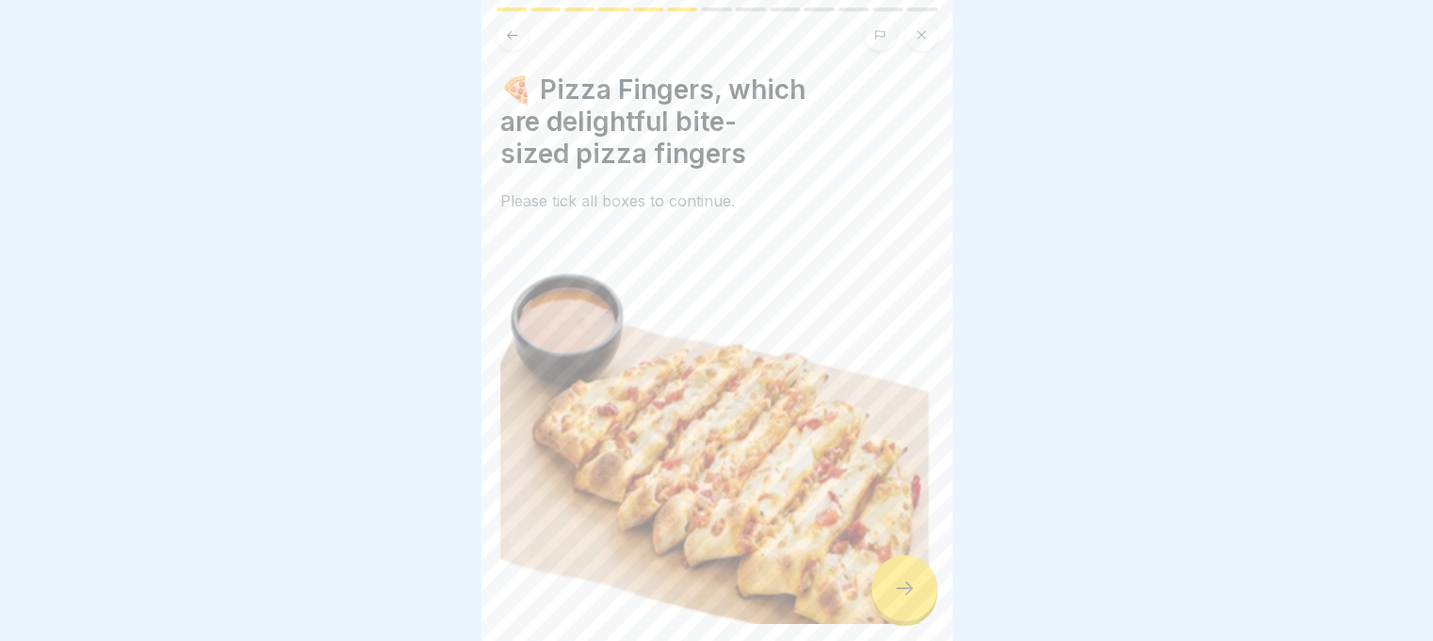
click at [928, 598] on div at bounding box center [905, 588] width 66 height 66
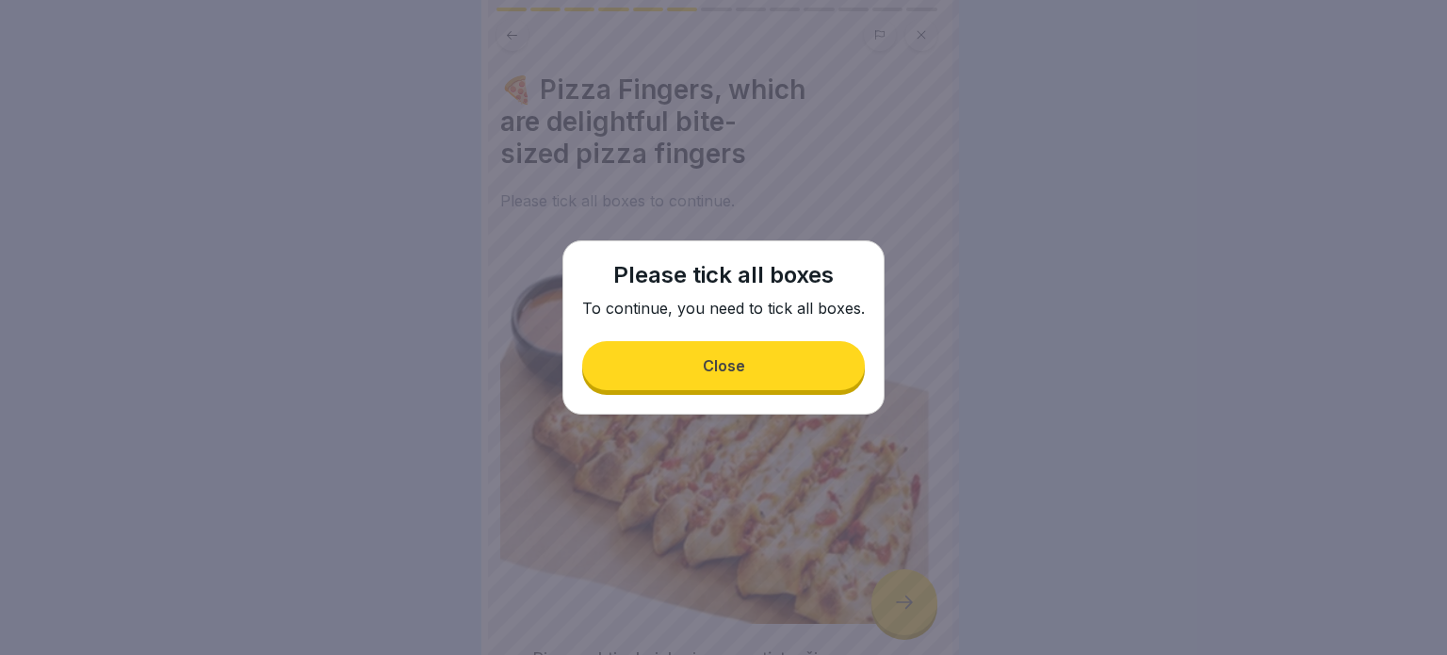
click at [710, 372] on div "Close" at bounding box center [724, 365] width 42 height 17
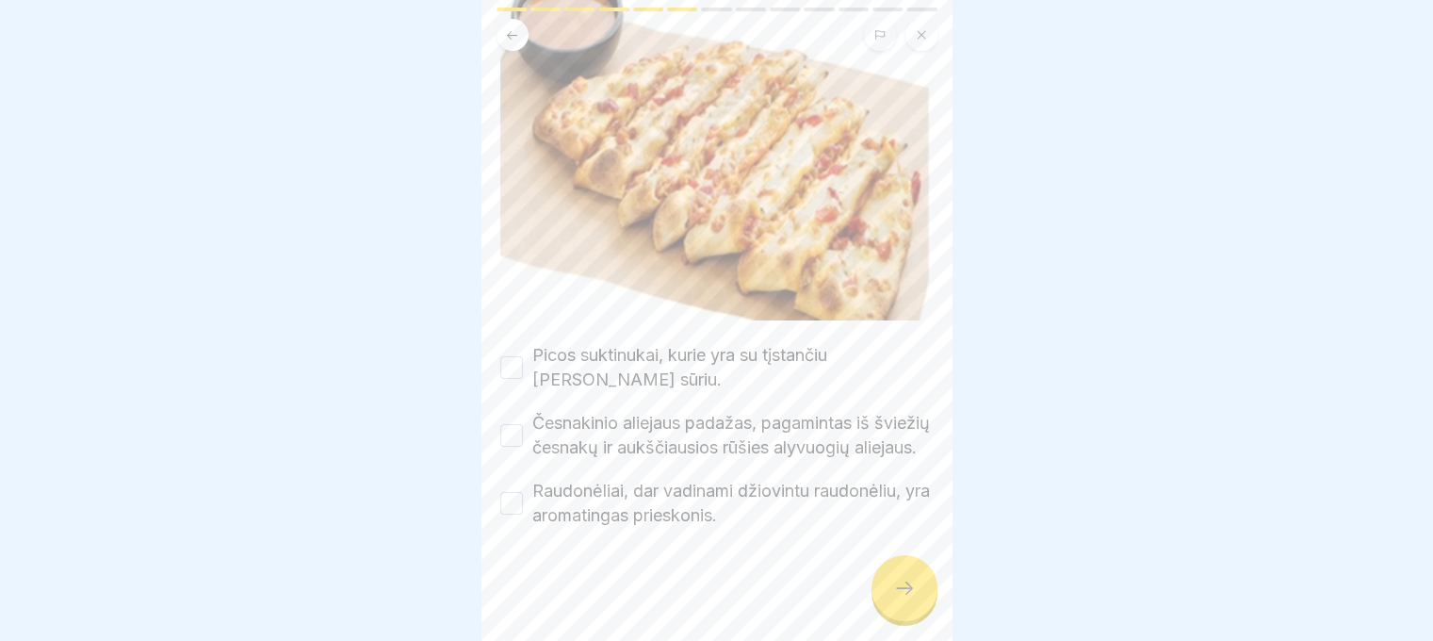
scroll to position [14, 0]
drag, startPoint x: 508, startPoint y: 327, endPoint x: 509, endPoint y: 411, distance: 83.9
click at [509, 356] on button "Picos suktinukai, kurie yra su tįstančiu [PERSON_NAME] sūriu." at bounding box center [511, 367] width 23 height 23
click at [501, 424] on button "Česnakinio aliejaus padažas, pagamintas iš šviežių česnakų ir aukščiausios rūši…" at bounding box center [511, 435] width 23 height 23
click at [520, 492] on button "Raudonėliai, dar vadinami džiovintu raudonėliu, yra aromatingas prieskonis." at bounding box center [511, 503] width 23 height 23
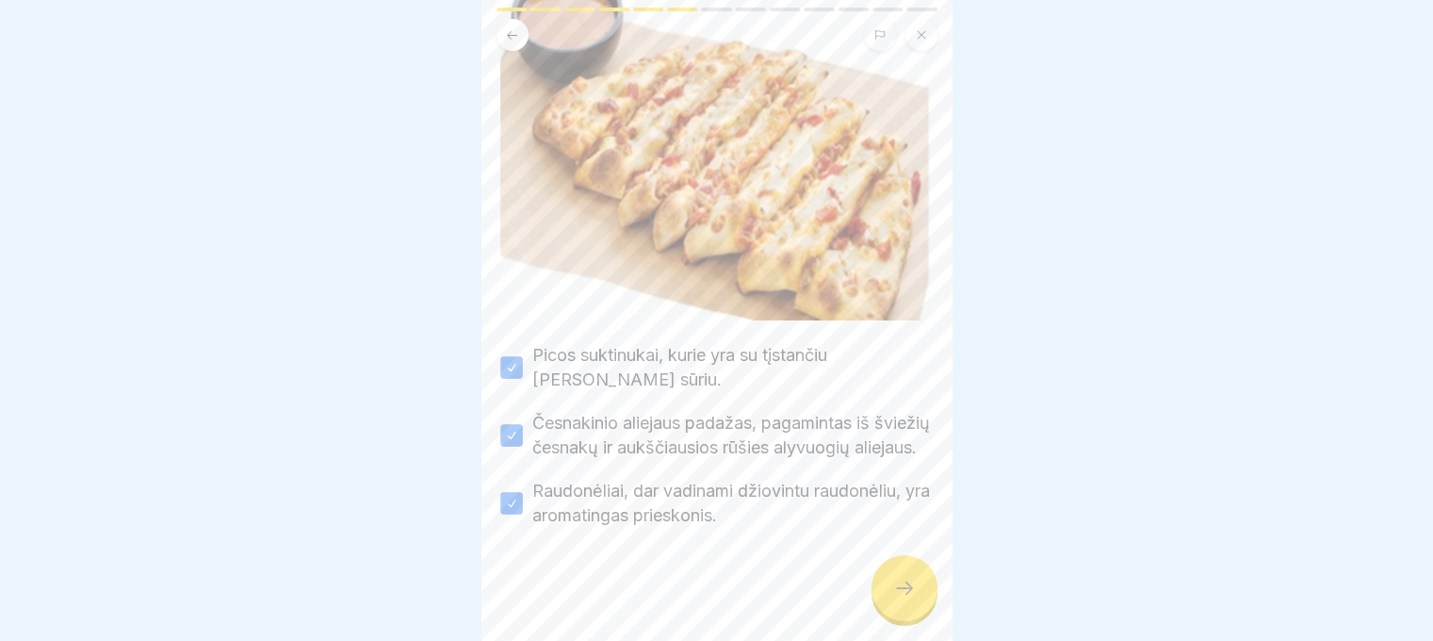
click at [897, 579] on icon at bounding box center [904, 588] width 23 height 23
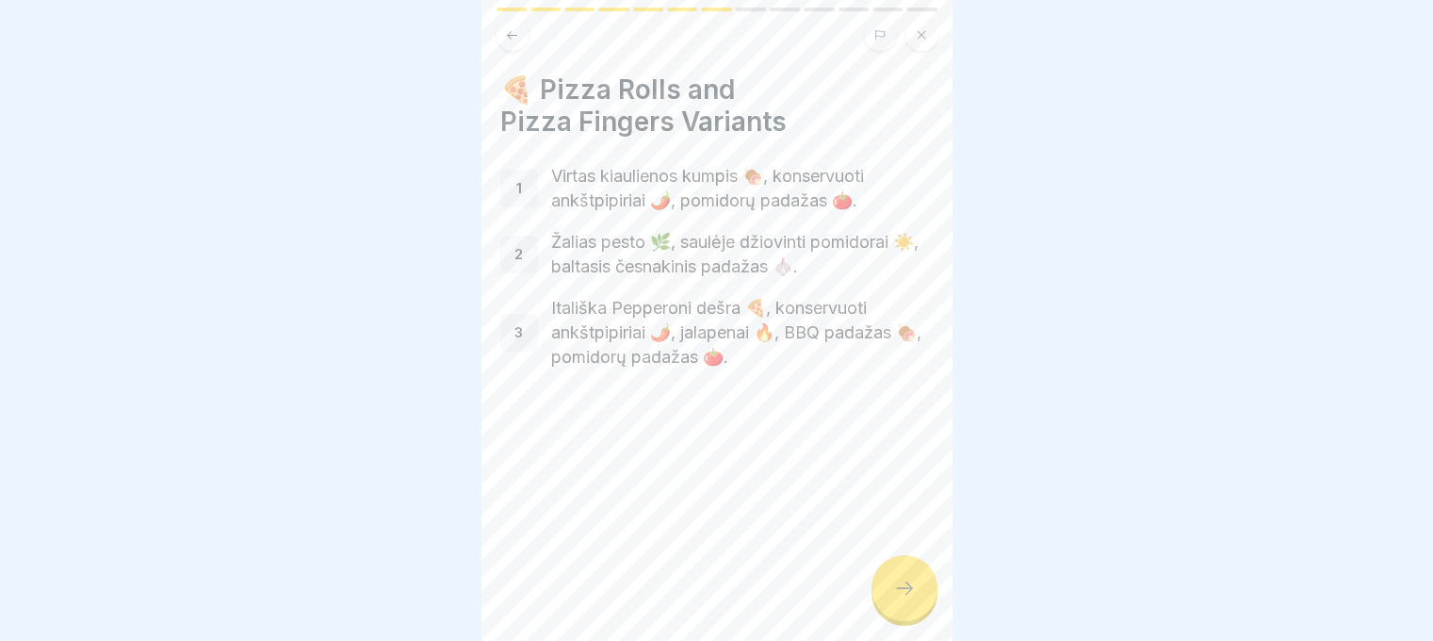
click at [908, 579] on icon at bounding box center [904, 588] width 23 height 23
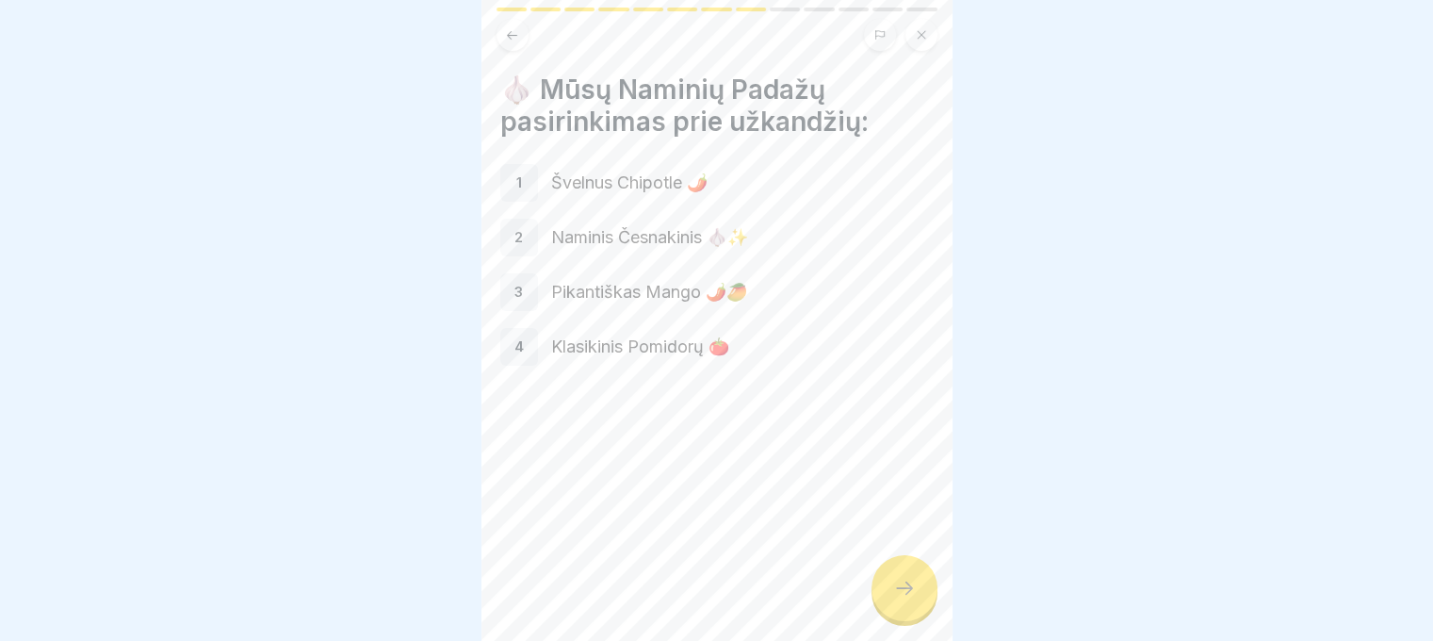
click at [903, 594] on icon at bounding box center [904, 588] width 23 height 23
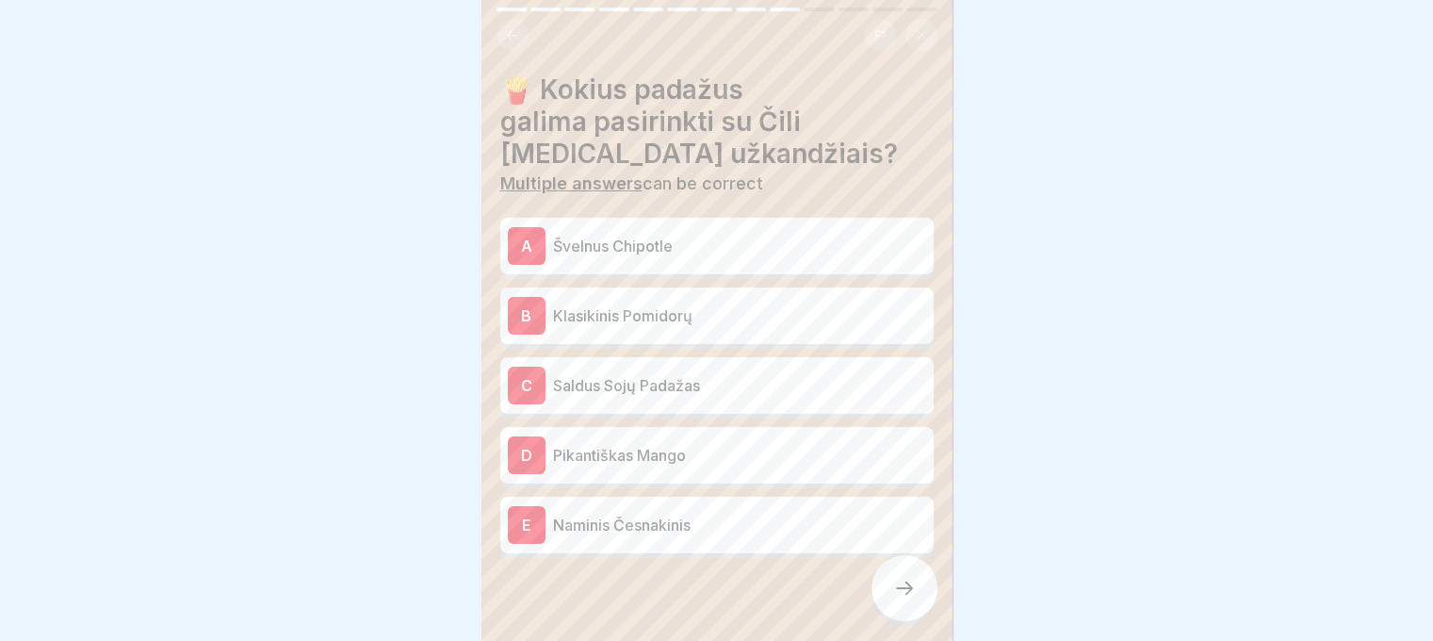
click at [676, 235] on p "Švelnus Chipotle" at bounding box center [739, 246] width 373 height 23
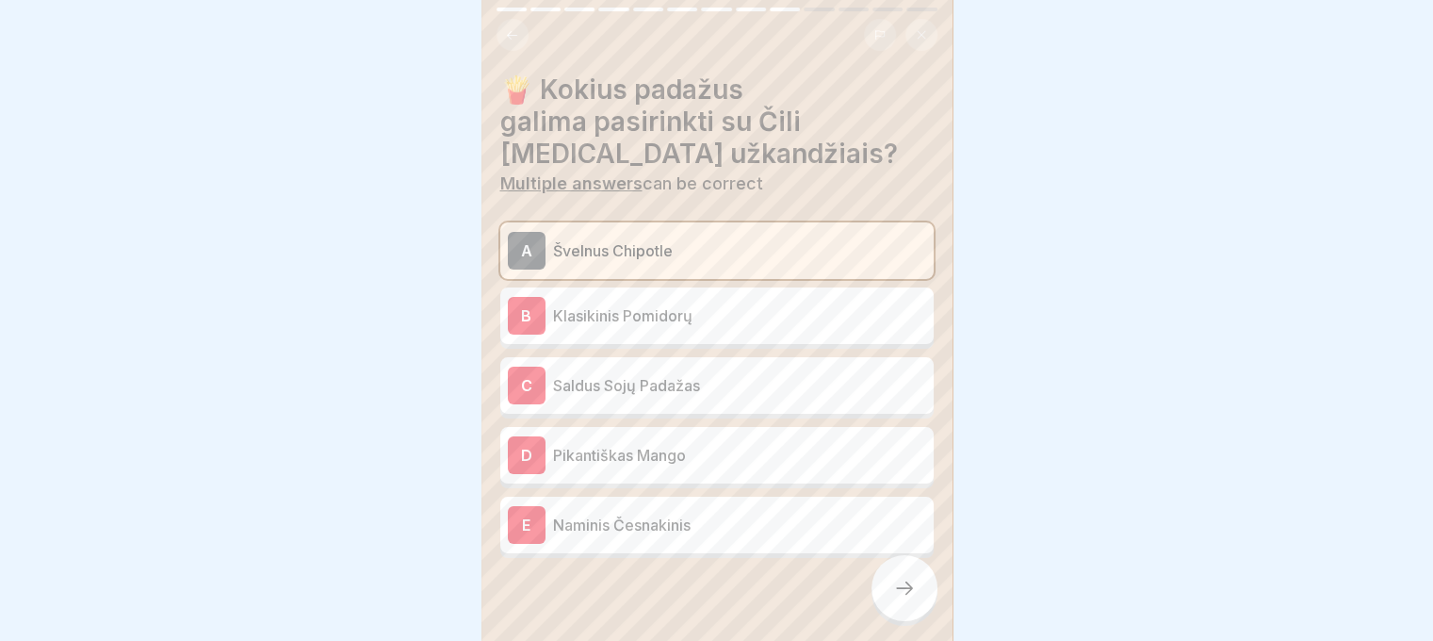
click at [667, 304] on p "Klasikinis Pomidorų" at bounding box center [739, 315] width 373 height 23
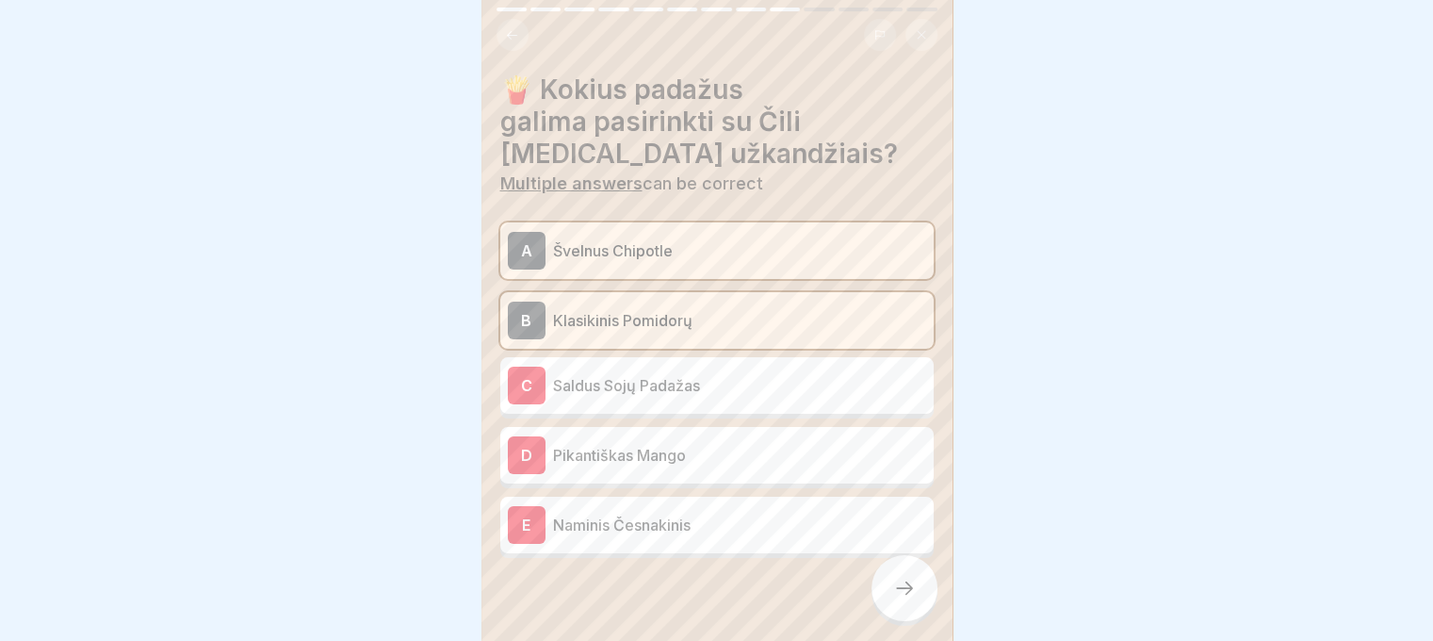
click at [677, 374] on p "Saldus Sojų Padažas" at bounding box center [739, 385] width 373 height 23
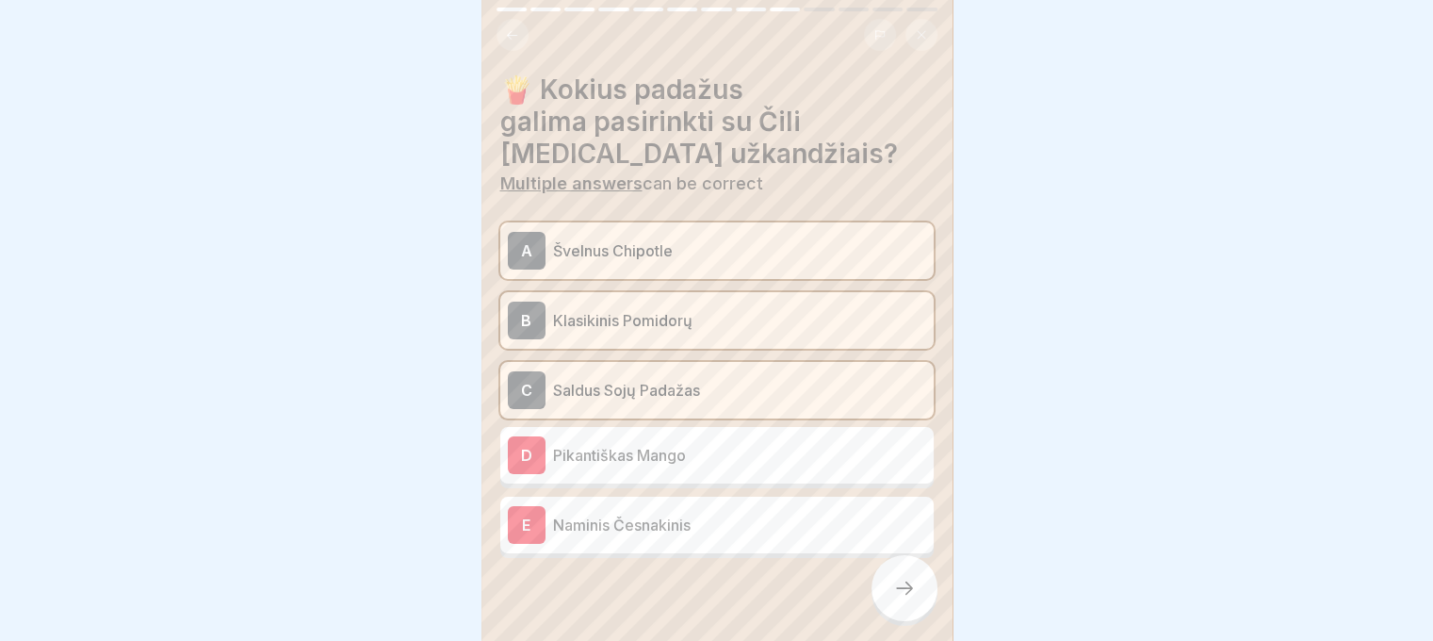
click at [742, 444] on p "Pikantiškas Mango" at bounding box center [739, 455] width 373 height 23
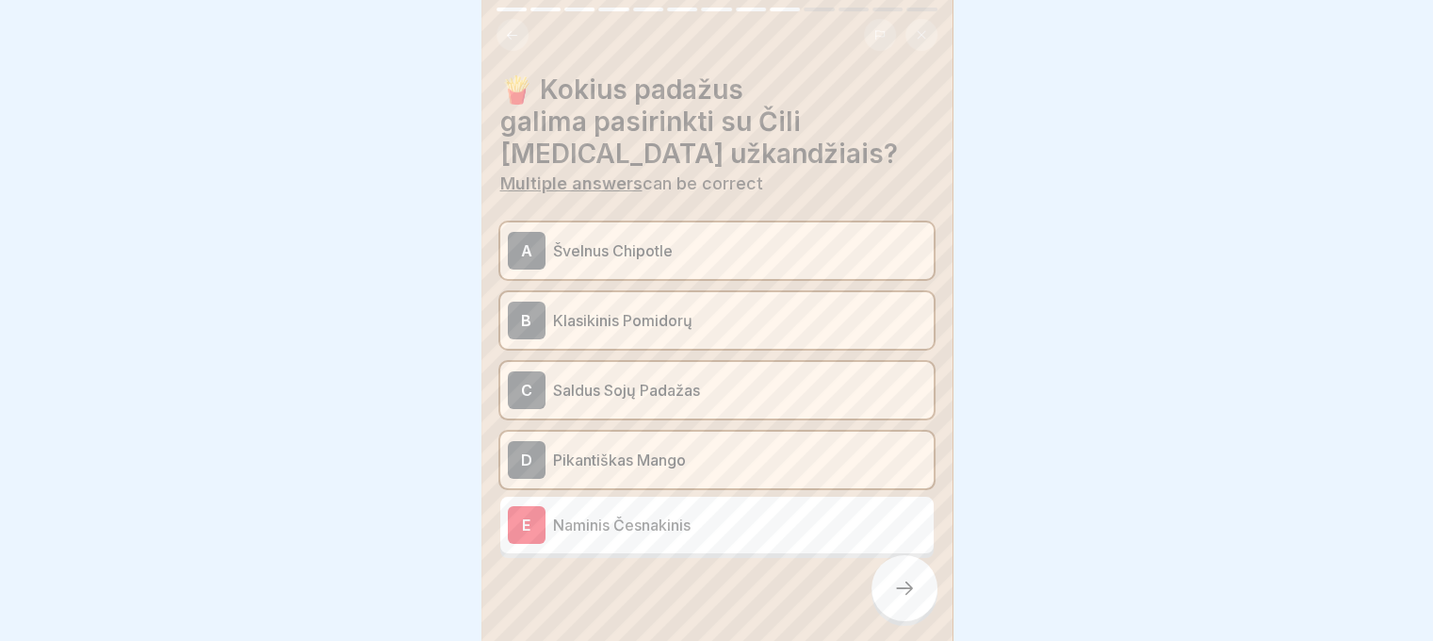
click at [730, 515] on p "Naminis Česnakinis" at bounding box center [739, 525] width 373 height 23
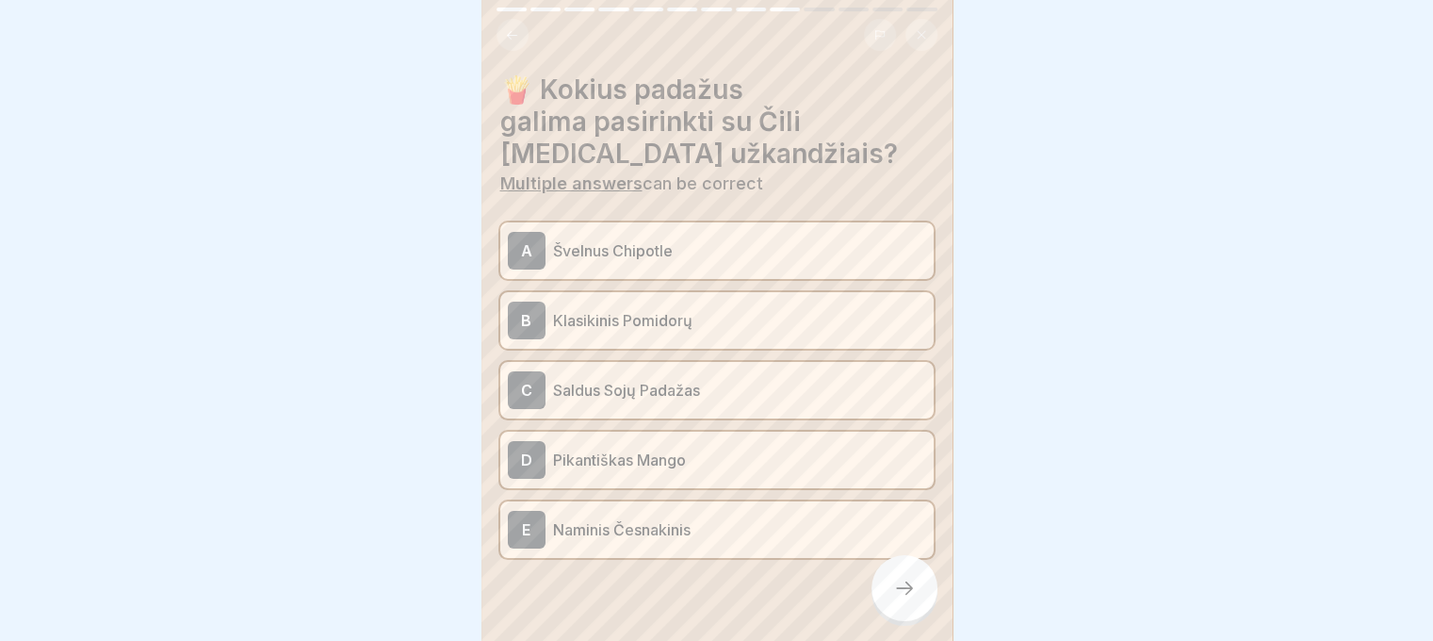
click at [693, 379] on p "Saldus Sojų Padažas" at bounding box center [739, 390] width 373 height 23
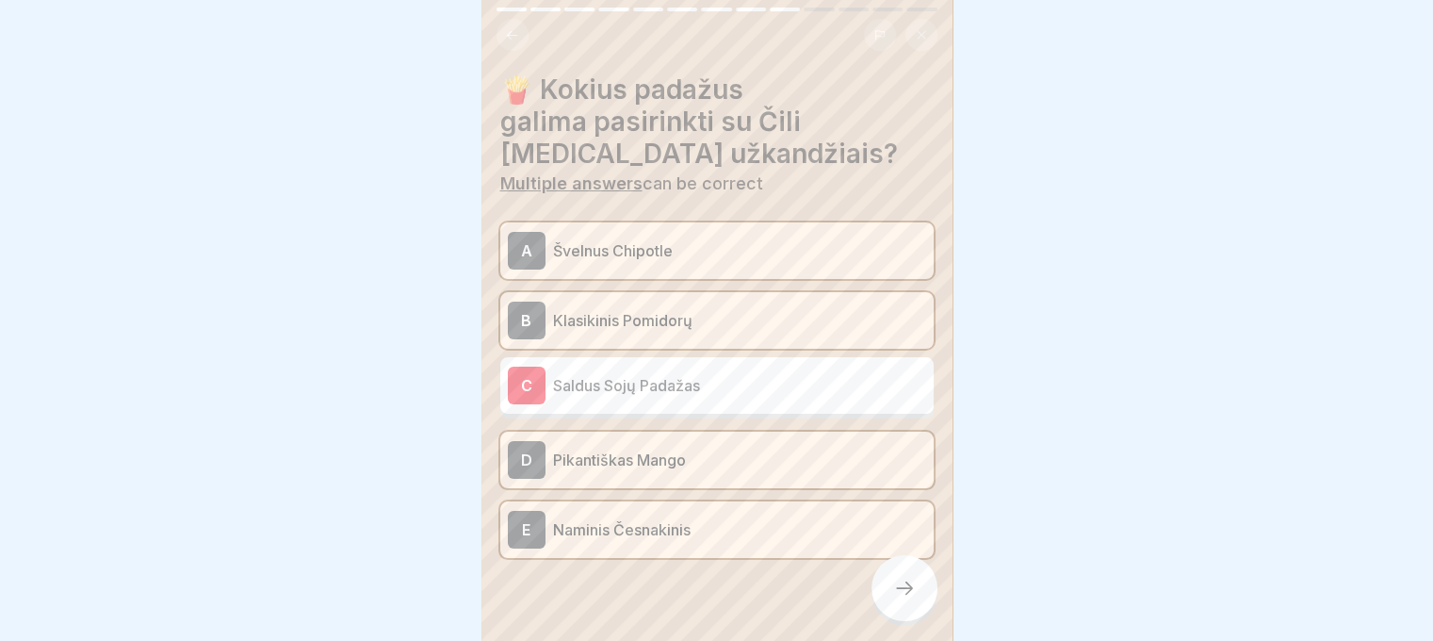
click at [920, 595] on div at bounding box center [905, 588] width 66 height 66
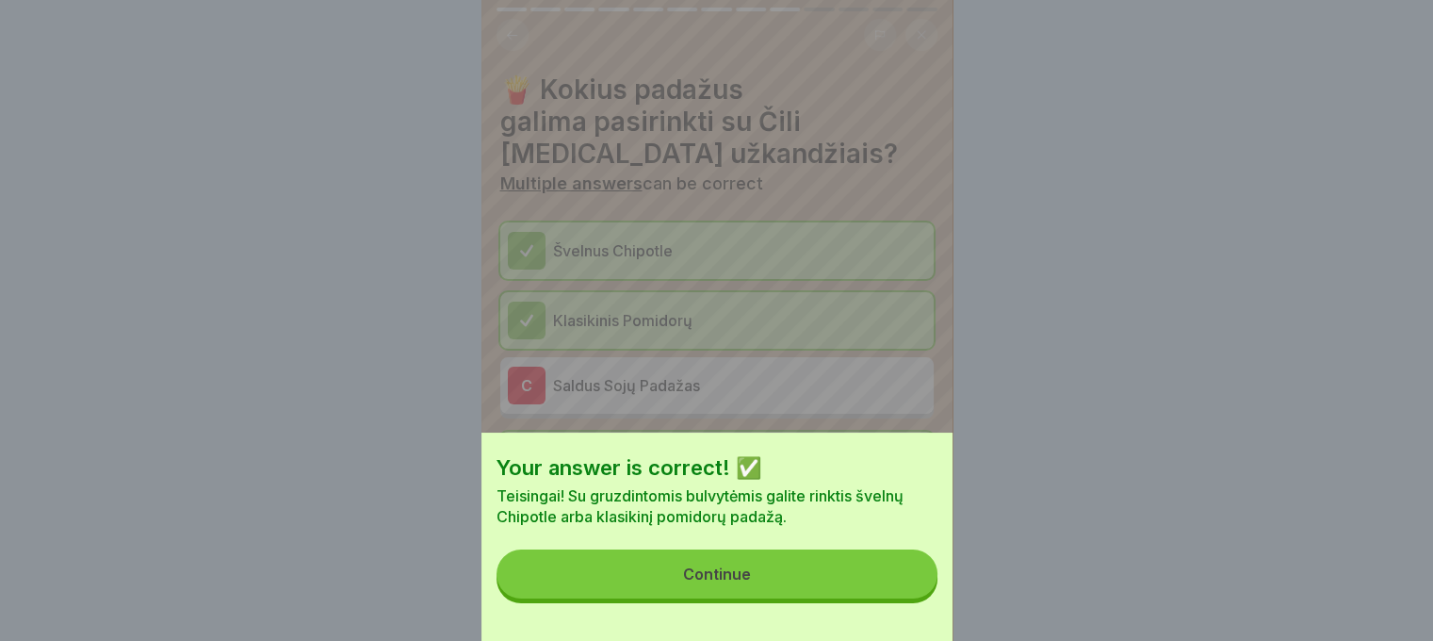
click at [892, 581] on button "Continue" at bounding box center [717, 573] width 441 height 49
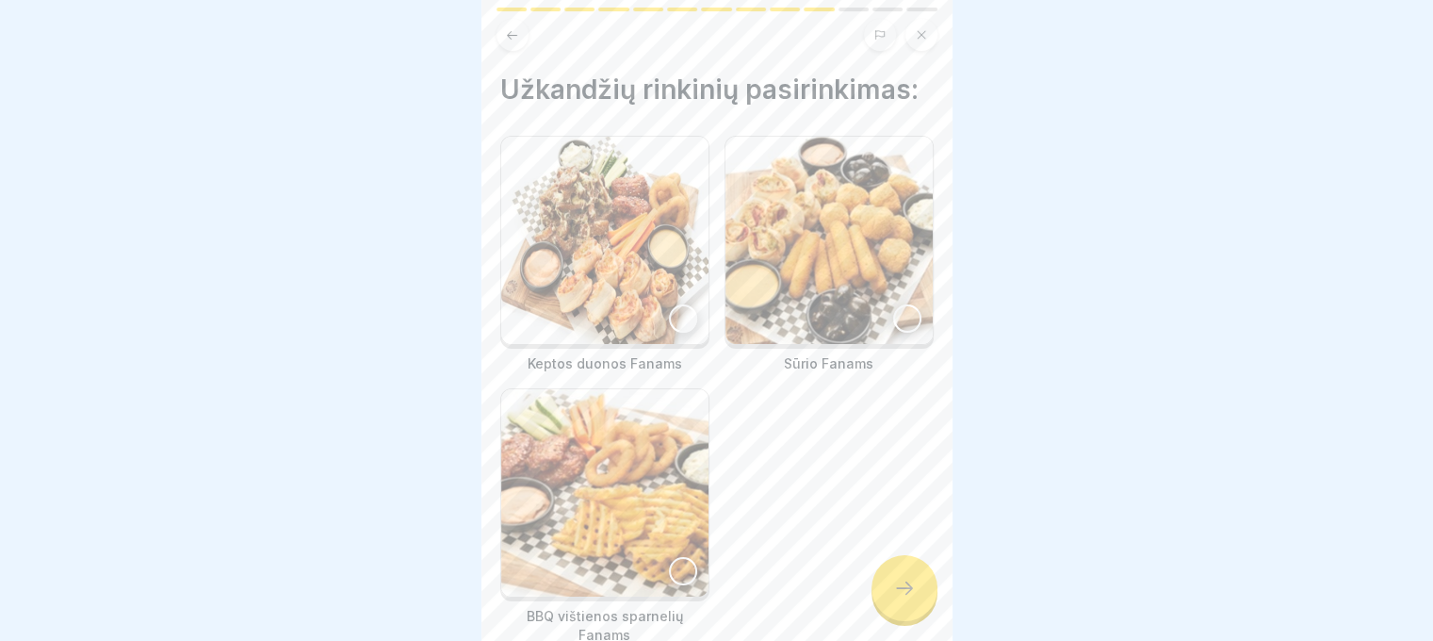
click at [669, 304] on div at bounding box center [683, 318] width 28 height 28
click at [893, 304] on div at bounding box center [907, 318] width 28 height 28
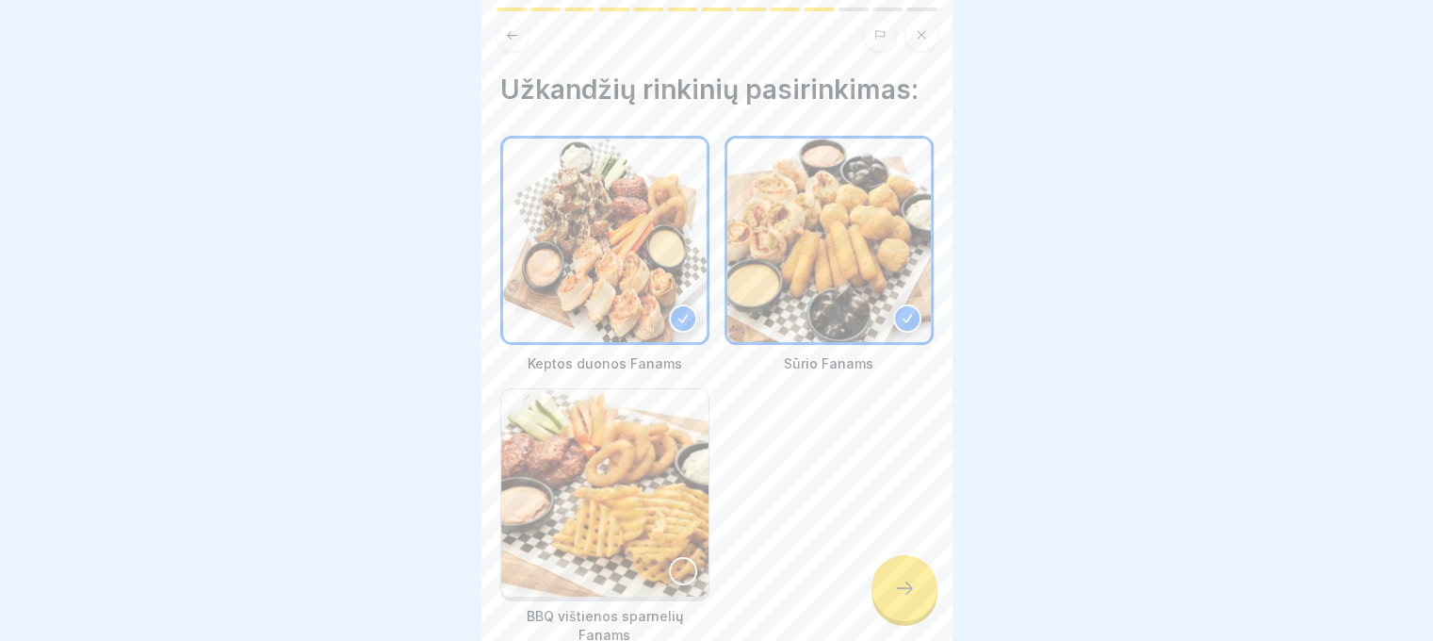
click at [677, 557] on div at bounding box center [683, 571] width 28 height 28
click at [901, 580] on icon at bounding box center [904, 588] width 23 height 23
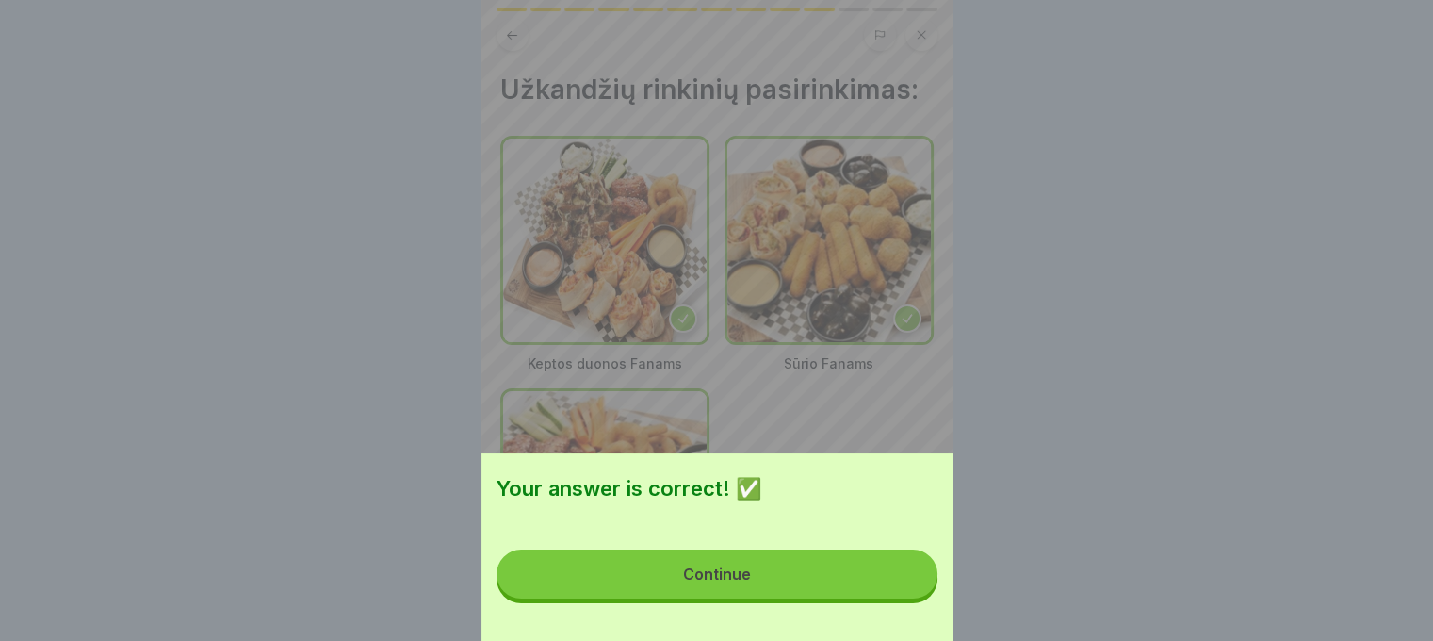
click at [901, 580] on button "Continue" at bounding box center [717, 573] width 441 height 49
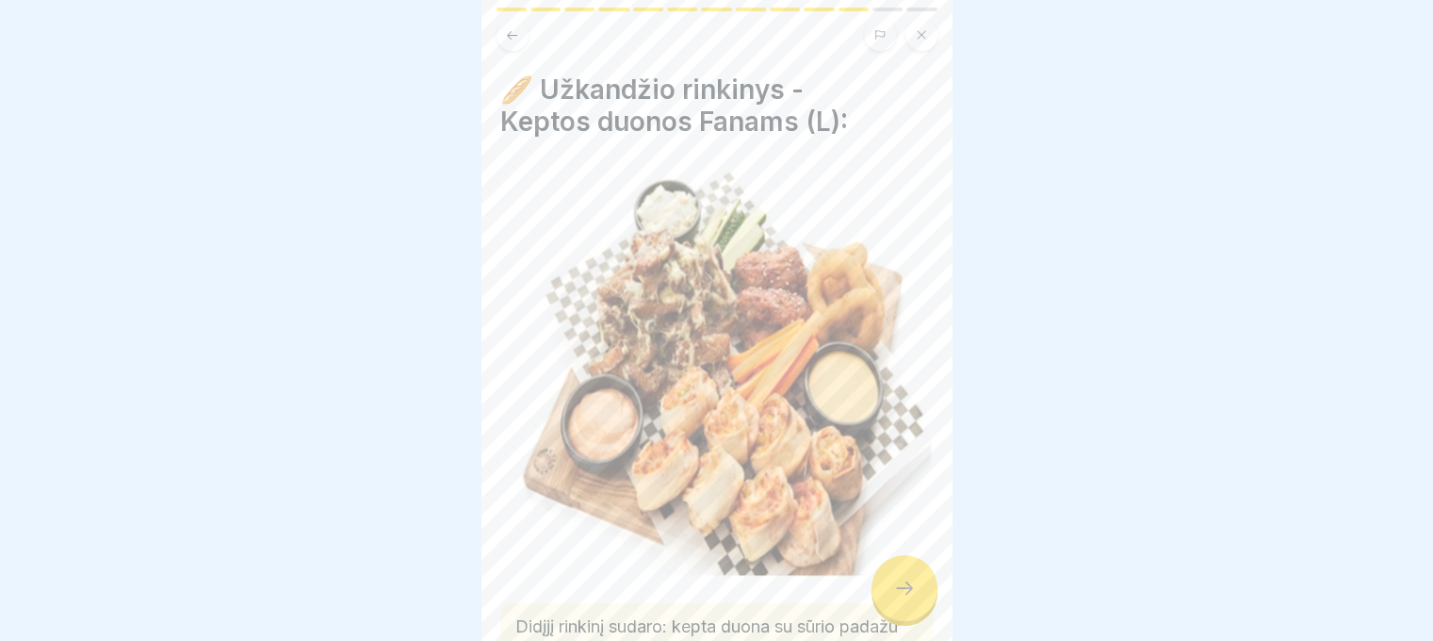
click at [901, 580] on icon at bounding box center [904, 588] width 23 height 23
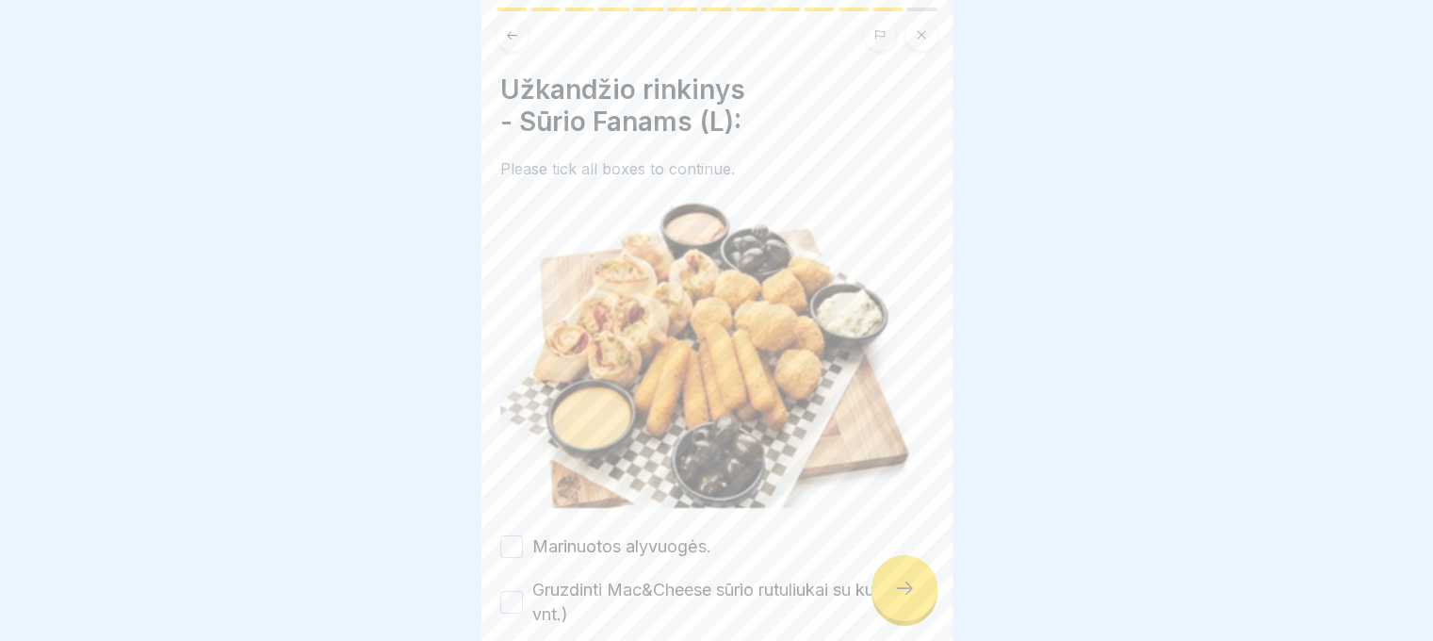
click at [901, 580] on icon at bounding box center [904, 588] width 23 height 23
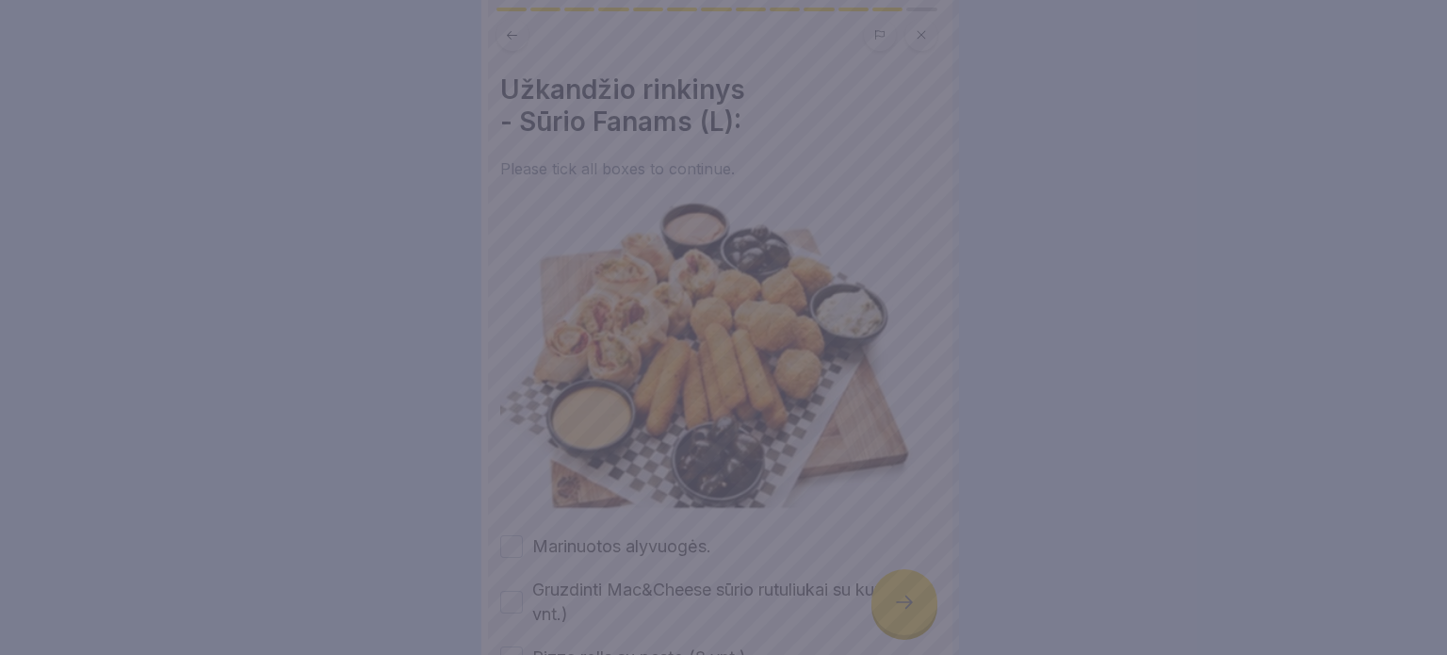
click at [901, 580] on div at bounding box center [723, 327] width 1447 height 655
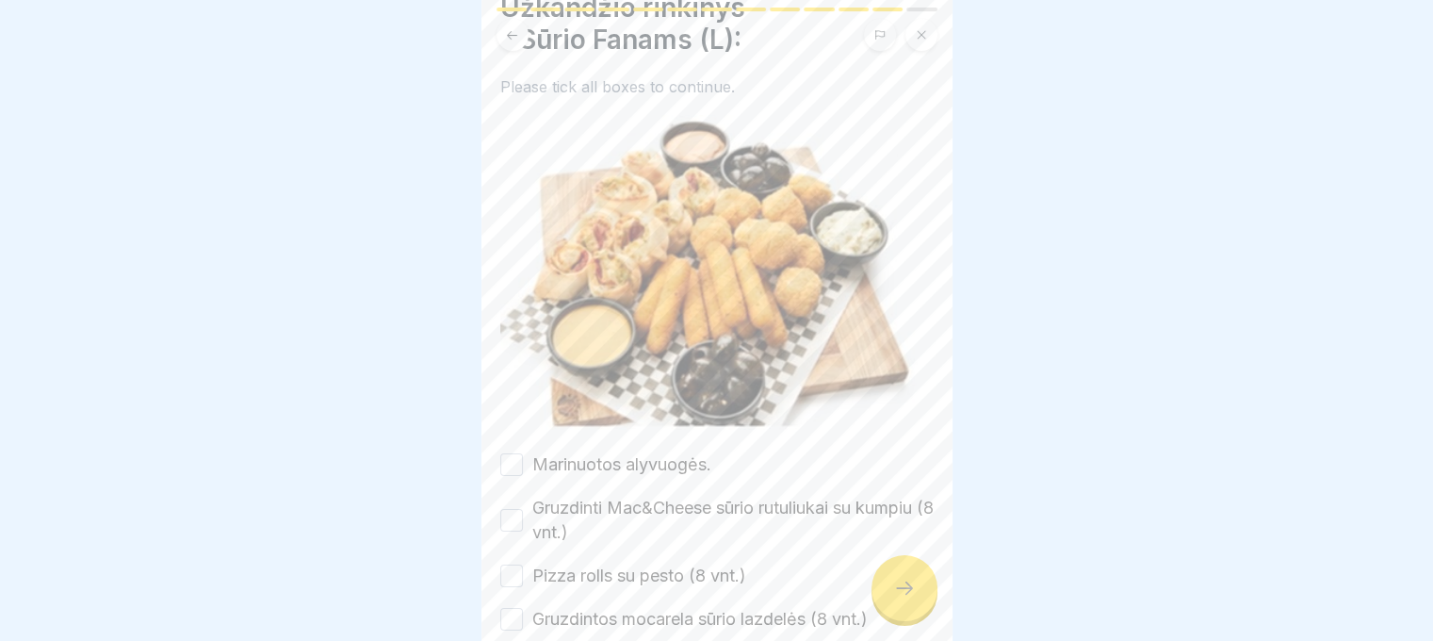
scroll to position [242, 0]
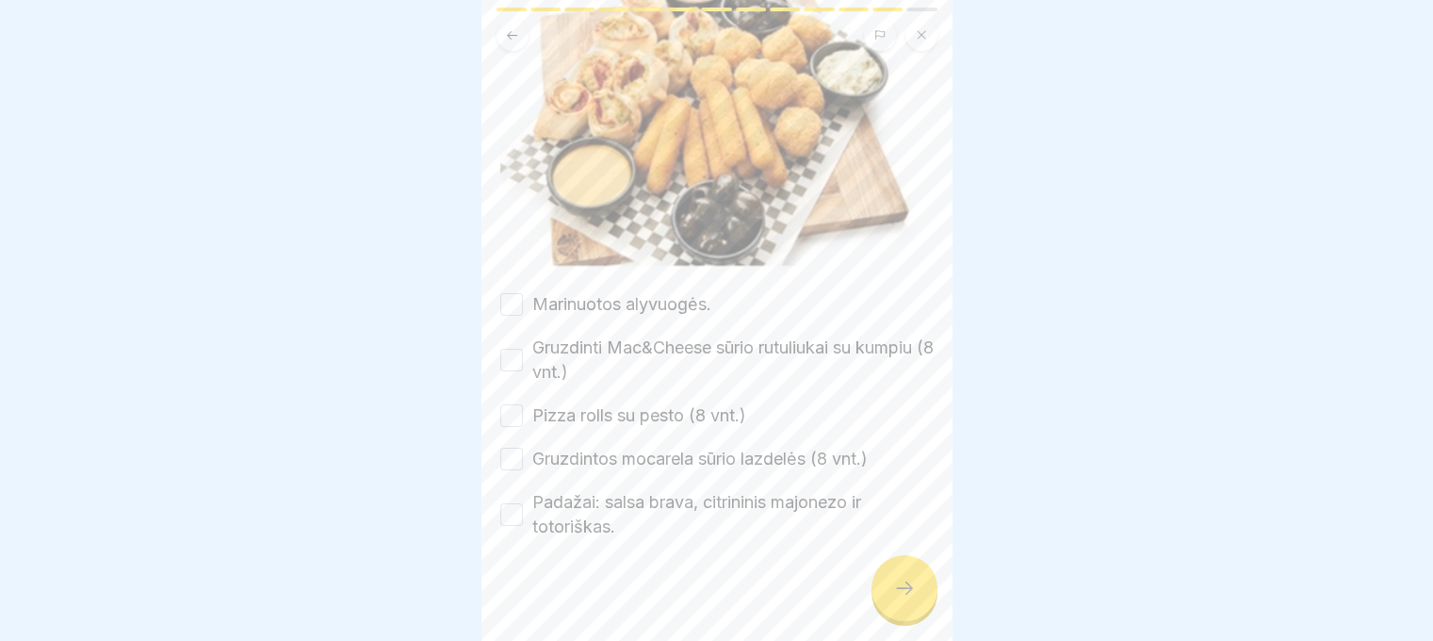
click at [513, 297] on button "Marinuotos alyvuogės." at bounding box center [511, 304] width 23 height 23
click at [510, 349] on button "Gruzdinti Mac&Cheese sūrio rutuliukai su kumpiu (8 vnt.)" at bounding box center [511, 360] width 23 height 23
click at [505, 408] on button "Pizza rolls su pesto (8 vnt.)" at bounding box center [511, 415] width 23 height 23
click at [515, 453] on button "Gruzdintos mocarela sūrio lazdelės (8 vnt.)" at bounding box center [511, 459] width 23 height 23
click at [482, 513] on div "Užkandžio rinkinys - Sūrio Fanams (L): Please tick all boxes to continue. Marin…" at bounding box center [716, 320] width 471 height 641
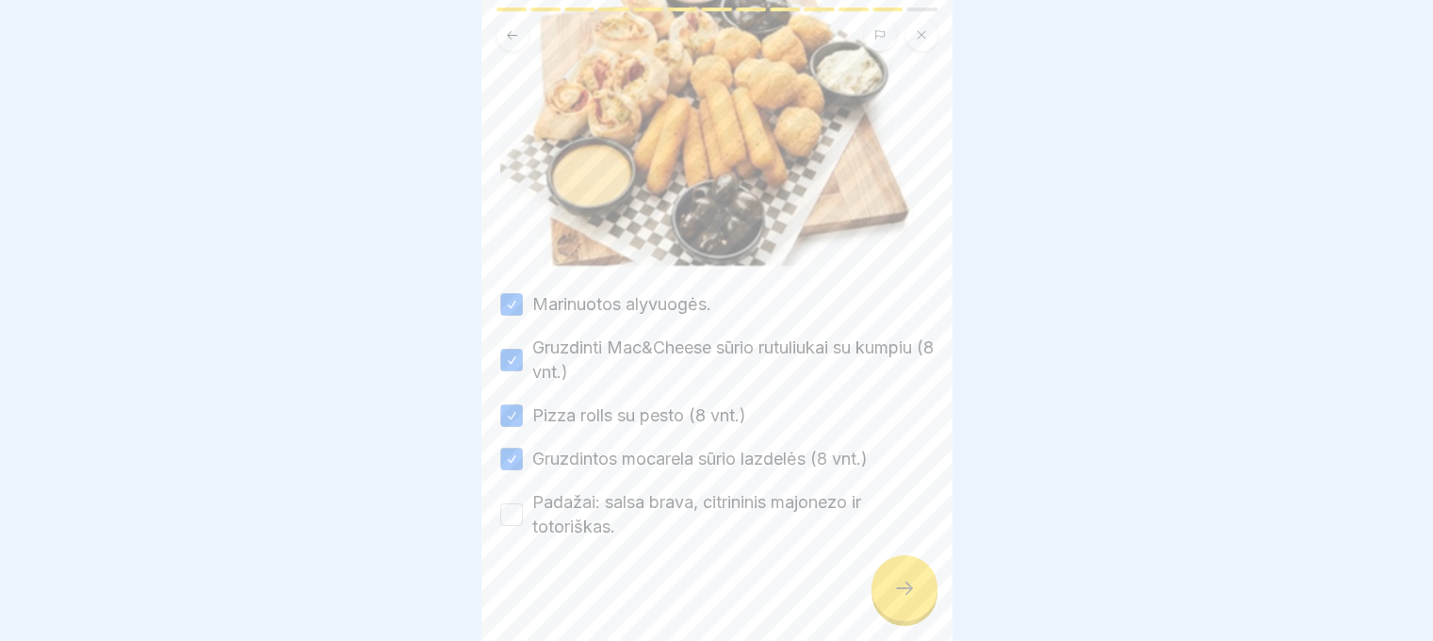
click at [513, 503] on button "Padažai: salsa brava, citrininis majonezo ir totoriškas." at bounding box center [511, 514] width 23 height 23
click at [891, 598] on div at bounding box center [905, 588] width 66 height 66
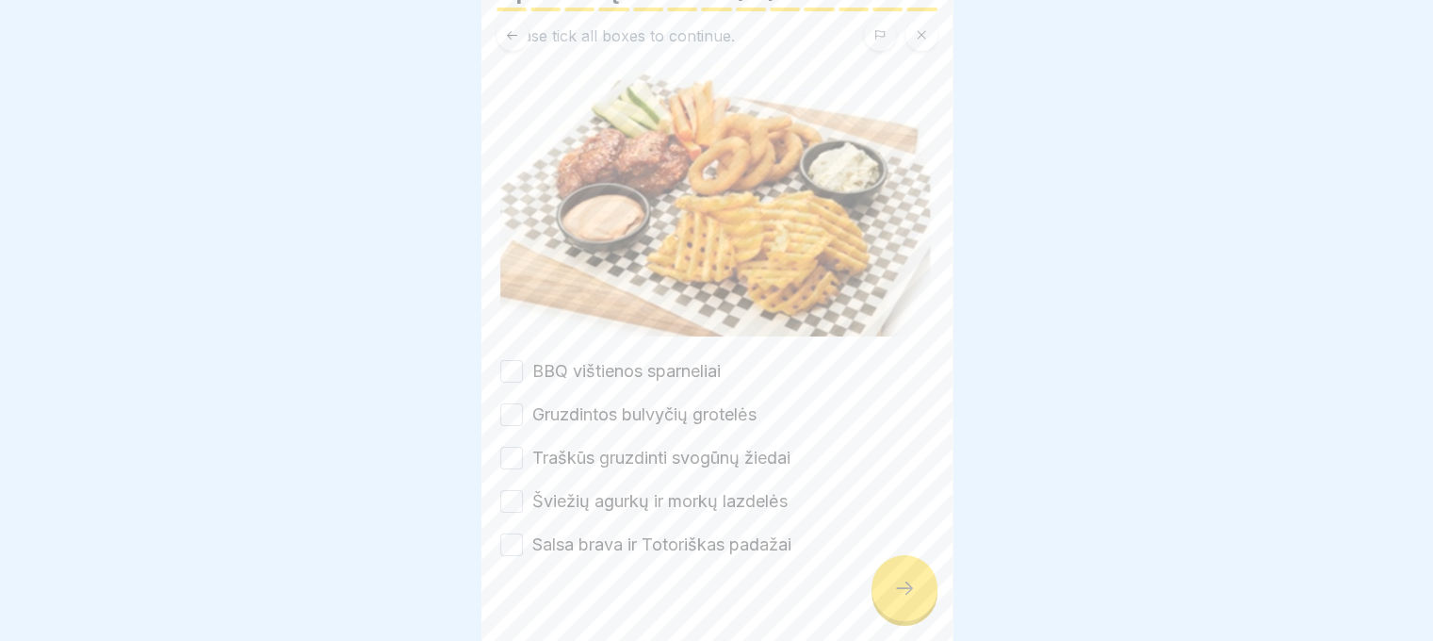
scroll to position [153, 0]
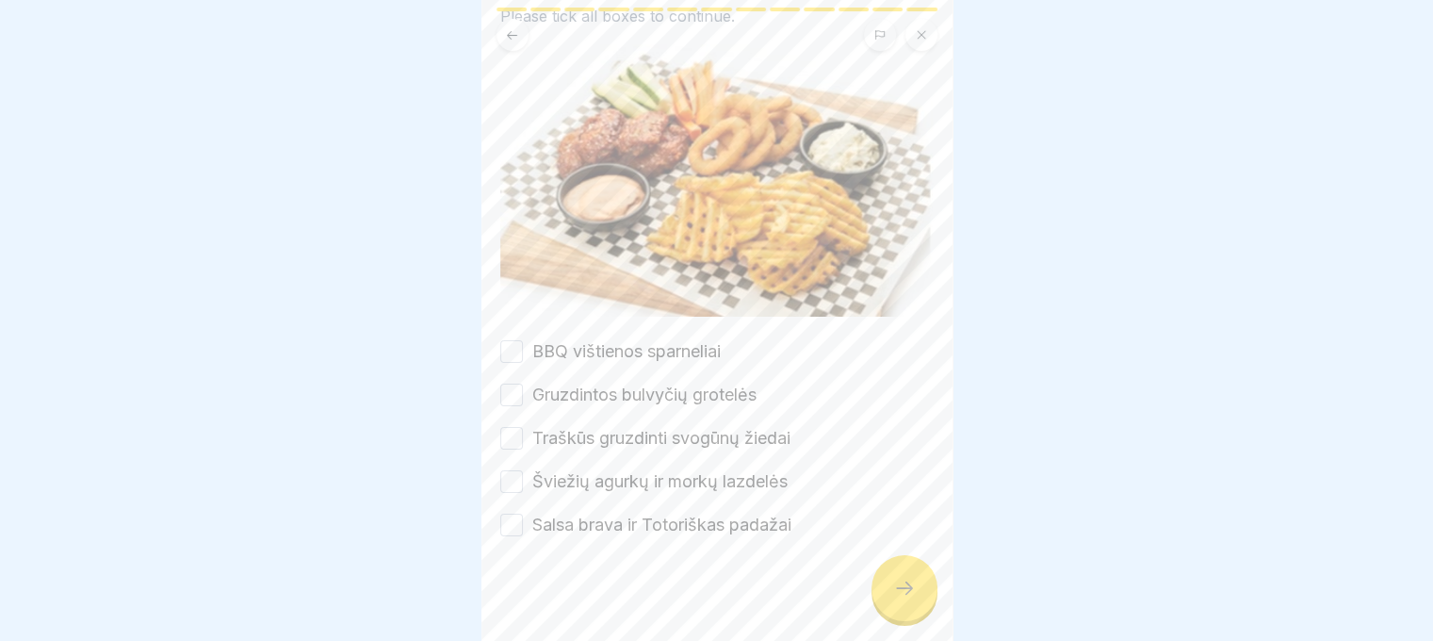
click at [513, 348] on button "BBQ vištienos sparneliai" at bounding box center [511, 351] width 23 height 23
click at [506, 383] on button "Gruzdintos bulvyčių grotelės" at bounding box center [511, 394] width 23 height 23
click at [510, 429] on button "Traškūs gruzdinti svogūnų žiedai" at bounding box center [511, 438] width 23 height 23
click at [508, 478] on button "Šviežių agurkų ir morkų lazdelės" at bounding box center [511, 481] width 23 height 23
click at [513, 537] on div at bounding box center [716, 593] width 433 height 113
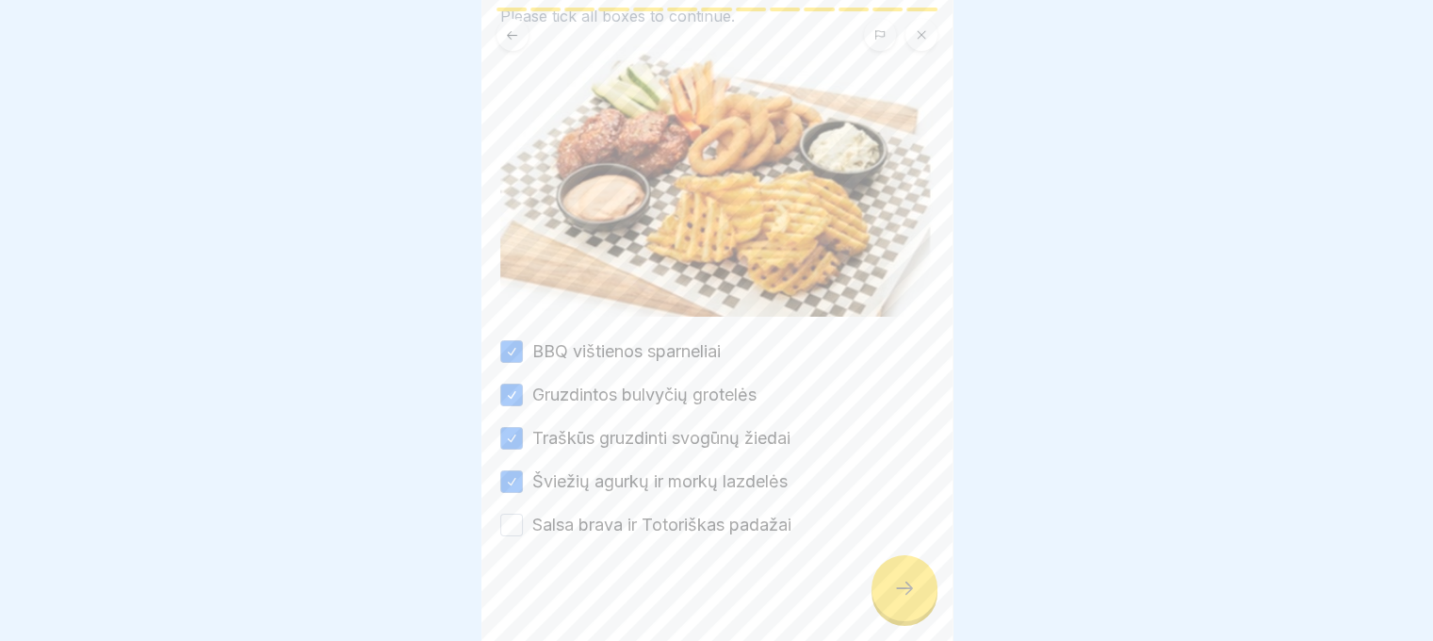
click at [910, 595] on icon at bounding box center [904, 588] width 23 height 23
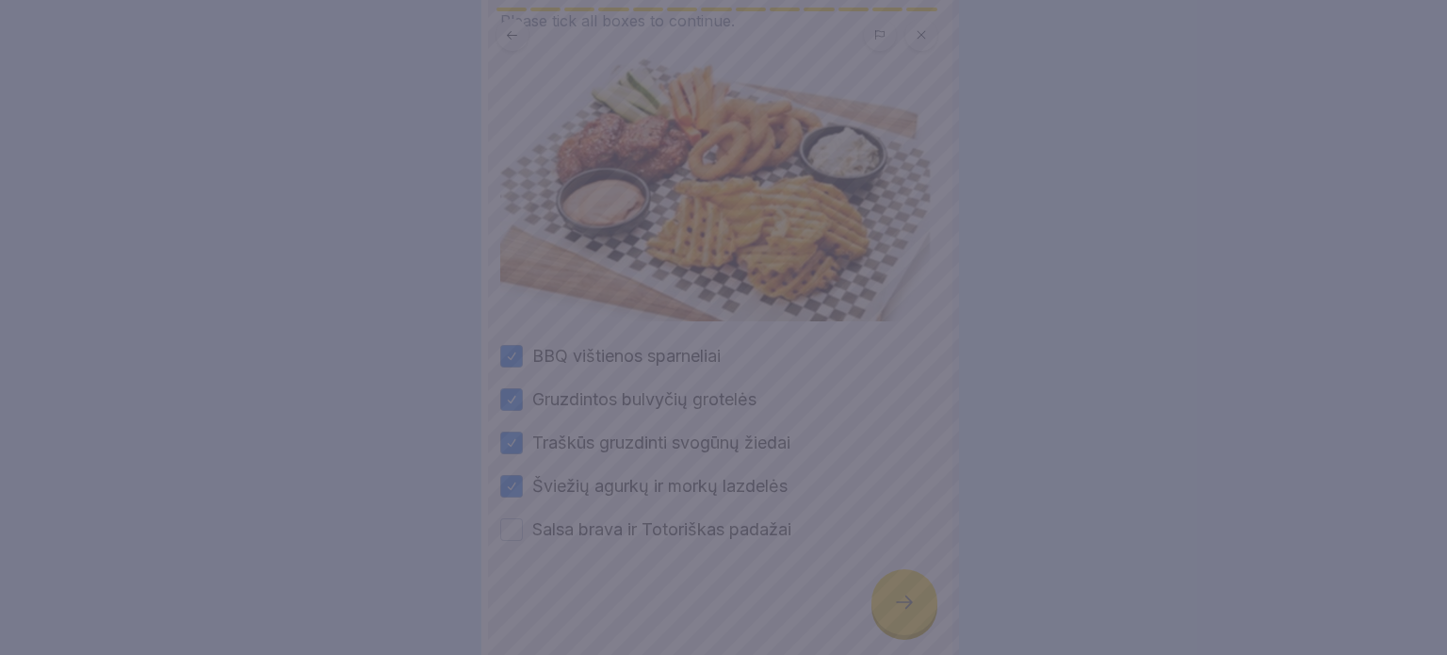
click at [912, 598] on div at bounding box center [723, 327] width 1447 height 655
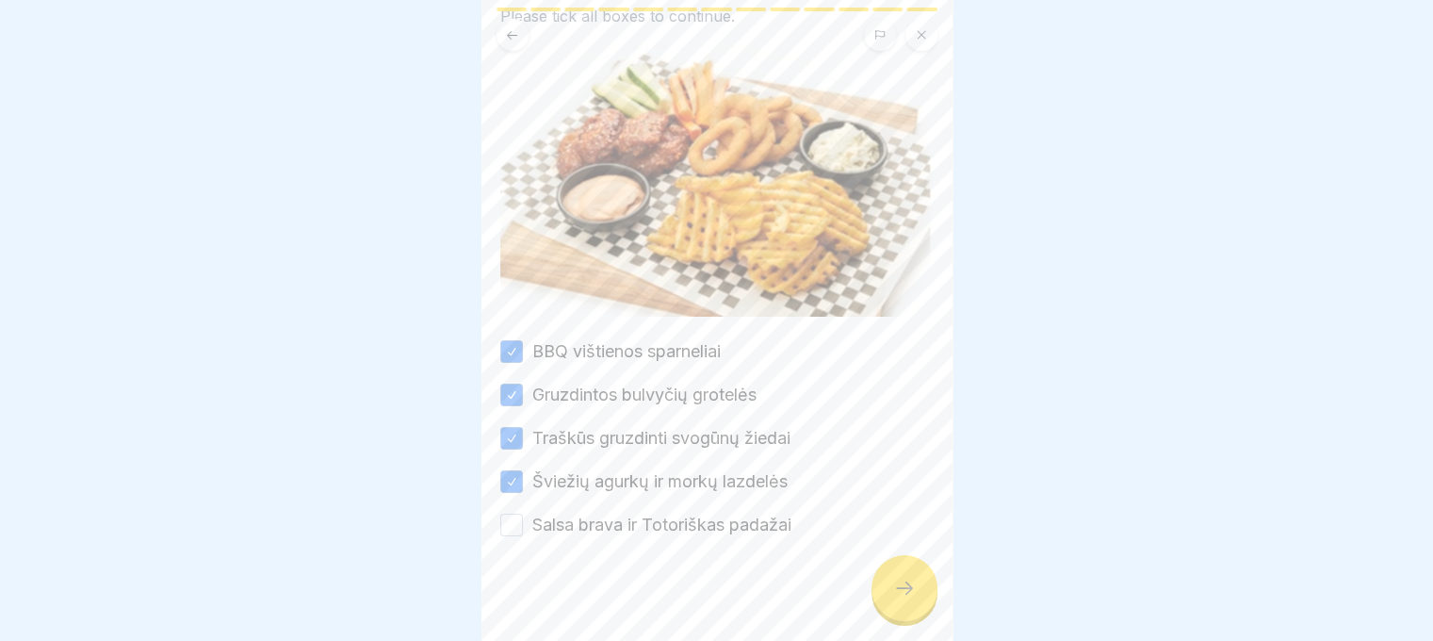
click at [508, 515] on button "Salsa brava ir Totoriškas padažai" at bounding box center [511, 525] width 23 height 23
click at [905, 599] on icon at bounding box center [904, 588] width 23 height 23
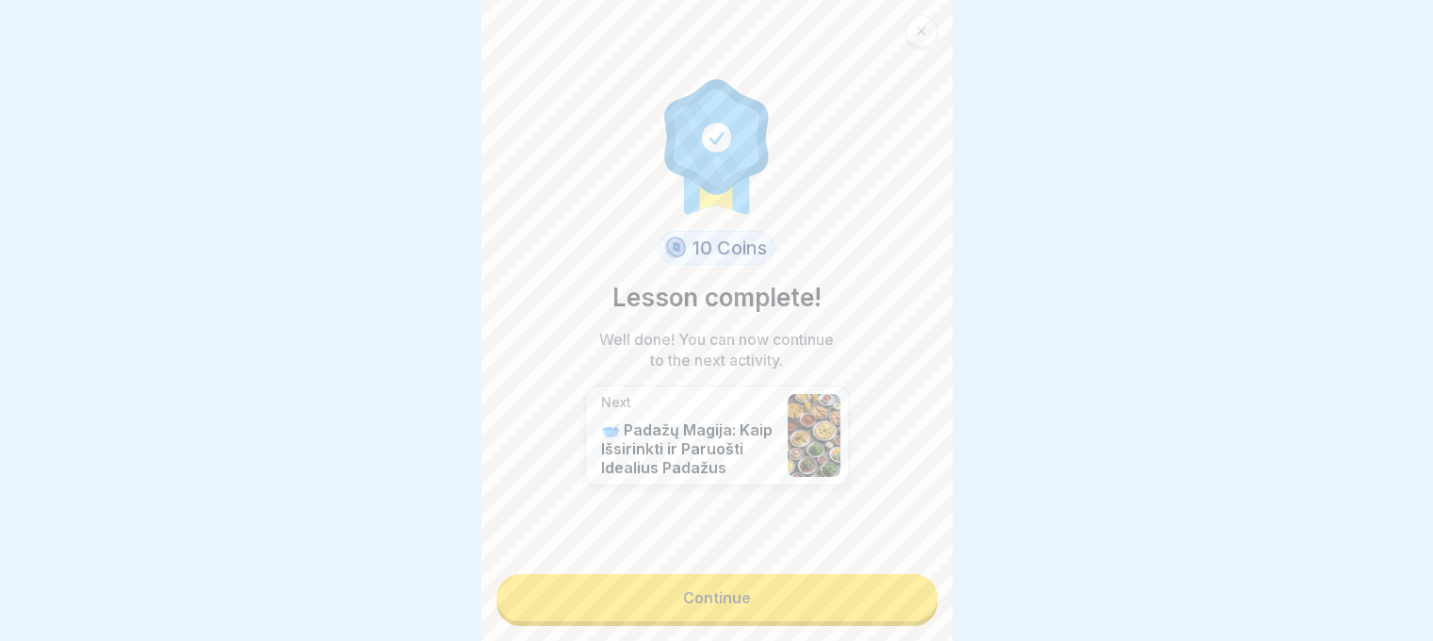
click at [904, 611] on link "Continue" at bounding box center [717, 597] width 441 height 47
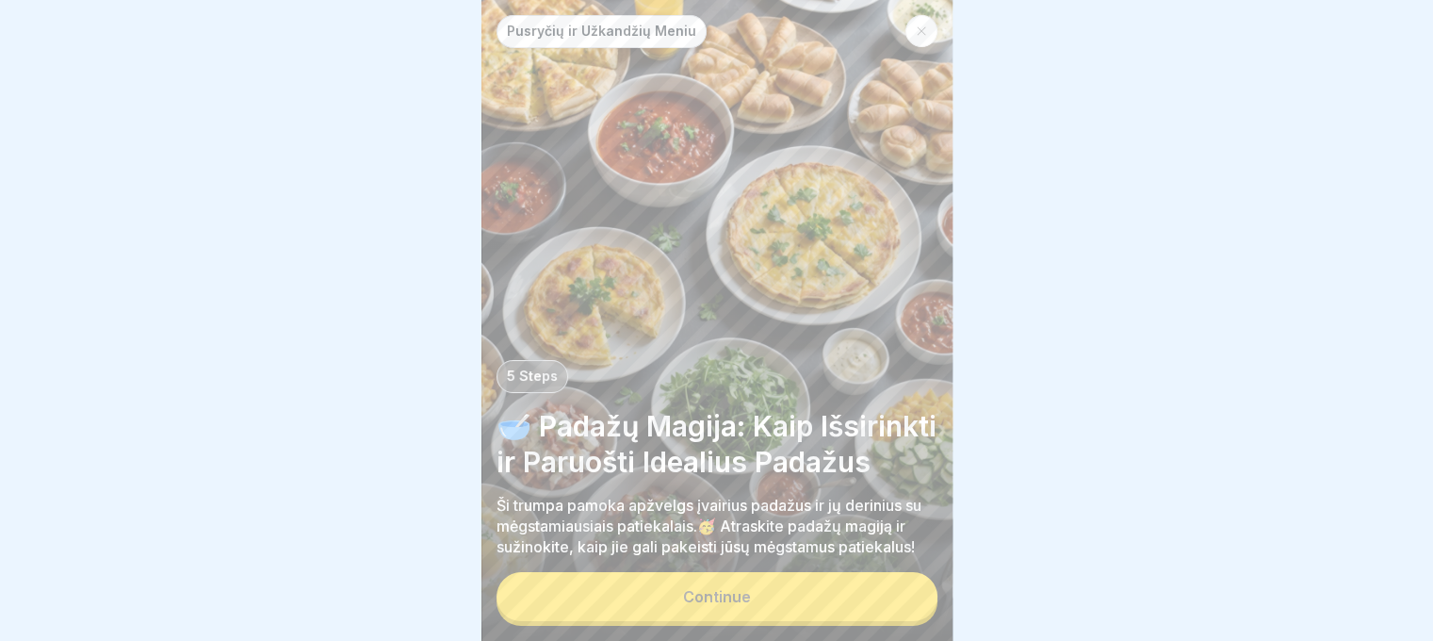
click at [900, 604] on button "Continue" at bounding box center [717, 596] width 441 height 49
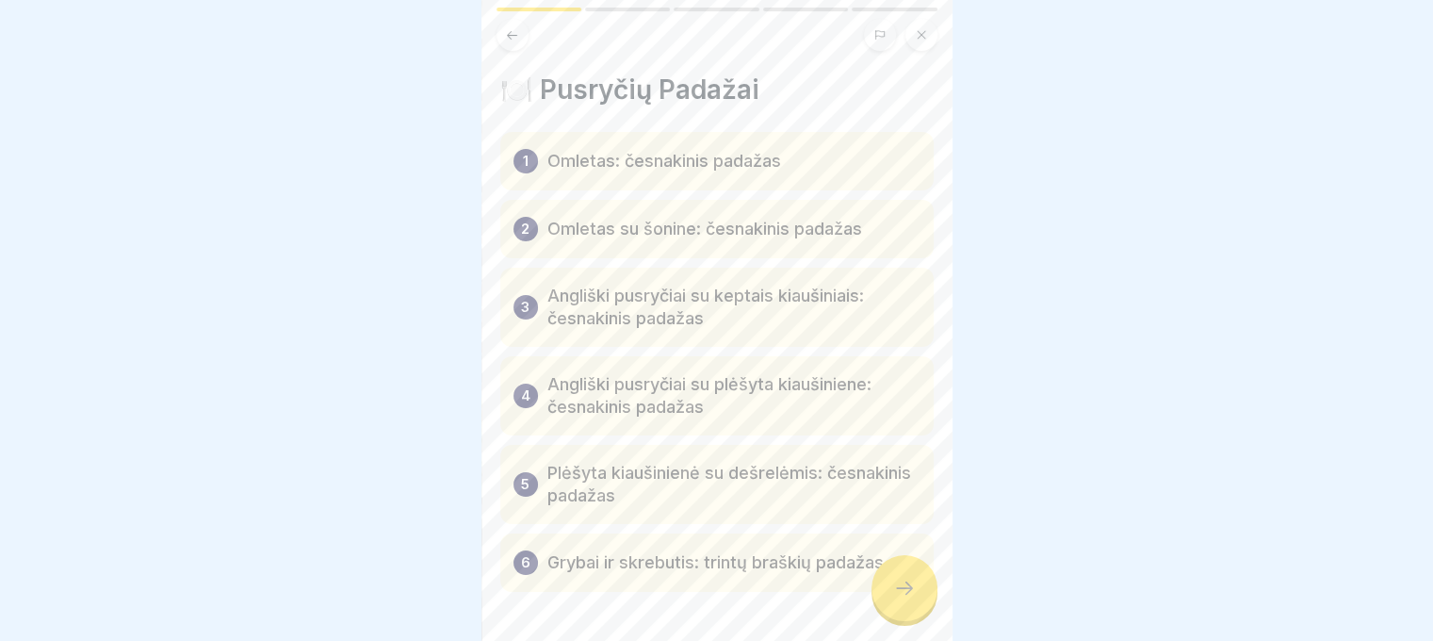
click at [899, 599] on icon at bounding box center [904, 588] width 23 height 23
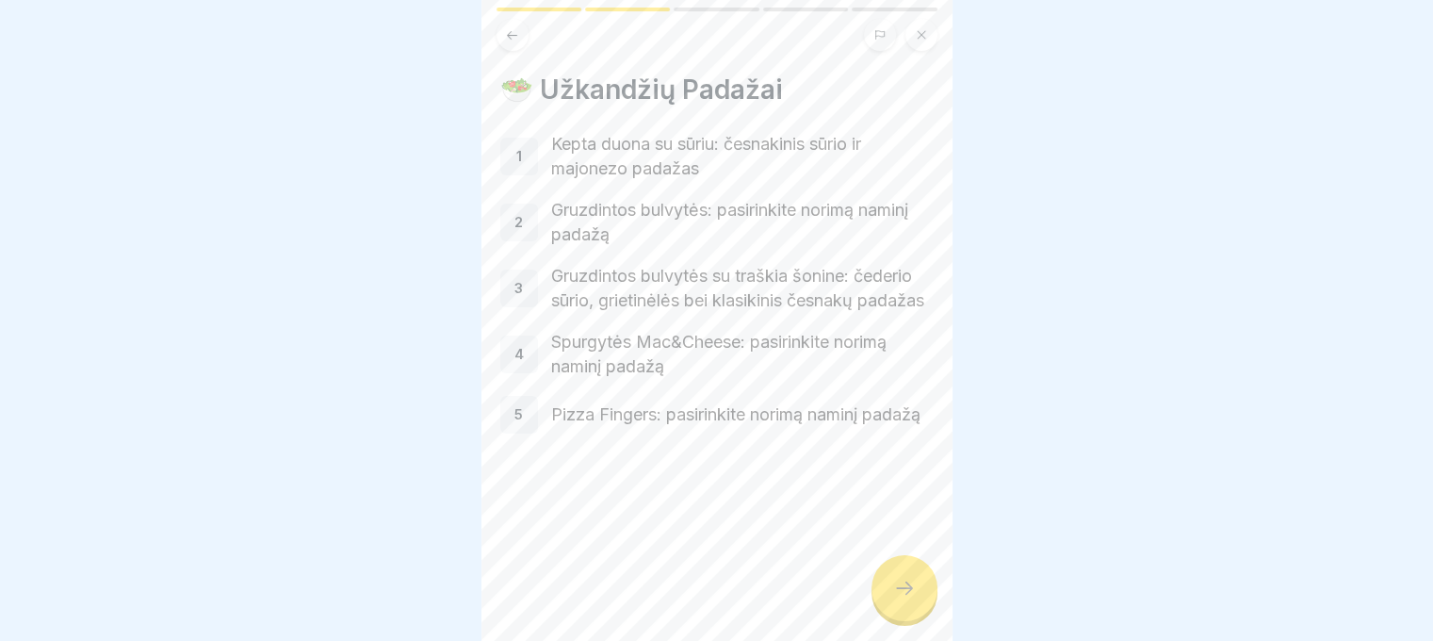
click at [899, 598] on icon at bounding box center [904, 588] width 23 height 23
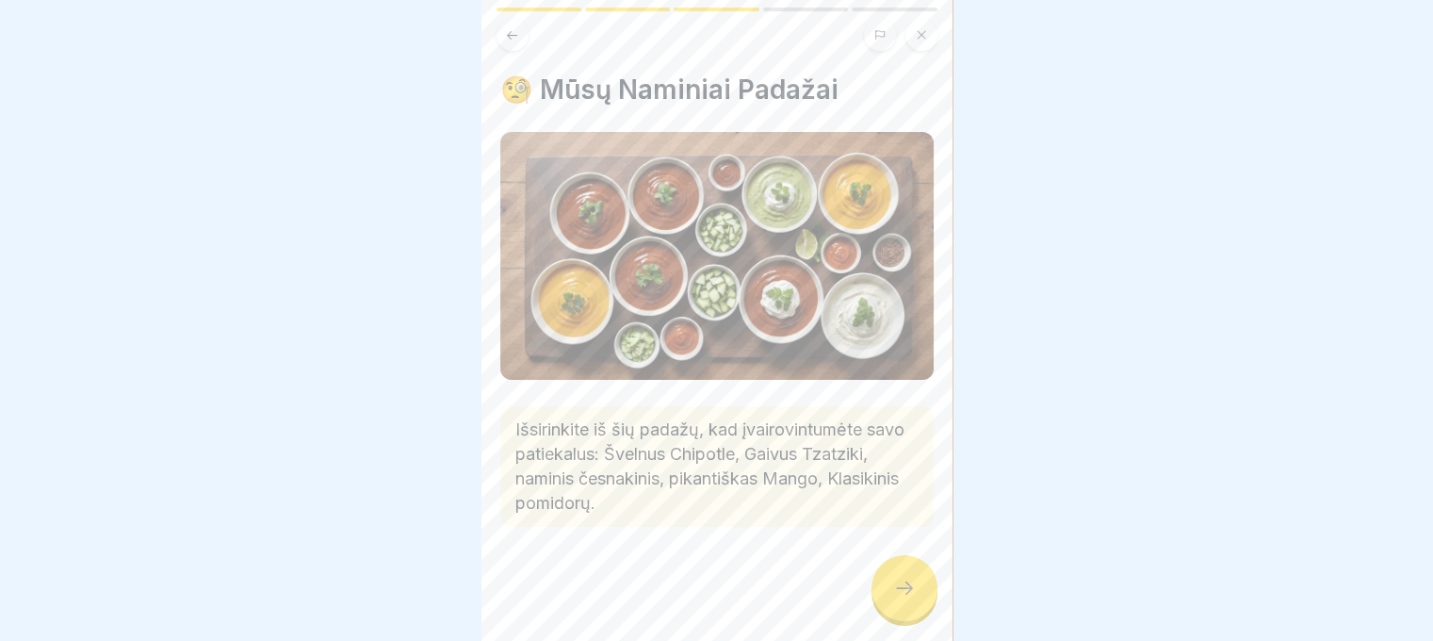
click at [899, 596] on icon at bounding box center [904, 588] width 23 height 23
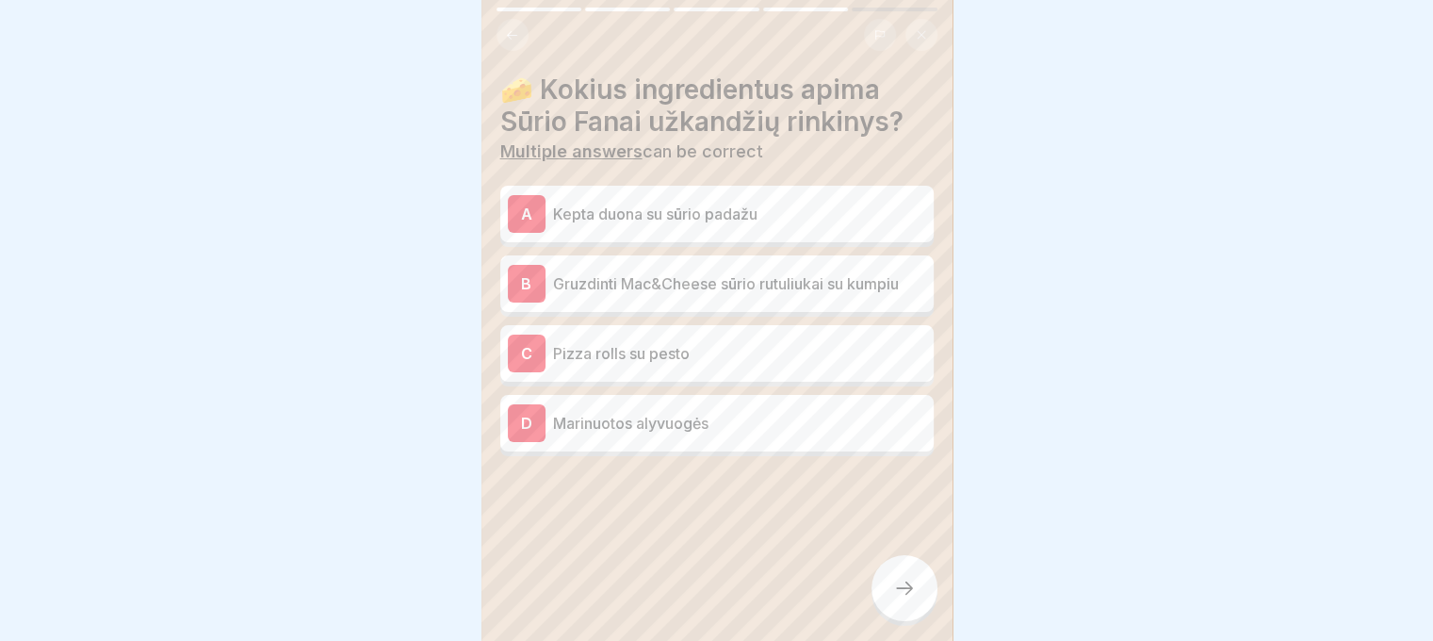
click at [899, 595] on icon at bounding box center [904, 588] width 23 height 23
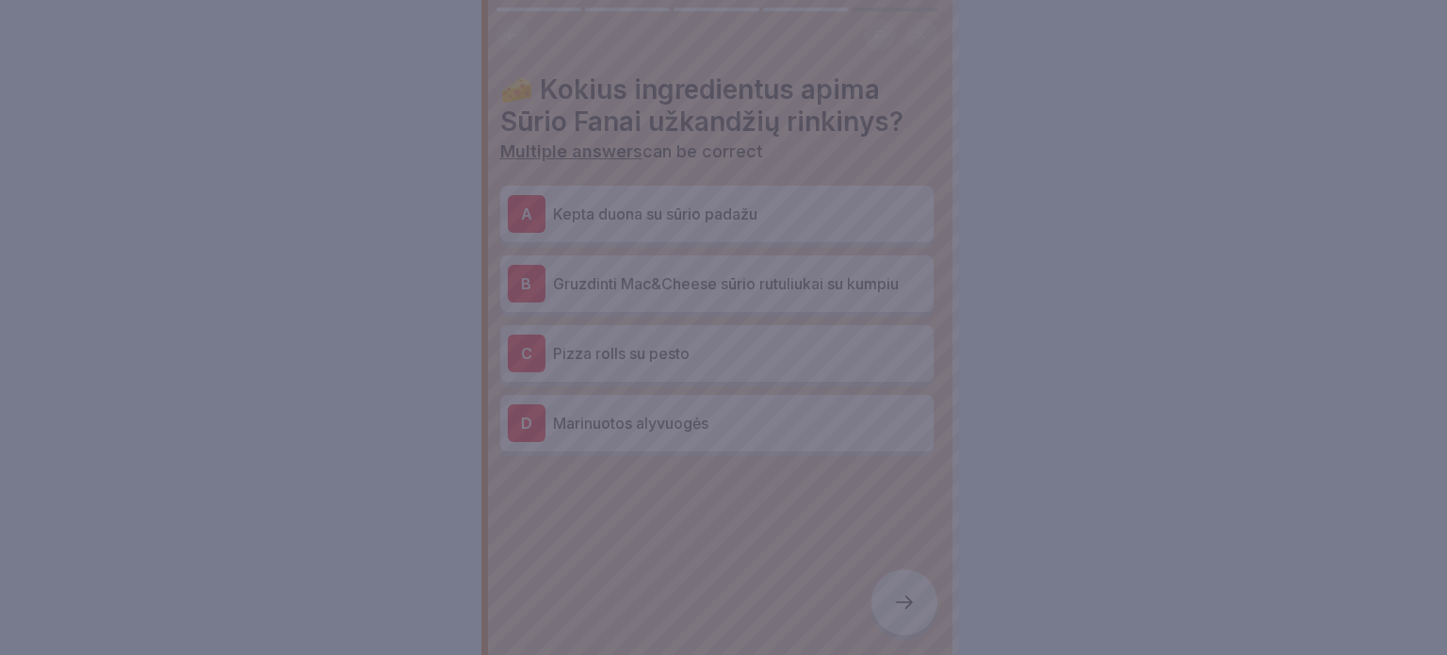
click at [899, 595] on div at bounding box center [723, 327] width 1447 height 655
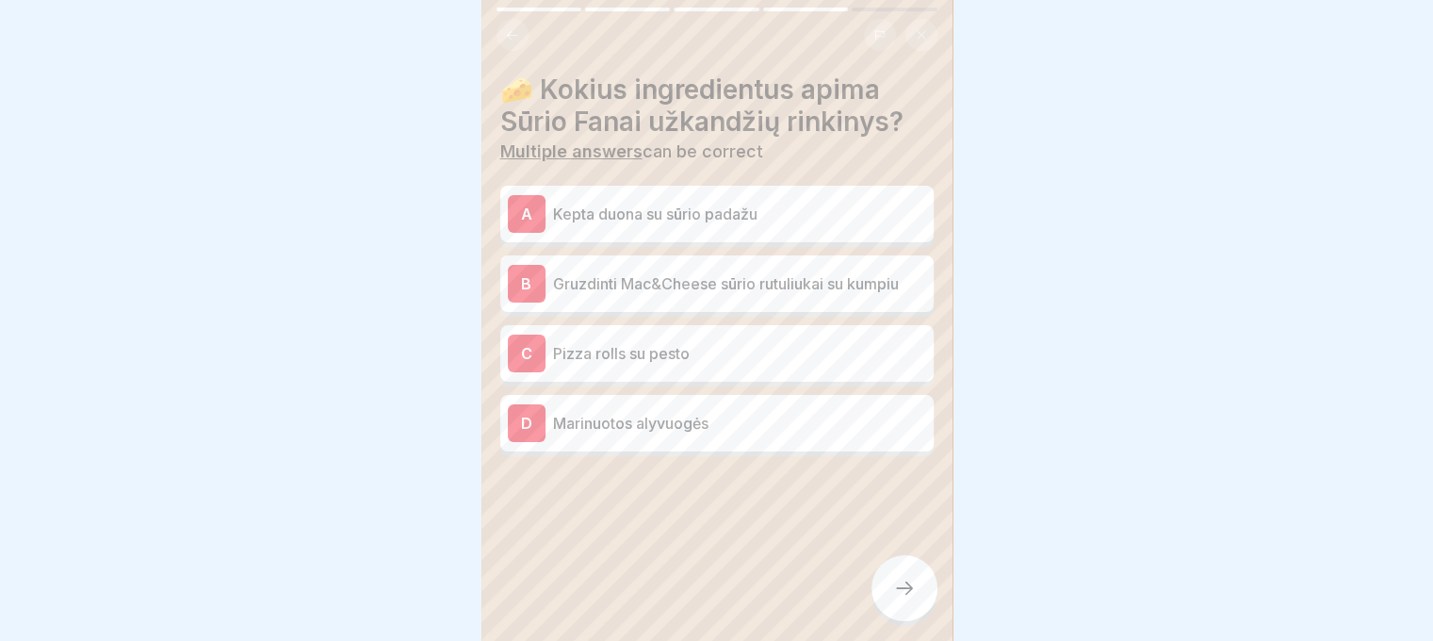
click at [733, 226] on div "A Kepta duona su sūrio padažu" at bounding box center [717, 214] width 418 height 38
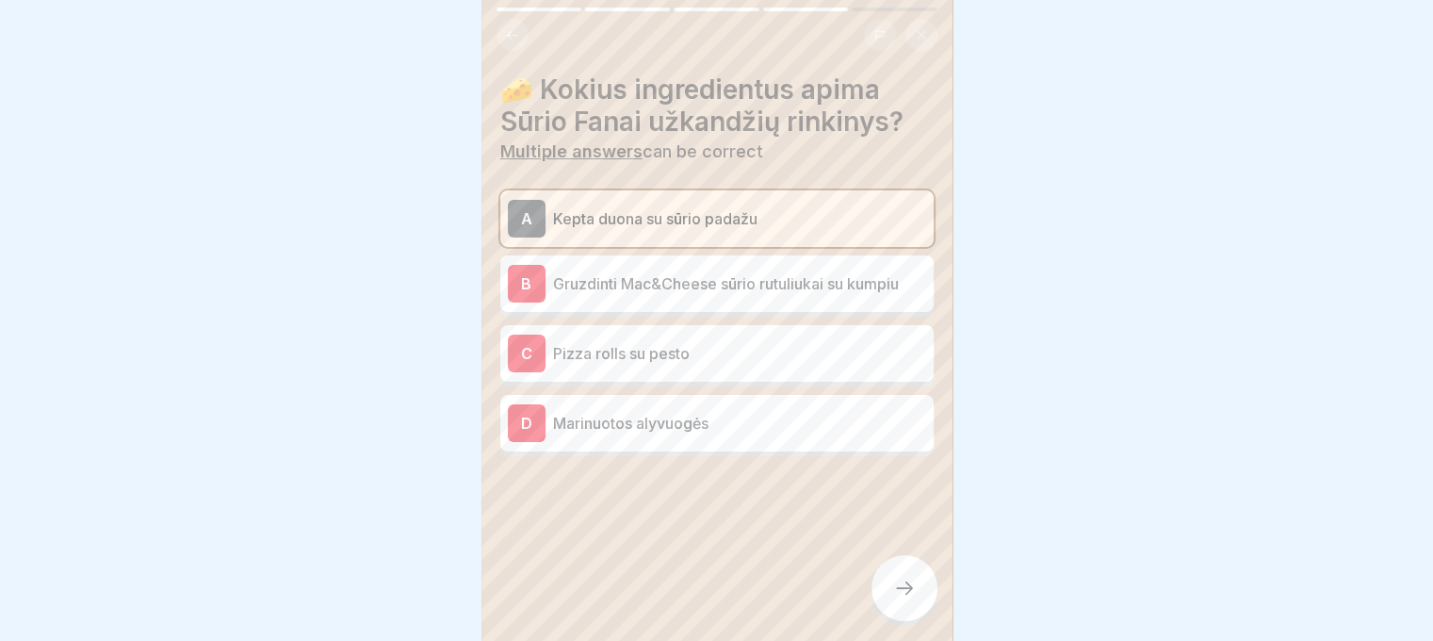
click at [731, 274] on p "Gruzdinti Mac&Cheese sūrio rutuliukai su kumpiu" at bounding box center [739, 283] width 373 height 23
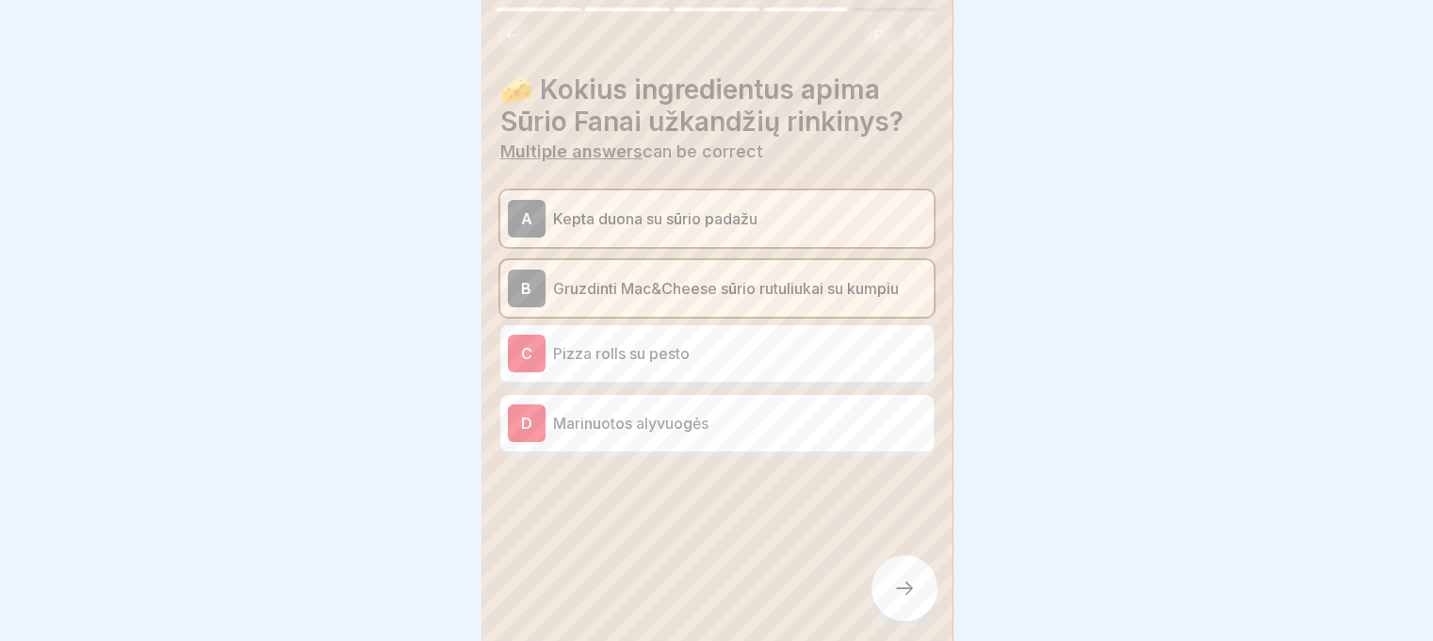
click at [720, 346] on p "Pizza rolls su pesto" at bounding box center [739, 353] width 373 height 23
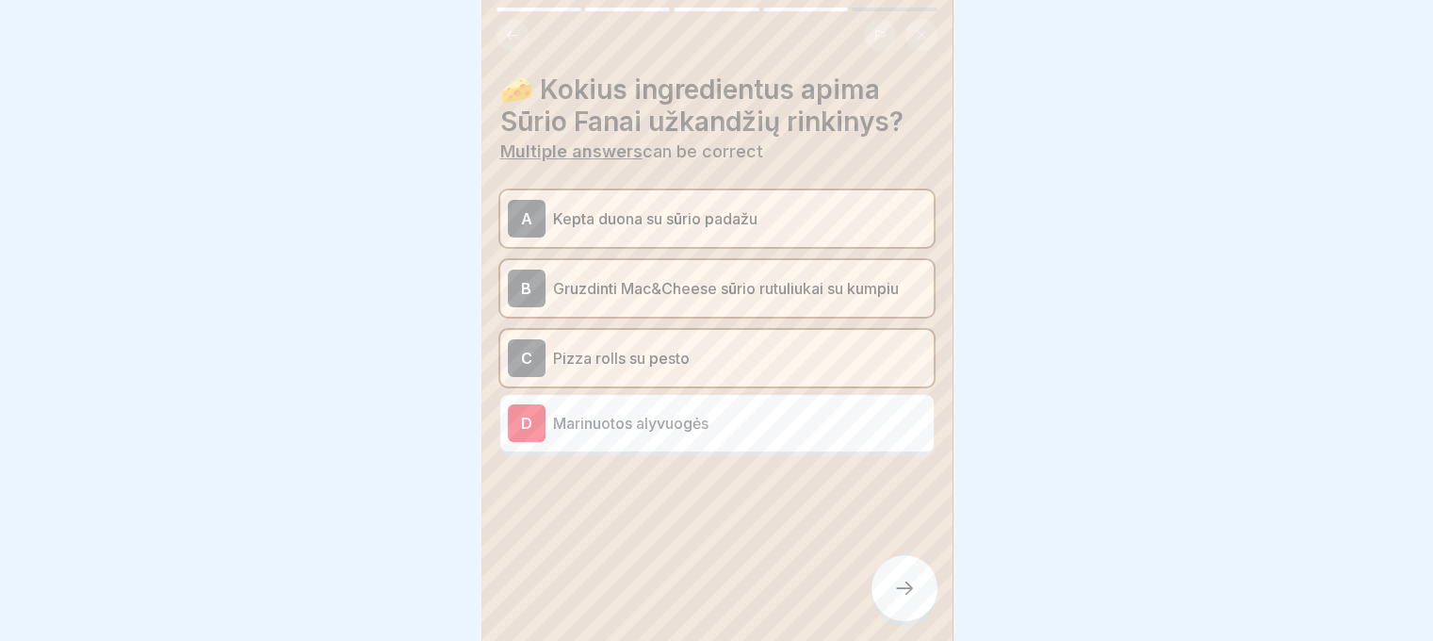
click at [718, 425] on p "Marinuotos alyvuogės" at bounding box center [739, 423] width 373 height 23
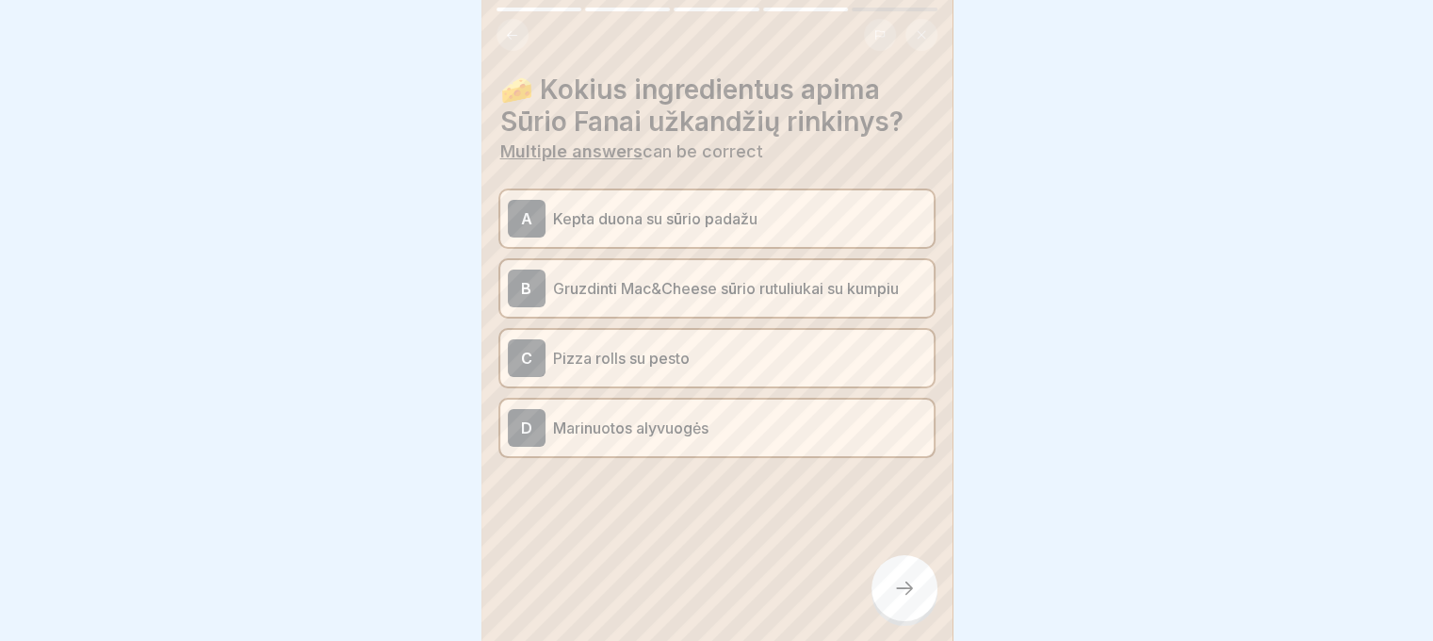
click at [920, 605] on div at bounding box center [905, 588] width 66 height 66
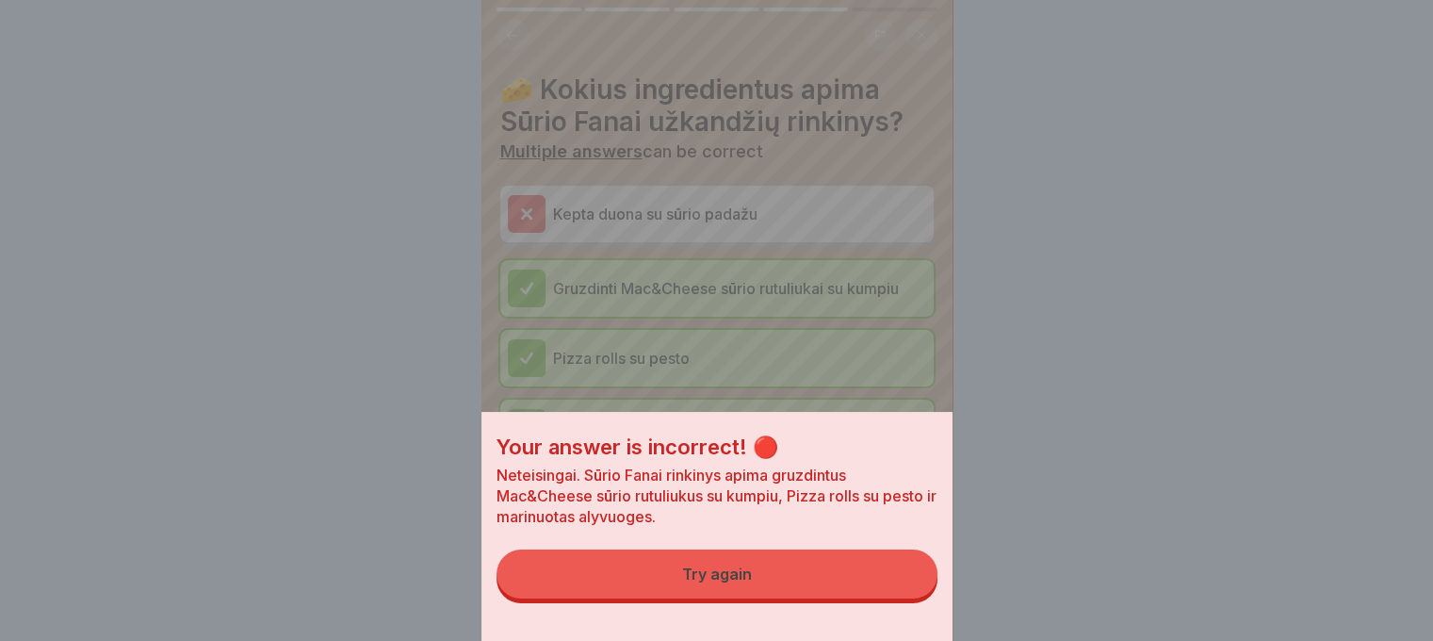
drag, startPoint x: 837, startPoint y: 587, endPoint x: 837, endPoint y: 557, distance: 30.2
click at [837, 587] on button "Try again" at bounding box center [717, 573] width 441 height 49
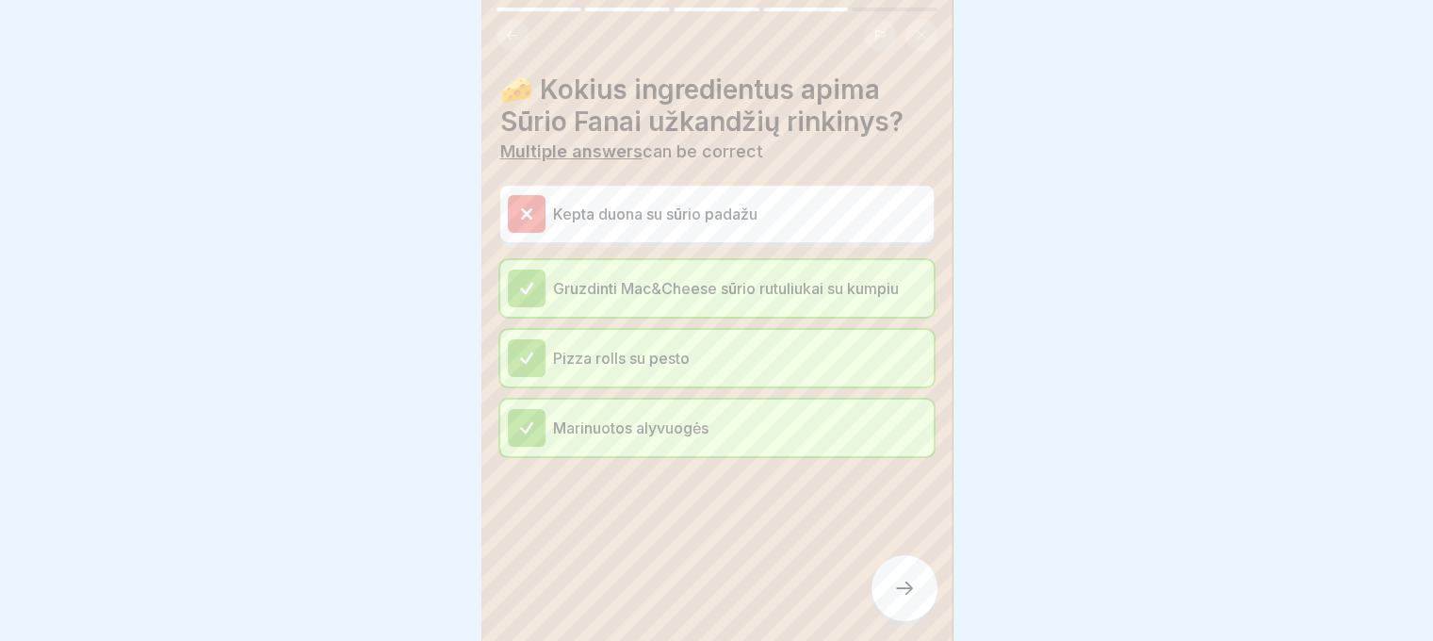
click at [887, 605] on div at bounding box center [905, 588] width 66 height 66
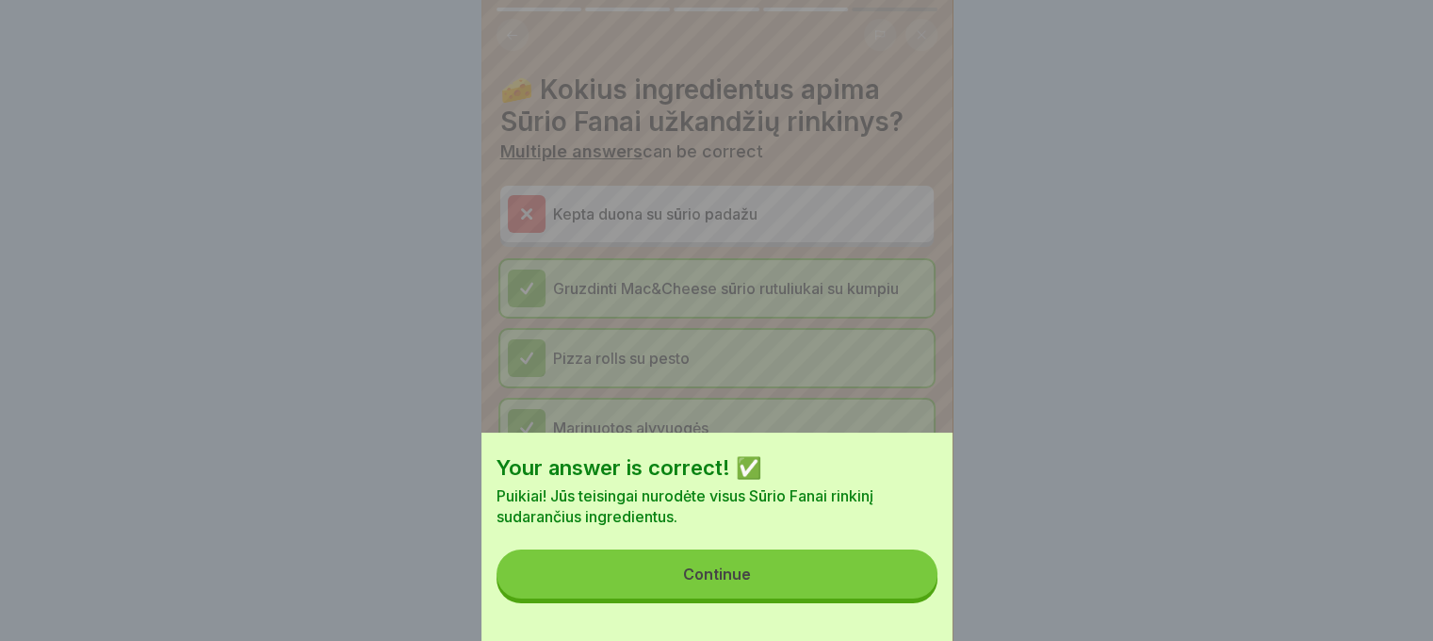
click at [876, 588] on button "Continue" at bounding box center [717, 573] width 441 height 49
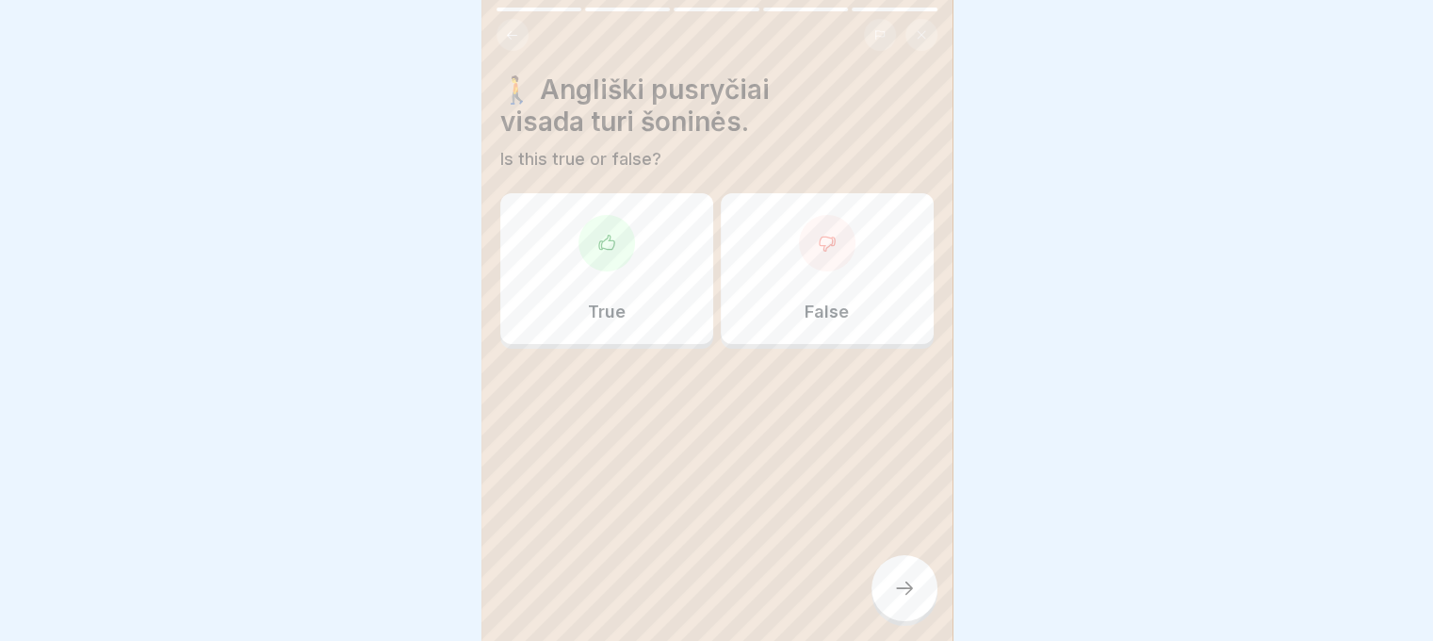
click at [810, 255] on div at bounding box center [827, 243] width 57 height 57
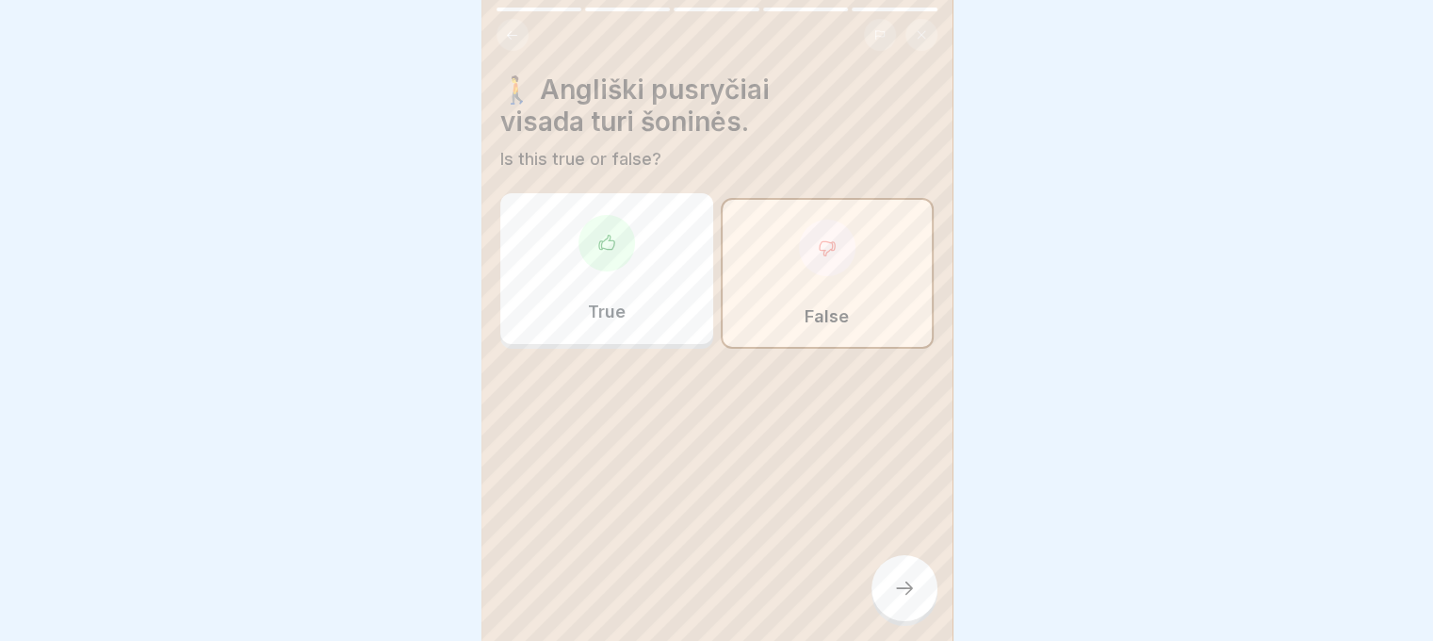
click at [818, 248] on icon at bounding box center [827, 247] width 19 height 19
click at [908, 621] on div at bounding box center [905, 588] width 66 height 66
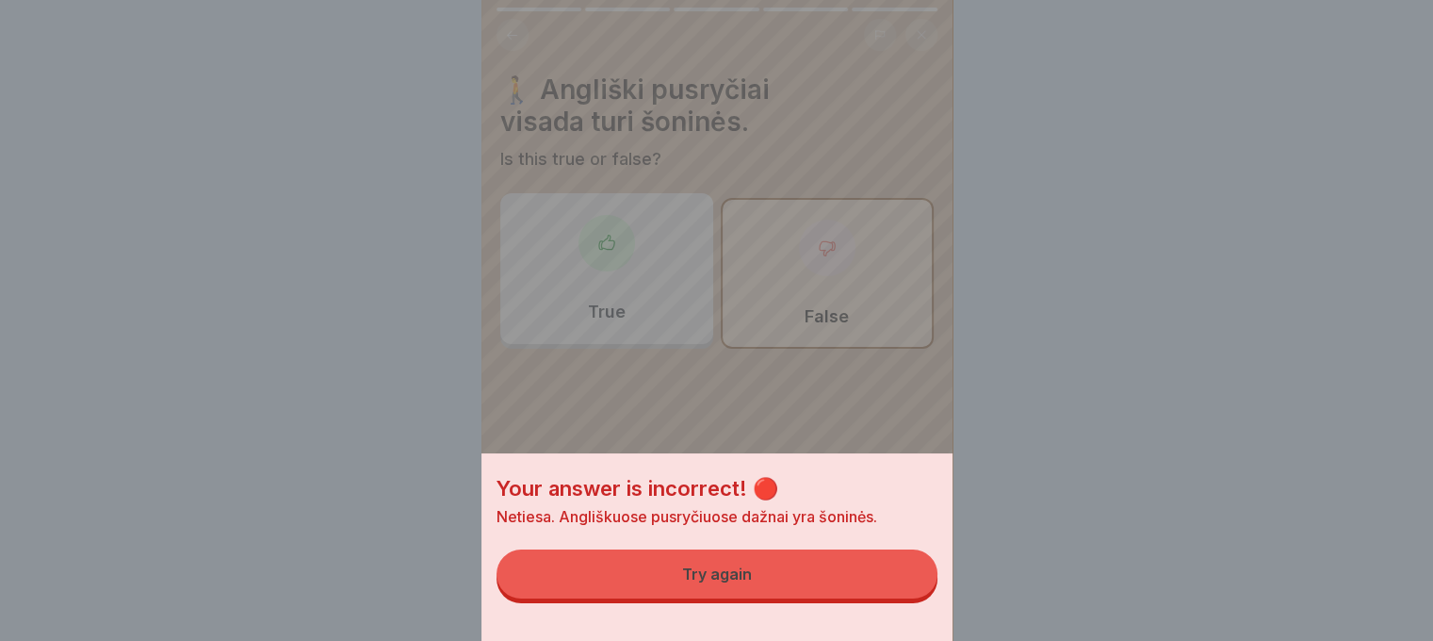
click at [899, 564] on div "Your answer is incorrect! 🔴 Netiesa. Angliškuose pusryčiuose dažnai yra šoninės…" at bounding box center [716, 547] width 471 height 188
click at [836, 571] on button "Try again" at bounding box center [717, 573] width 441 height 49
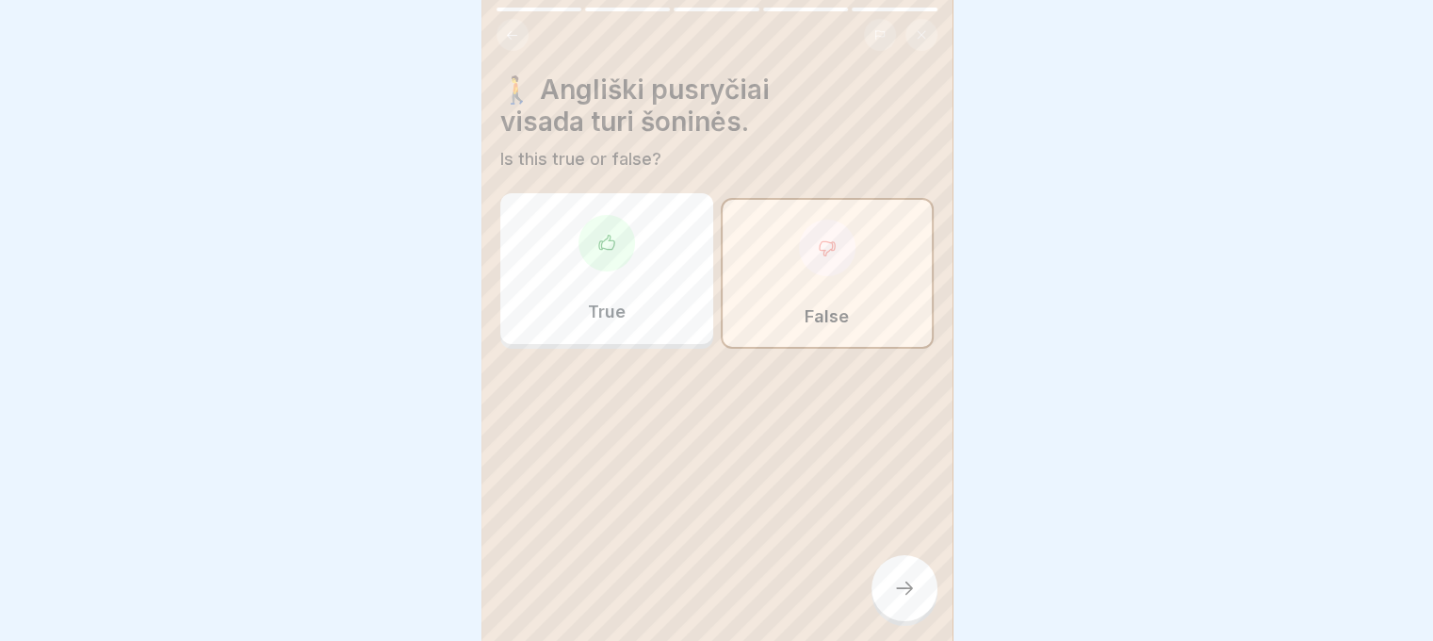
click at [643, 281] on div "True" at bounding box center [606, 268] width 213 height 151
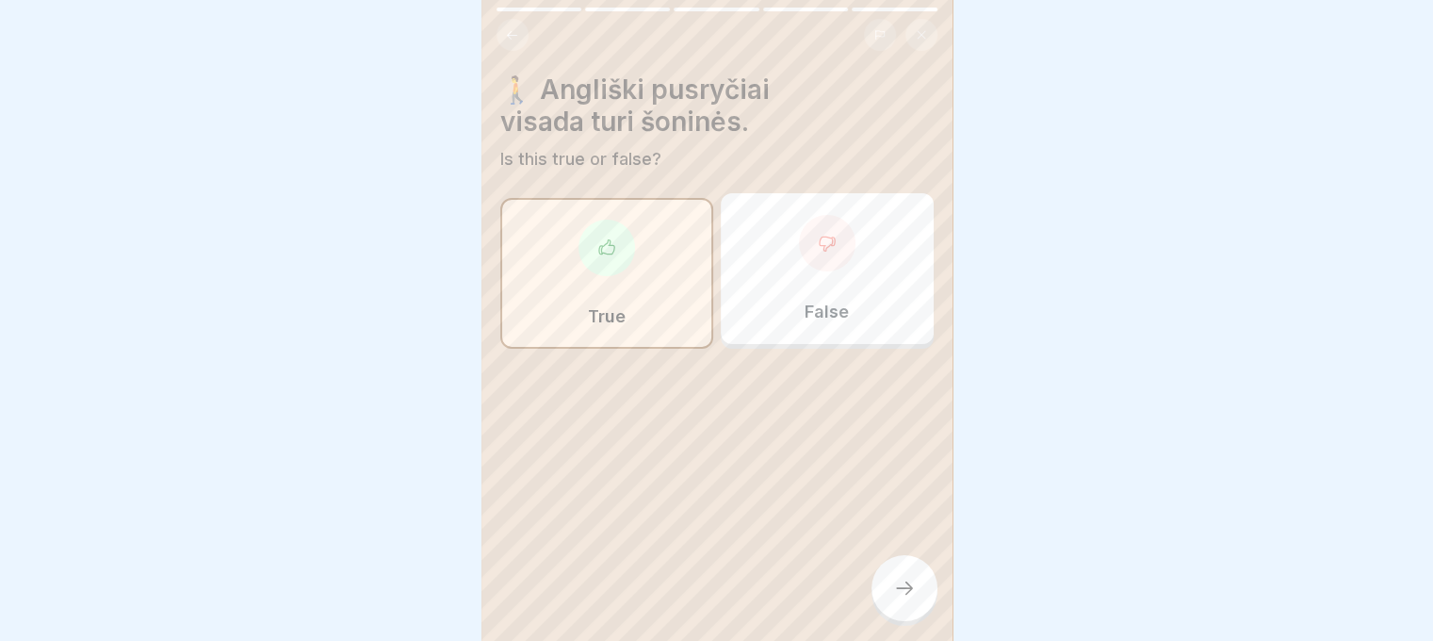
click at [899, 591] on div at bounding box center [905, 588] width 66 height 66
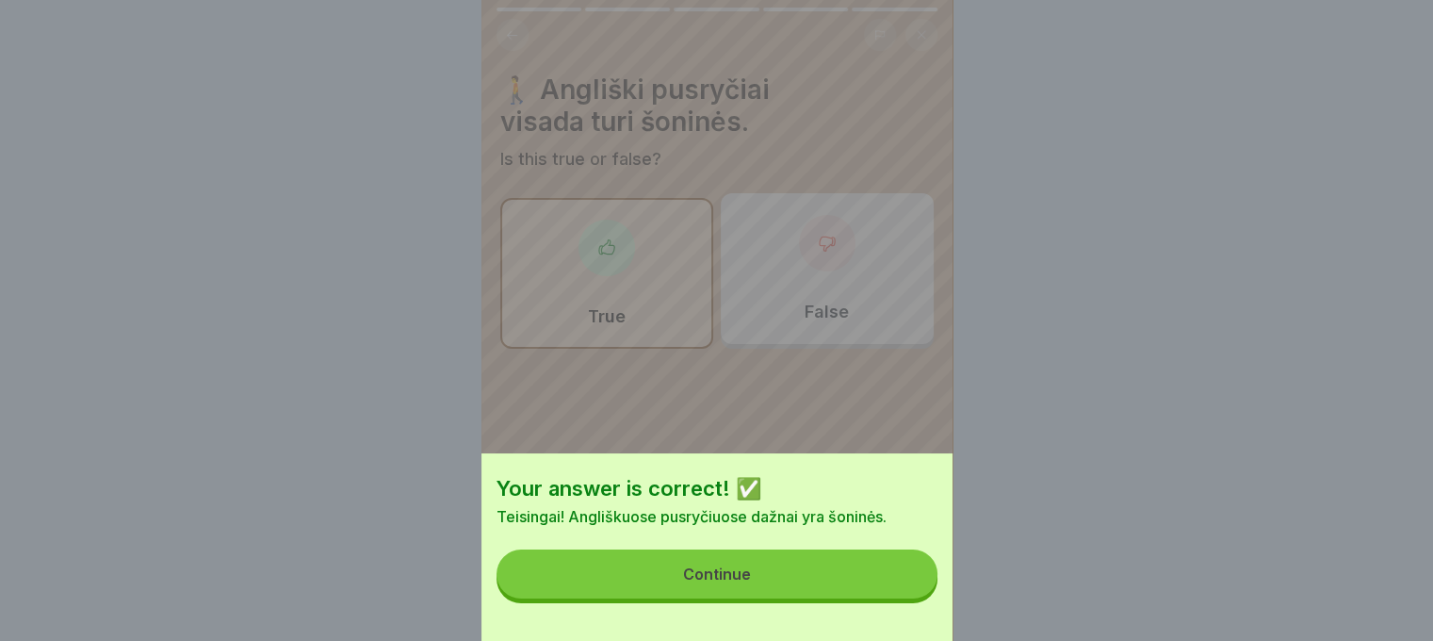
click at [729, 582] on div "Continue" at bounding box center [717, 573] width 68 height 17
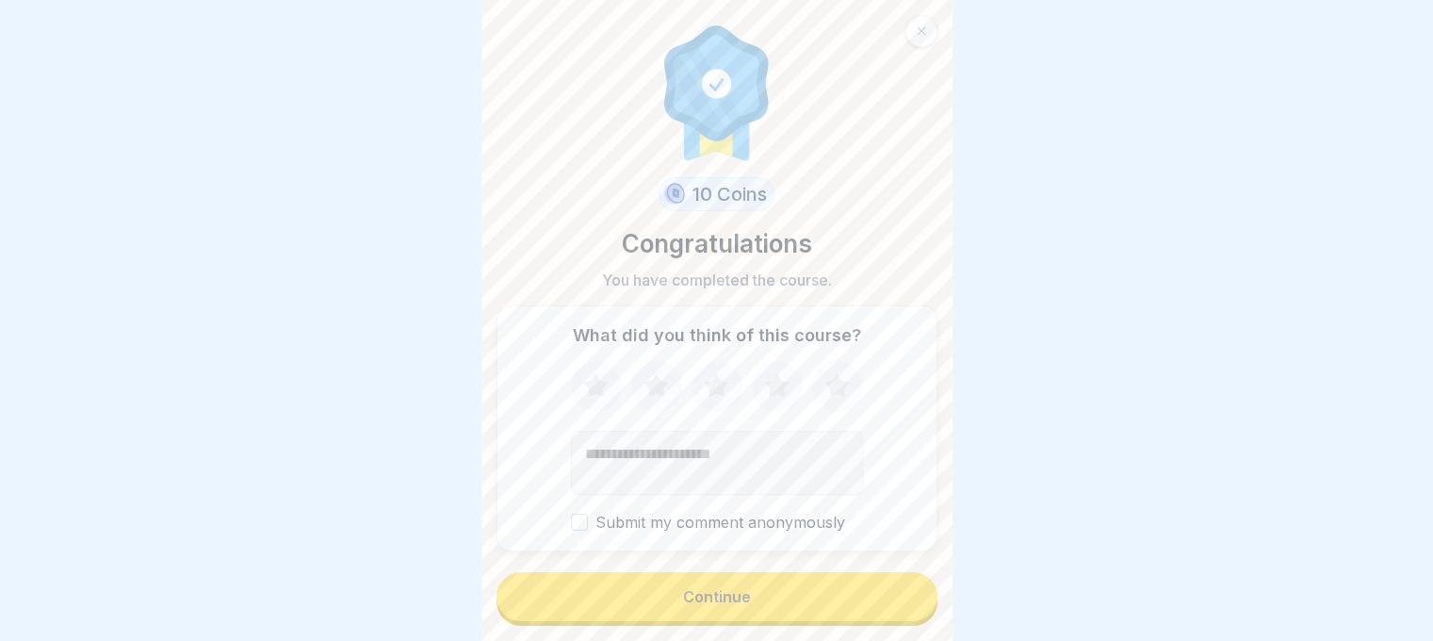
click at [703, 605] on div "Continue" at bounding box center [717, 596] width 68 height 17
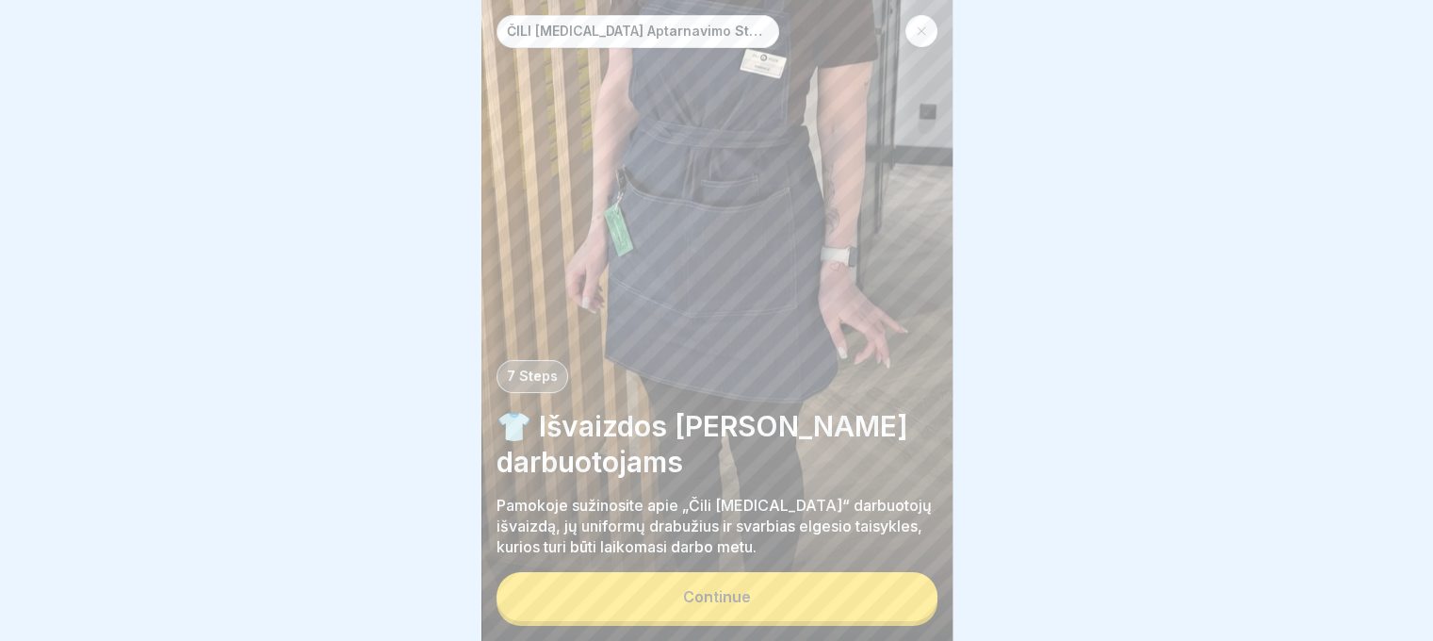
click at [703, 605] on div "Continue" at bounding box center [717, 596] width 68 height 17
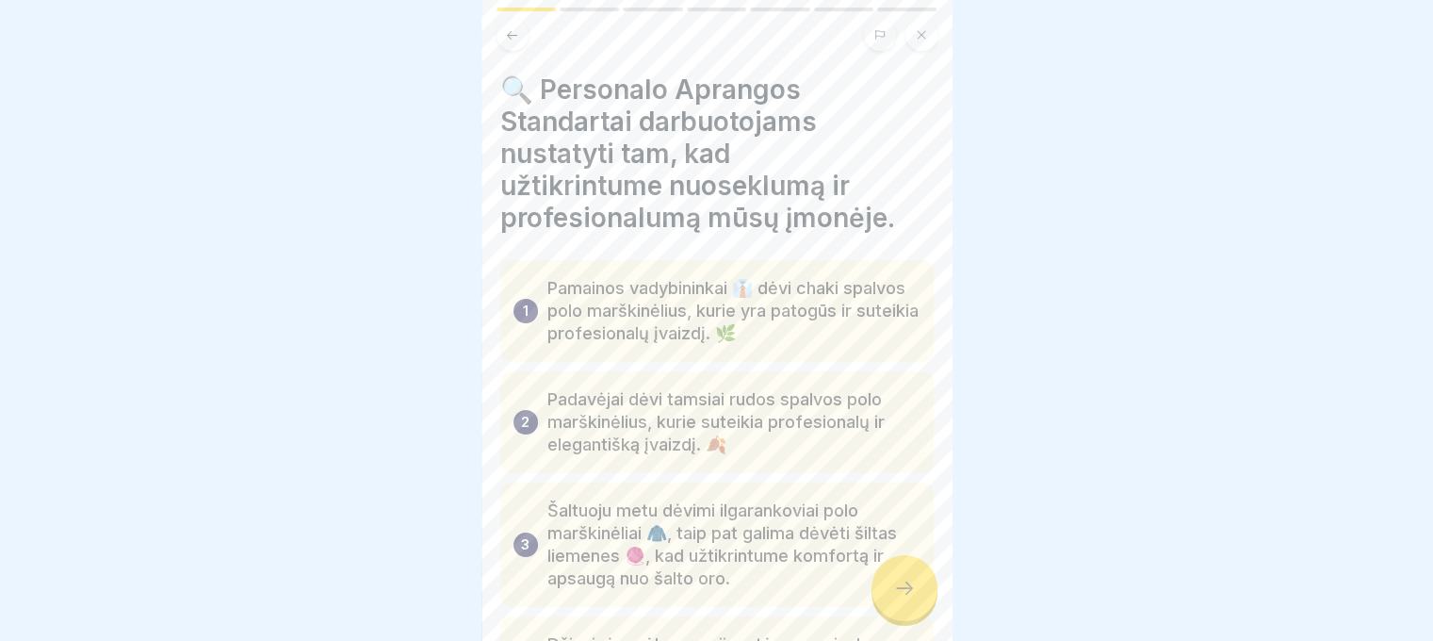
click at [894, 583] on div at bounding box center [905, 588] width 66 height 66
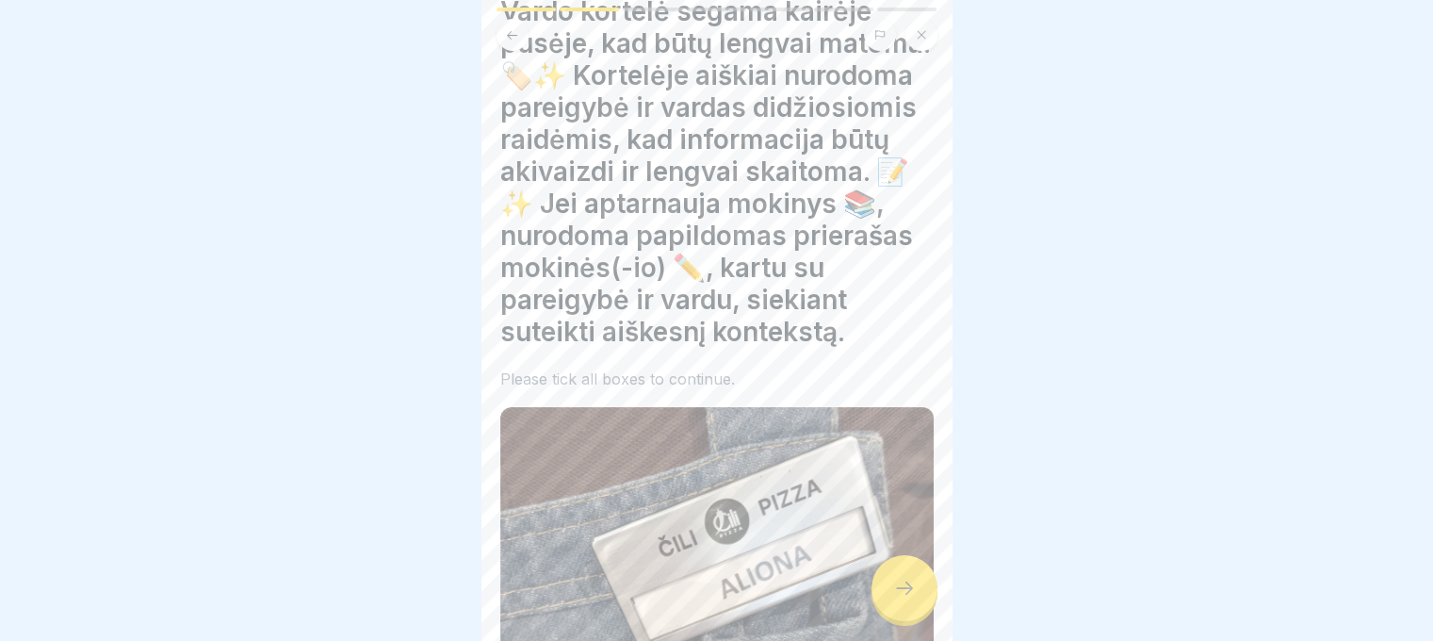
scroll to position [283, 0]
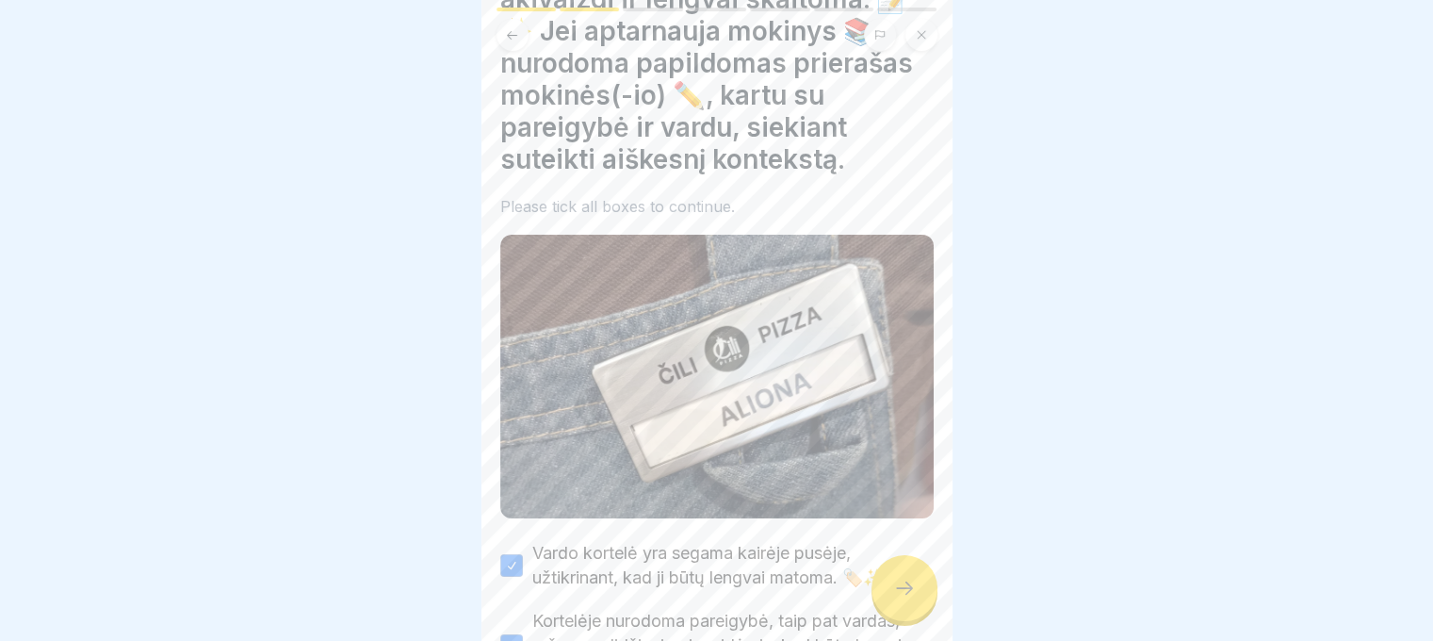
click at [912, 593] on div at bounding box center [905, 588] width 66 height 66
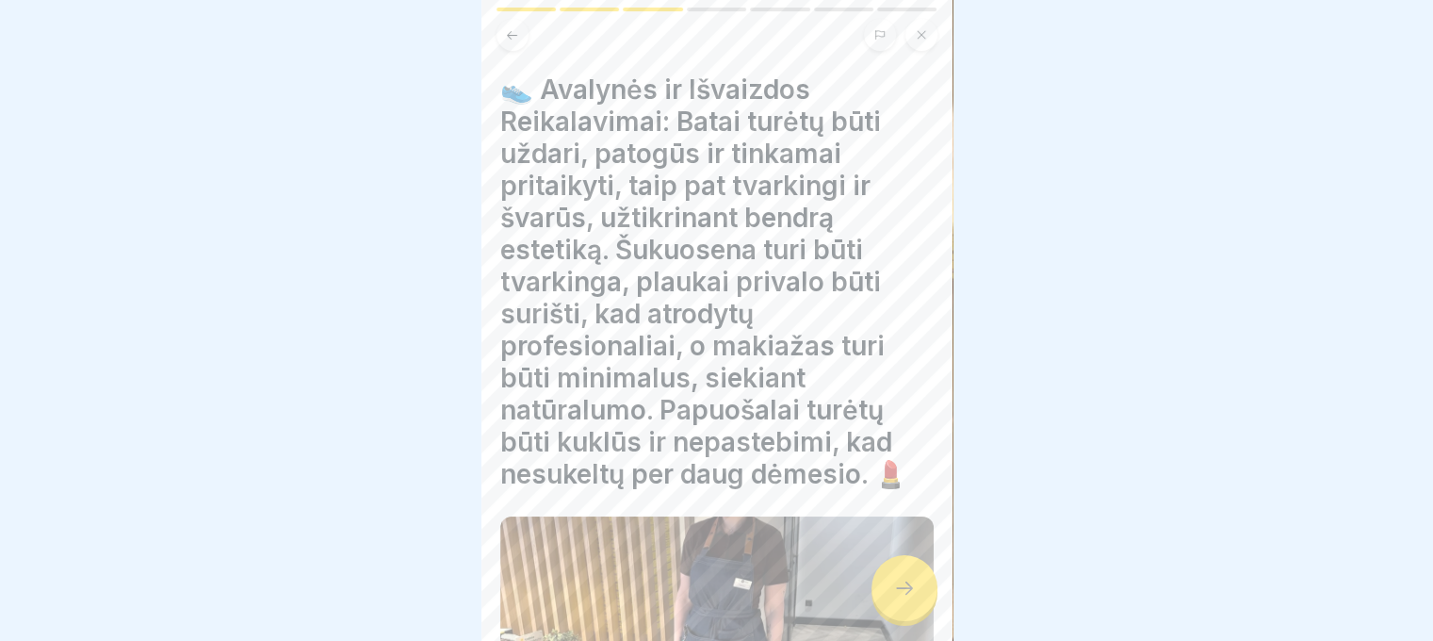
click at [912, 593] on icon at bounding box center [904, 588] width 23 height 23
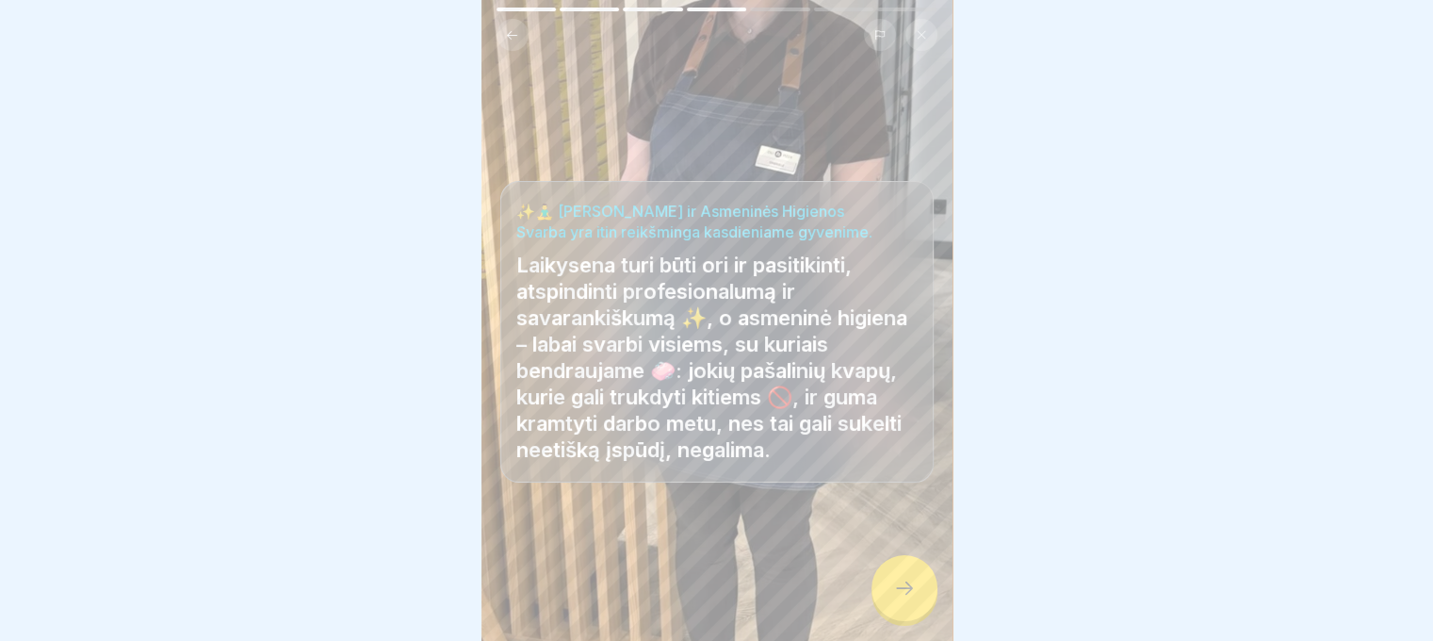
click at [912, 593] on div at bounding box center [905, 588] width 66 height 66
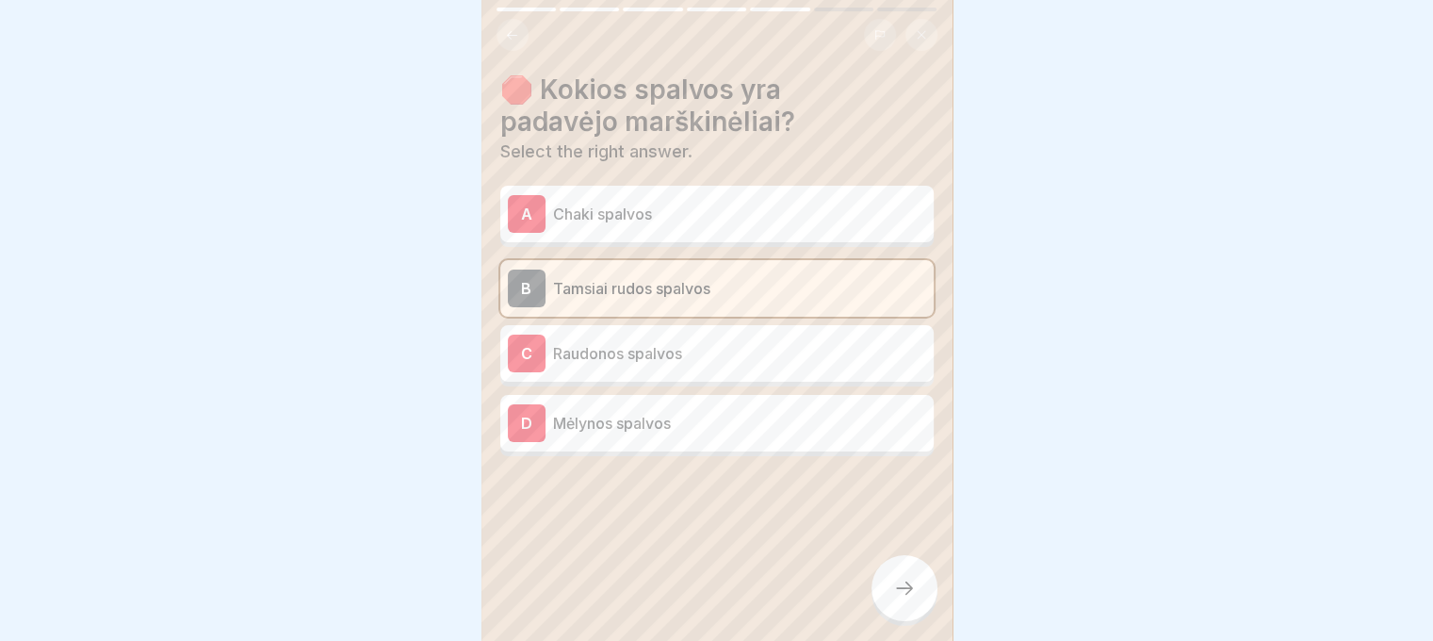
click at [912, 592] on div at bounding box center [905, 588] width 66 height 66
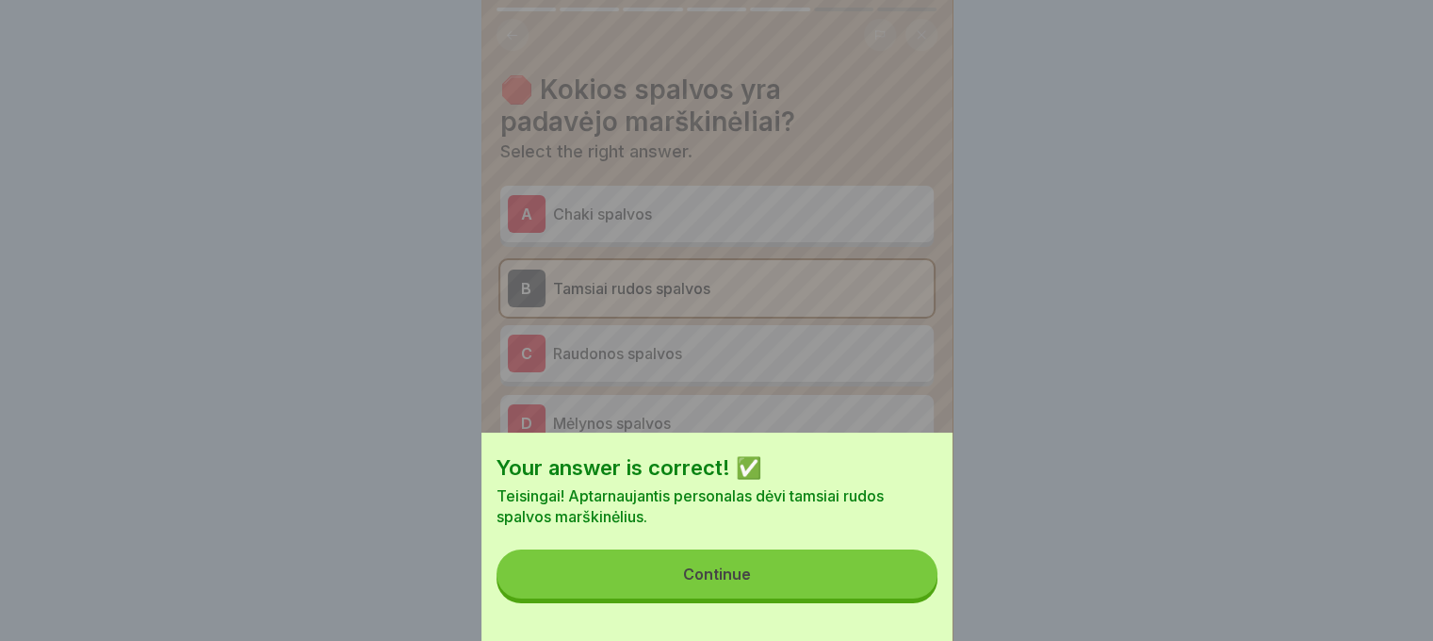
click at [912, 592] on button "Continue" at bounding box center [717, 573] width 441 height 49
